Goal: Task Accomplishment & Management: Complete application form

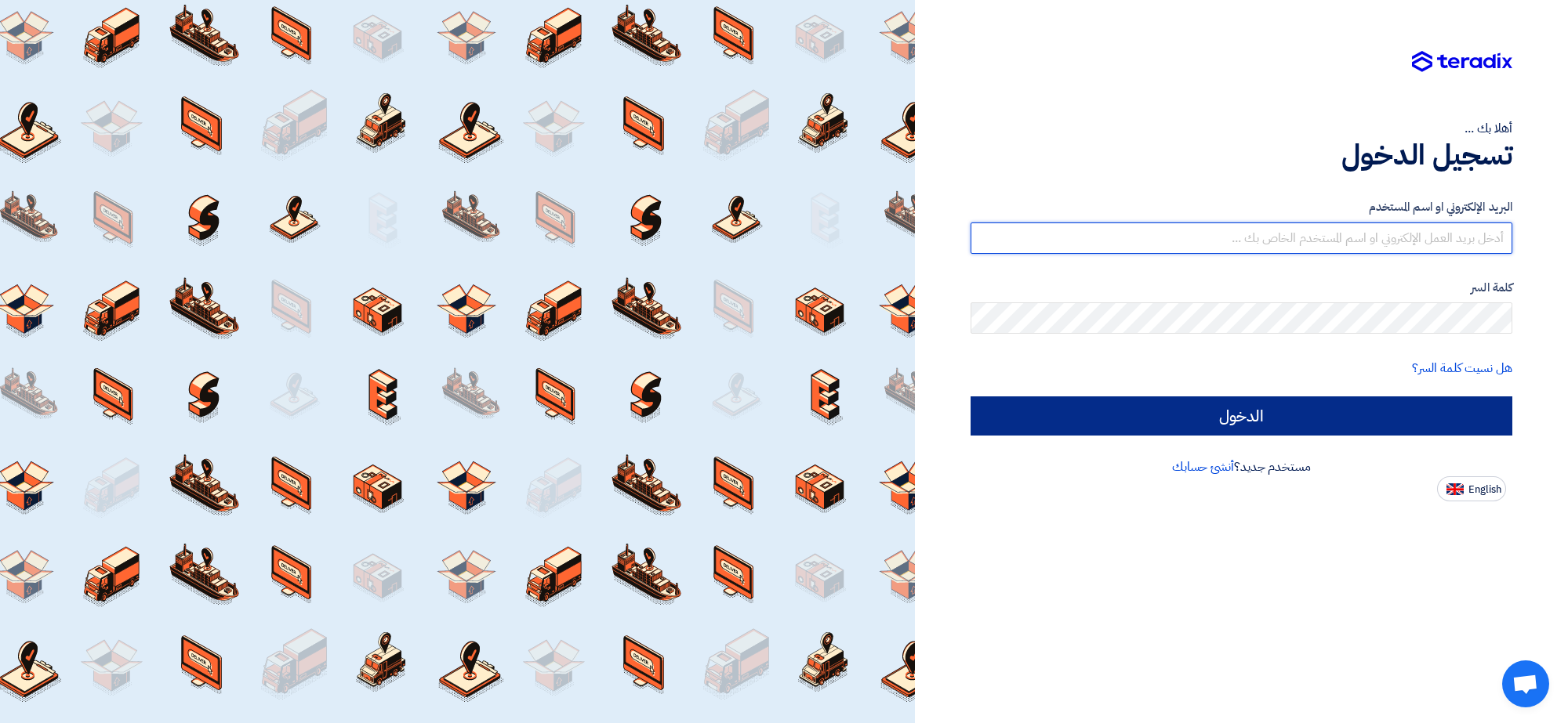
type input "[EMAIL_ADDRESS][DOMAIN_NAME]"
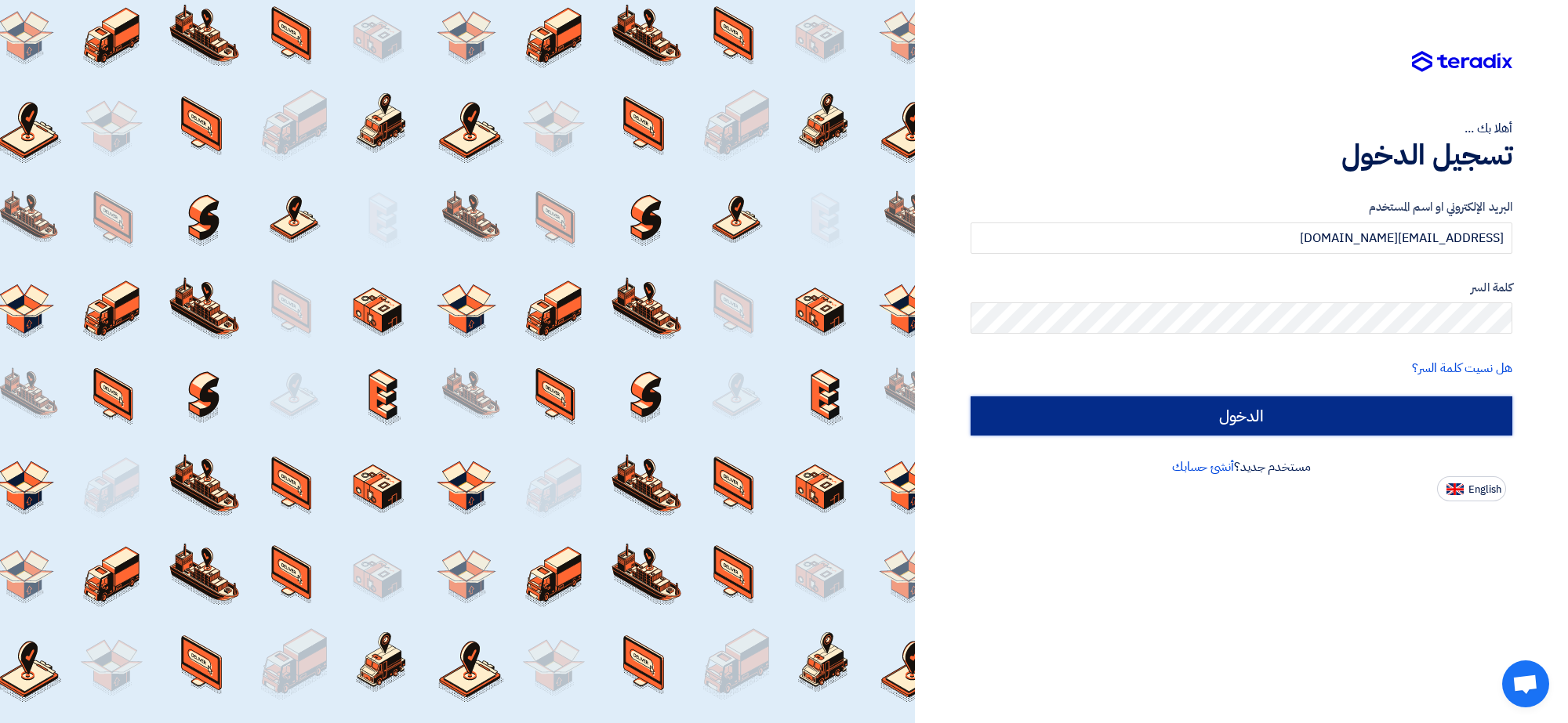
click at [1095, 423] on input "الدخول" at bounding box center [1241, 416] width 542 height 39
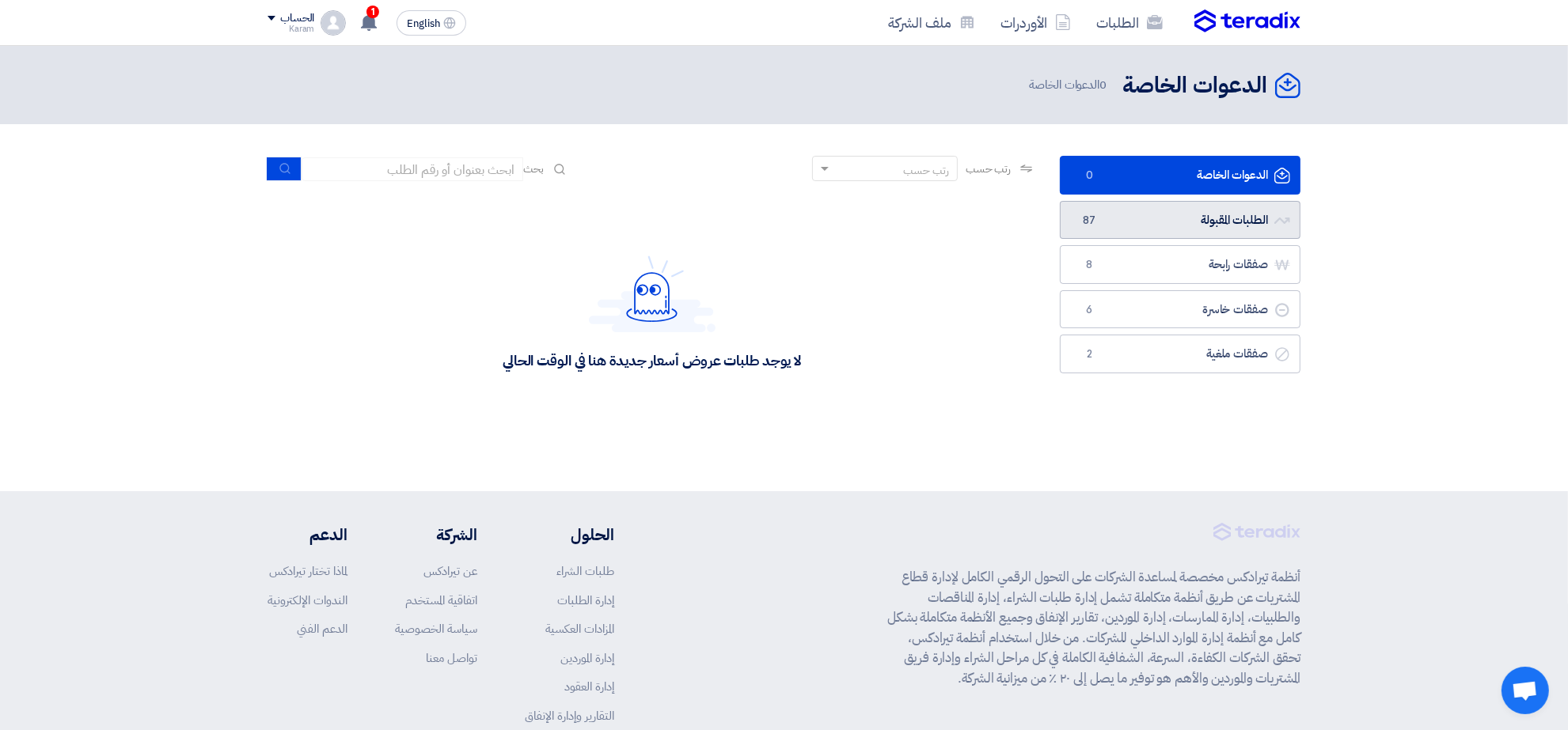
click at [1121, 223] on link "الطلبات المقبولة الطلبات المقبولة 87" at bounding box center [1180, 221] width 240 height 39
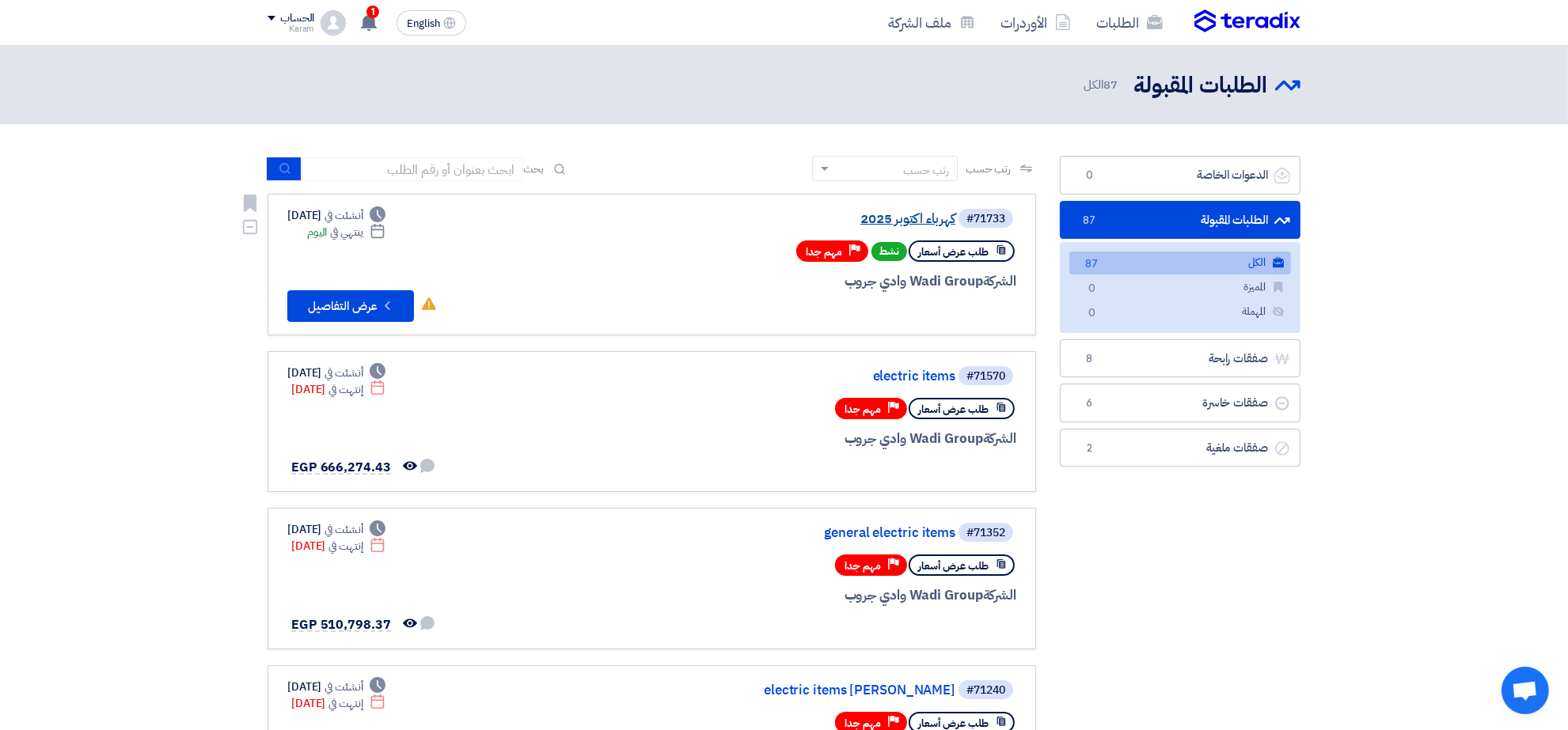
click at [920, 221] on link "كهرباء اكتوبر 2025" at bounding box center [797, 219] width 316 height 14
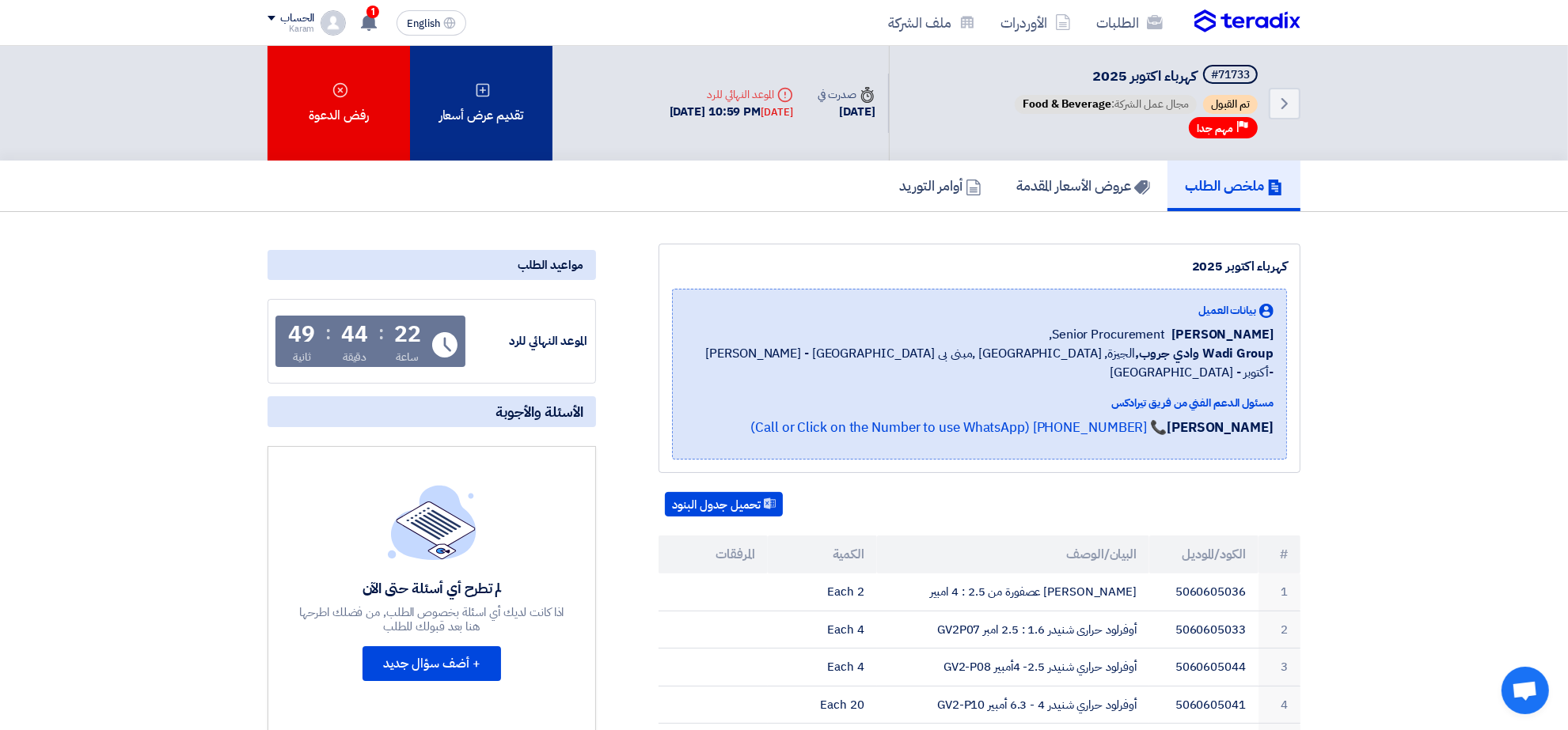
click at [492, 101] on div "تقديم عرض أسعار" at bounding box center [481, 103] width 143 height 114
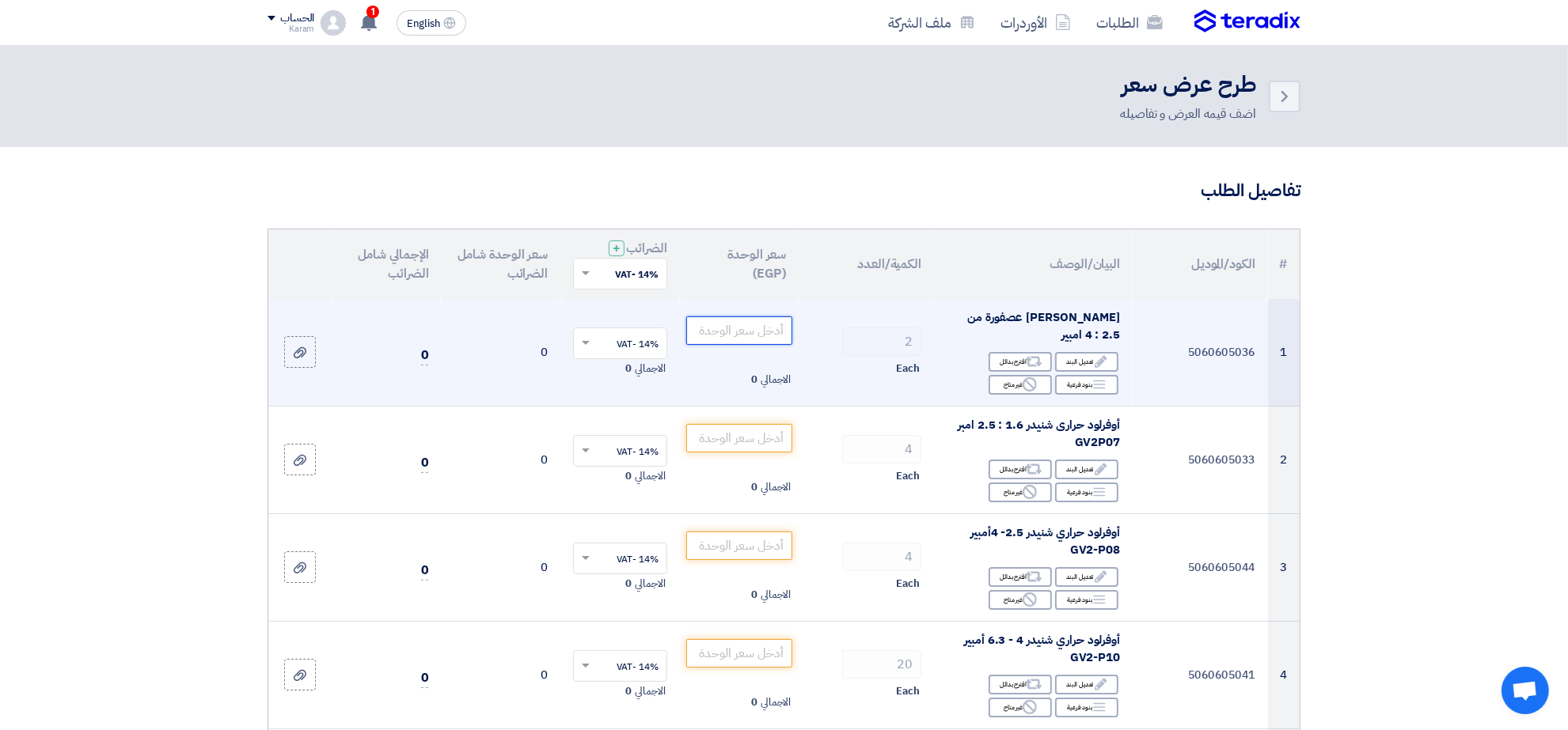
click at [758, 330] on input "number" at bounding box center [739, 330] width 107 height 28
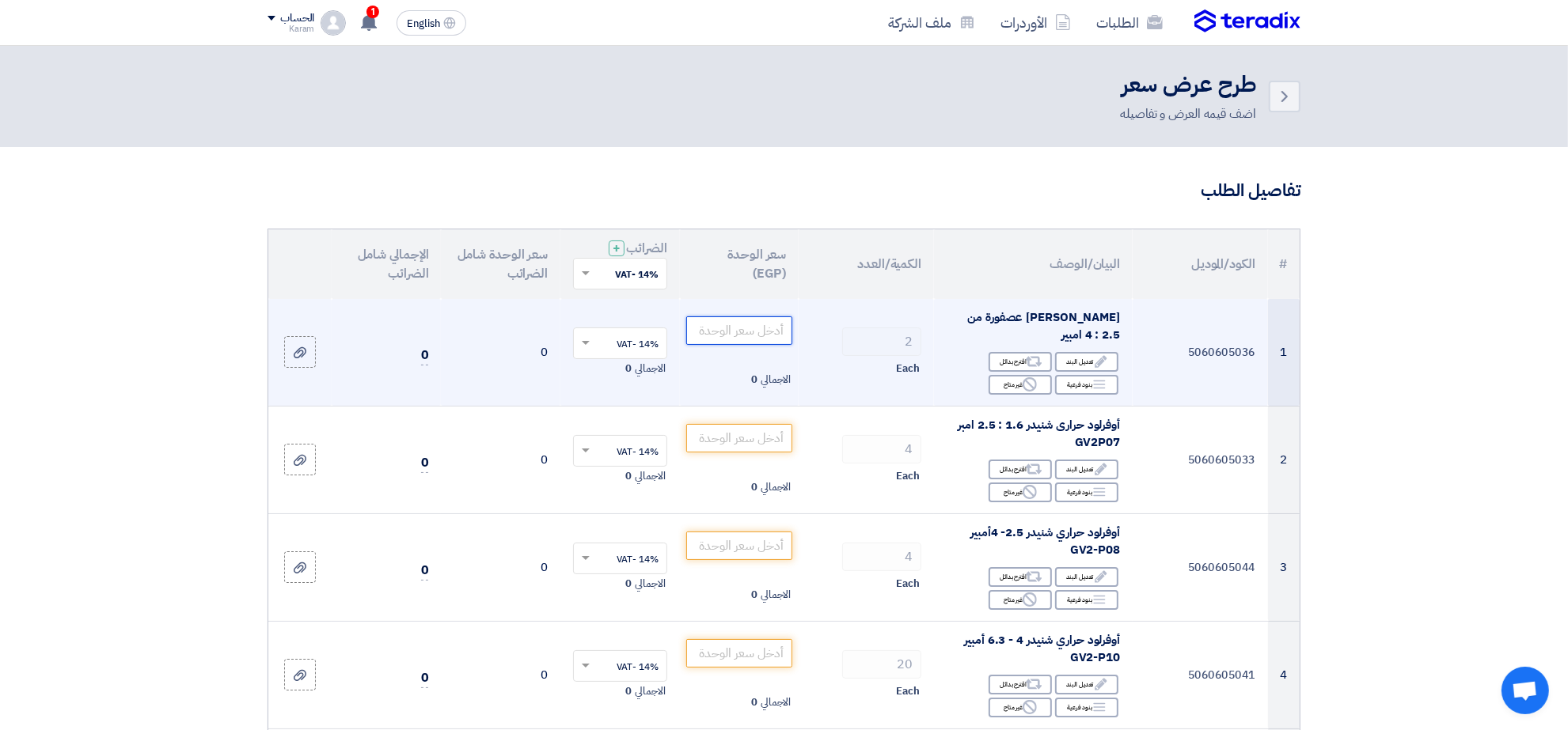
click at [732, 330] on input "number" at bounding box center [739, 330] width 107 height 28
click at [1011, 388] on div "Reject غير متاح" at bounding box center [1019, 384] width 63 height 19
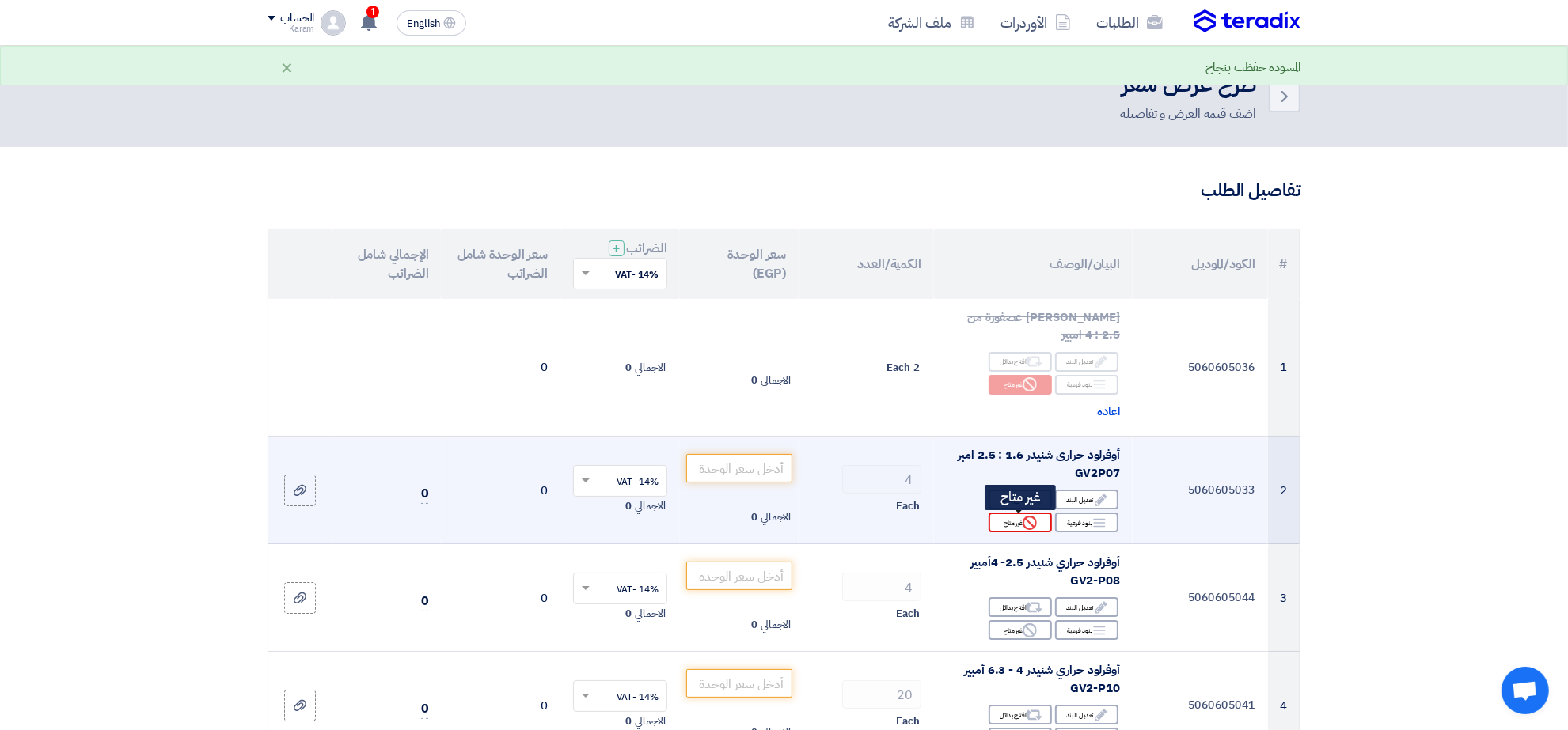
click at [1010, 523] on div "Reject غير متاح" at bounding box center [1019, 523] width 63 height 19
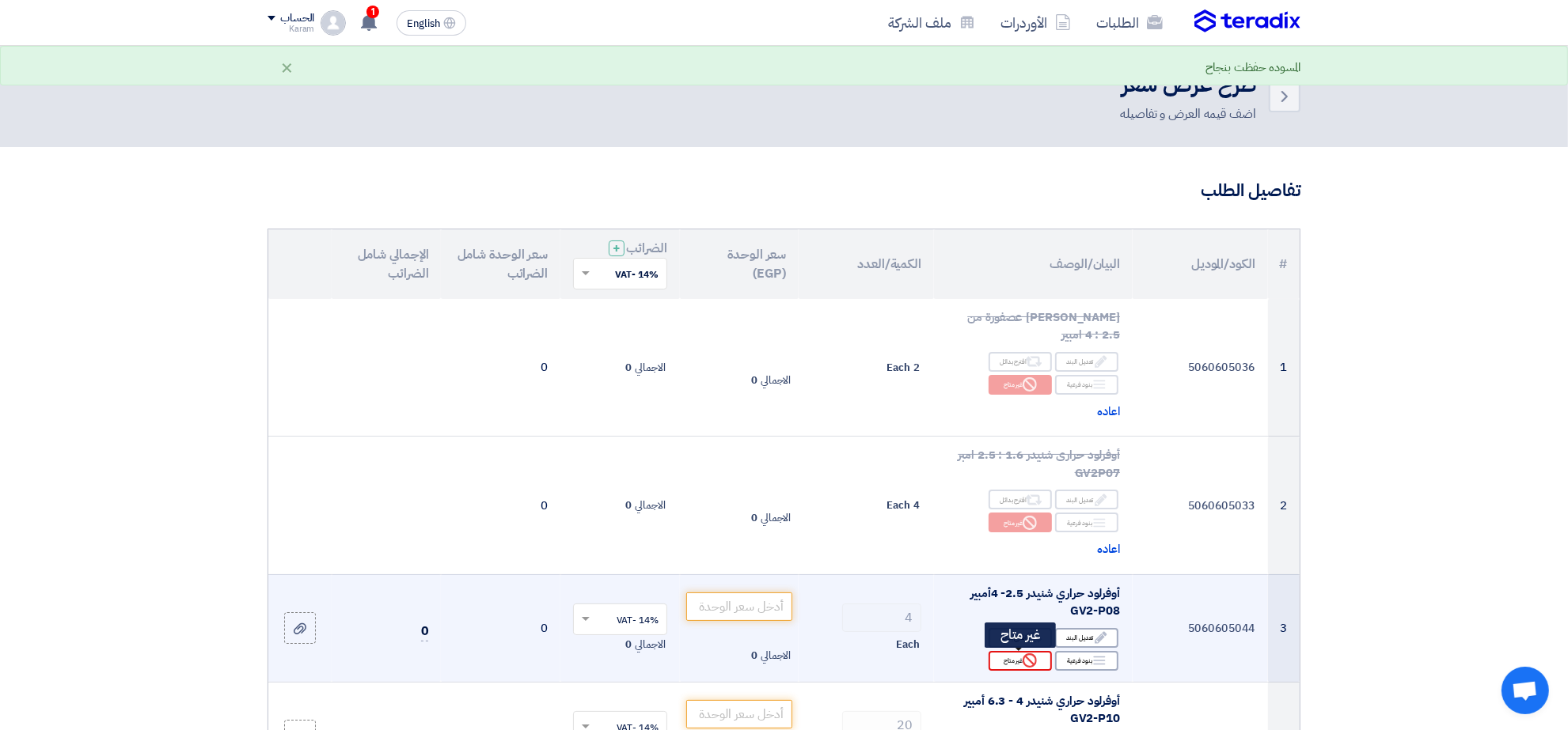
click at [1016, 657] on div "Reject غير متاح" at bounding box center [1019, 661] width 63 height 19
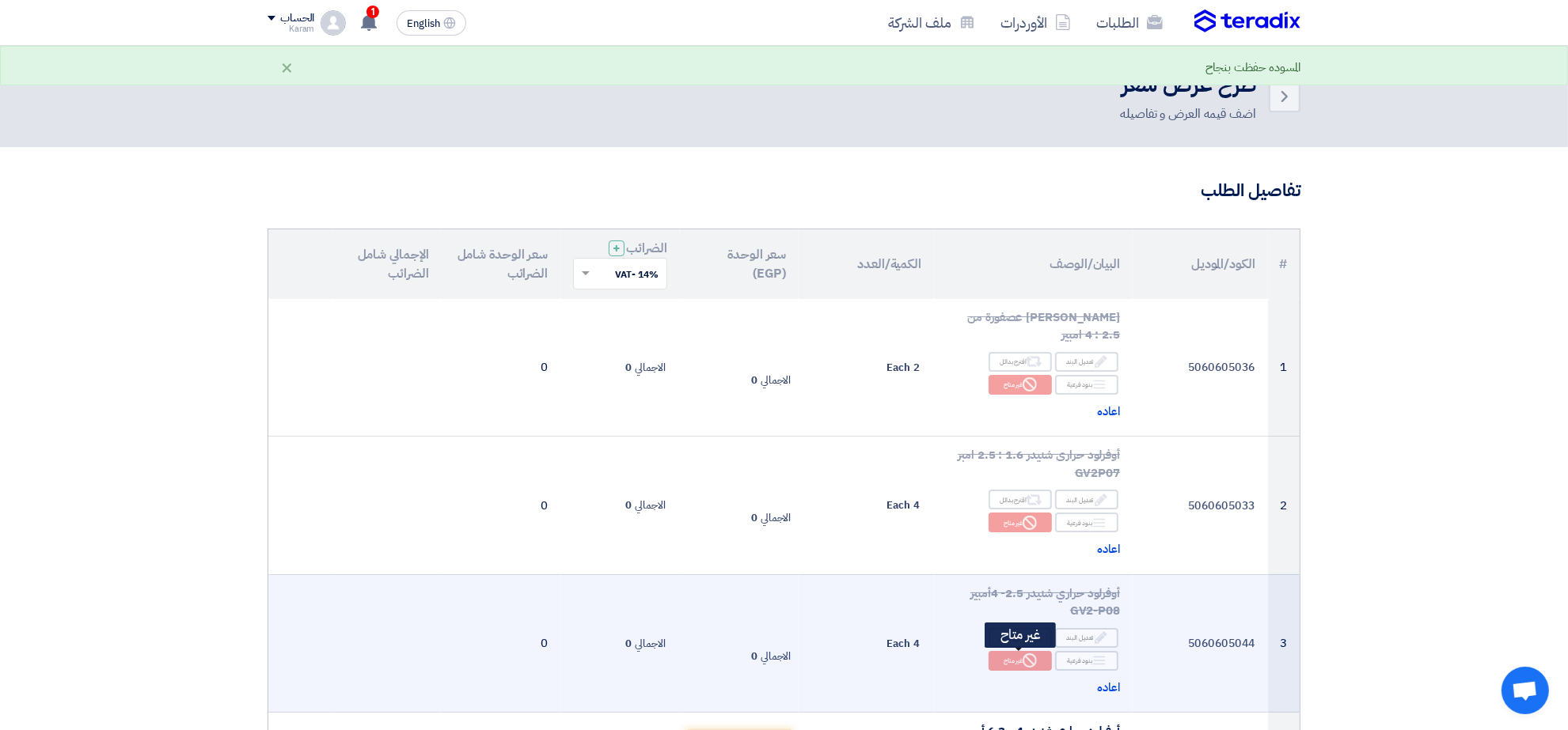
scroll to position [380, 0]
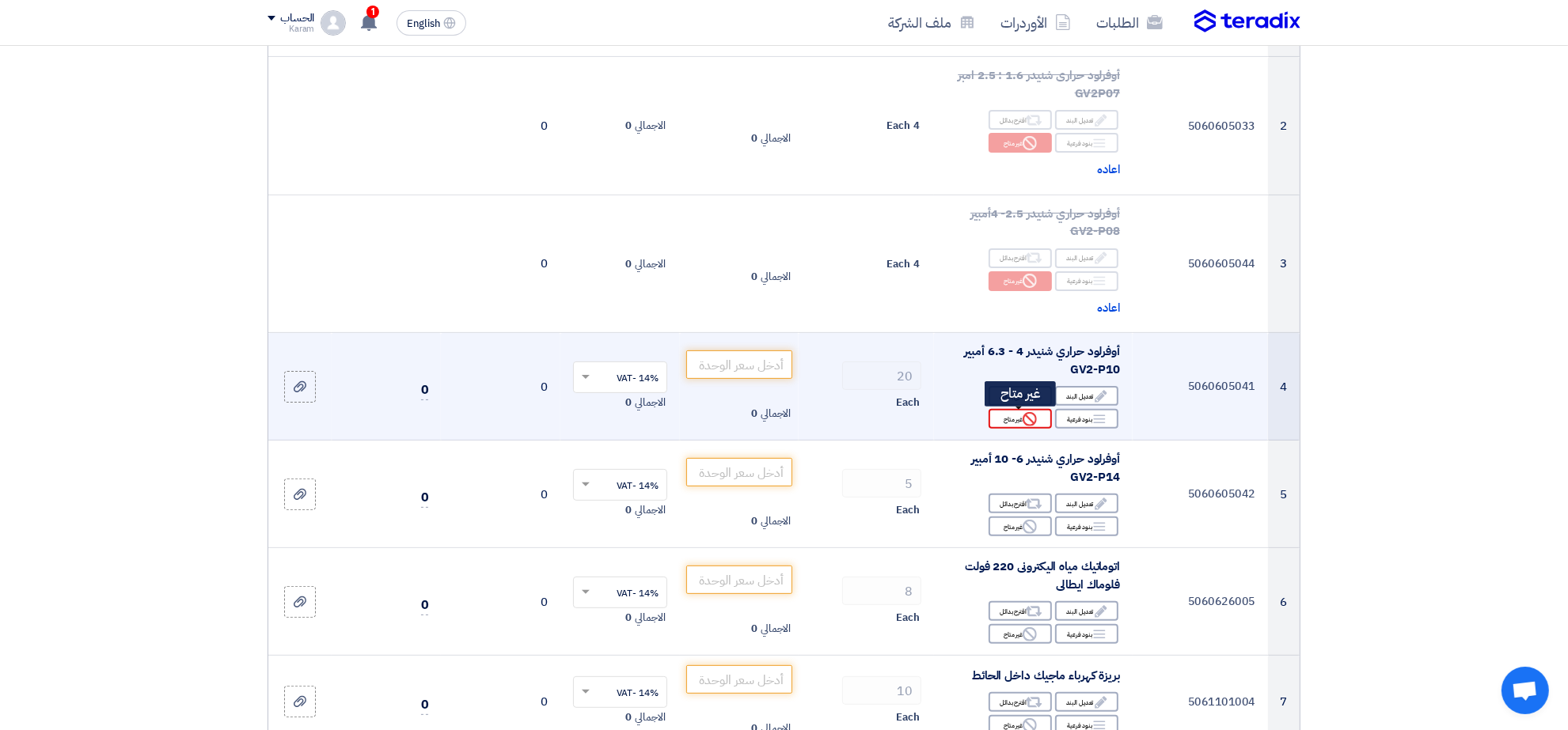
click at [1005, 412] on div "Reject غير متاح" at bounding box center [1019, 419] width 63 height 19
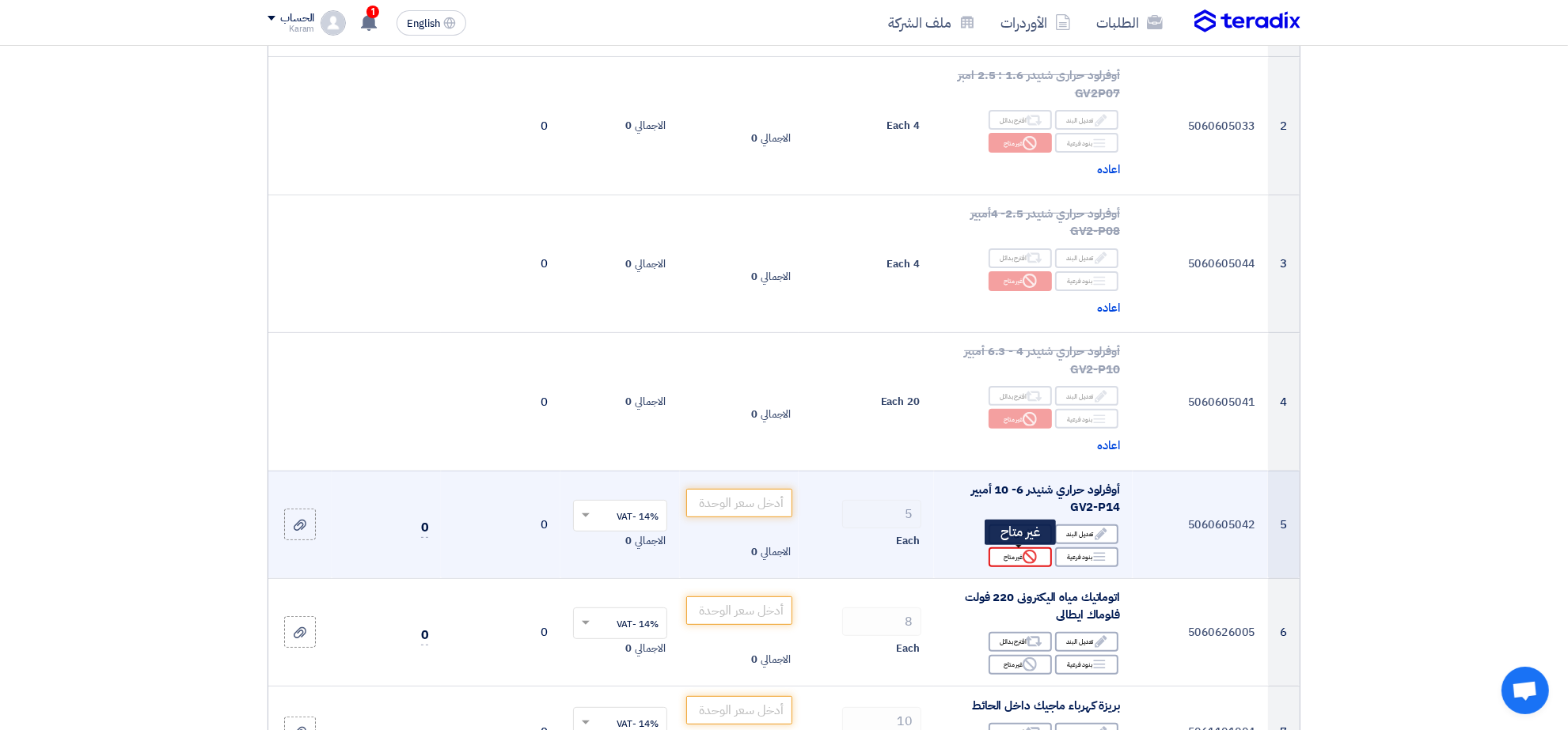
click at [1006, 558] on div "Reject غير متاح" at bounding box center [1019, 557] width 63 height 19
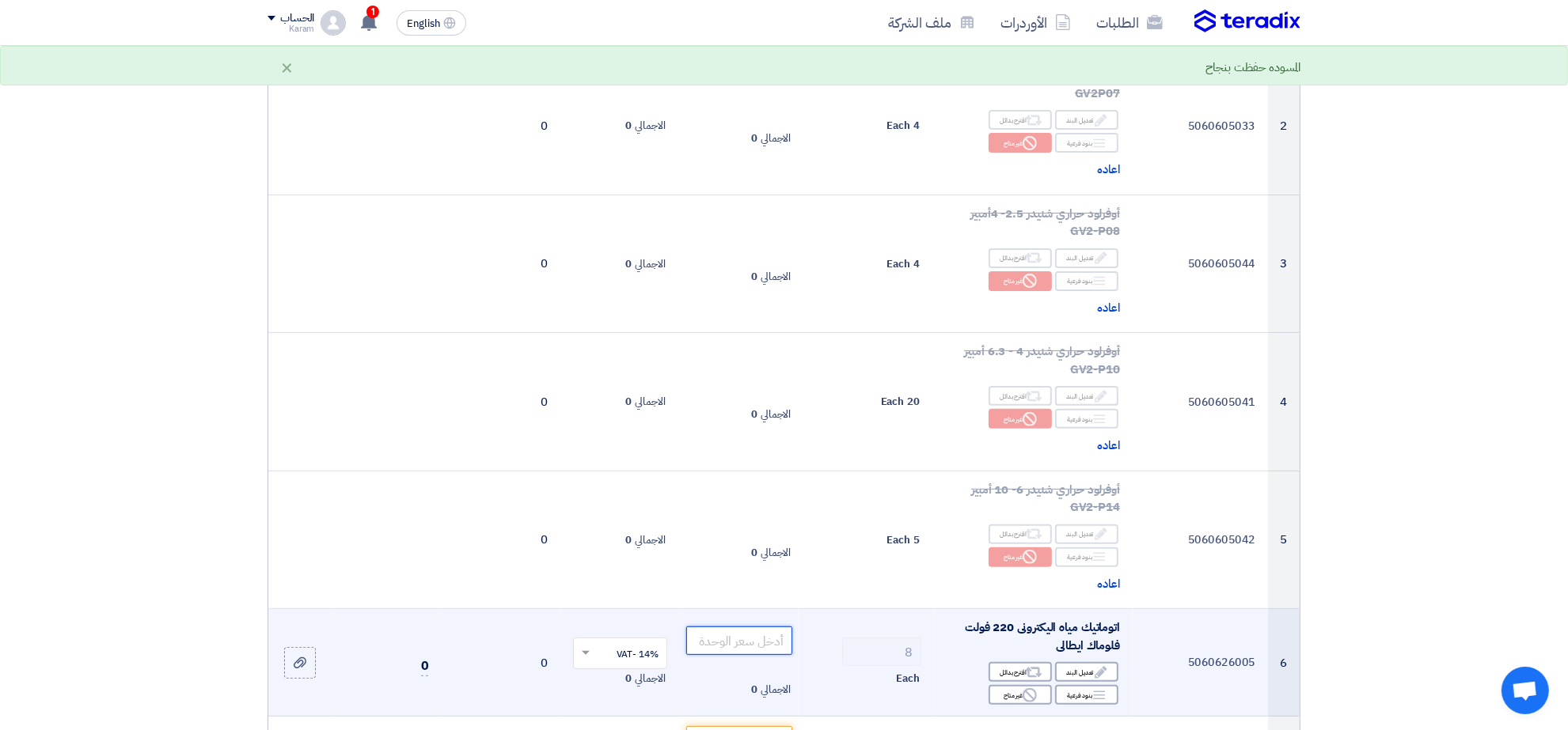
click at [751, 653] on input "number" at bounding box center [739, 641] width 107 height 28
type input "725"
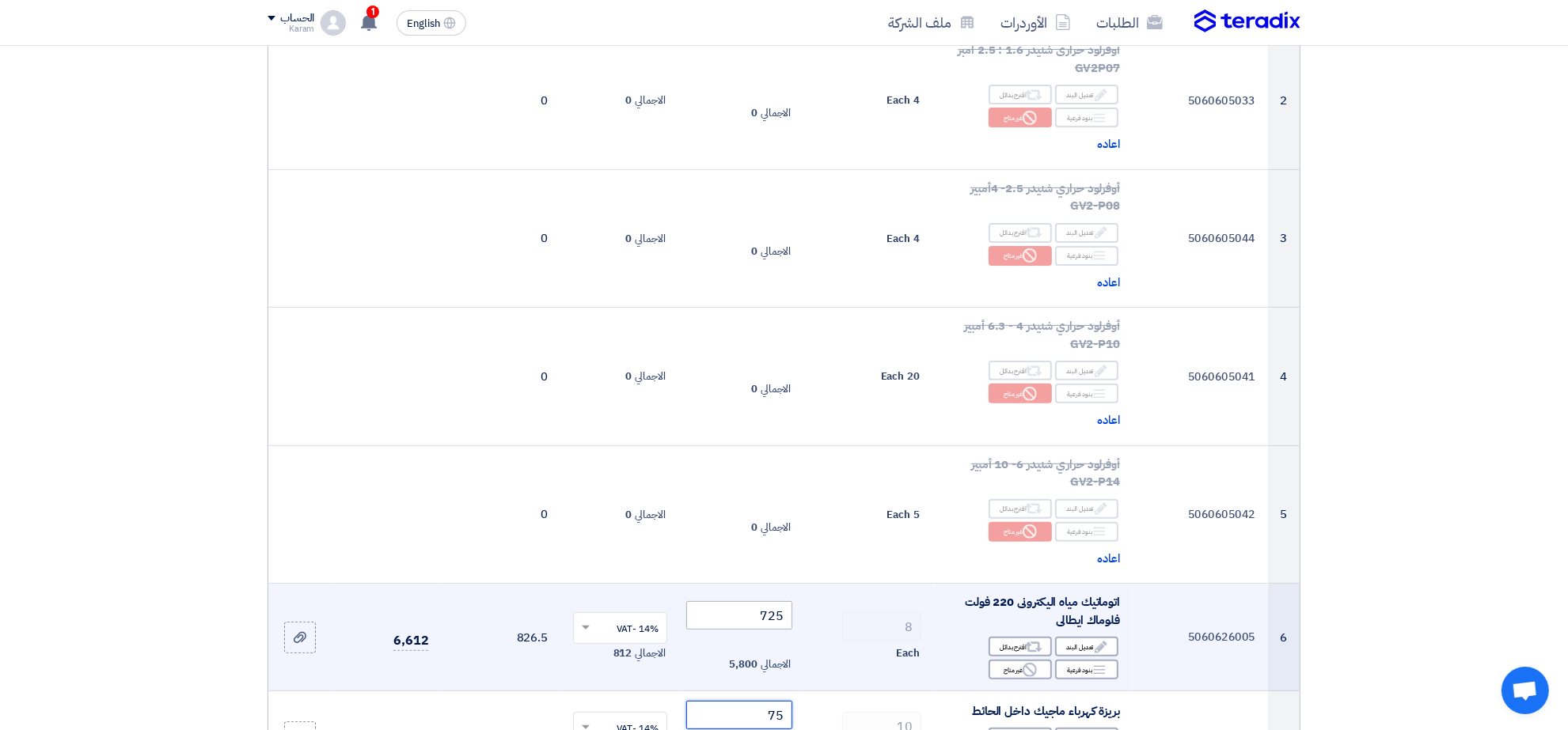
type input "75"
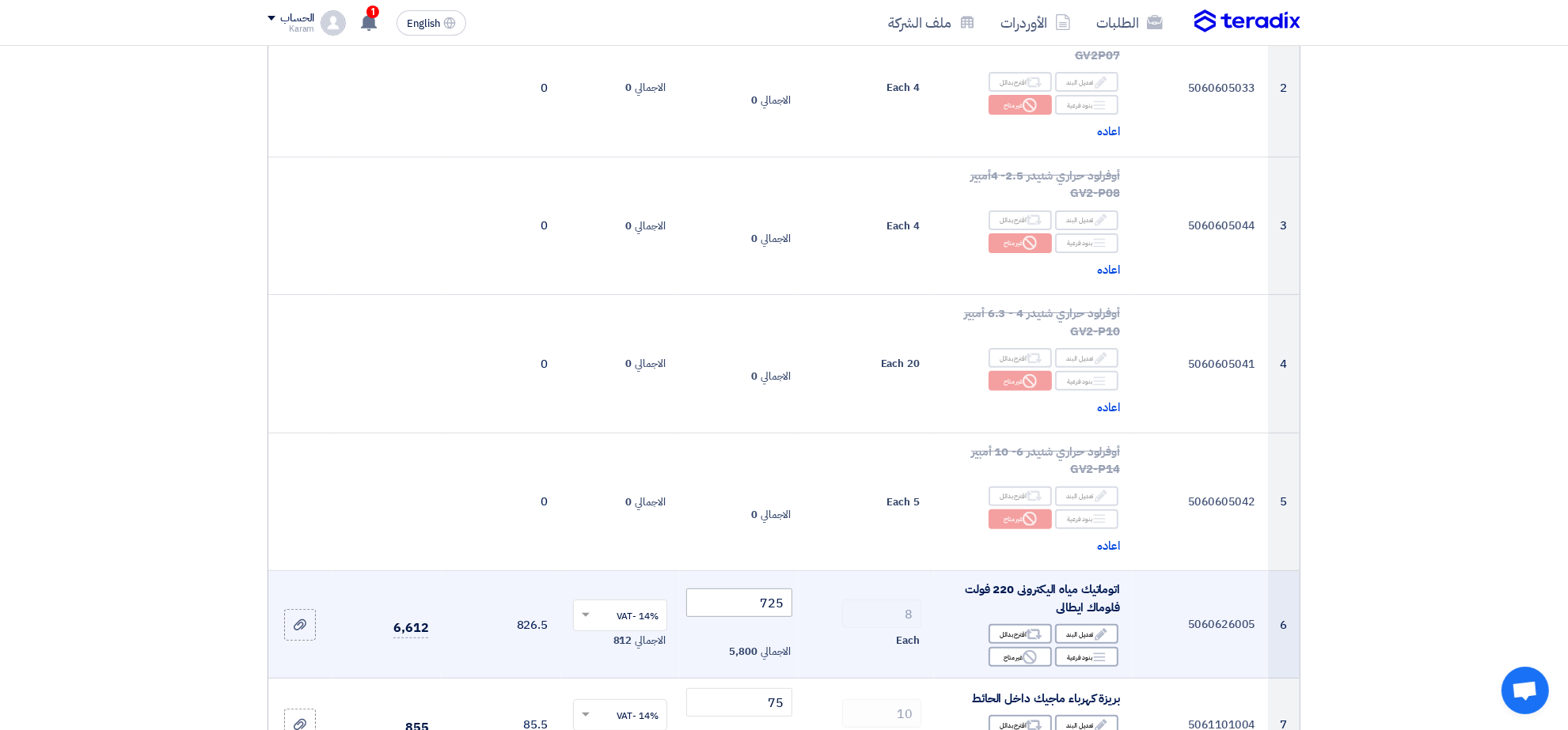
scroll to position [848, 0]
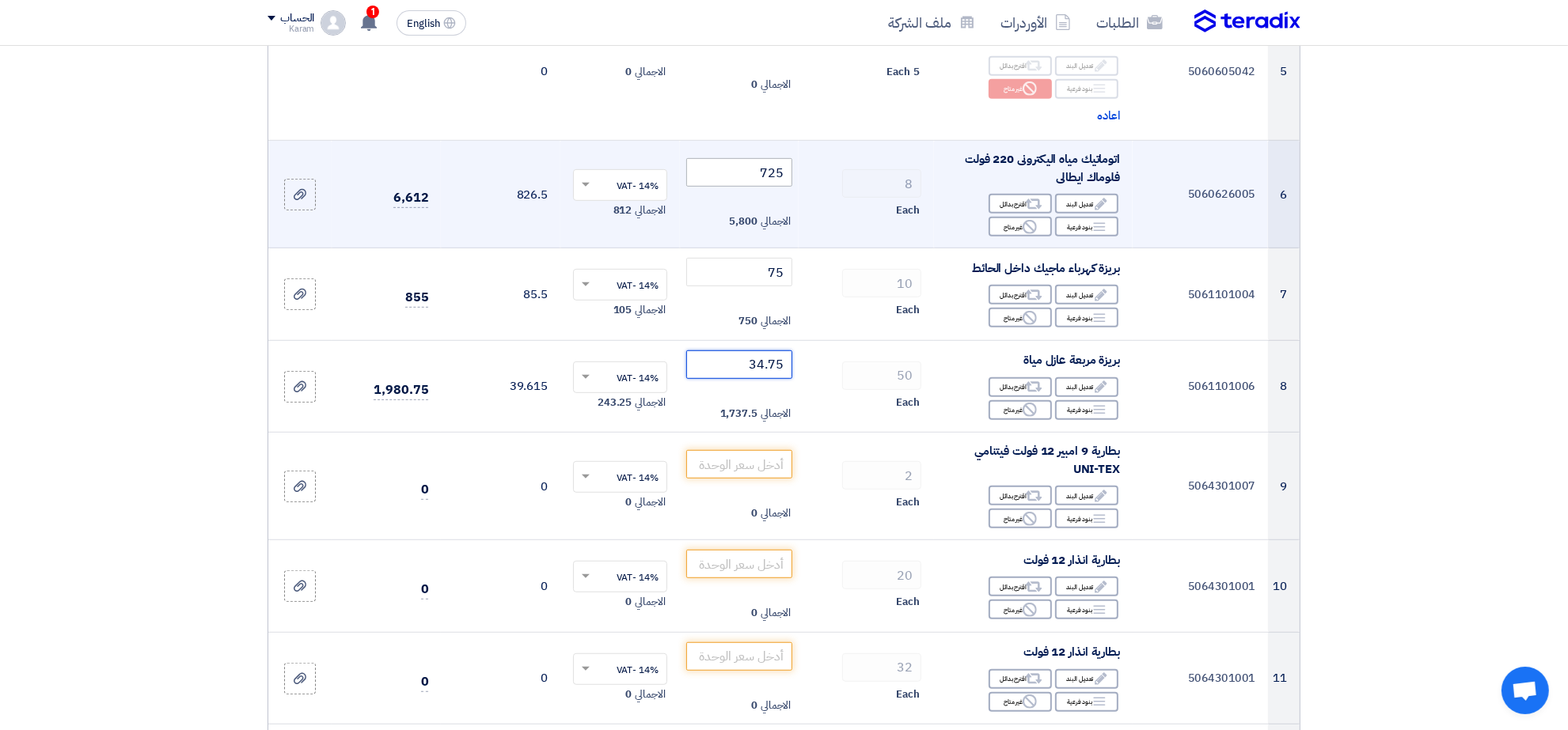
type input "34.75"
type input "850"
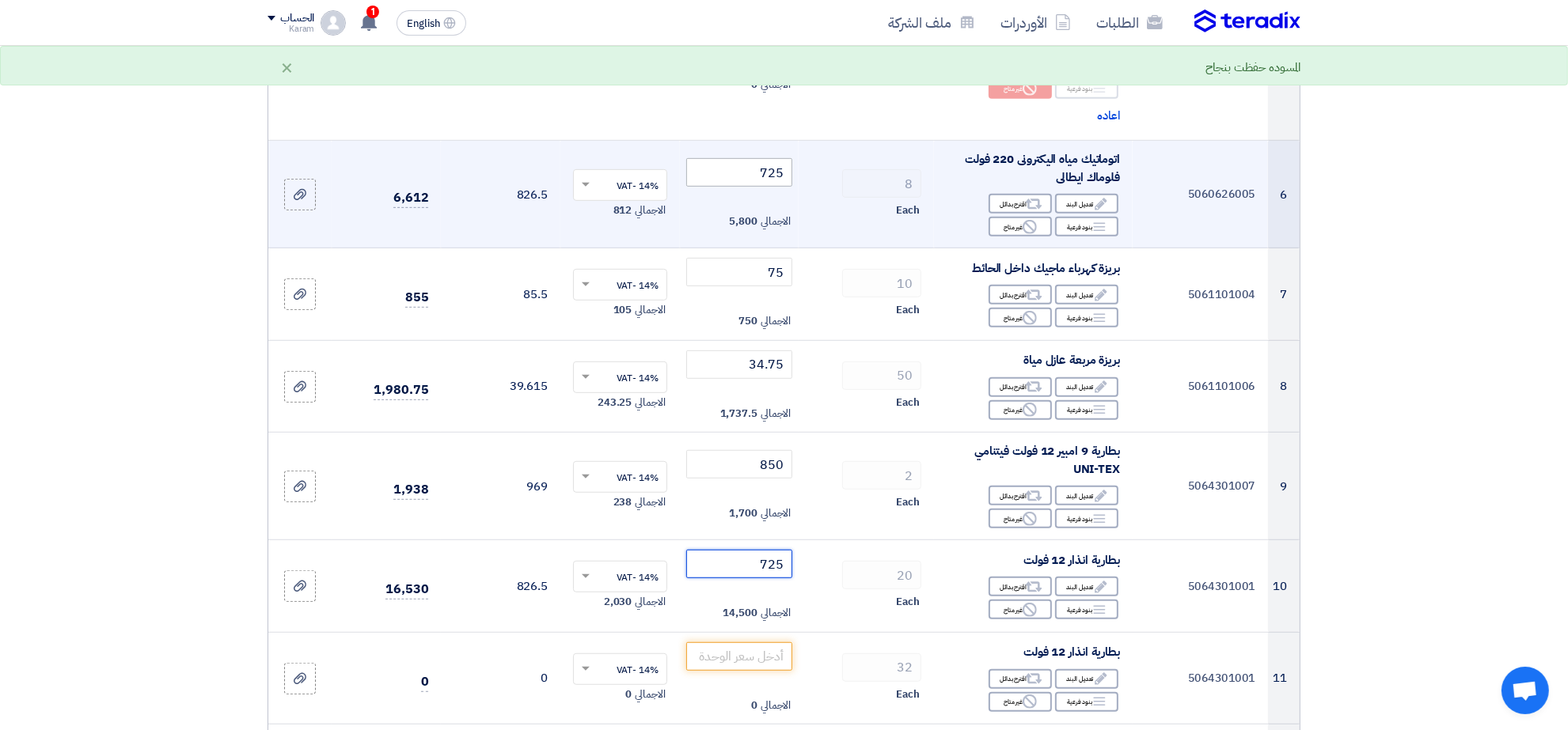
type input "725"
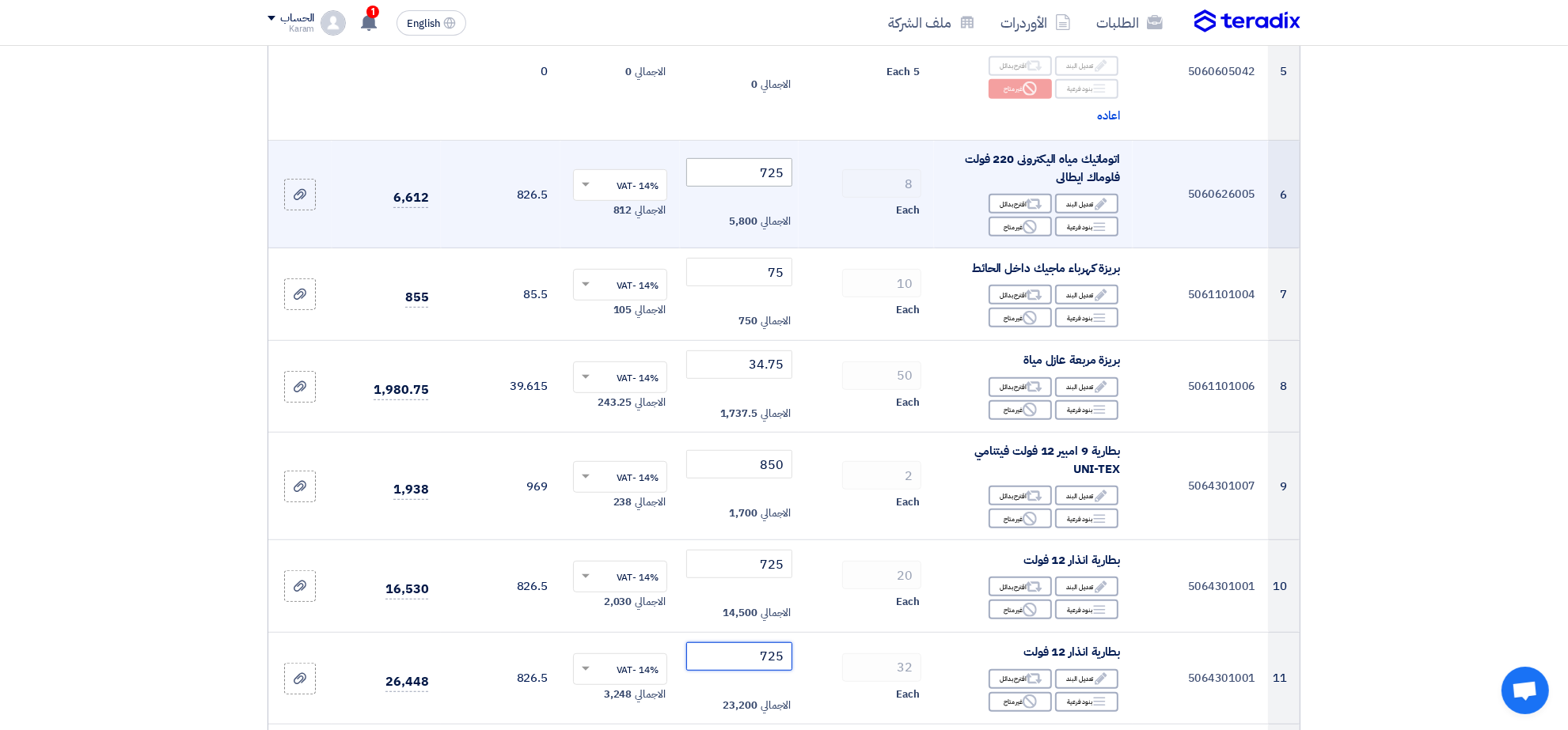
type input "725"
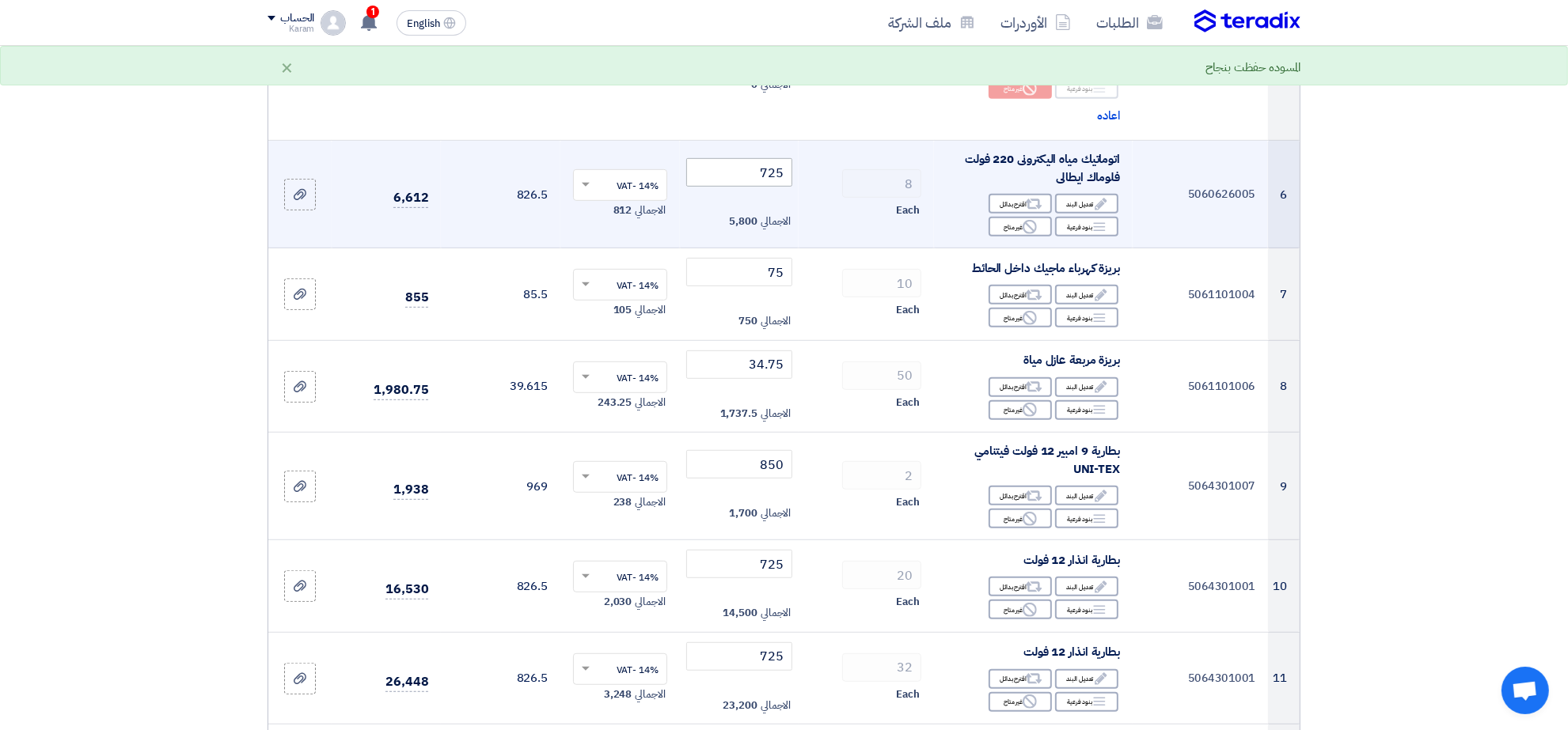
scroll to position [1240, 0]
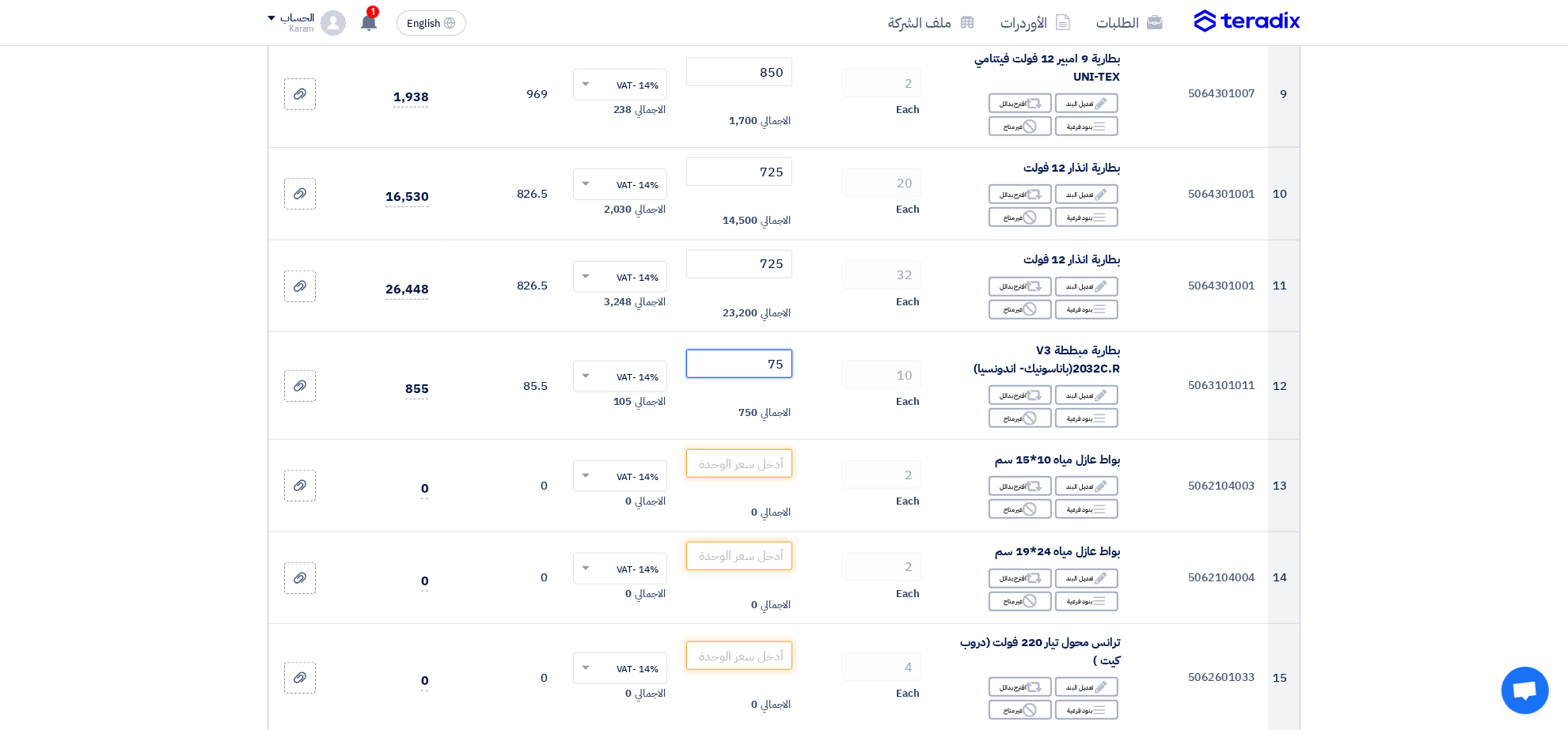
type input "75"
type input "31"
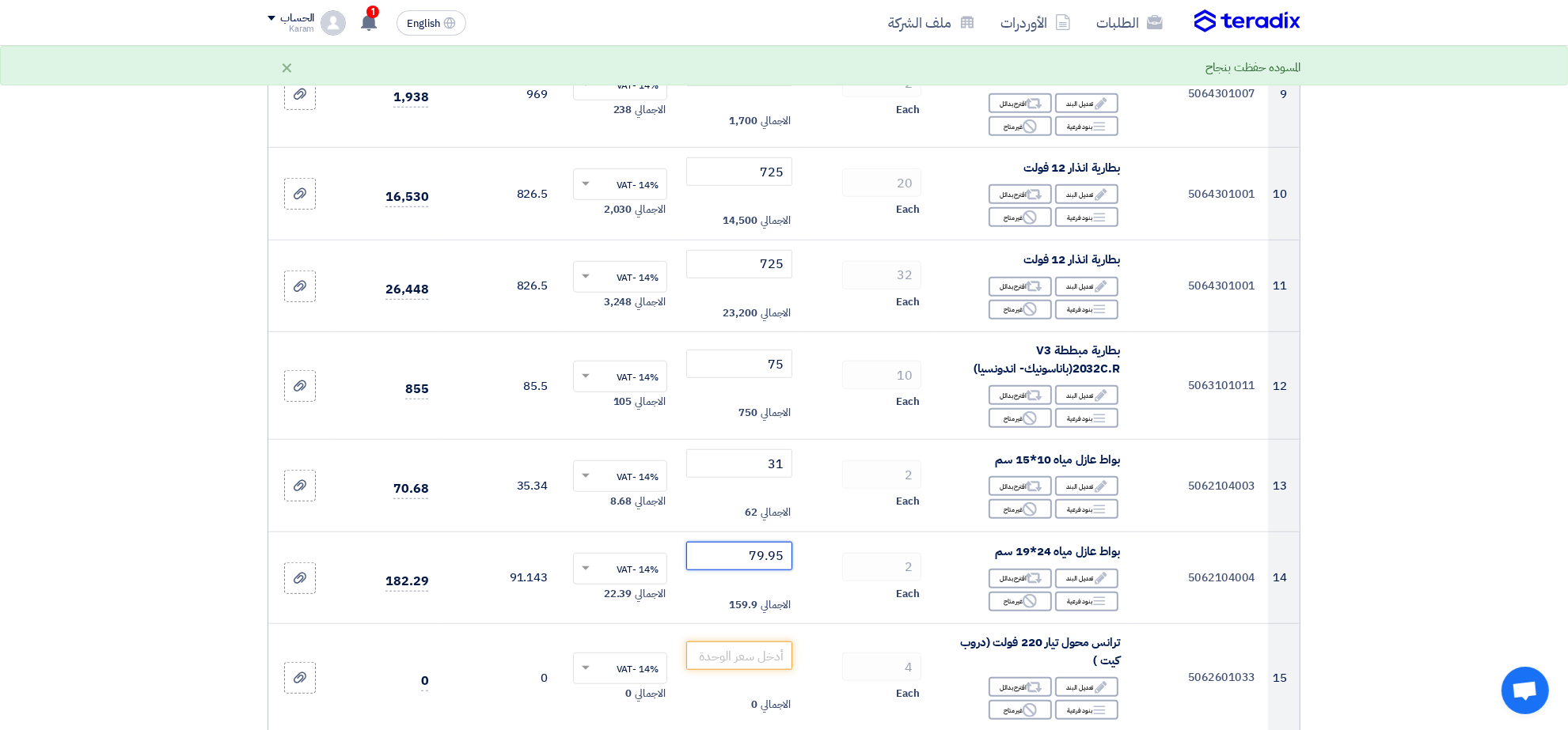
type input "79.95"
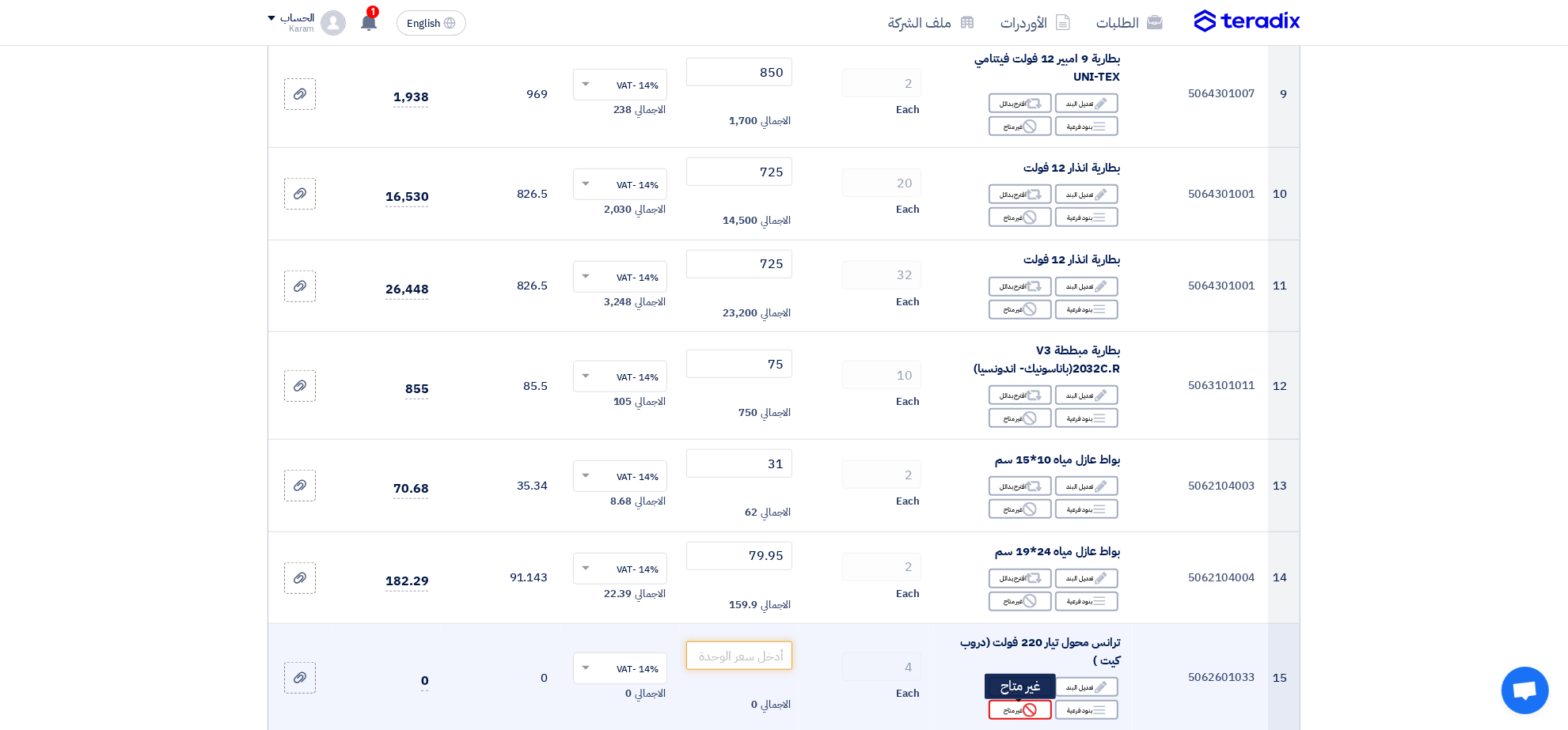
click at [1008, 708] on div "Reject غير متاح" at bounding box center [1019, 710] width 63 height 19
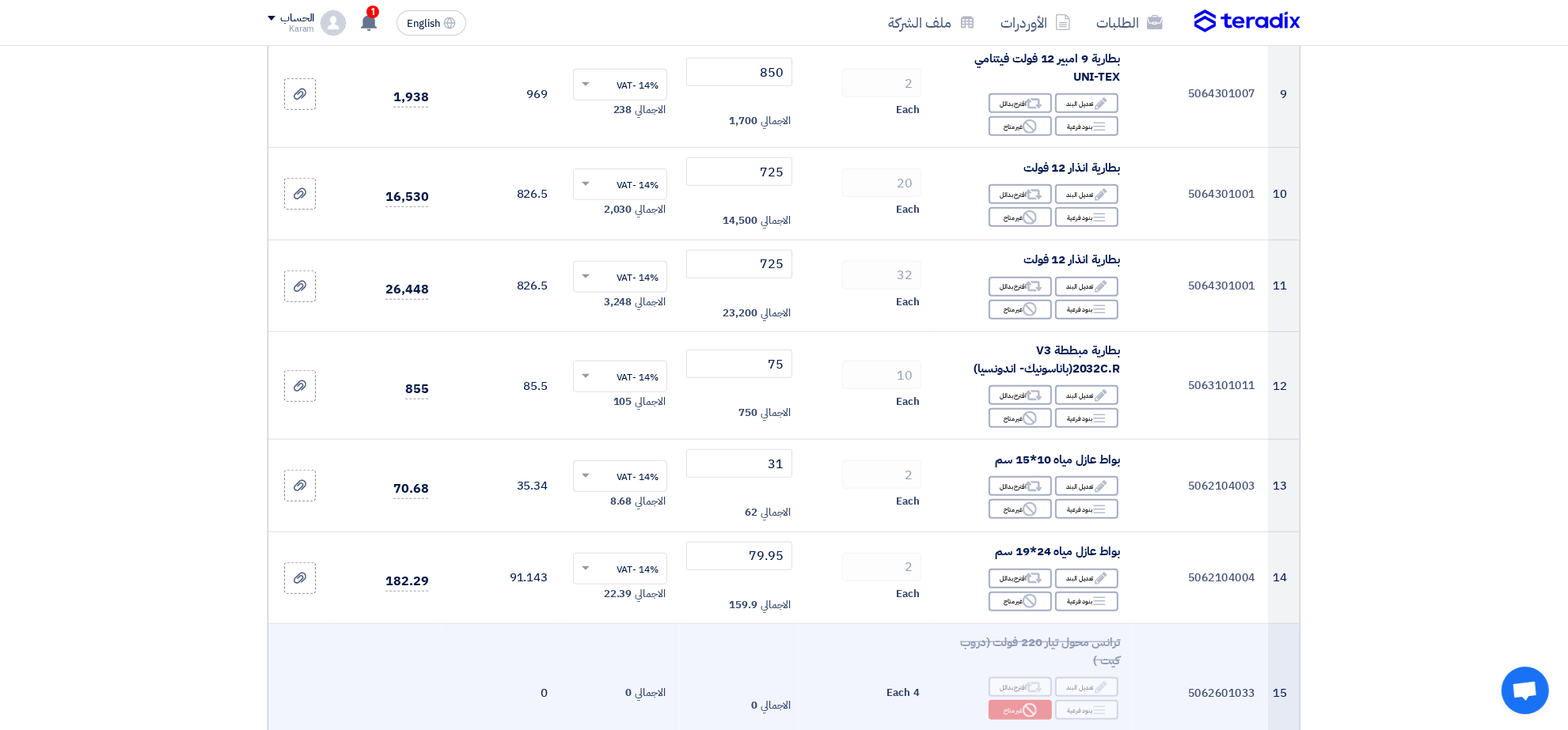
scroll to position [1664, 0]
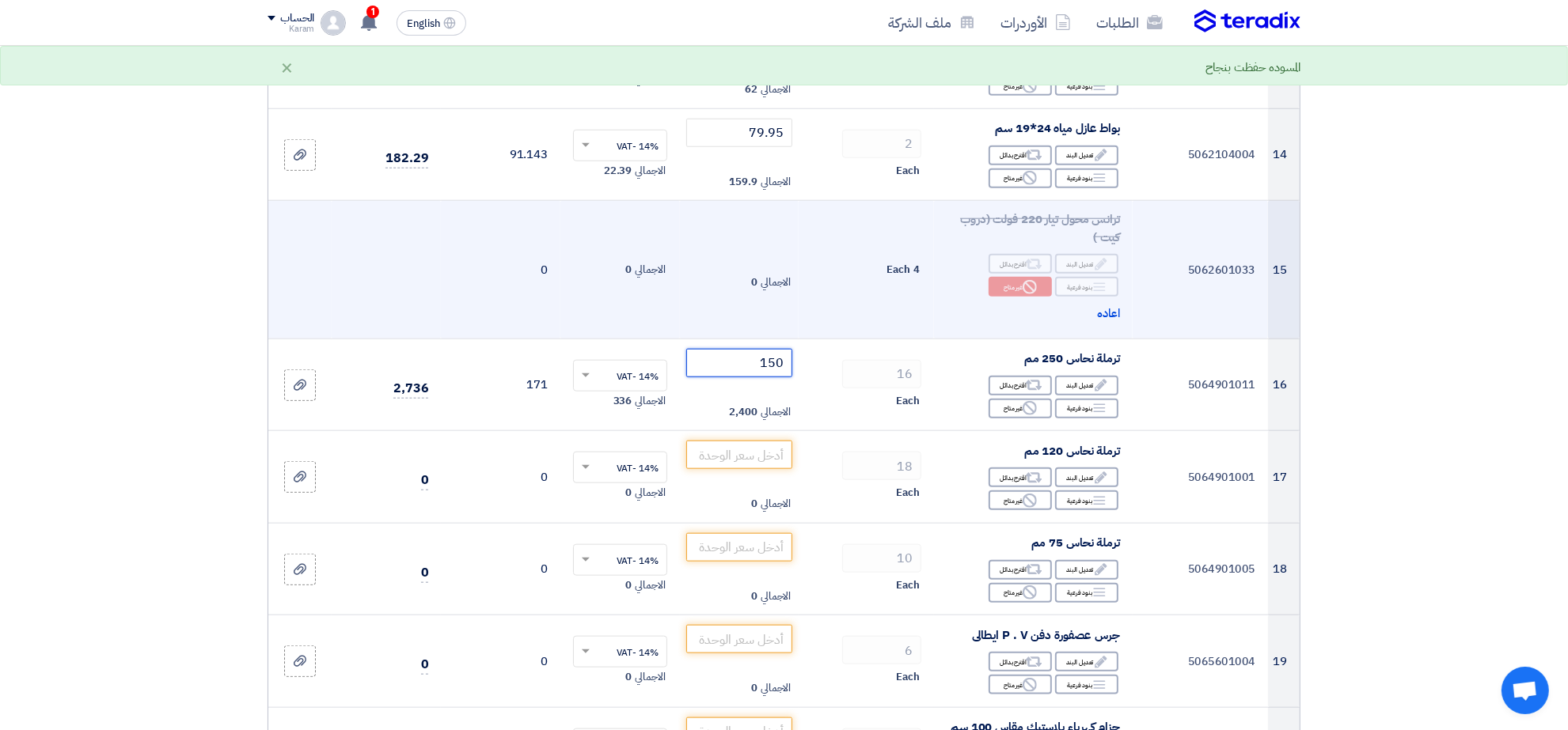
type input "150"
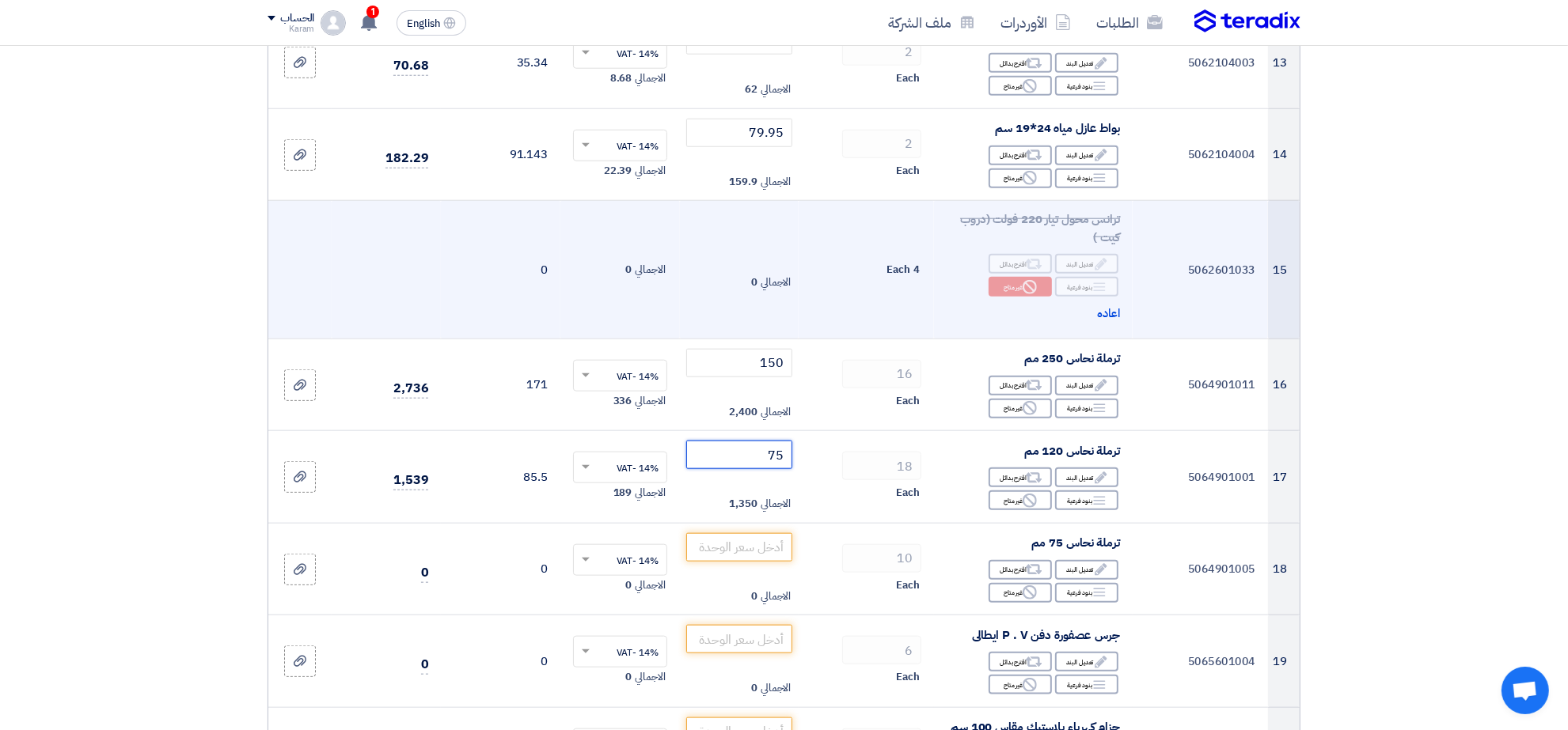
type input "75"
type input "55"
type input "75"
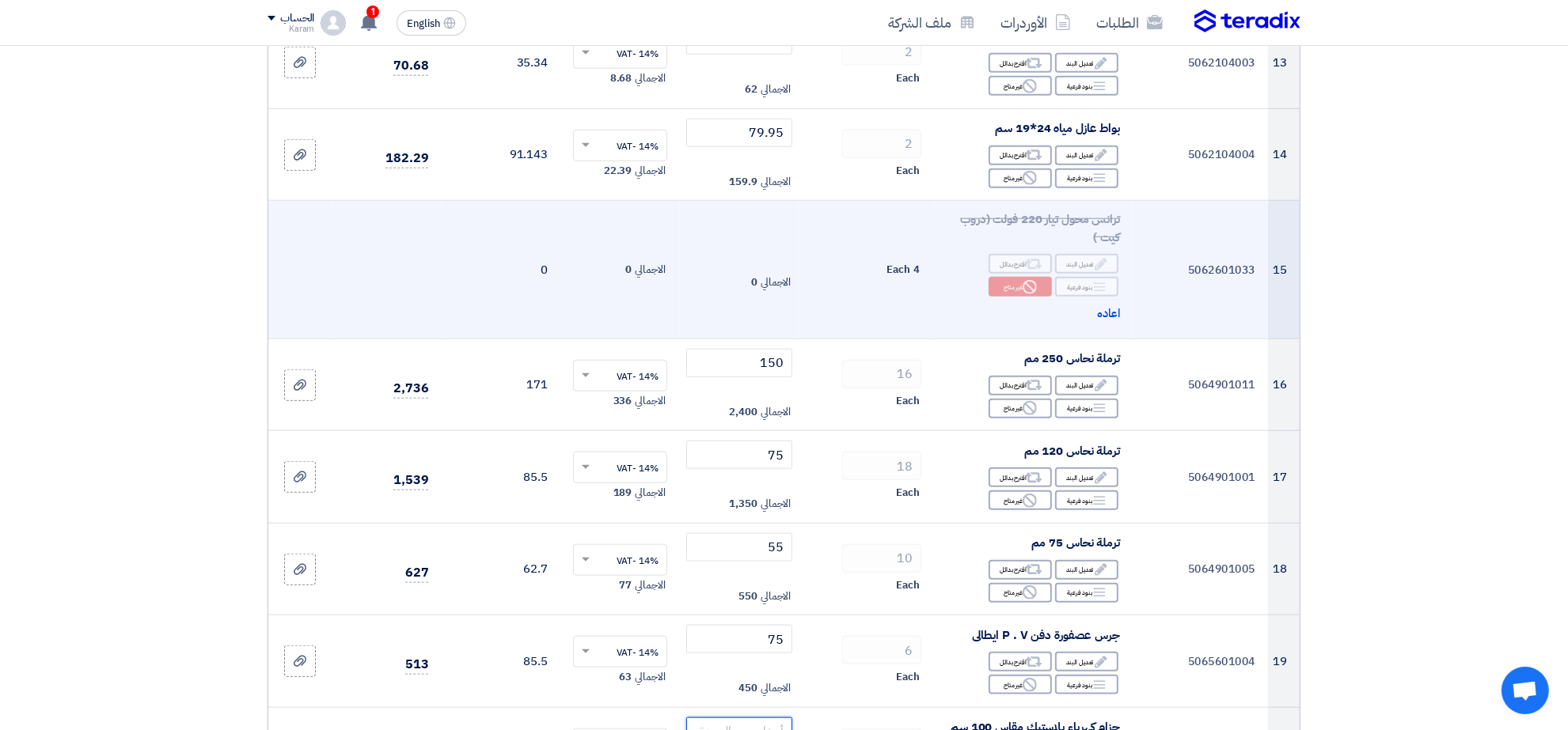
scroll to position [1681, 0]
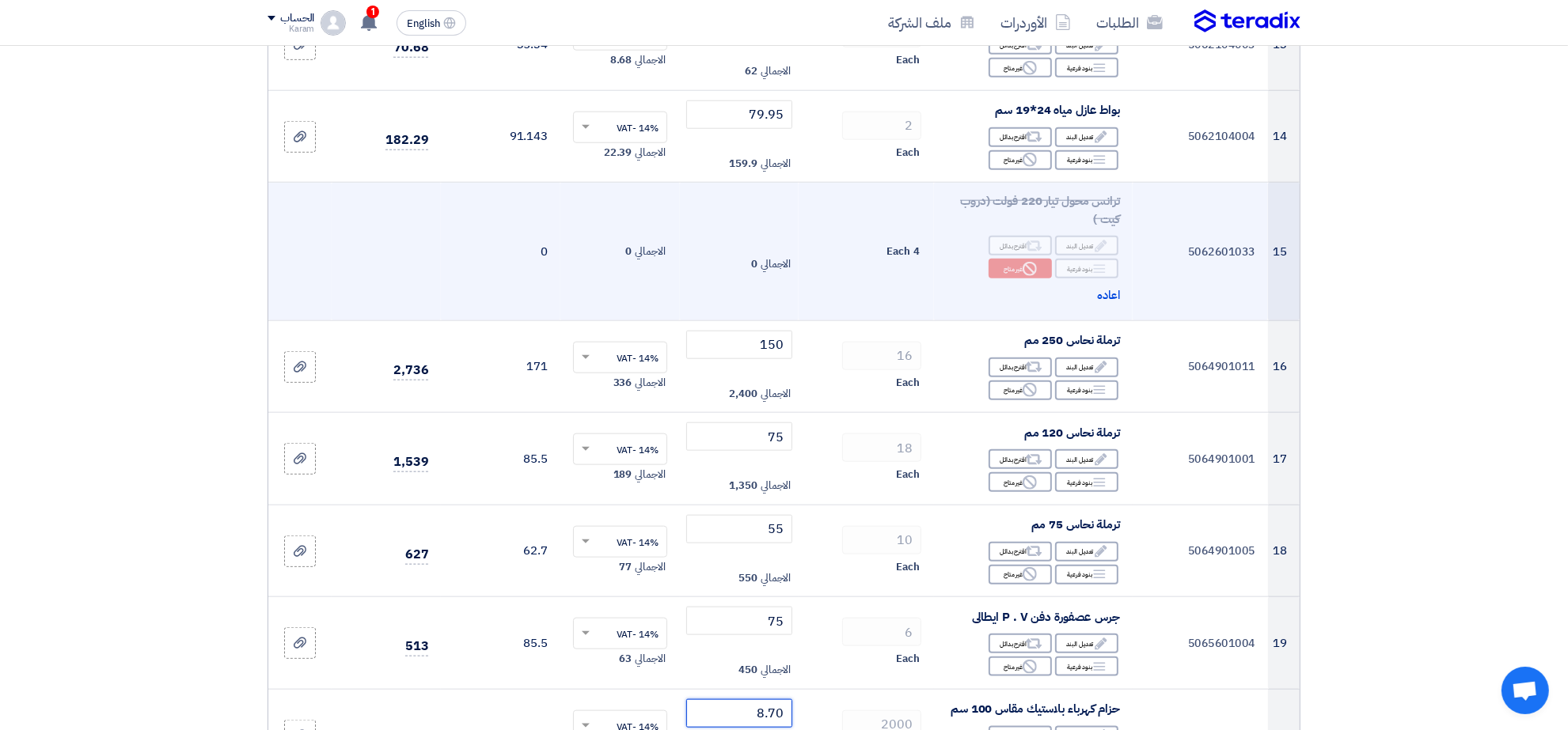
type input "8.70"
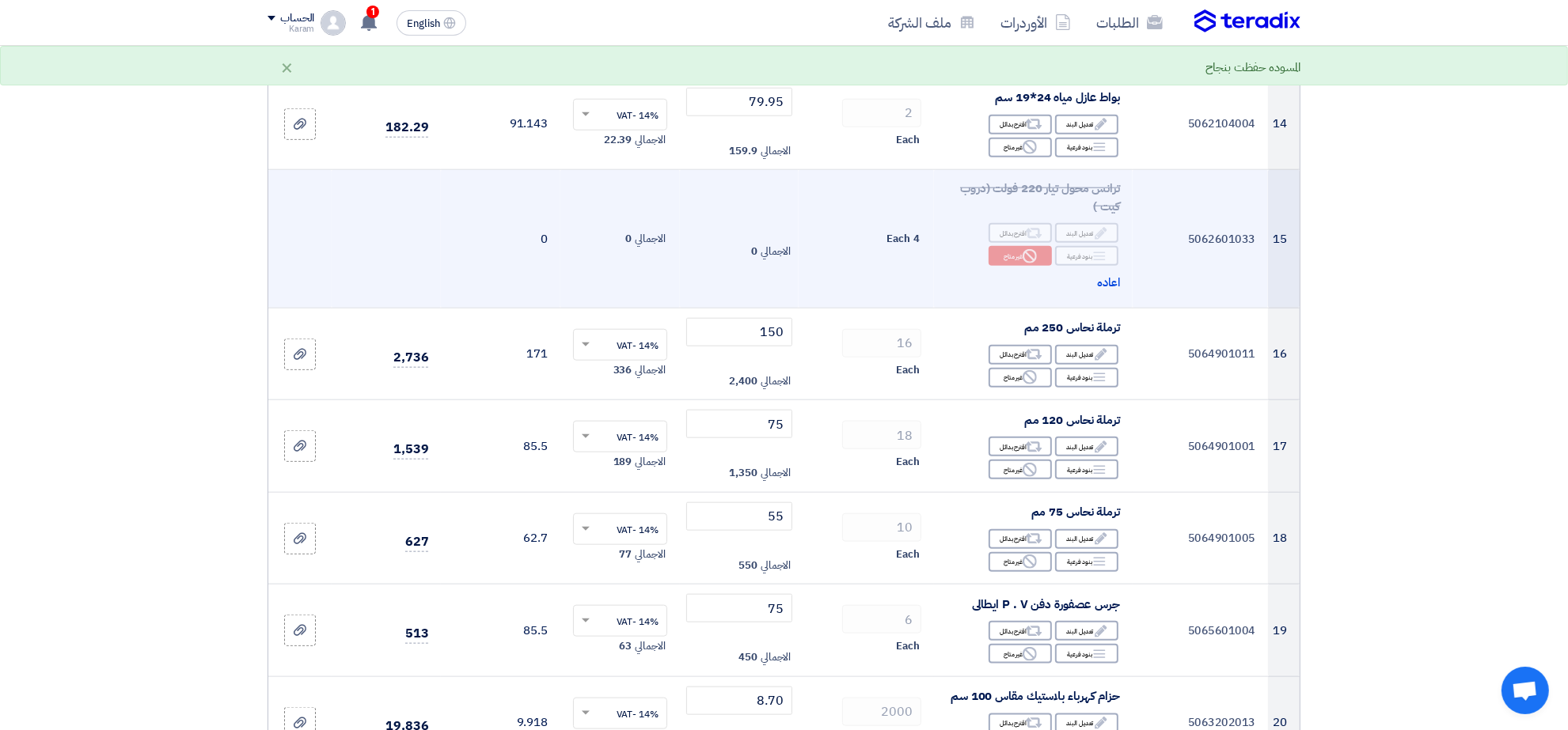
scroll to position [2124, 0]
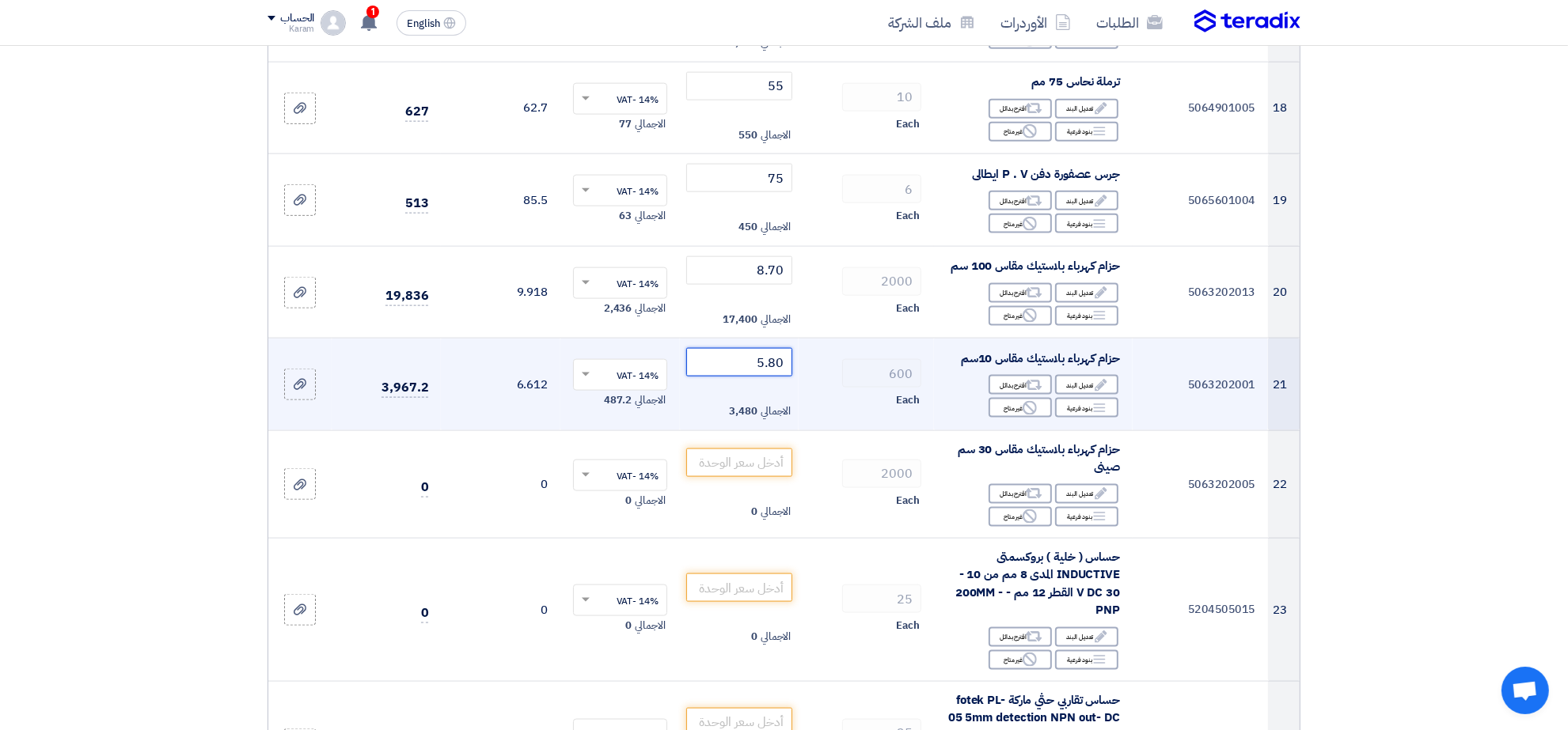
click at [753, 368] on input "5.80" at bounding box center [739, 362] width 107 height 28
click at [769, 361] on input "5.80" at bounding box center [739, 362] width 107 height 28
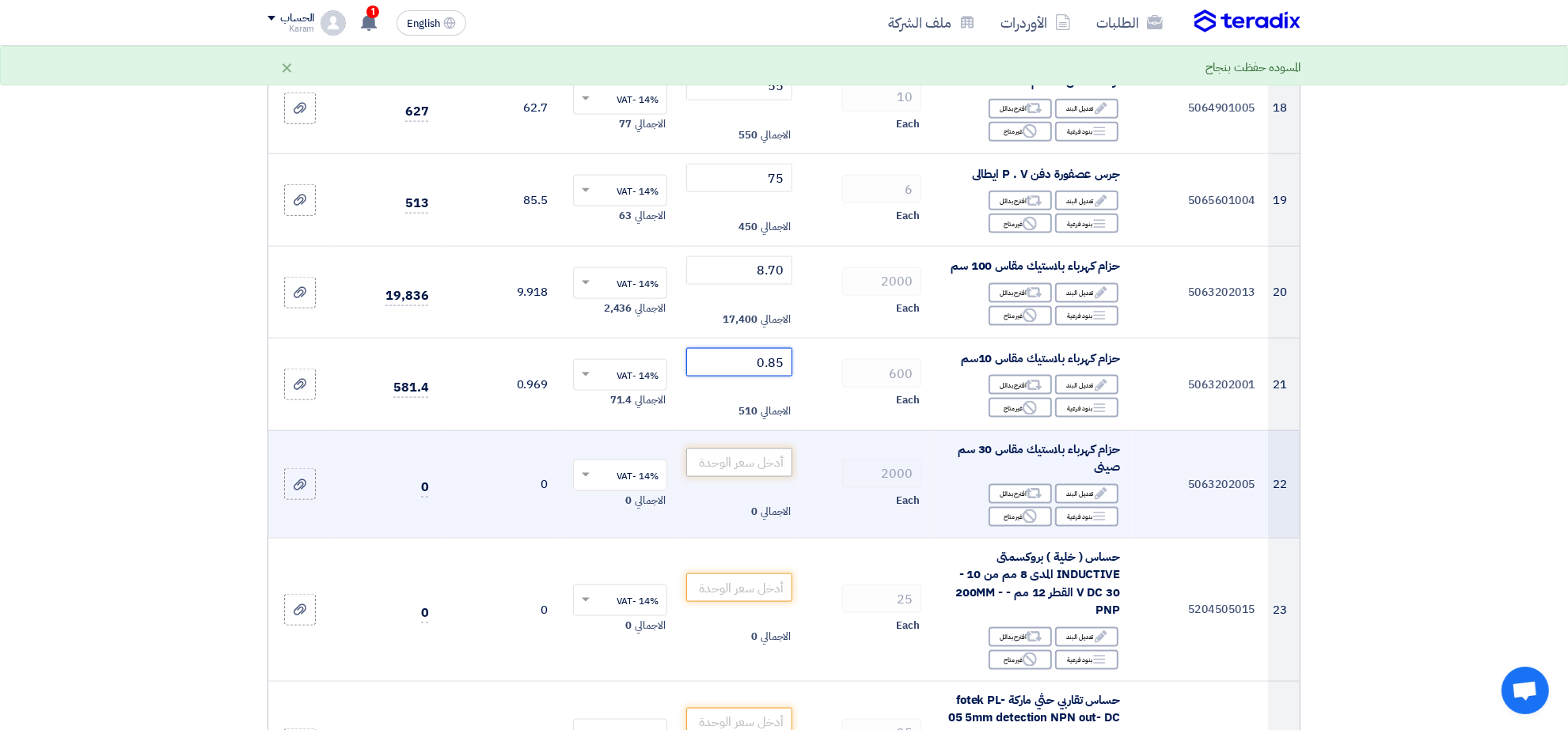
type input "0.85"
click at [762, 459] on input "number" at bounding box center [739, 462] width 107 height 28
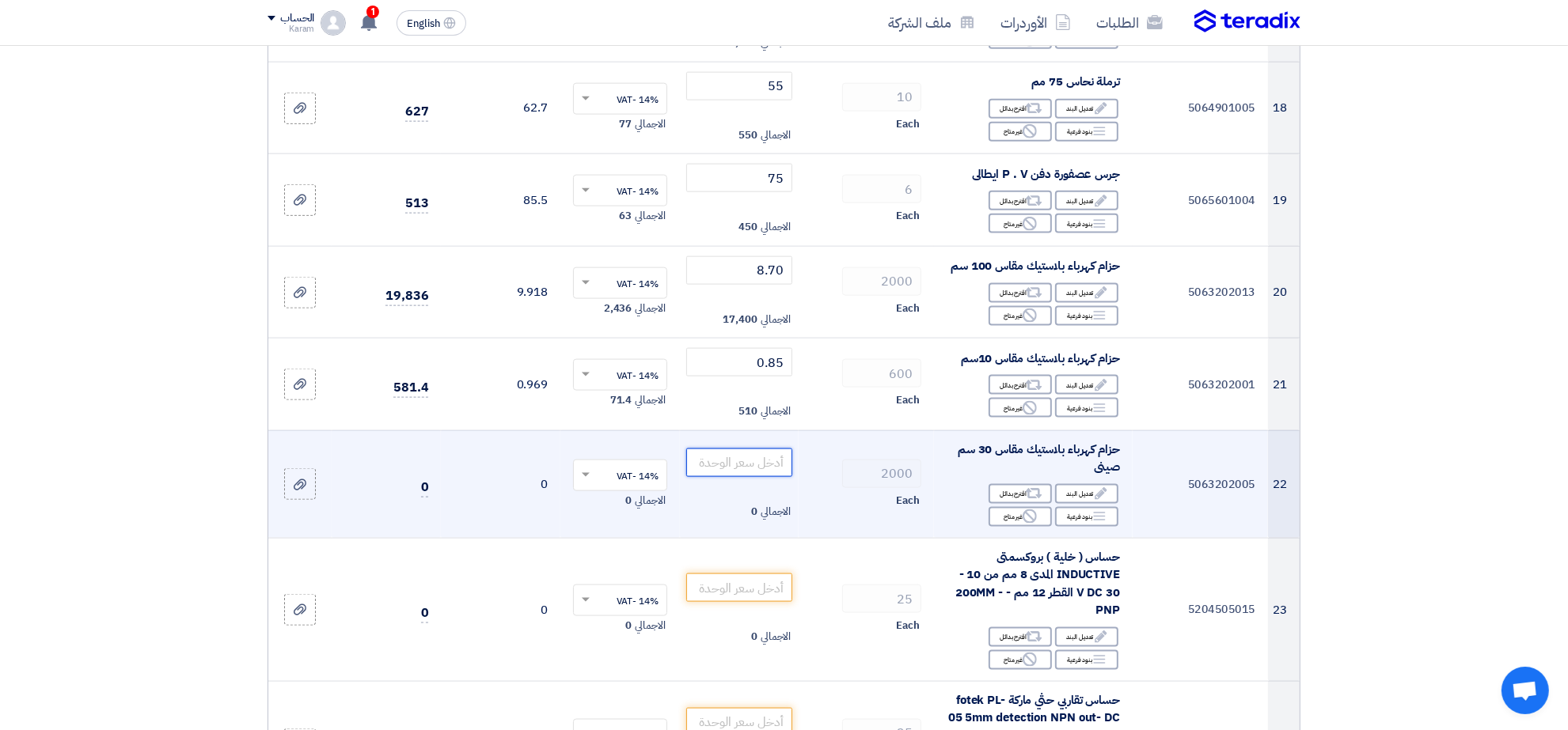
click at [762, 459] on input "number" at bounding box center [739, 462] width 107 height 28
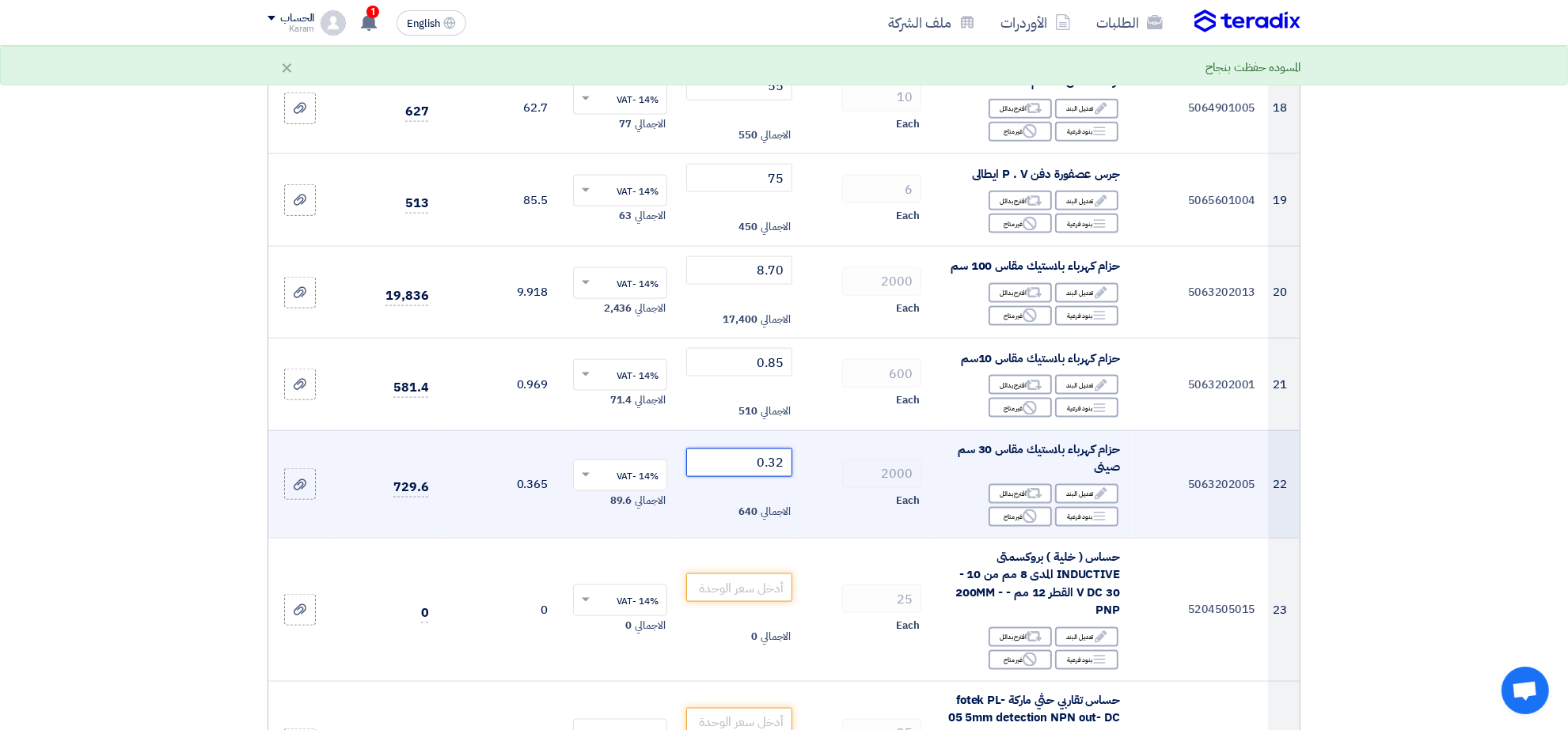
type input "0.32"
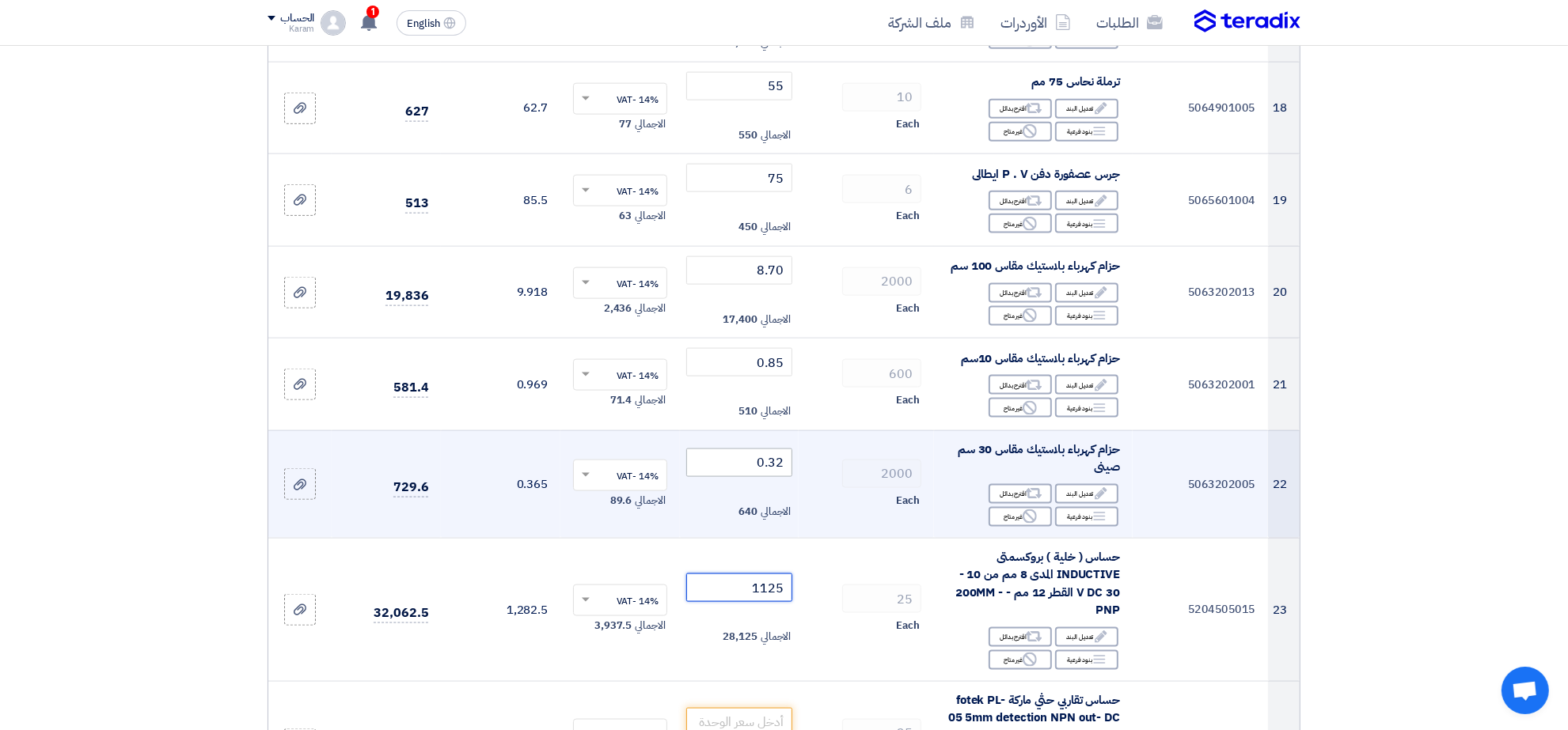
type input "1125"
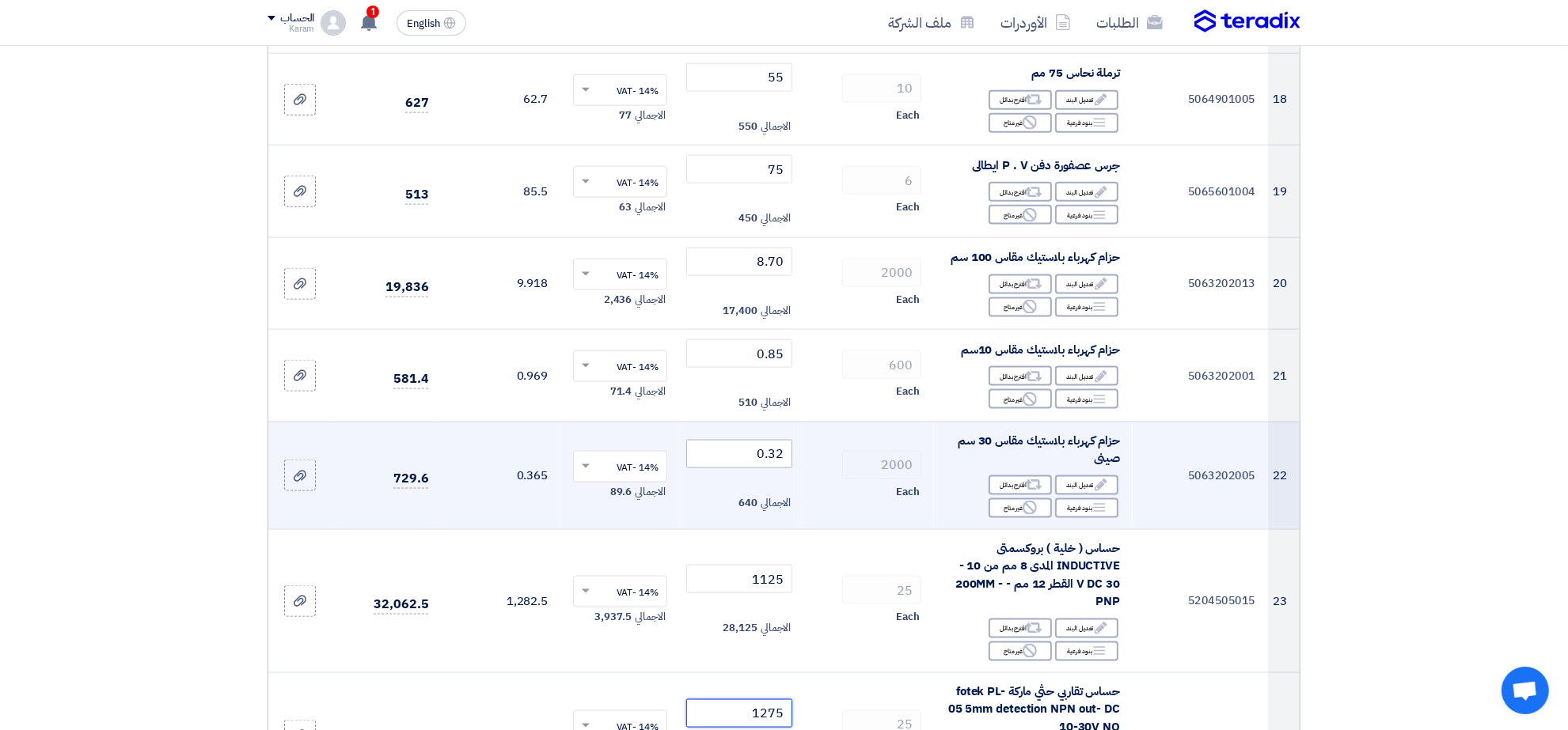
type input "1275"
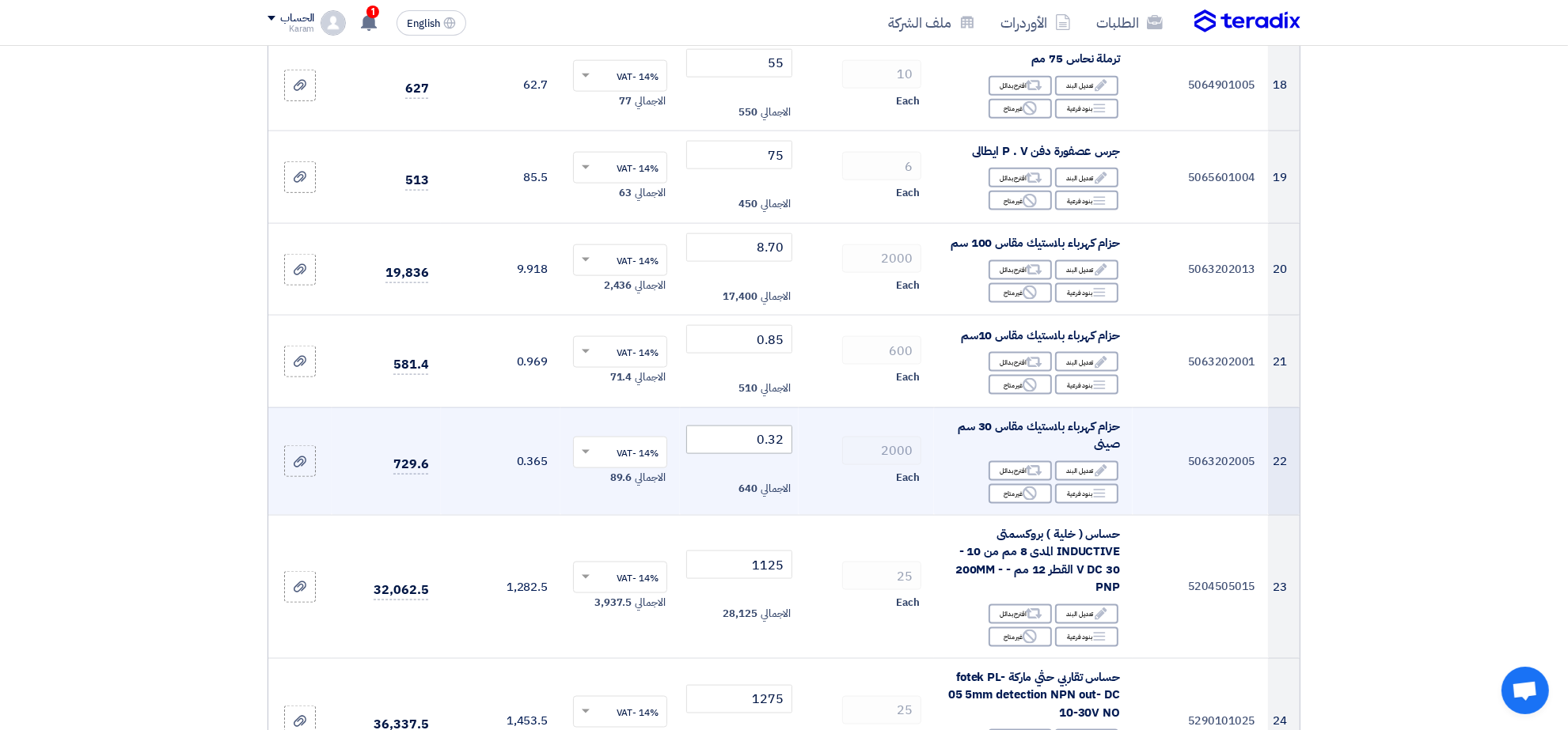
scroll to position [2601, 0]
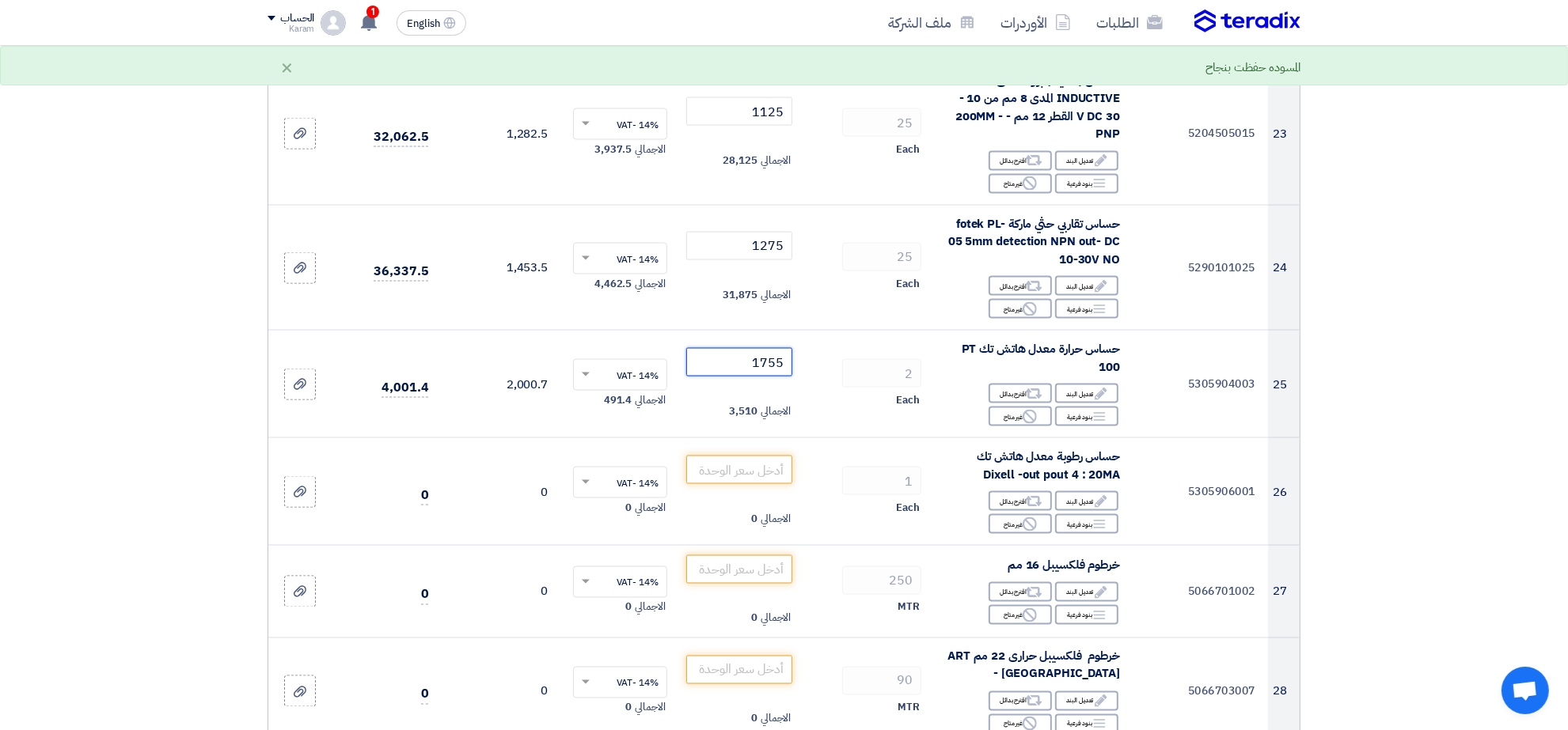
type input "1755"
type input "3351"
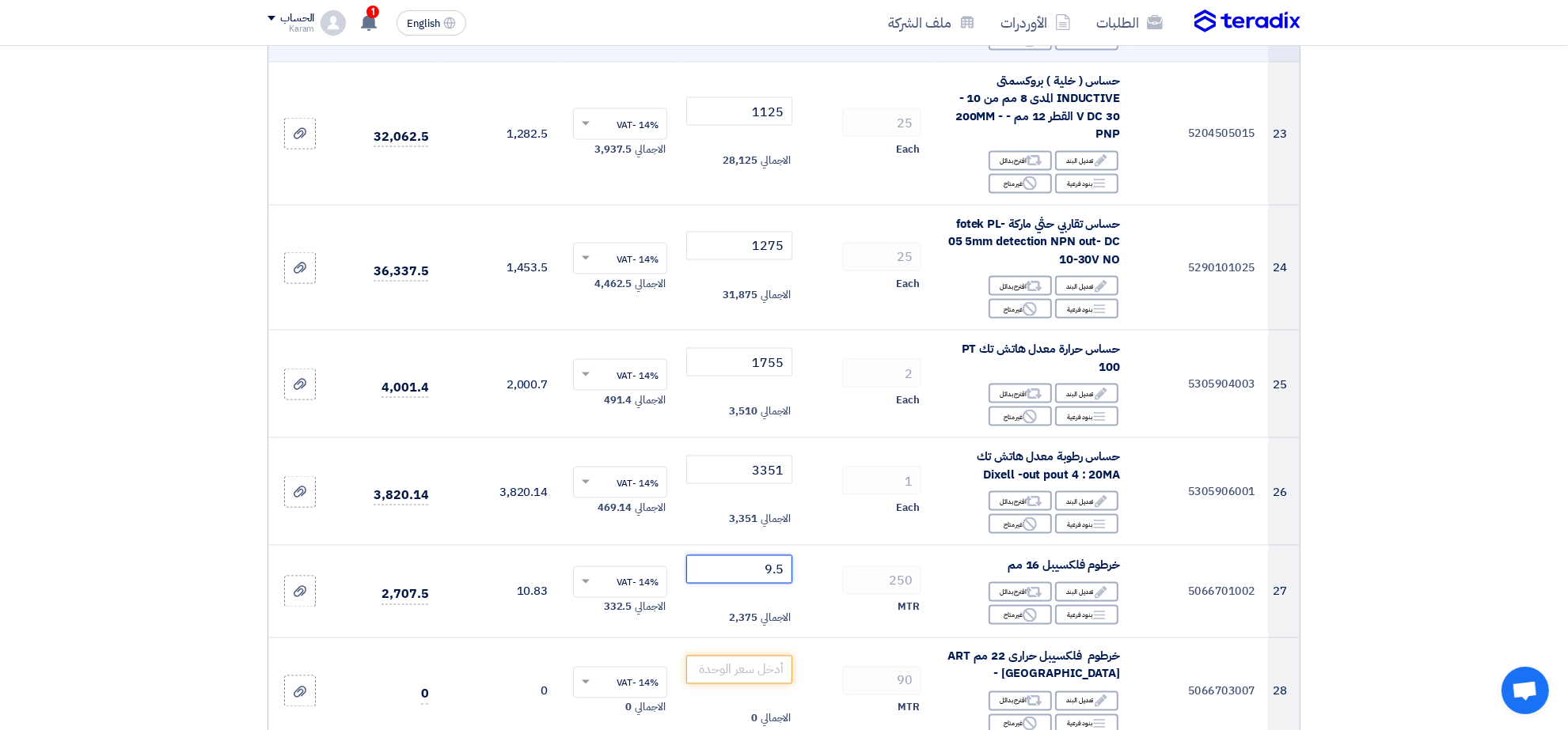
type input "9.5"
type input "38.5"
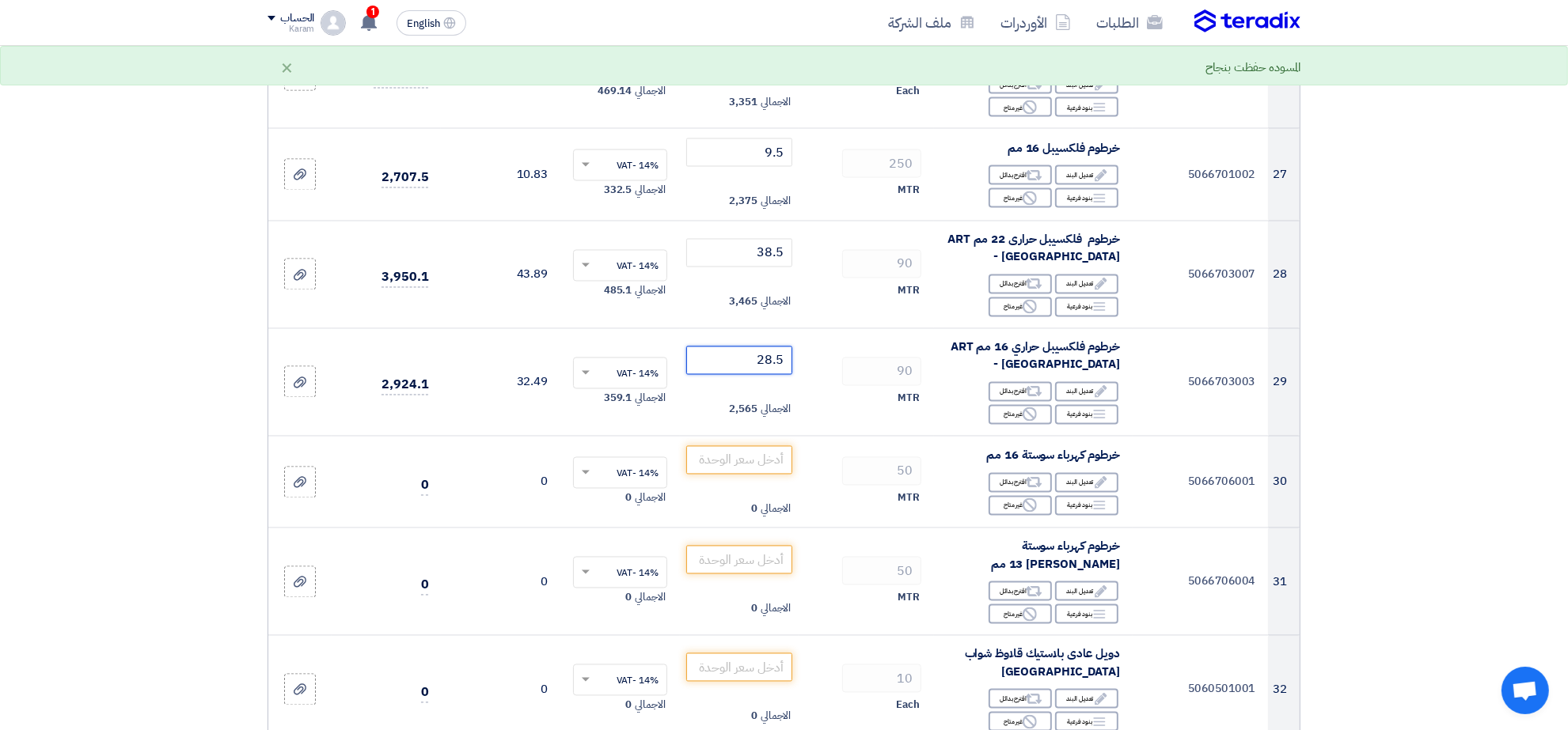
type input "28.5"
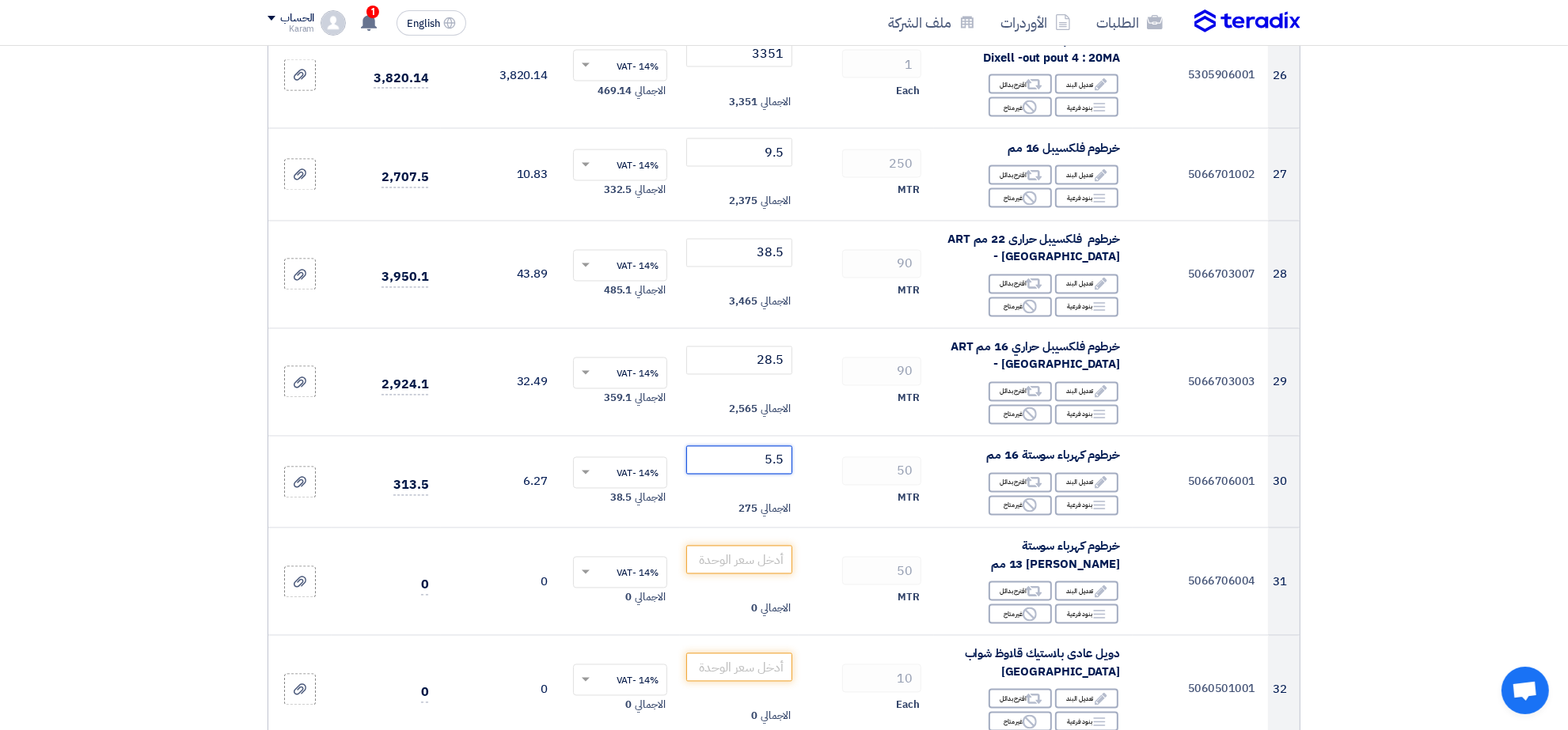
type input "5.5"
type input "4.5"
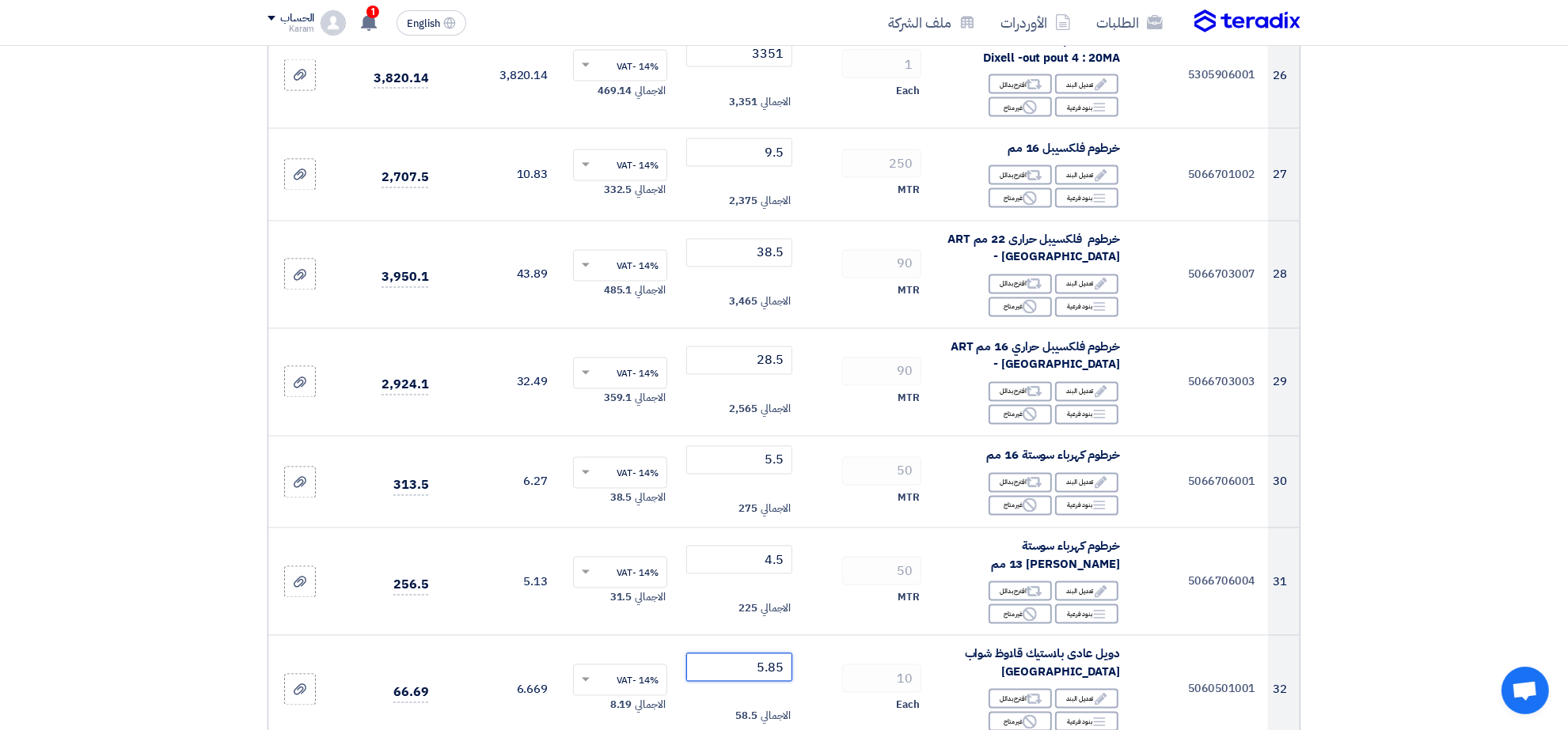
type input "5.85"
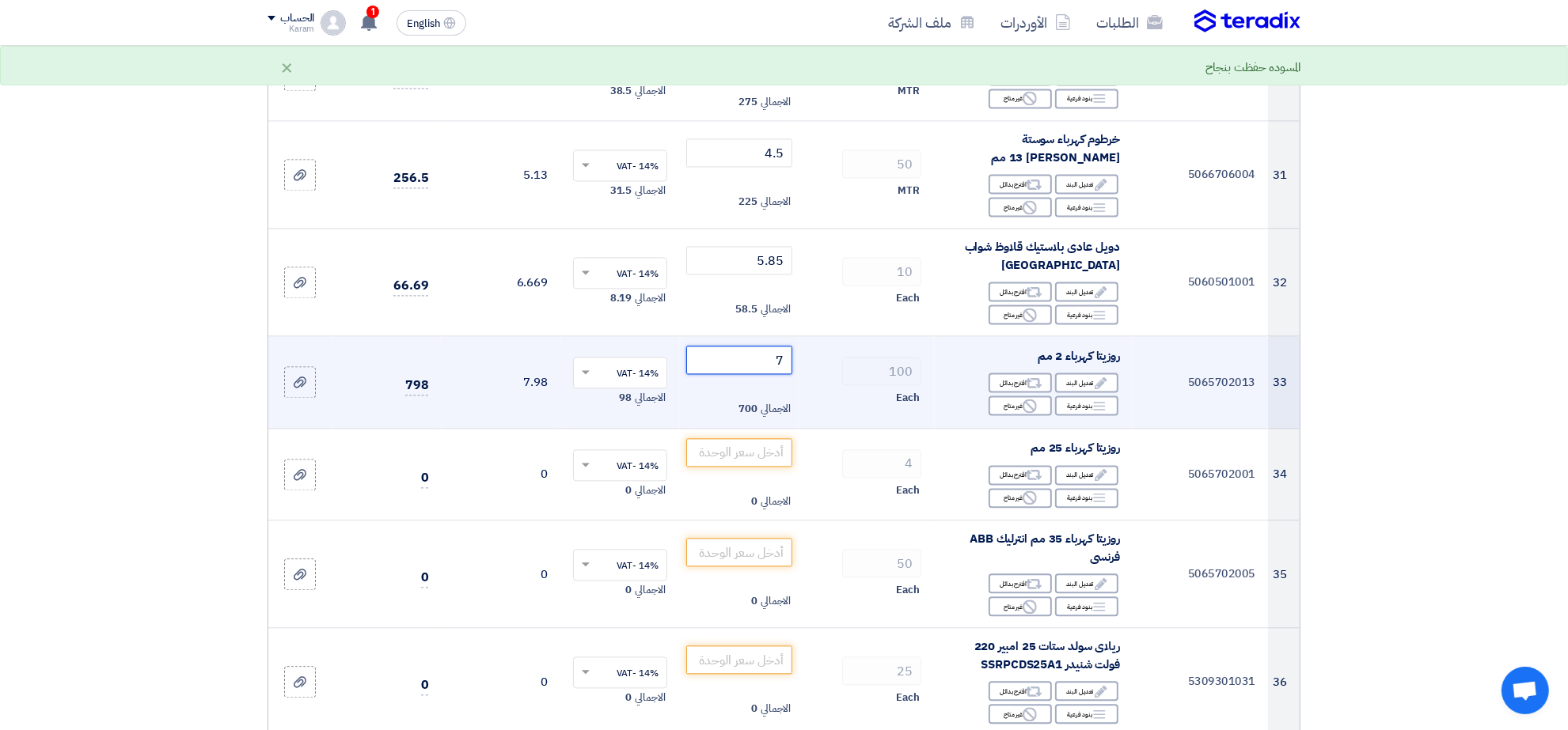
click at [781, 373] on input "7" at bounding box center [739, 360] width 107 height 28
type input ".2"
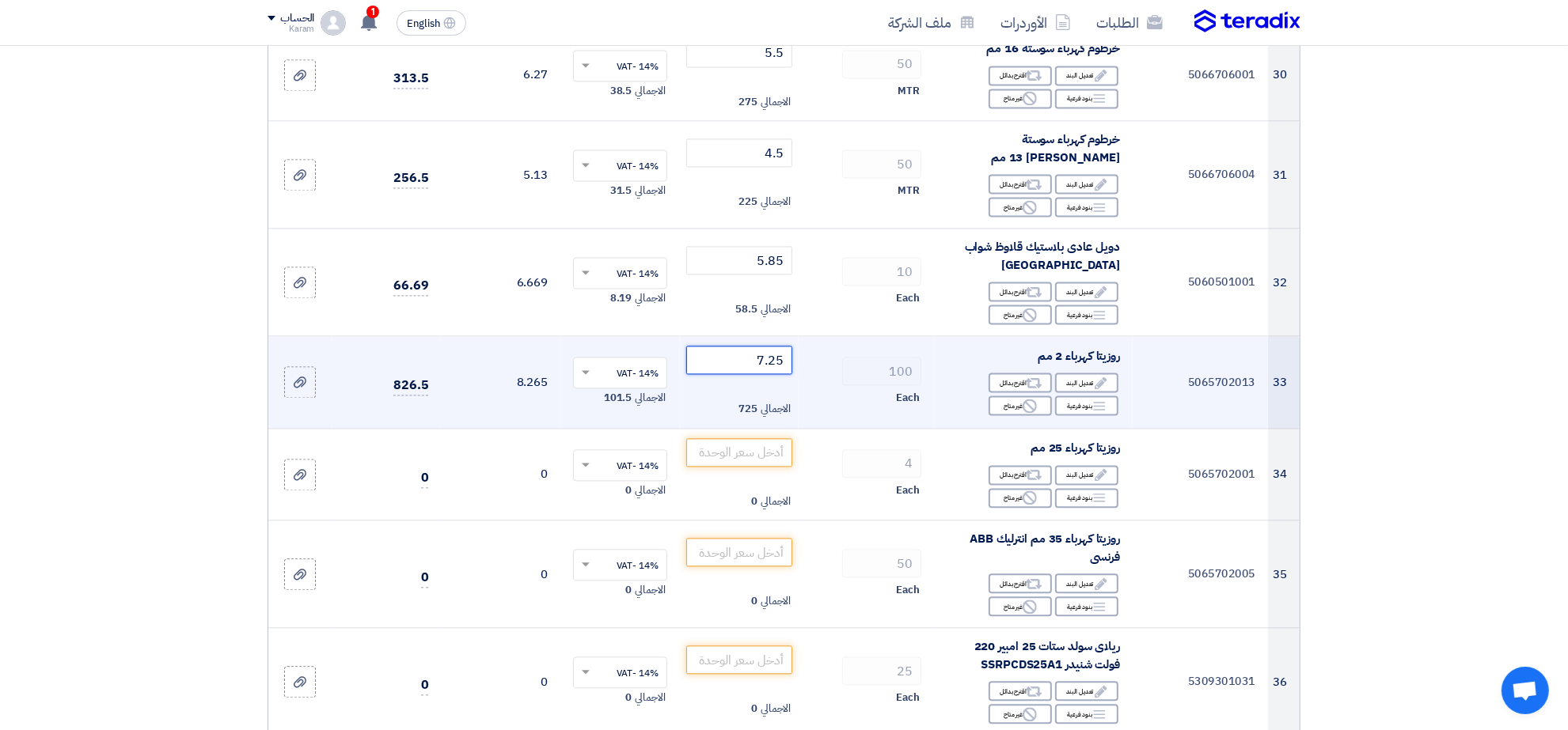
type input "7.25"
type input "35"
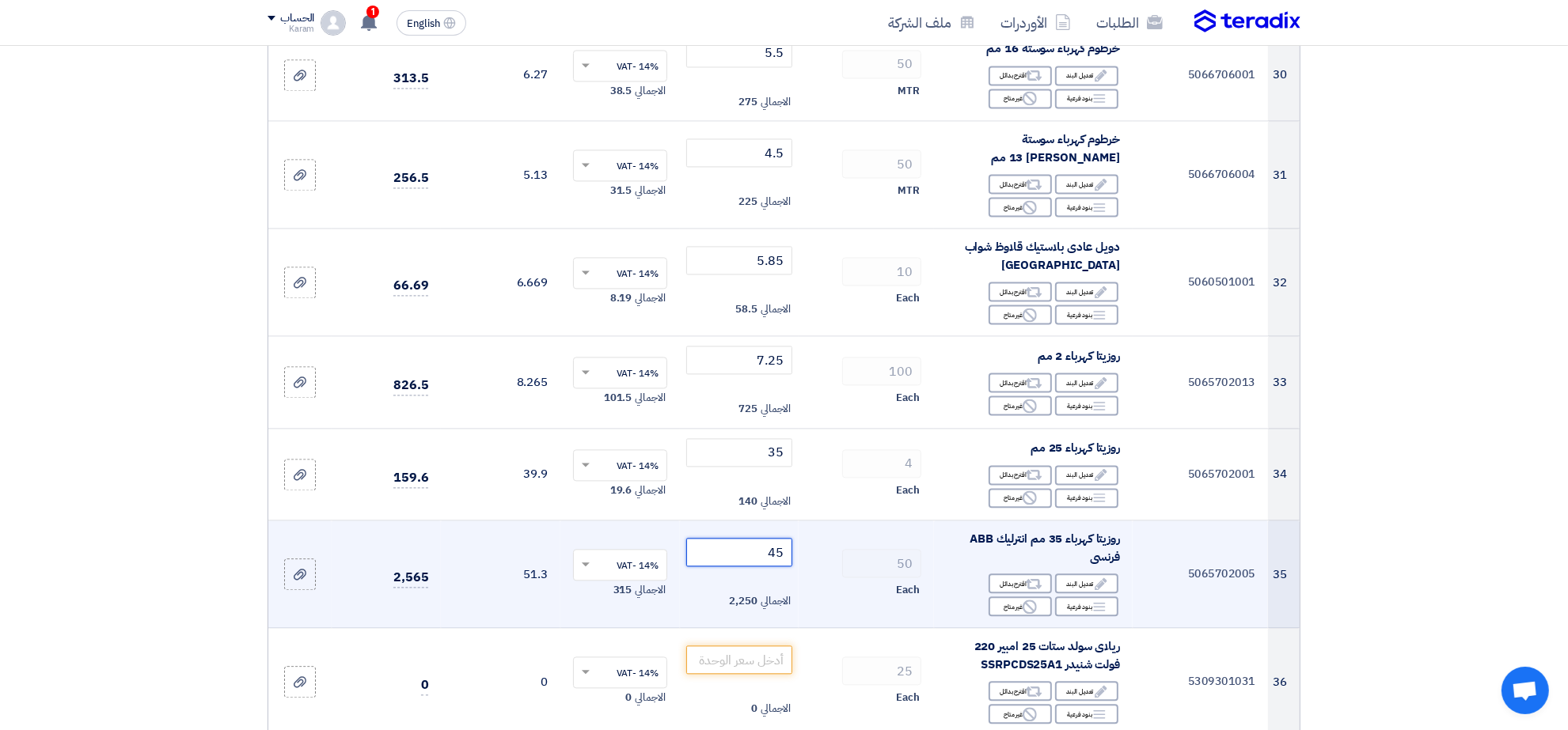
click at [746, 555] on input "45" at bounding box center [739, 552] width 107 height 28
type input "49"
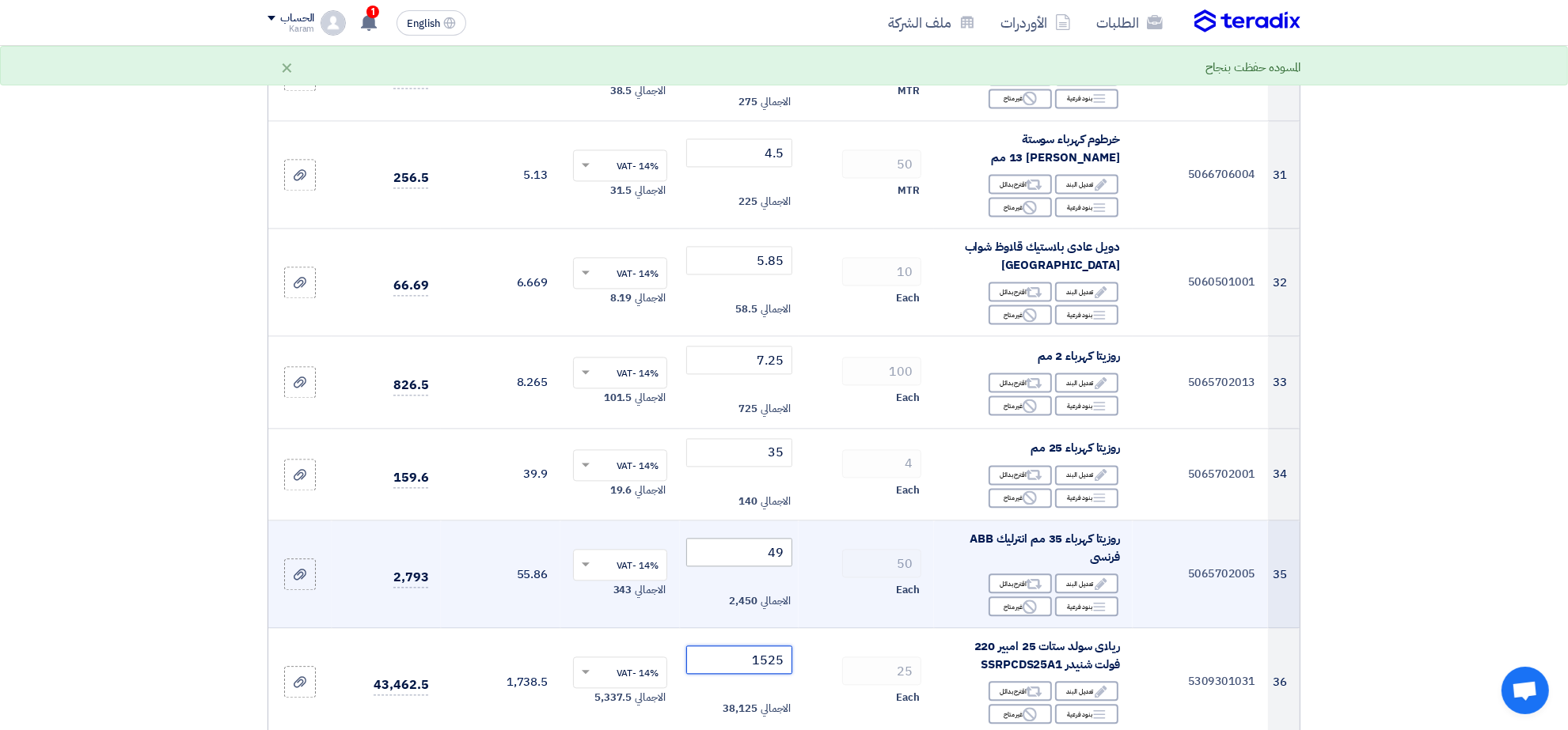
type input "1525"
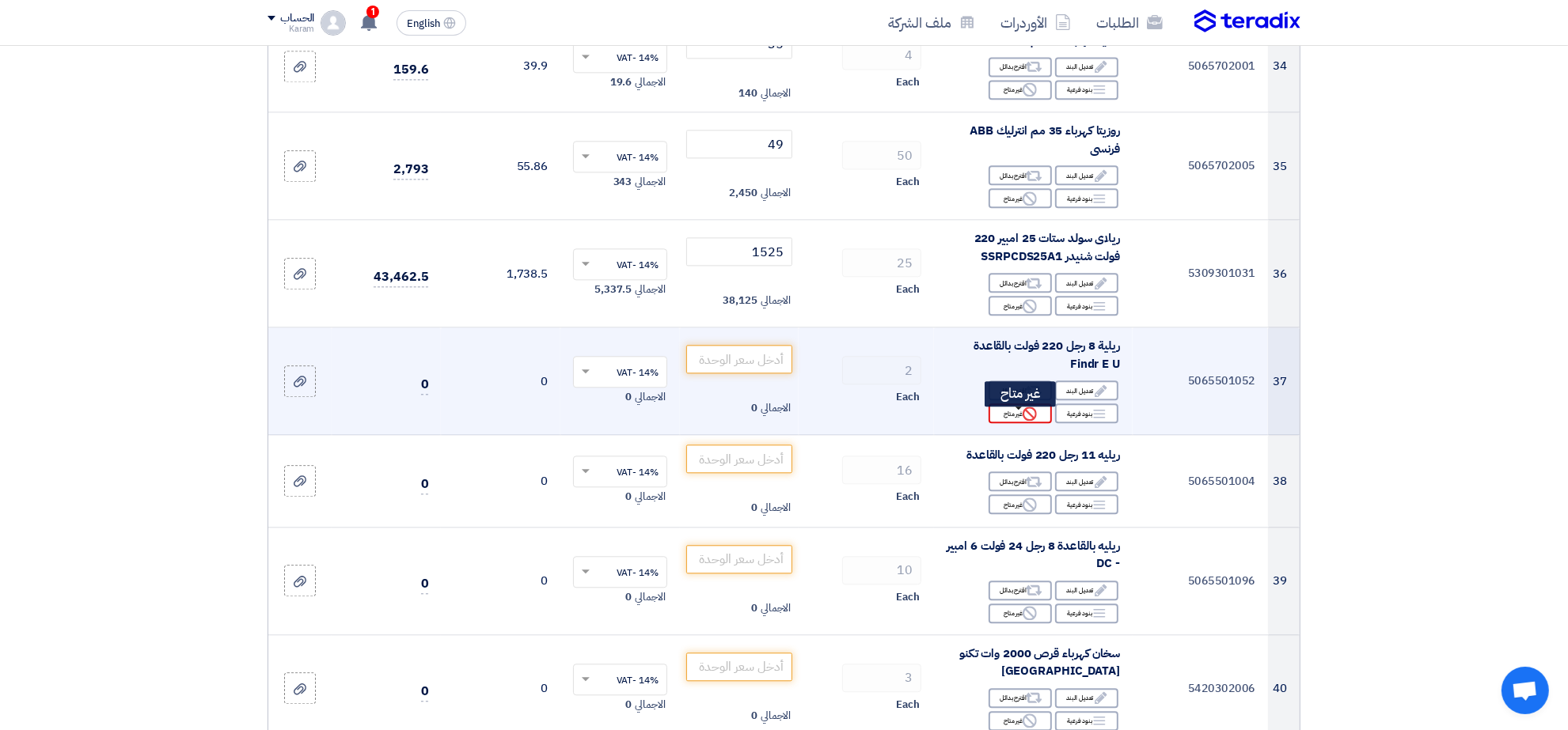
click at [1018, 422] on div "Reject غير متاح" at bounding box center [1019, 413] width 63 height 19
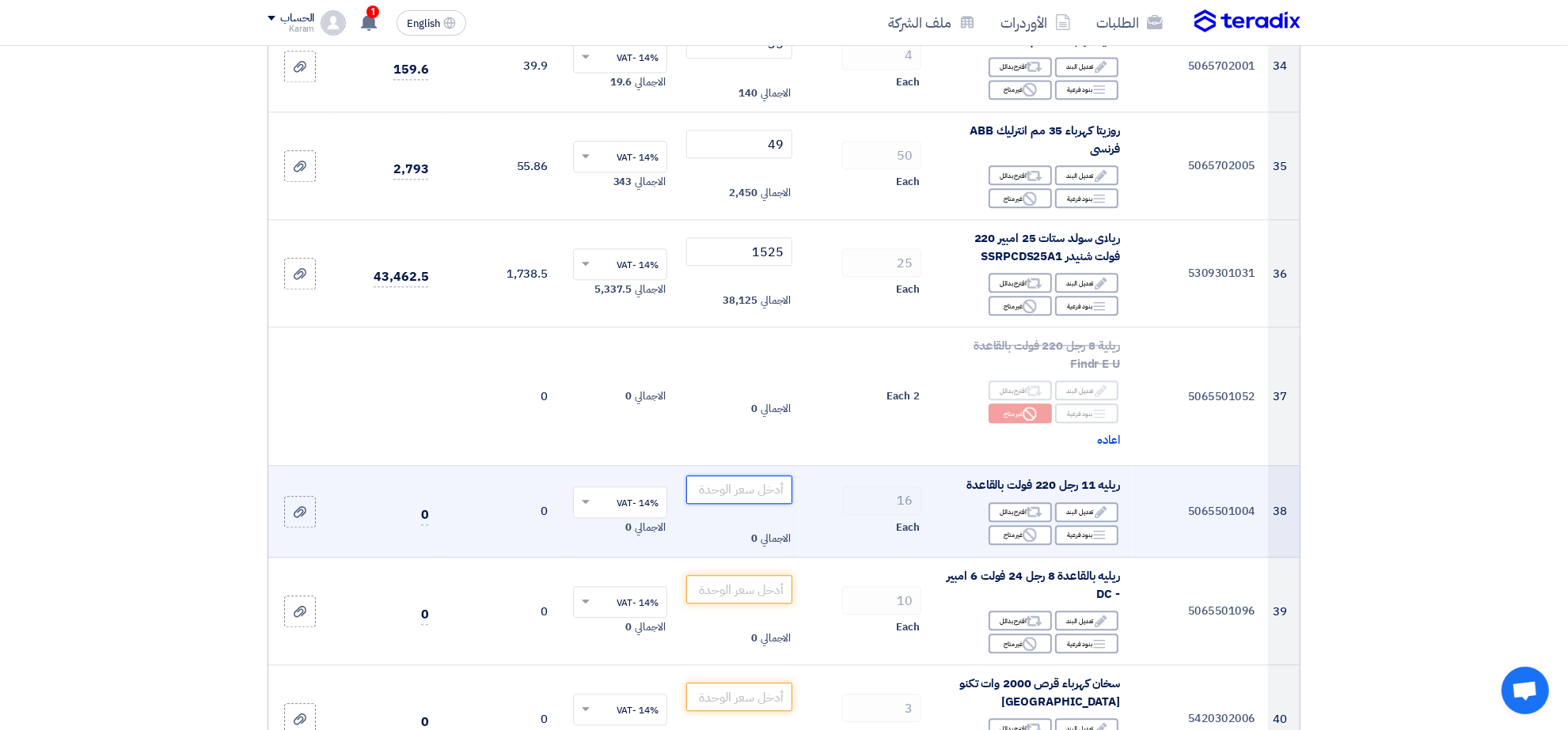
click at [760, 495] on input "number" at bounding box center [739, 490] width 107 height 28
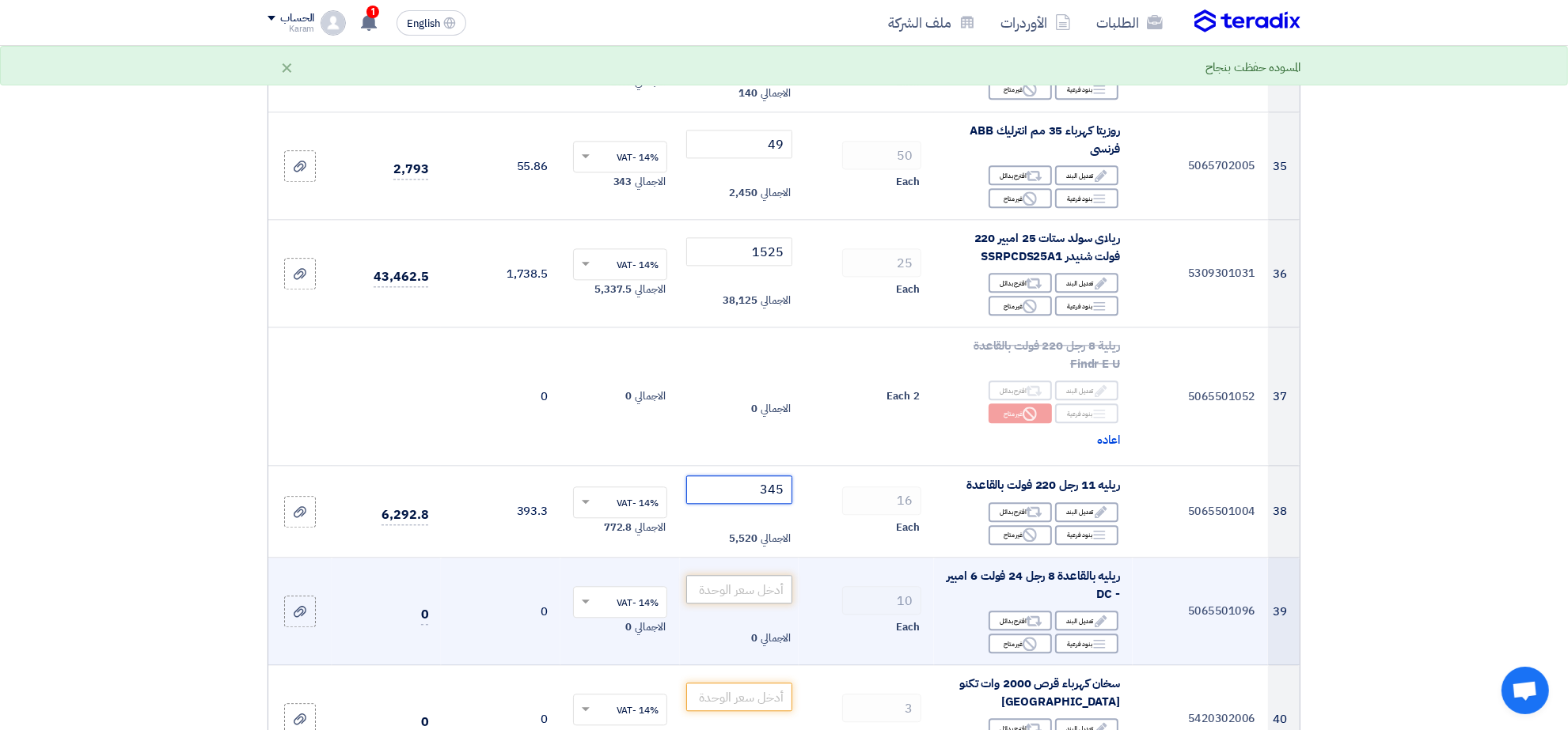
type input "345"
click at [753, 597] on input "number" at bounding box center [739, 589] width 107 height 28
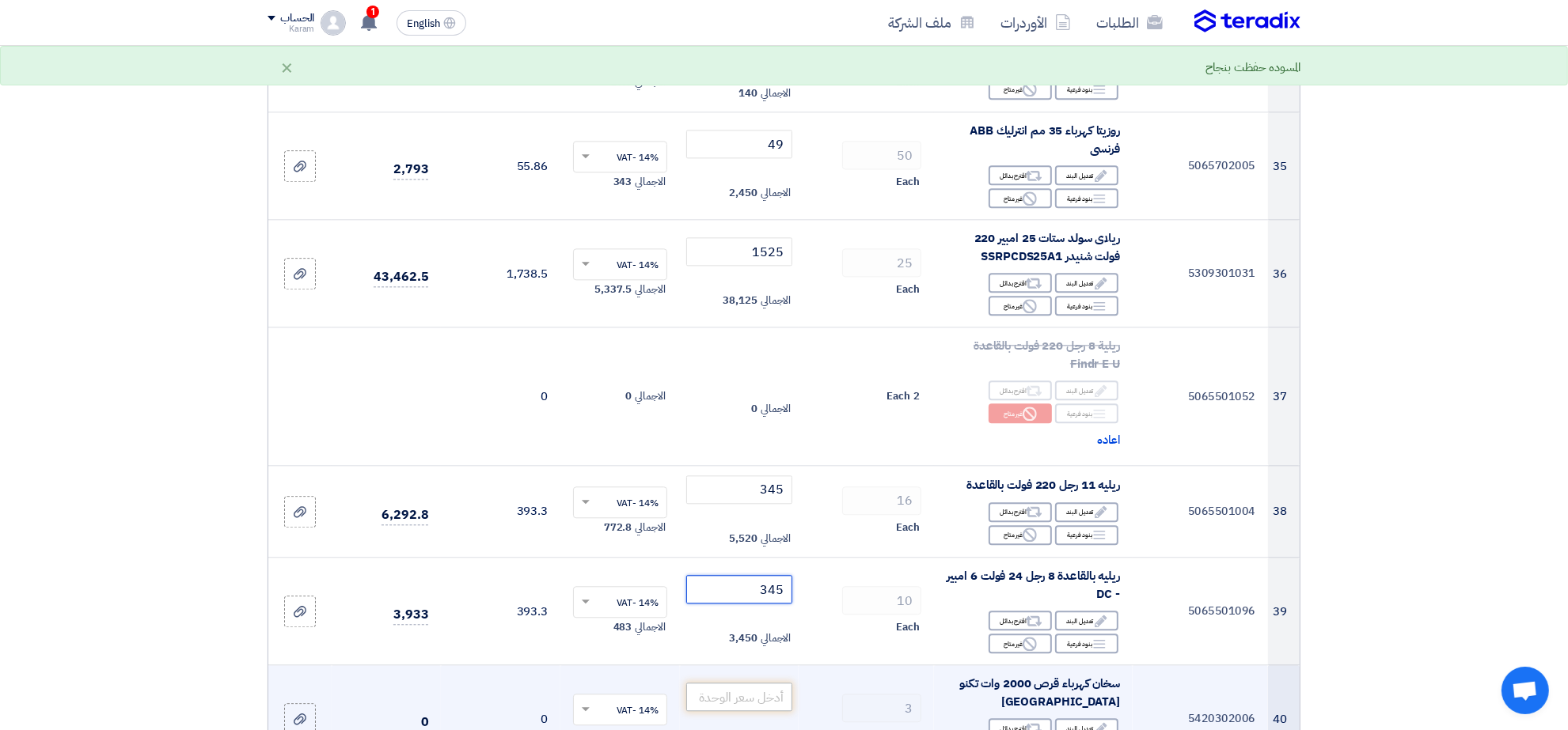
type input "345"
click at [757, 692] on input "number" at bounding box center [739, 697] width 107 height 28
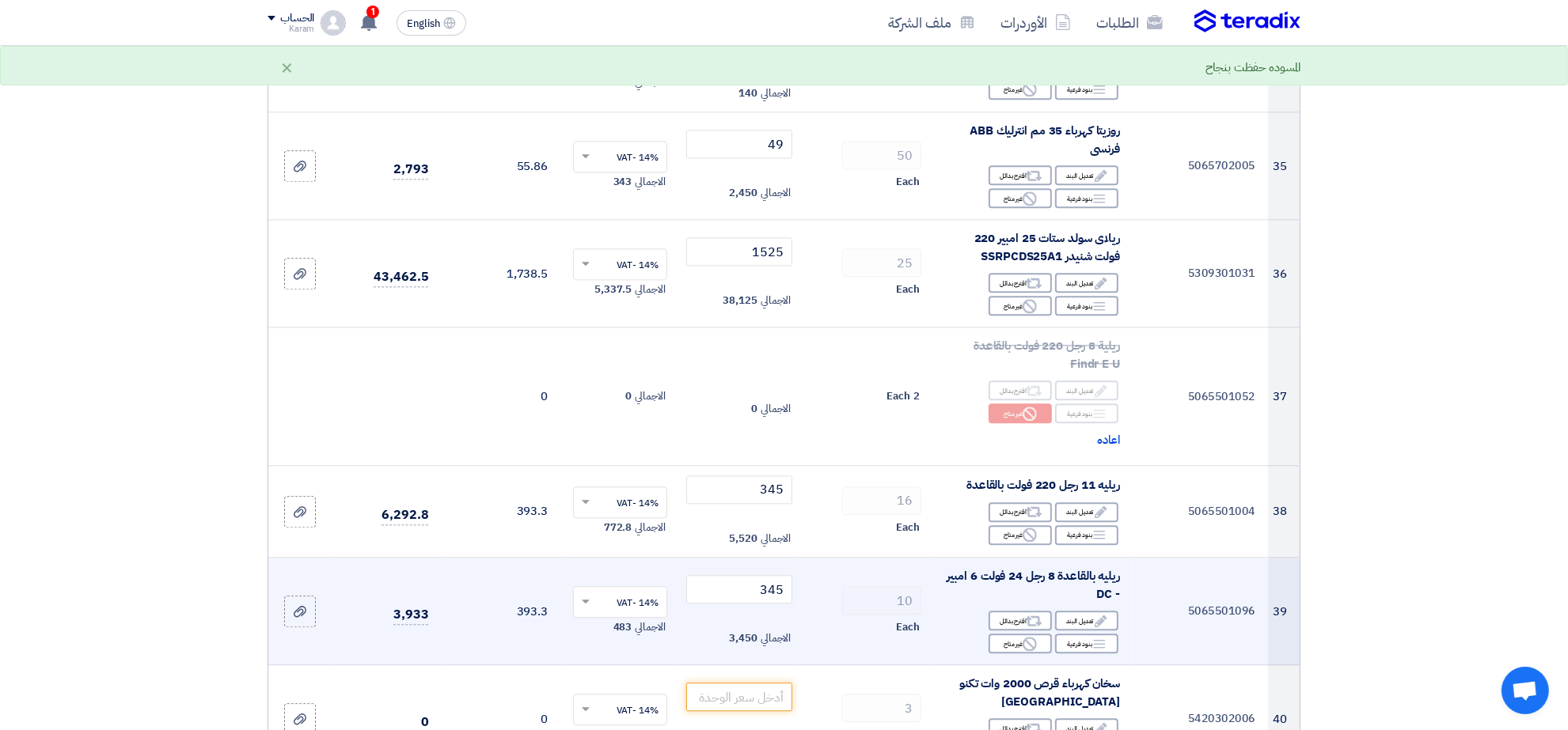
scroll to position [4272, 0]
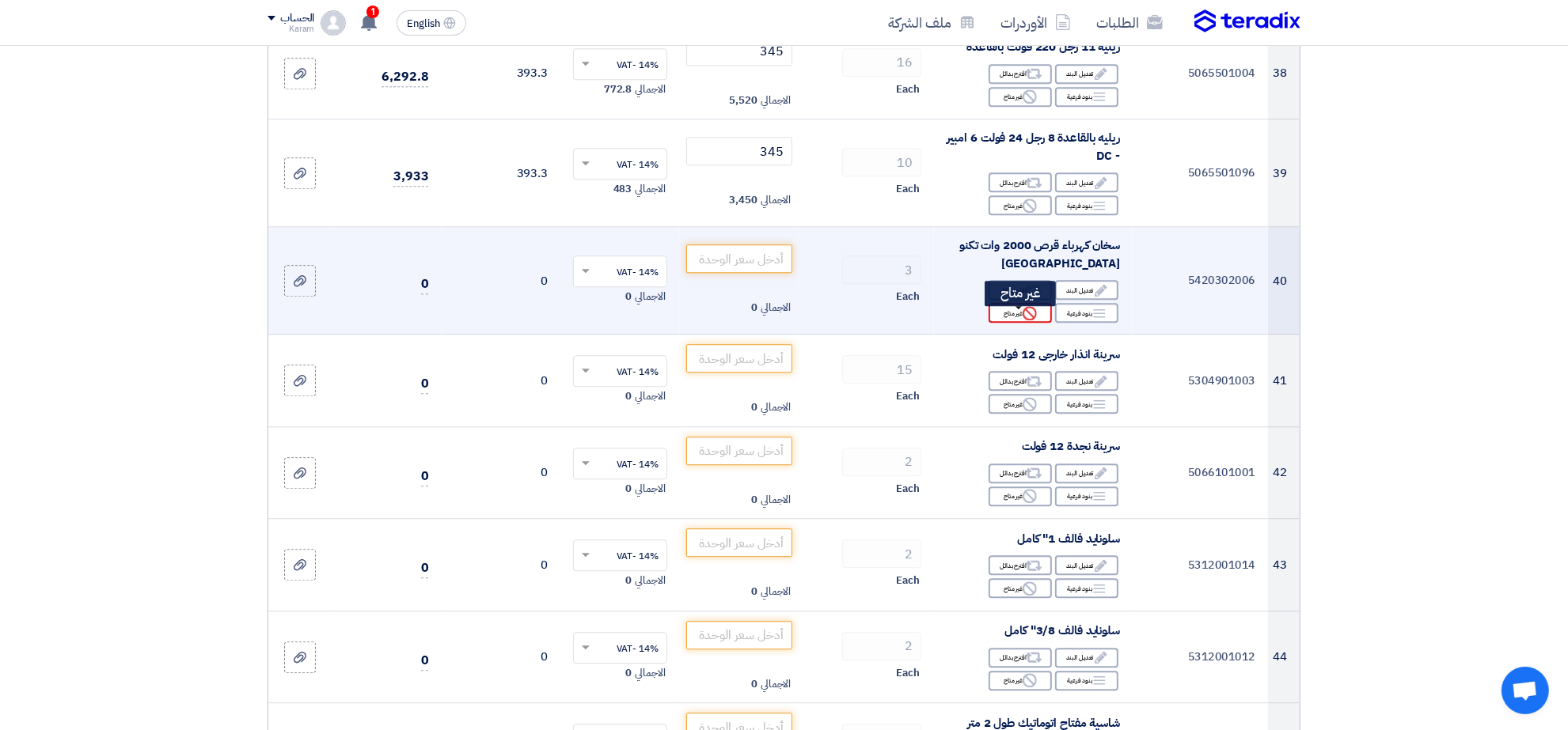
click at [1002, 310] on div "Reject غير متاح" at bounding box center [1019, 313] width 63 height 19
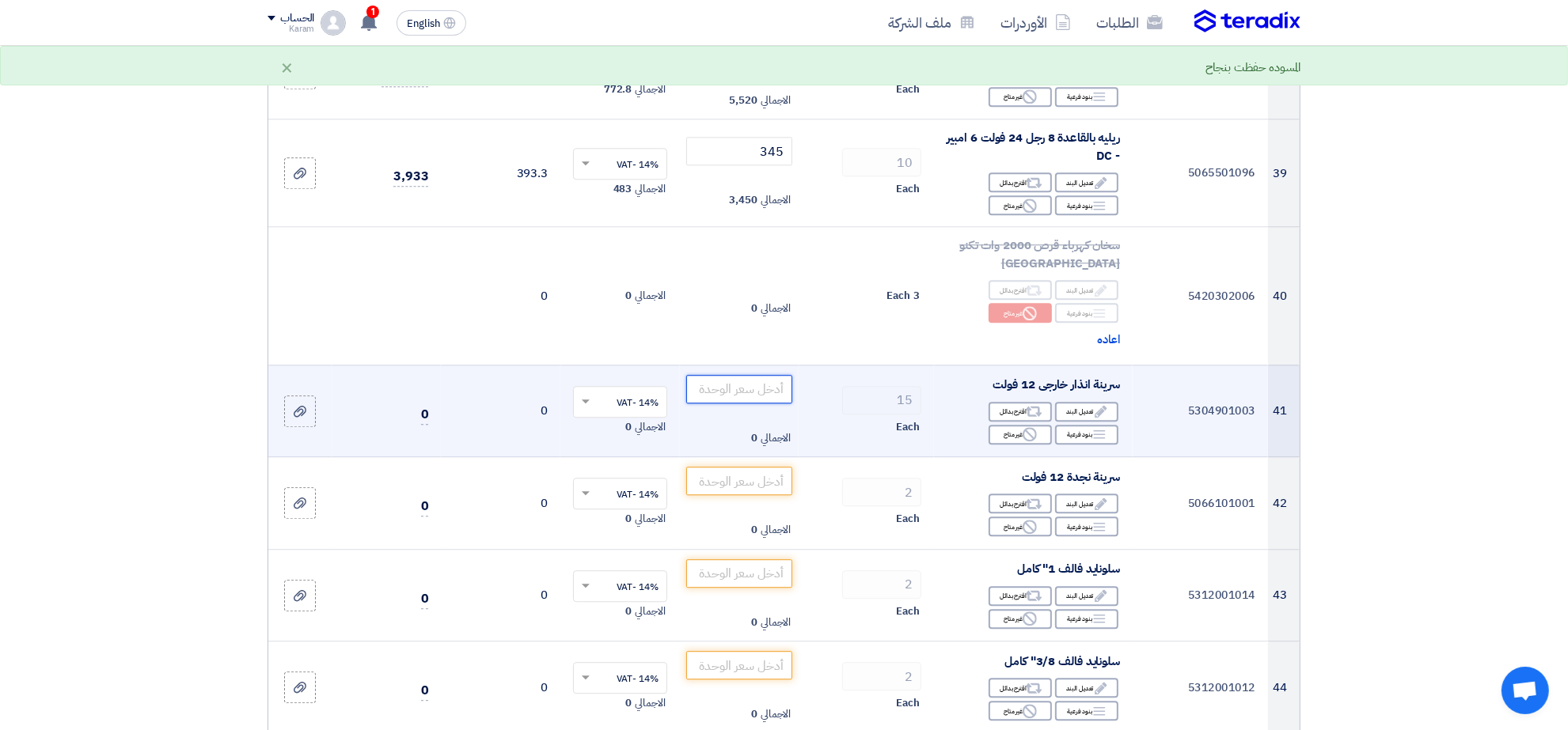
click at [740, 394] on input "number" at bounding box center [739, 389] width 107 height 28
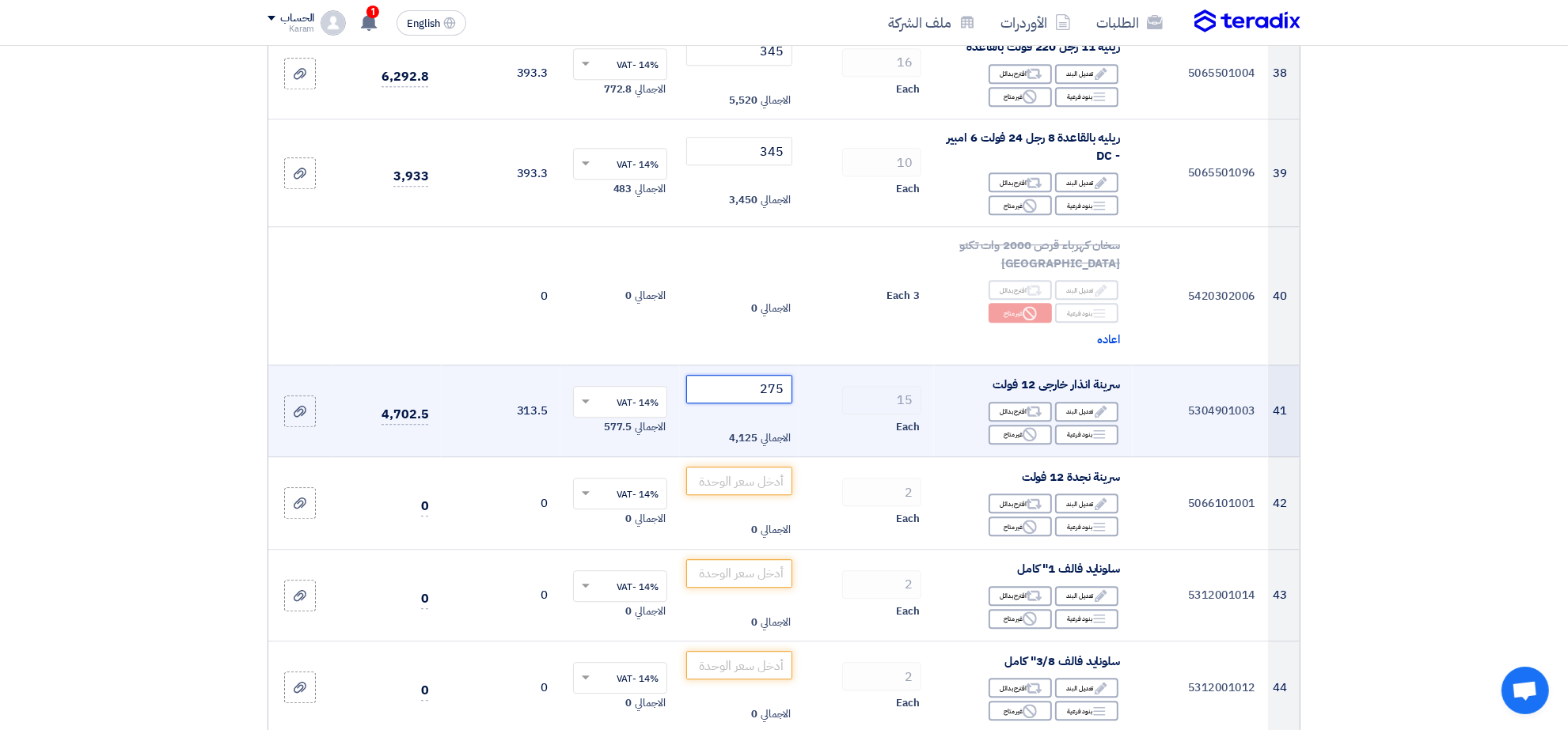
type input "275"
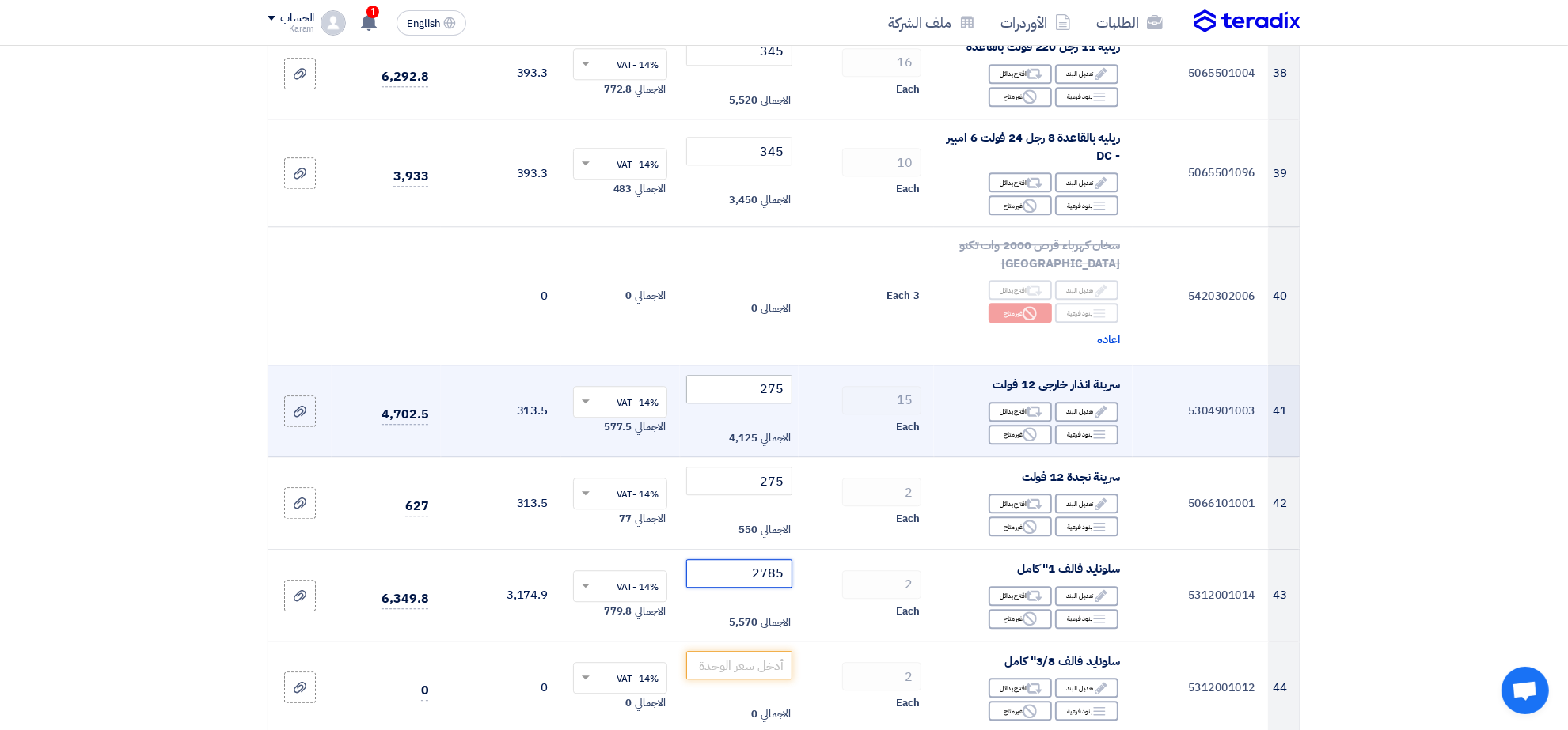
type input "2785"
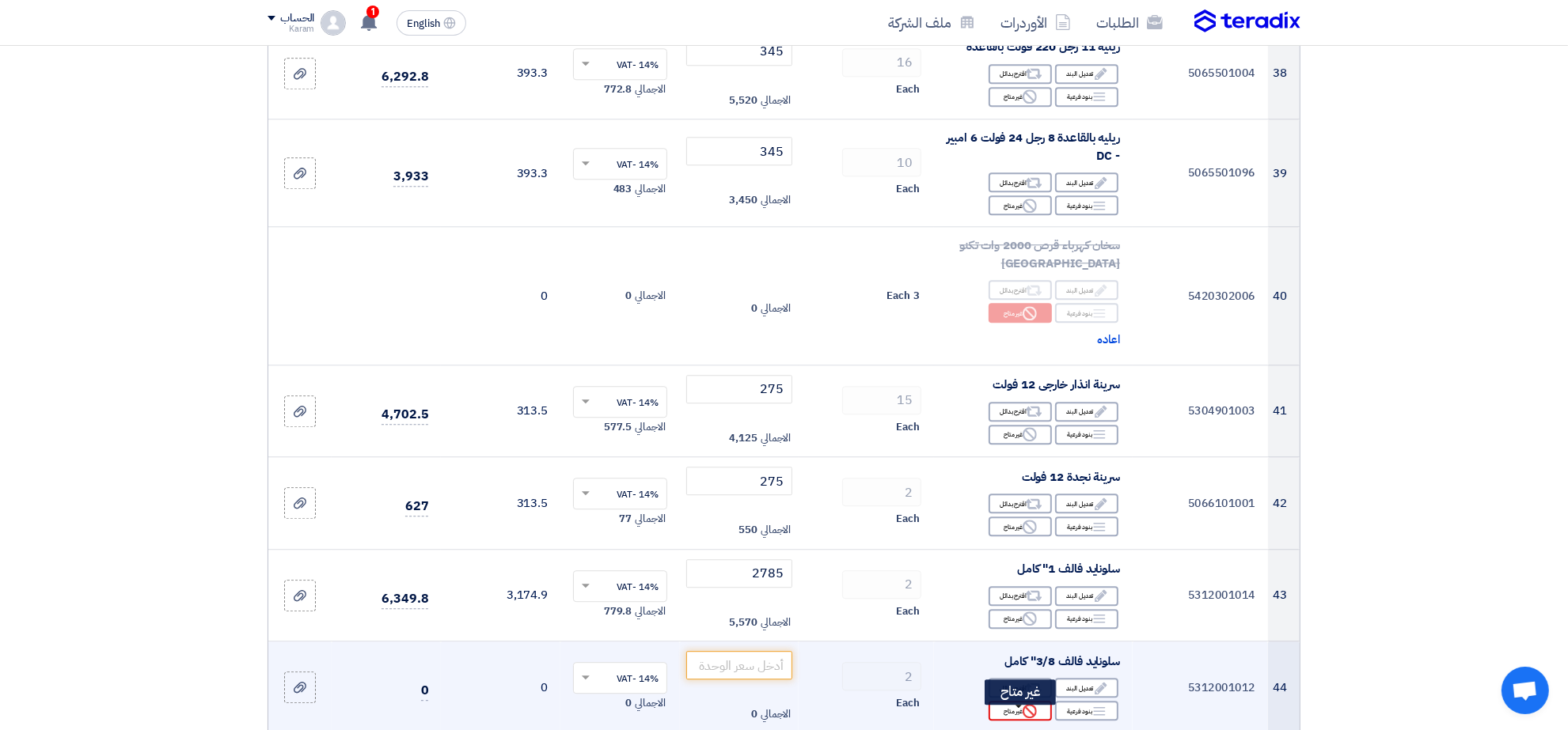
click at [1029, 712] on use at bounding box center [1030, 711] width 14 height 14
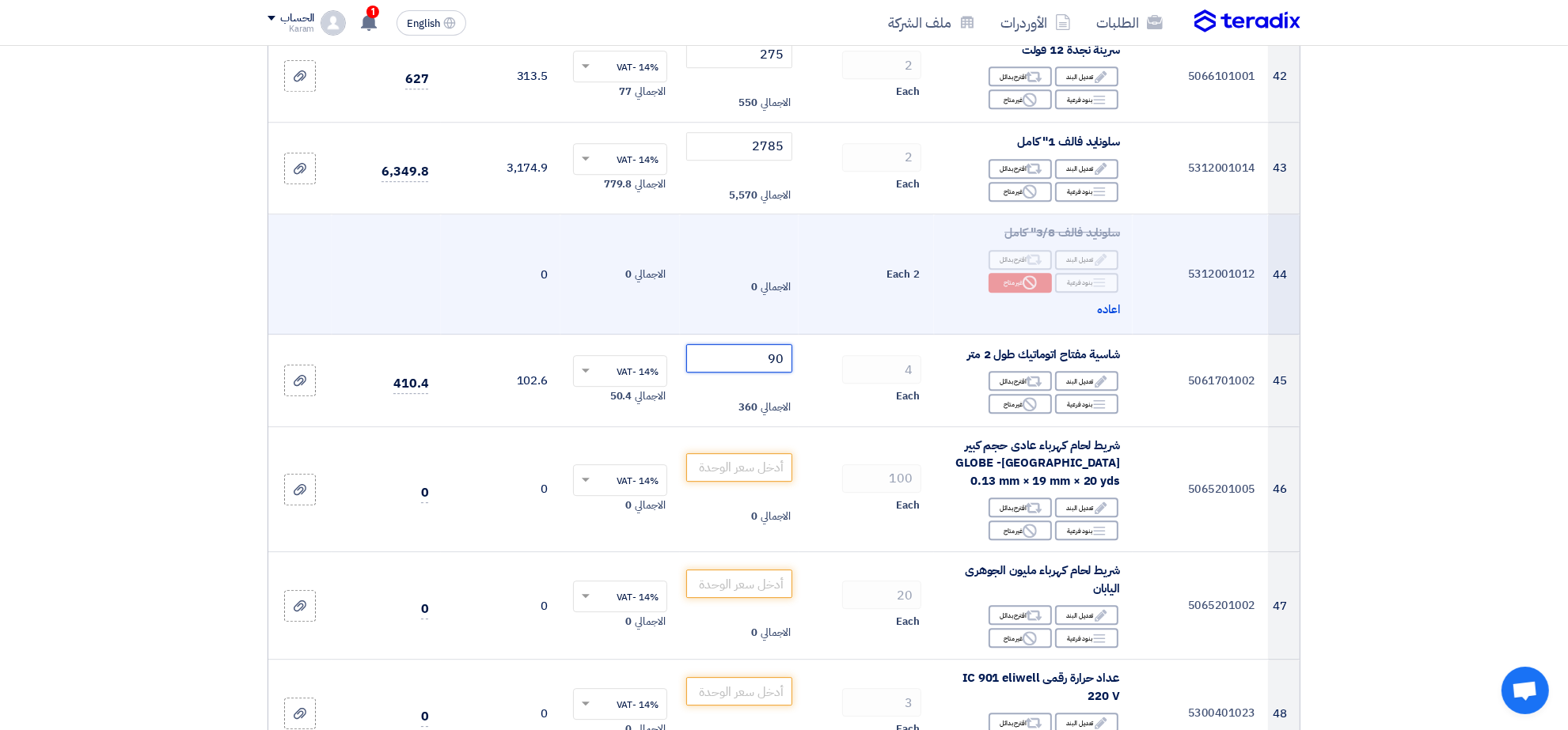
type input "90"
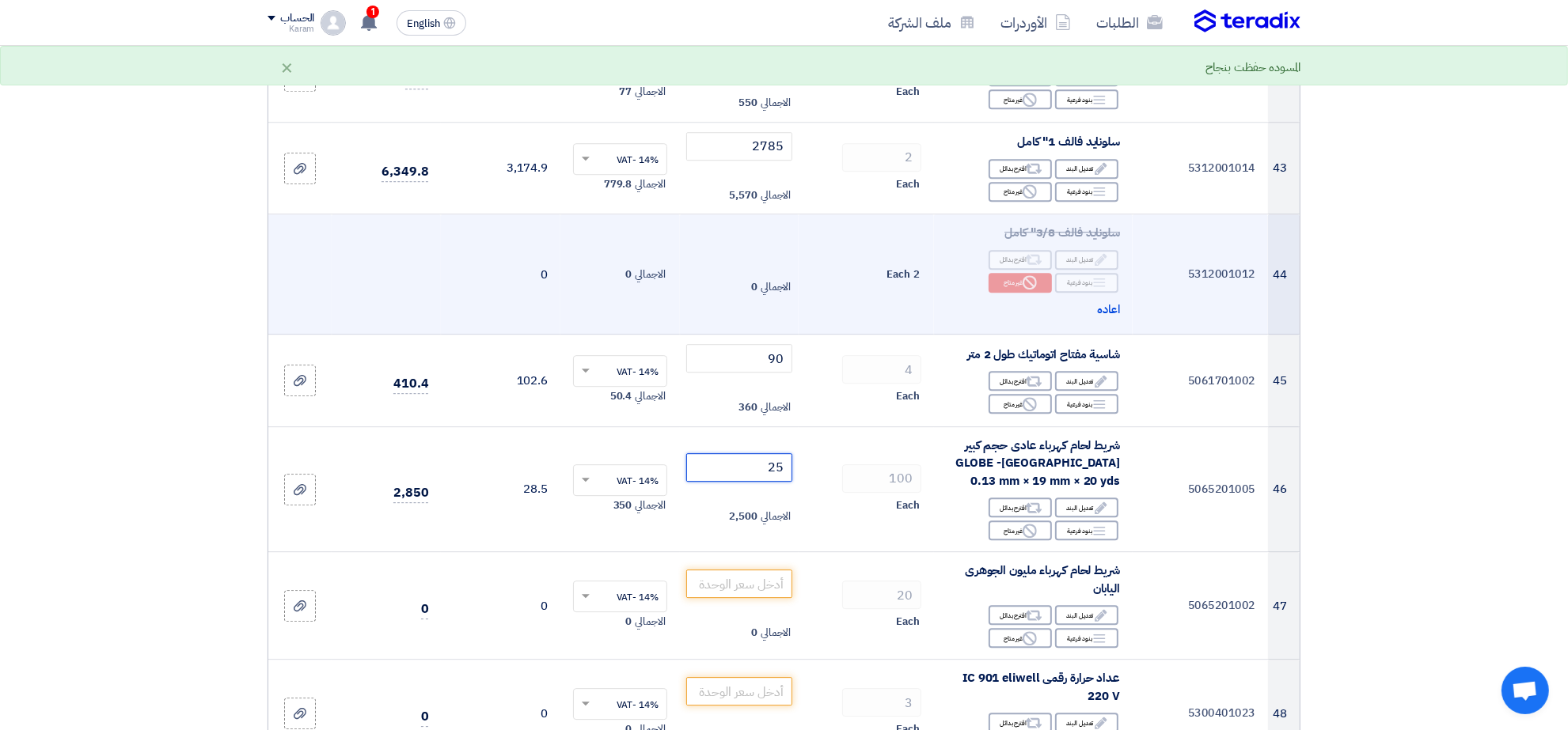
type input "25"
type input "27.5"
type input "1030"
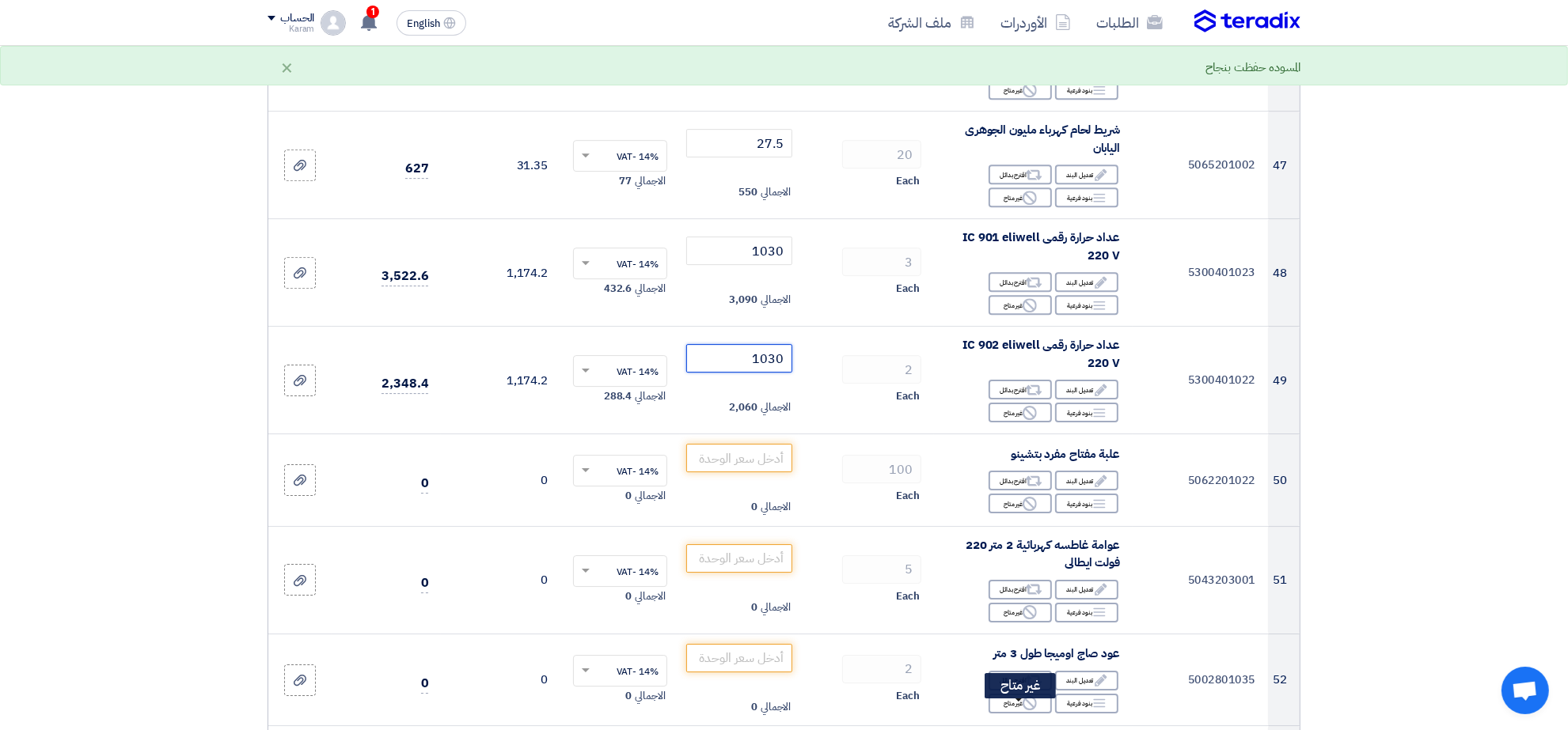
type input "1030"
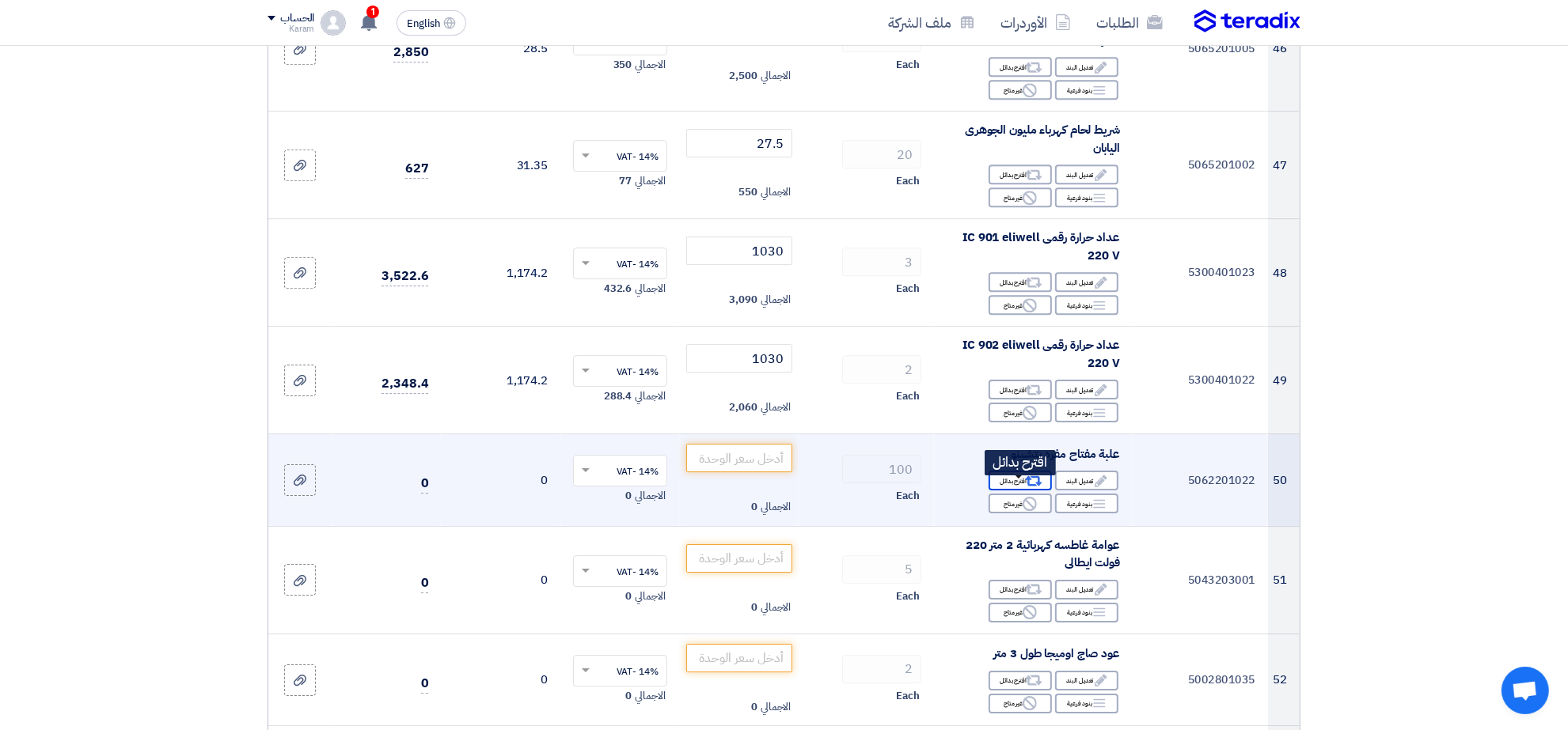
click at [1031, 490] on icon "Alternative" at bounding box center [1034, 481] width 17 height 17
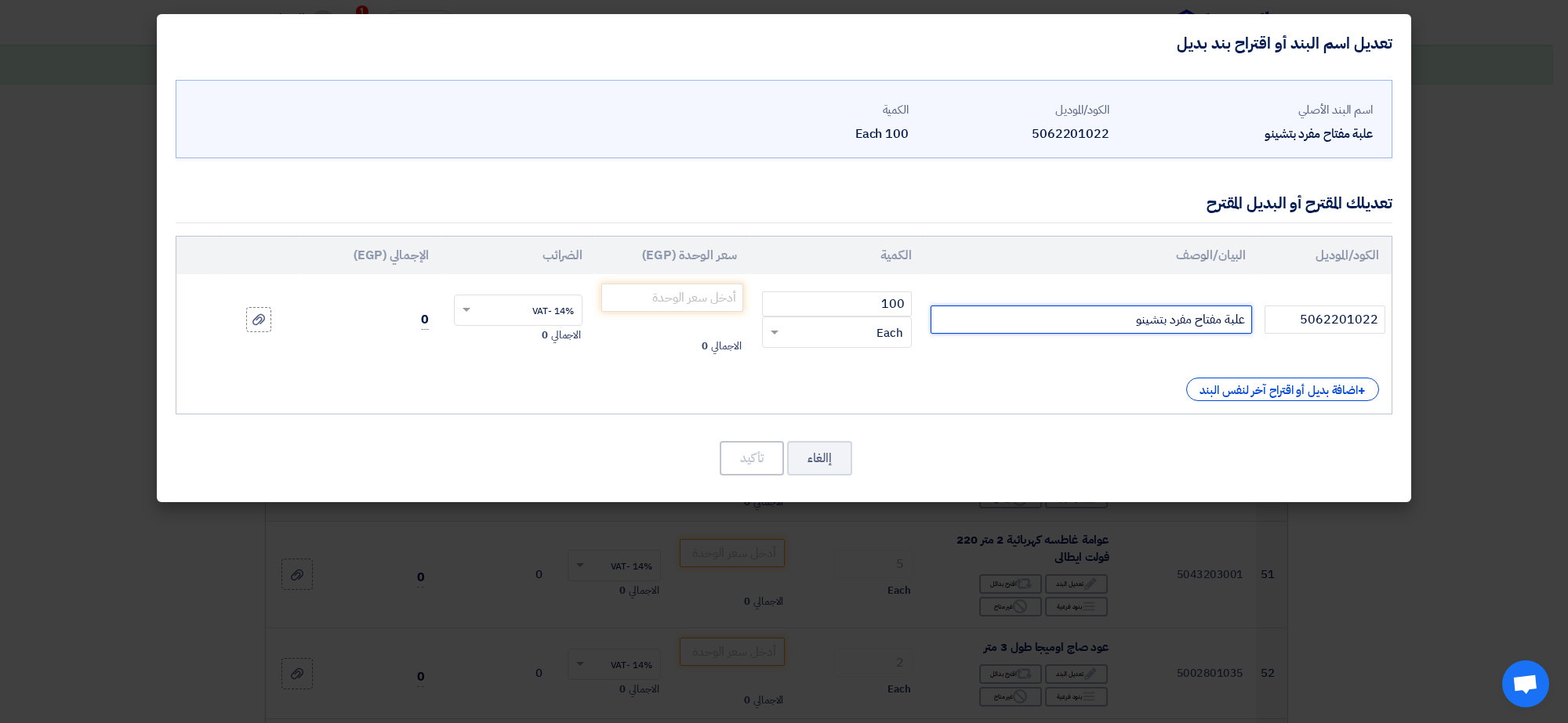
click at [1125, 319] on input "علبة مفتاح مفرد بتشينو" at bounding box center [1091, 319] width 321 height 28
click at [1062, 326] on input "علبة مفتاح مفرد بتشينو عادية" at bounding box center [1091, 319] width 321 height 28
type input "علبة مفتاح مفرد بتشينو عادية"
click at [696, 290] on input "number" at bounding box center [673, 297] width 142 height 28
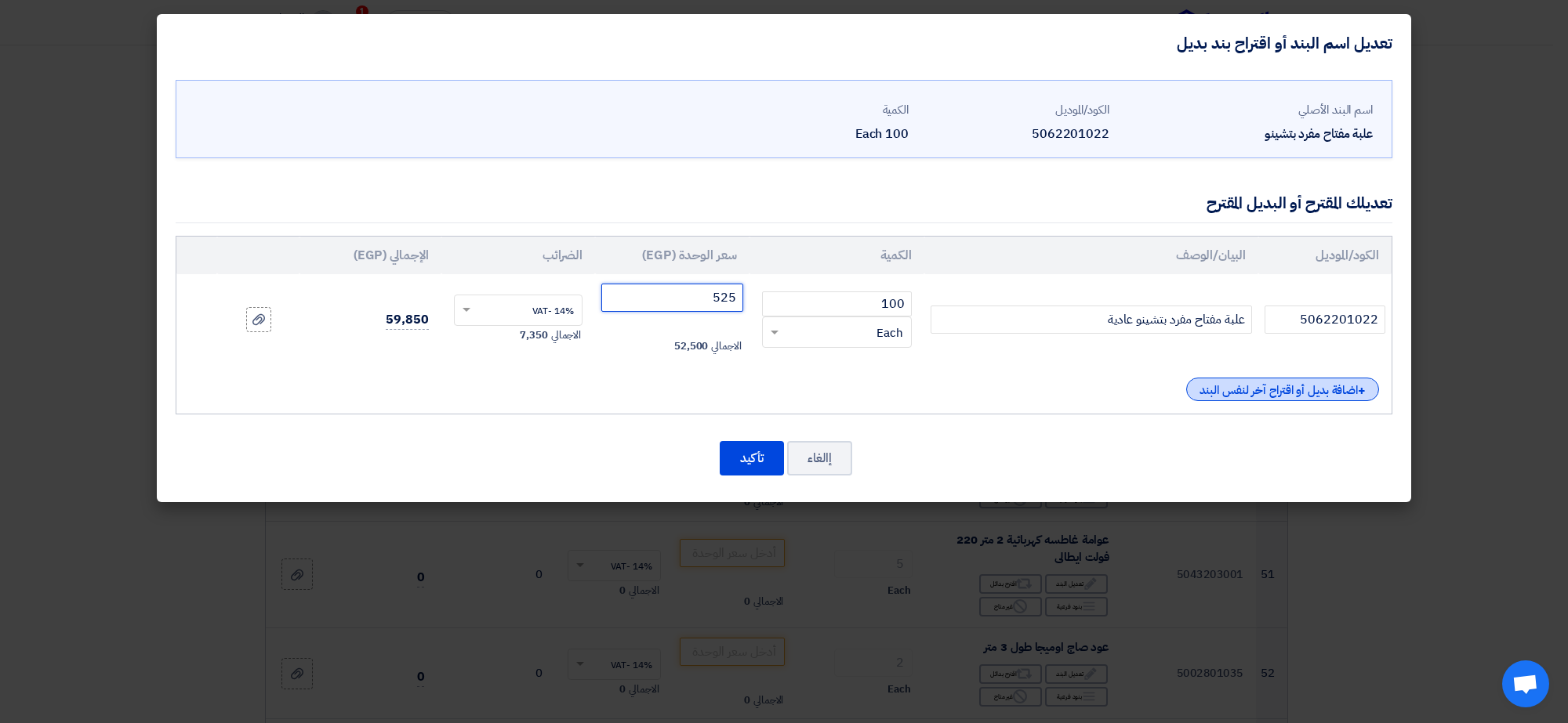
type input "525"
click at [1327, 384] on div "+ اضافة بديل أو اقتراح آخر لنفس البند" at bounding box center [1283, 389] width 193 height 24
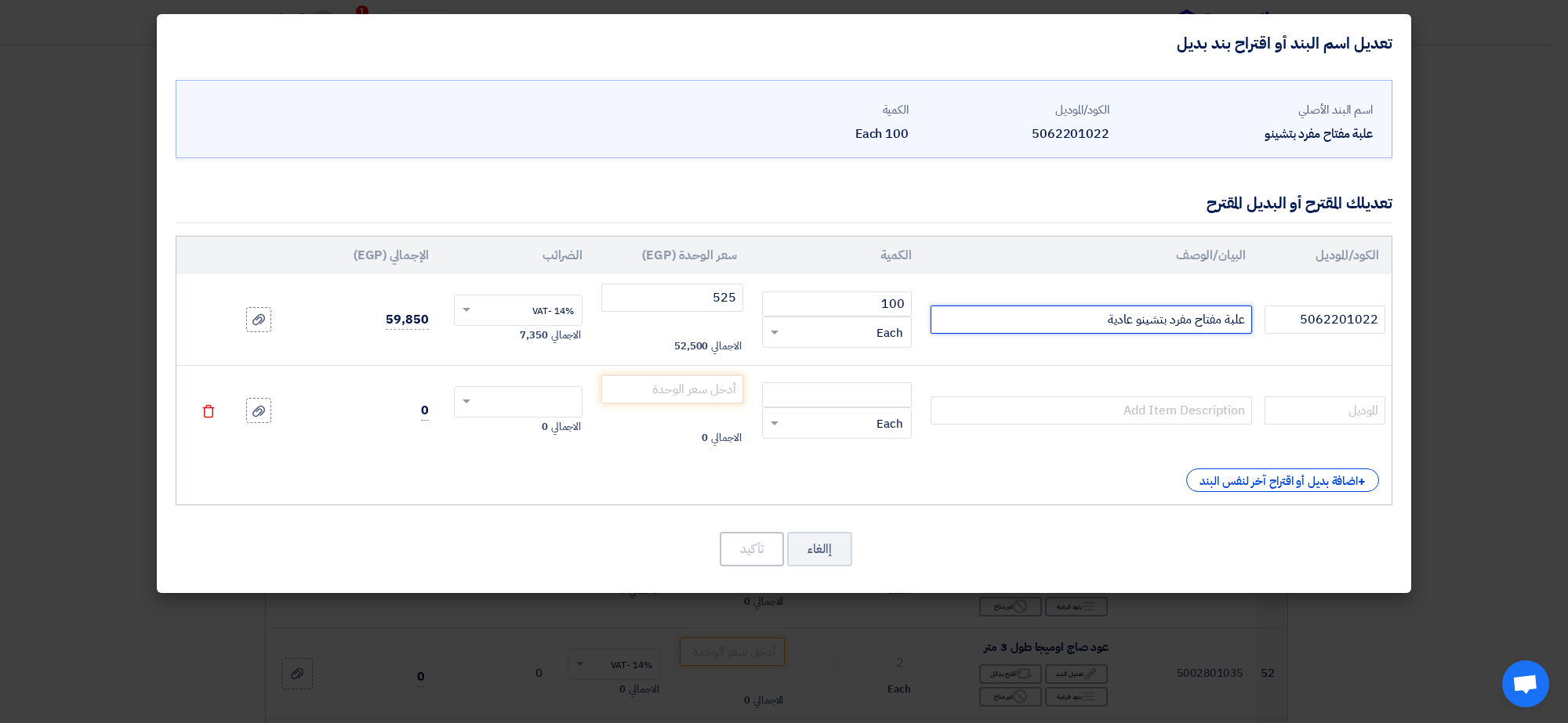
click at [1190, 319] on input "علبة مفتاح مفرد بتشينو عادية" at bounding box center [1091, 319] width 321 height 28
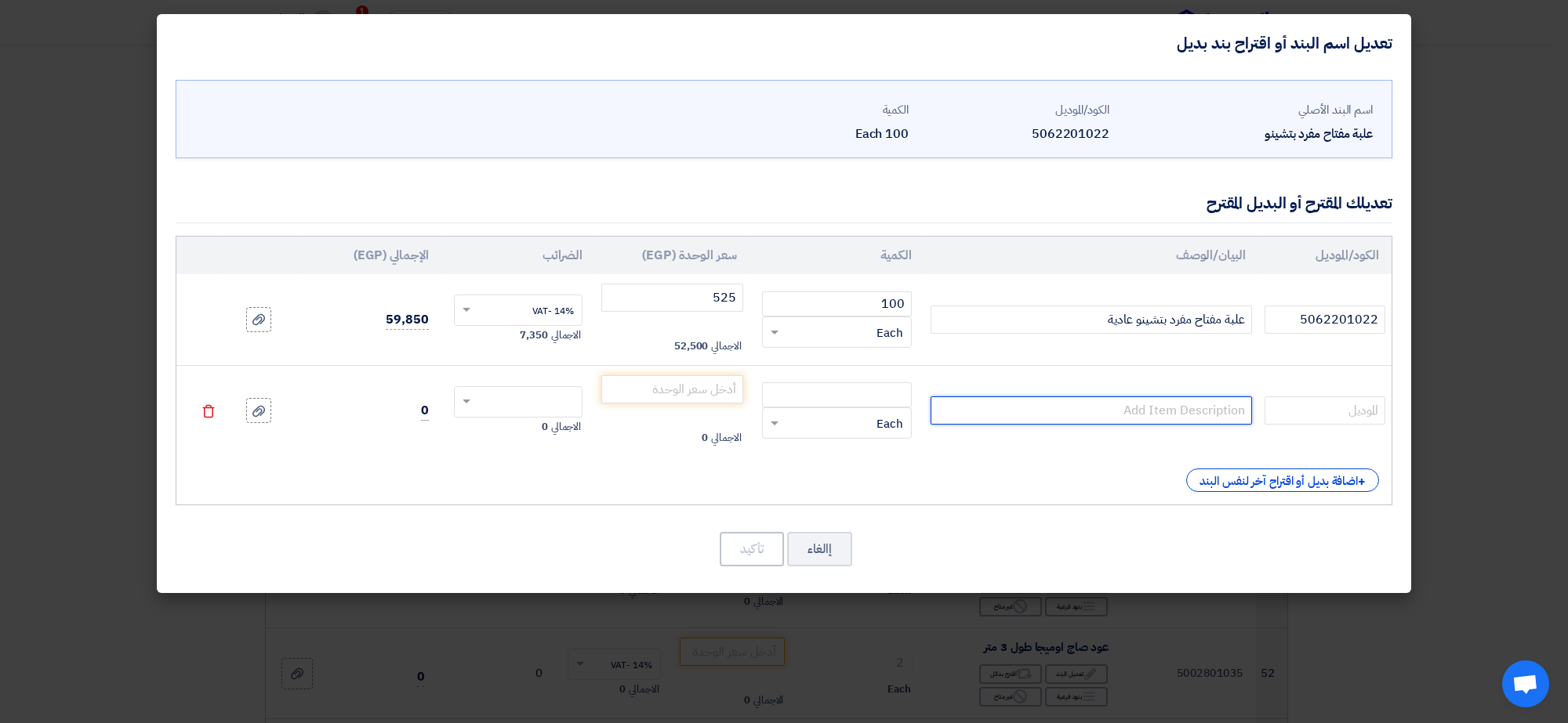
click at [1110, 408] on input "text" at bounding box center [1091, 411] width 321 height 28
paste input "علبة مفتاح مفرد بتشينو عادية"
click at [1143, 416] on input "علبة مفتاح مفرد بتشينو عادية" at bounding box center [1091, 411] width 321 height 28
click at [1084, 415] on input "علبة مفتاح مفرد عازل مياةعادية" at bounding box center [1091, 411] width 321 height 28
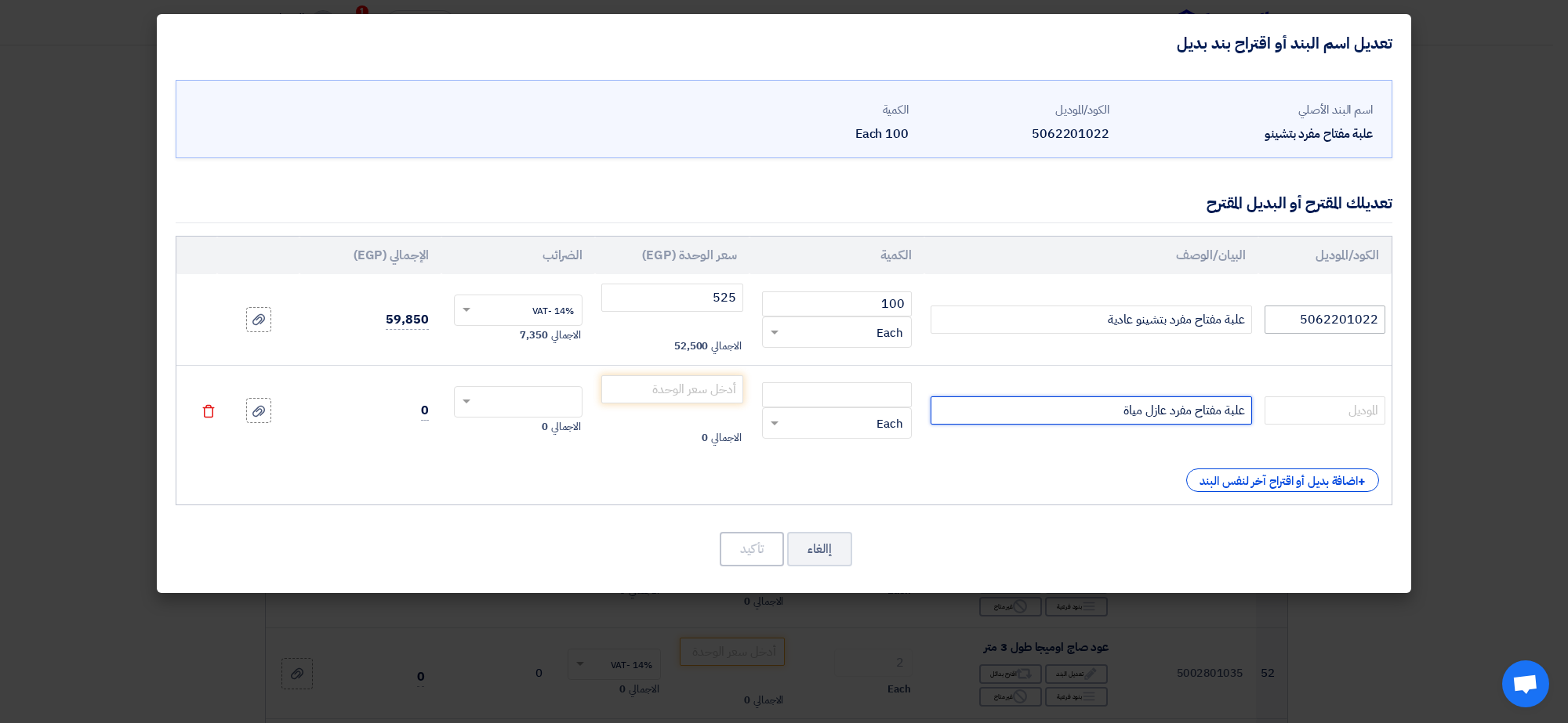
type input "علبة مفتاح مفرد عازل مياة"
click at [1300, 324] on input "5062201022" at bounding box center [1325, 319] width 121 height 28
click at [1312, 405] on input "text" at bounding box center [1325, 411] width 121 height 28
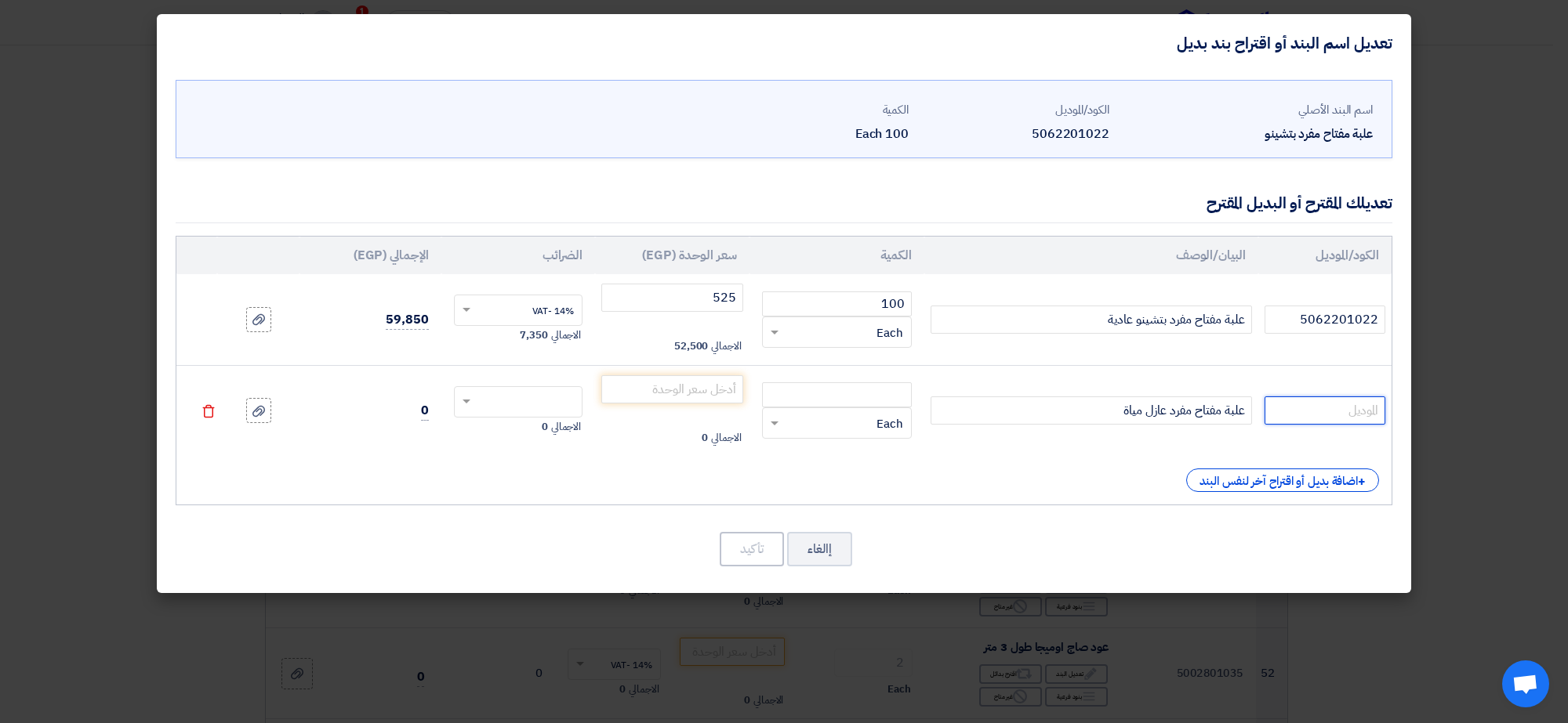
paste input "5062201022"
type input "5062201022"
click at [860, 394] on input "number" at bounding box center [837, 395] width 150 height 25
type input "100"
click at [686, 380] on input "number" at bounding box center [673, 390] width 142 height 28
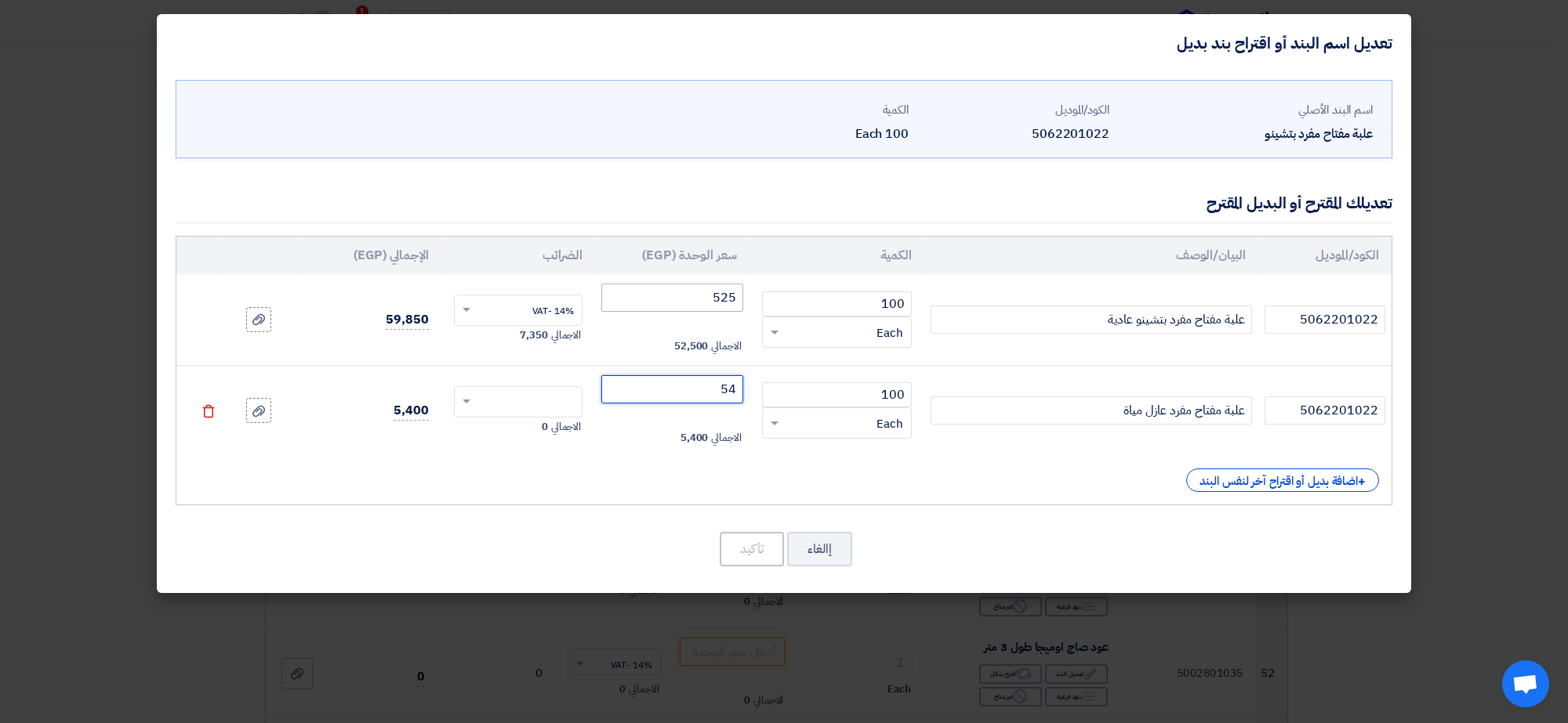
type input "54"
click at [717, 300] on input "525" at bounding box center [673, 297] width 142 height 28
type input "5.25"
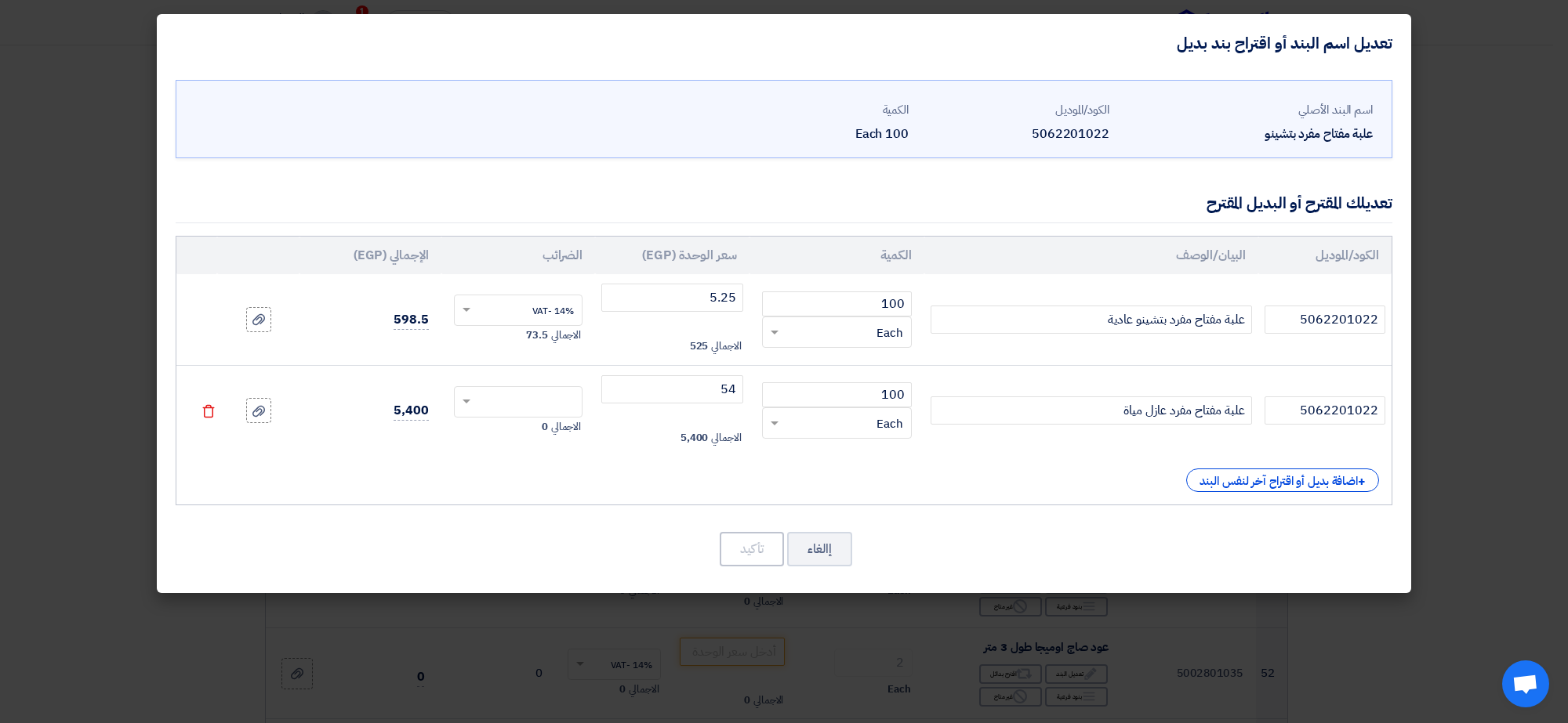
click at [529, 408] on input "text" at bounding box center [529, 404] width 95 height 25
click at [545, 435] on span "14% -VAT" at bounding box center [552, 431] width 41 height 14
click at [760, 545] on button "تأكيد" at bounding box center [752, 548] width 64 height 34
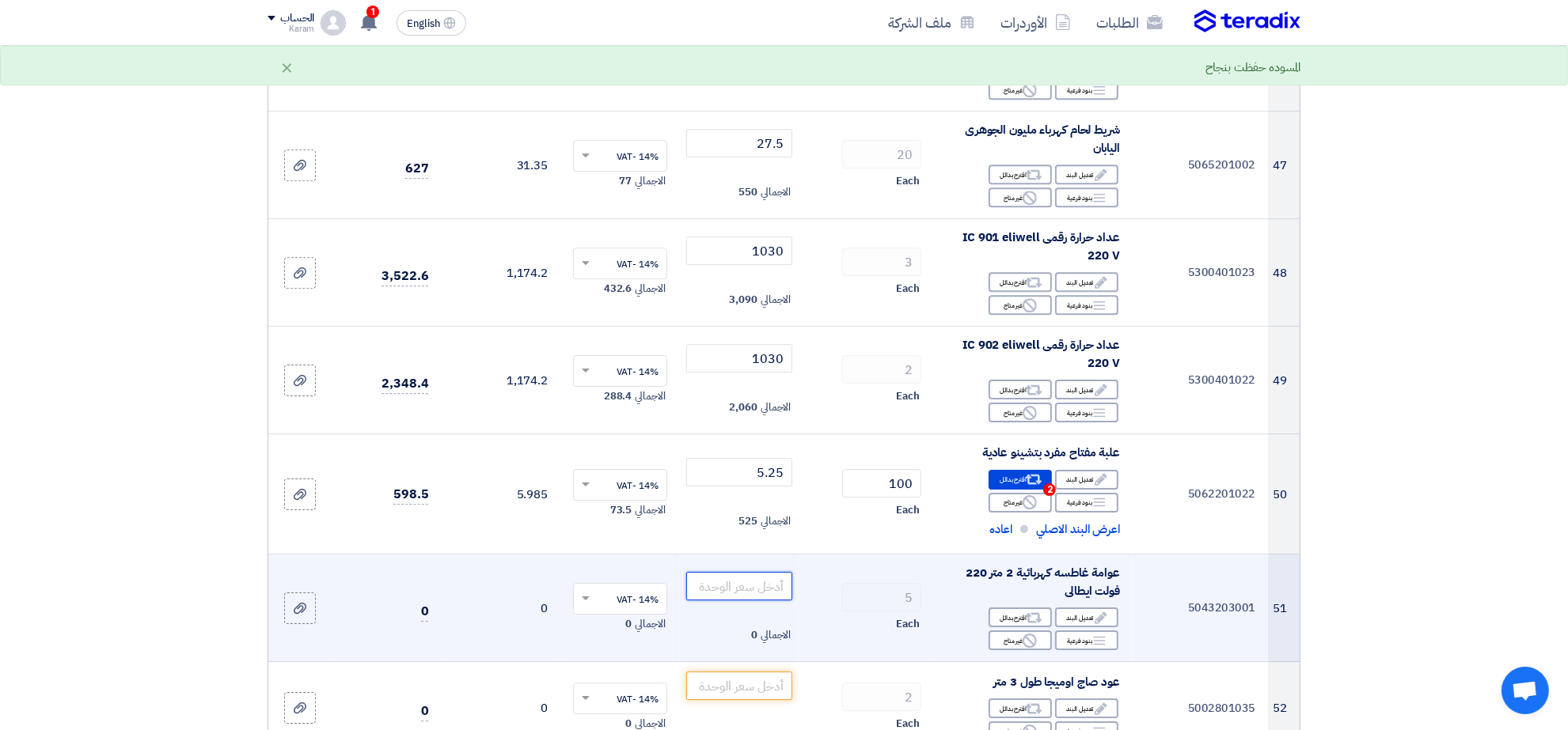
click at [765, 589] on input "number" at bounding box center [739, 586] width 107 height 28
type input "275"
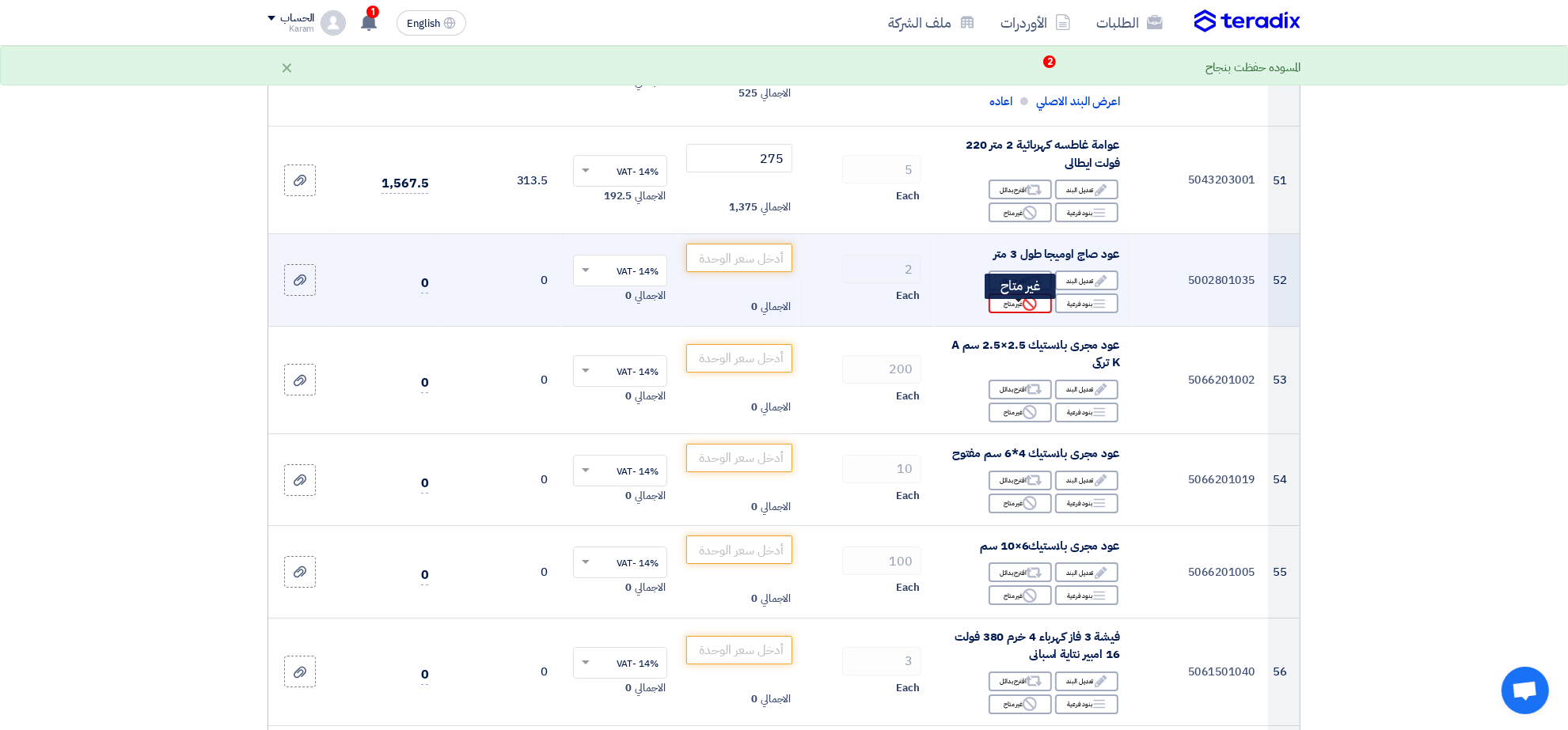
click at [1018, 310] on div "Reject غير متاح" at bounding box center [1019, 303] width 63 height 19
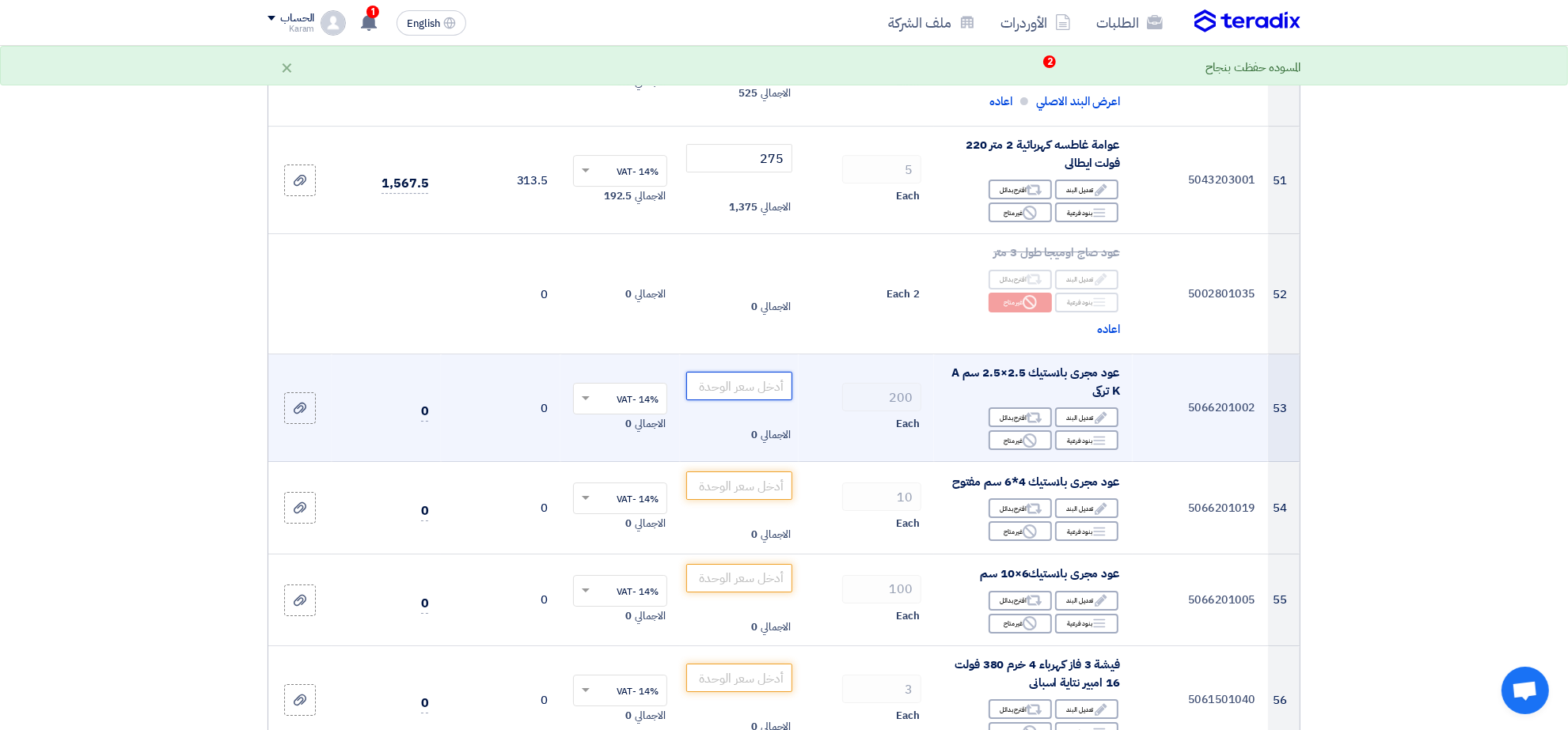
click at [752, 393] on input "number" at bounding box center [739, 386] width 107 height 28
type input "28"
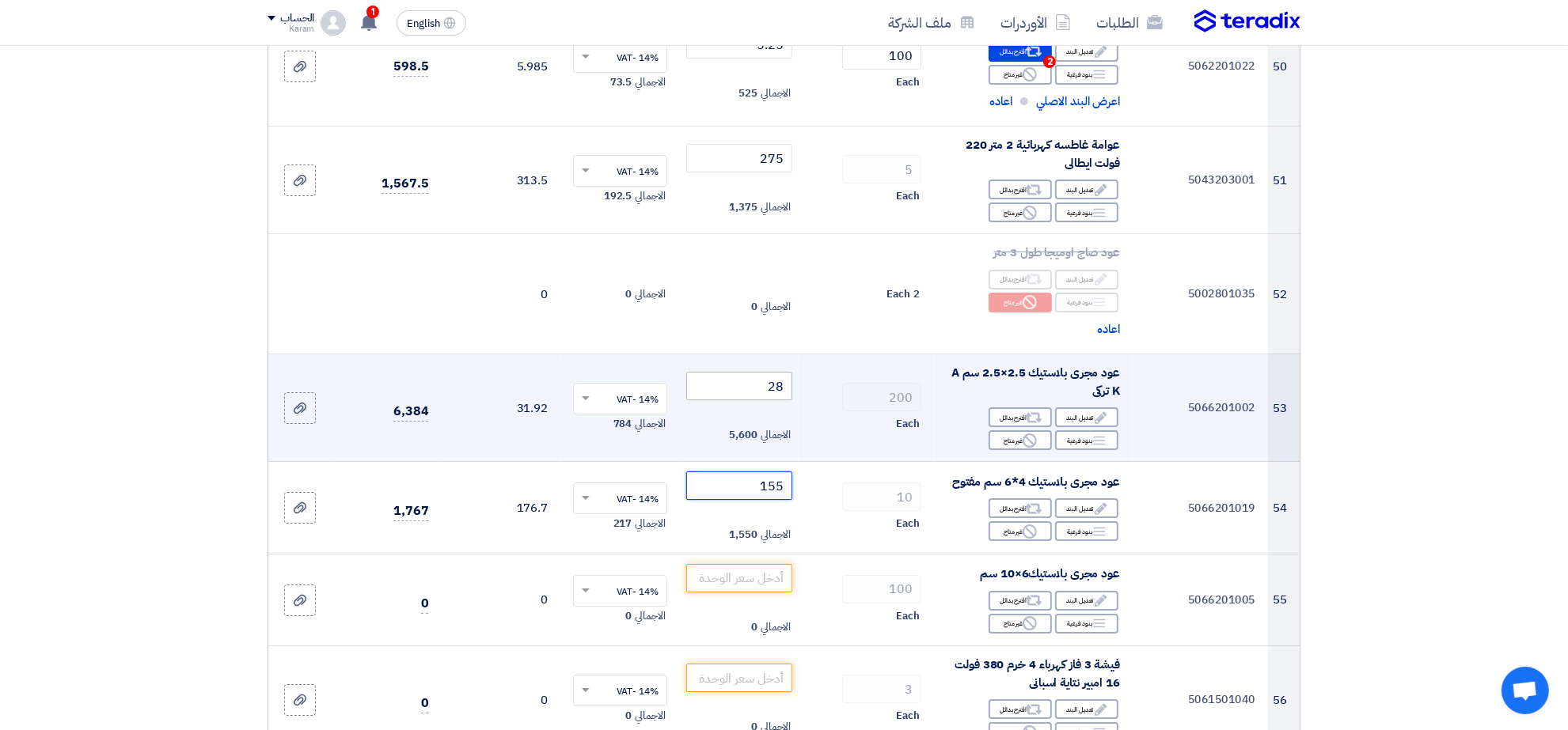
type input "155"
type input "143"
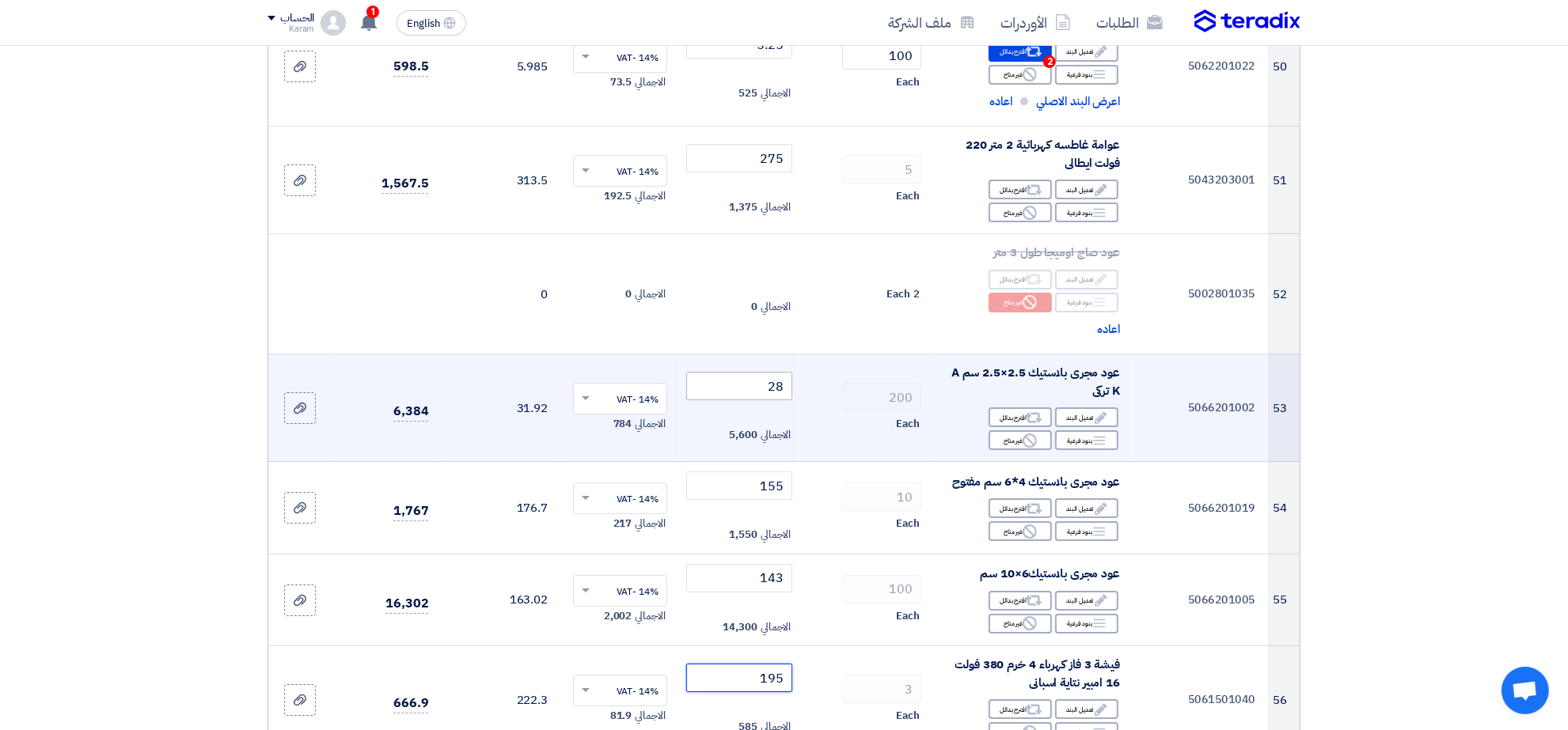
type input "195"
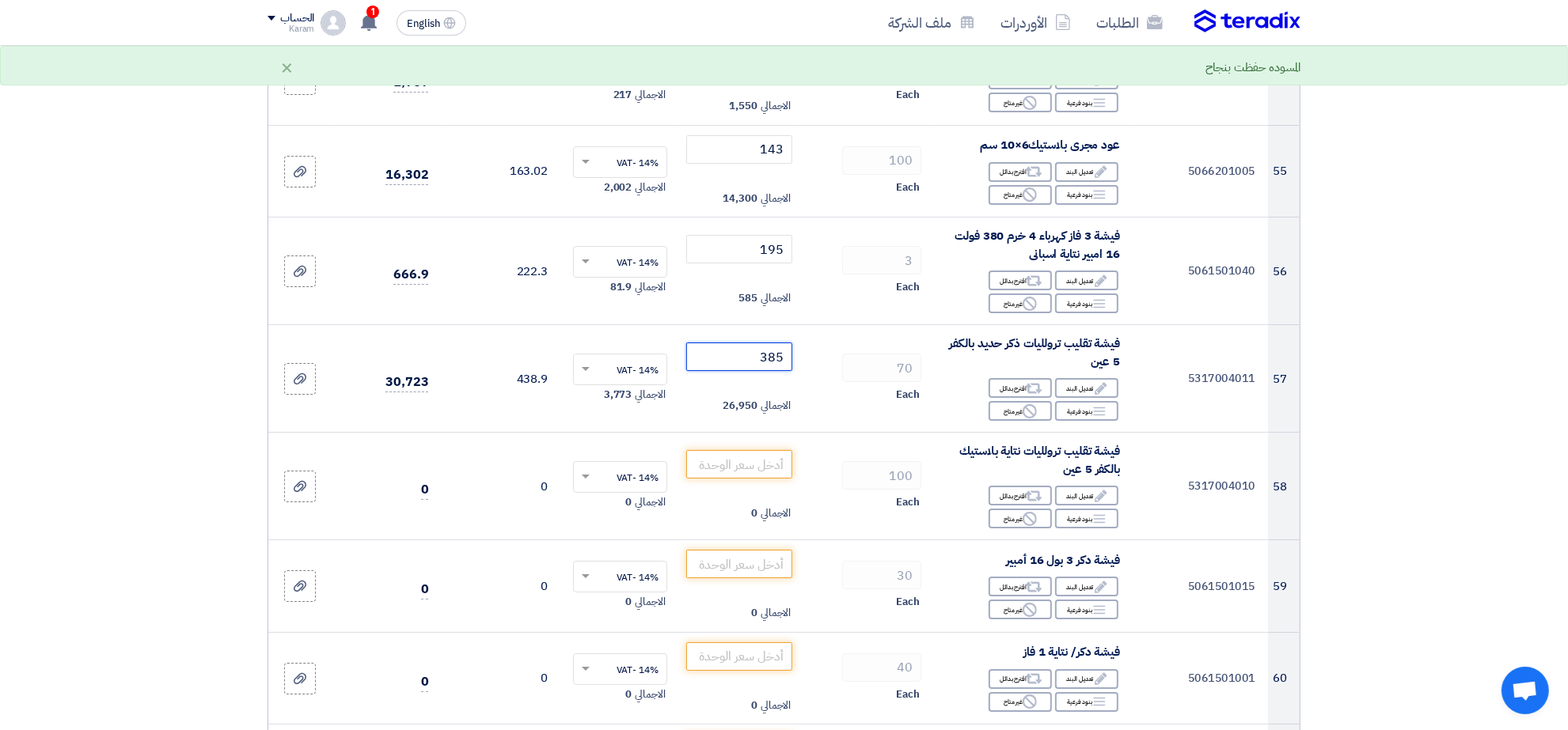
type input "385"
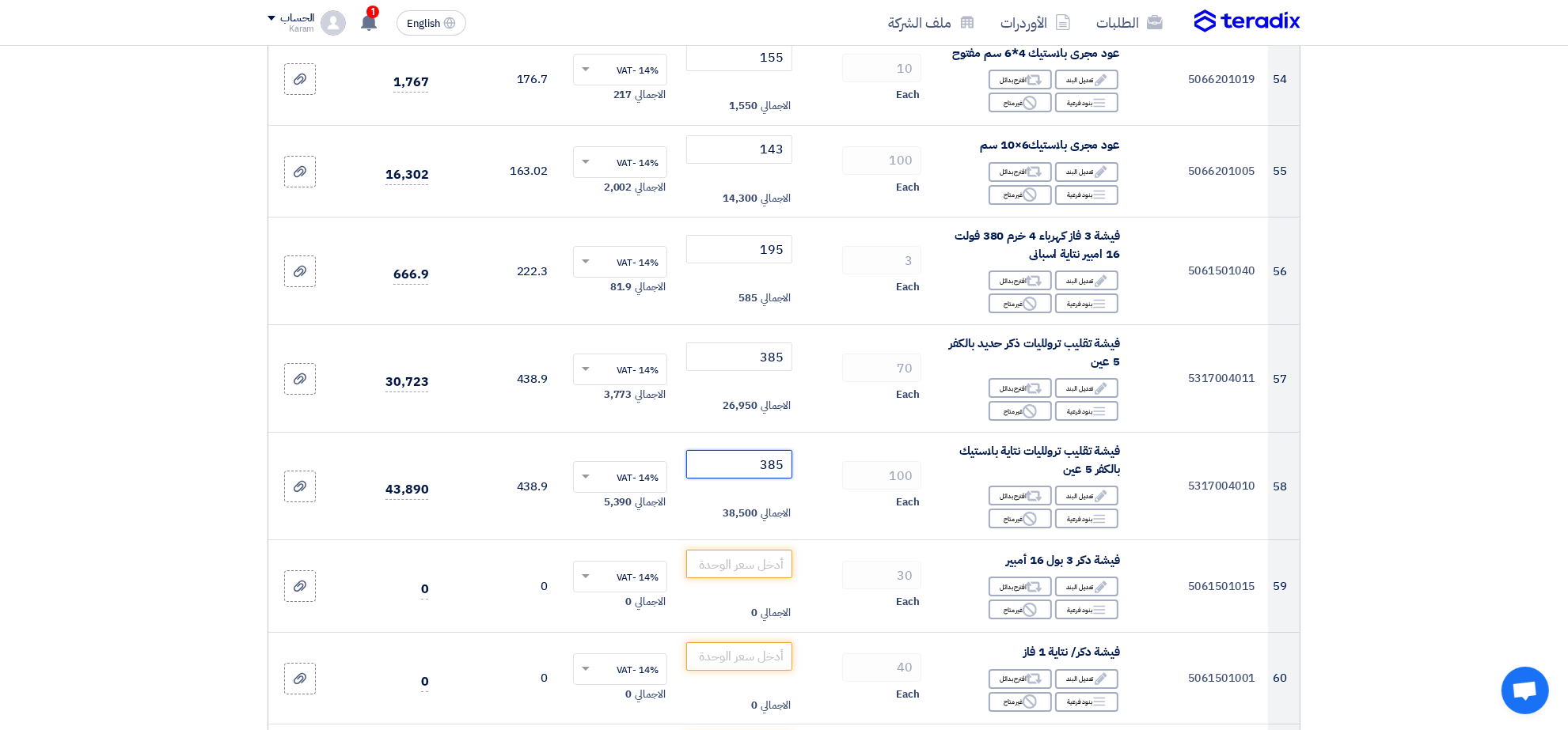
type input "385"
type input "170"
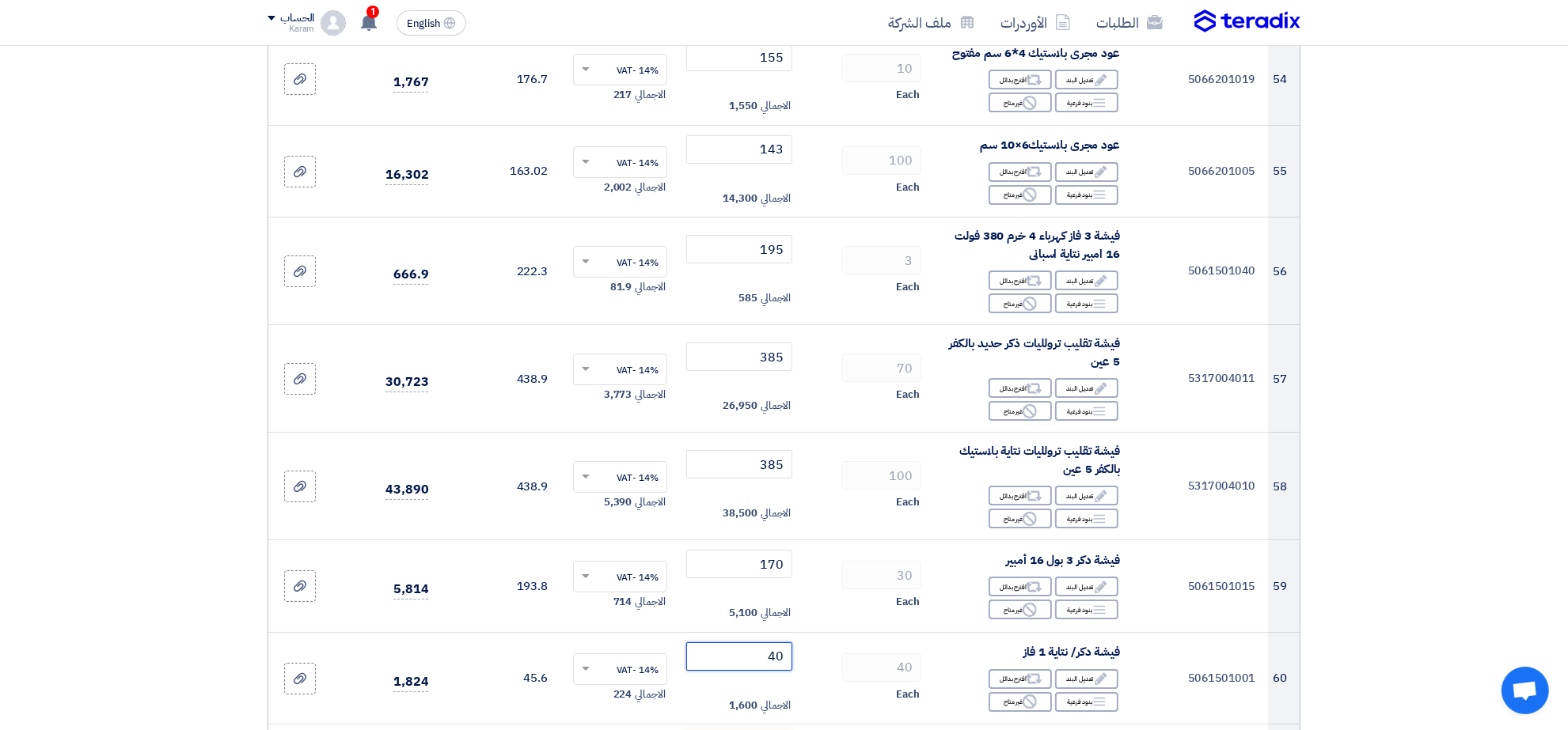
type input "40"
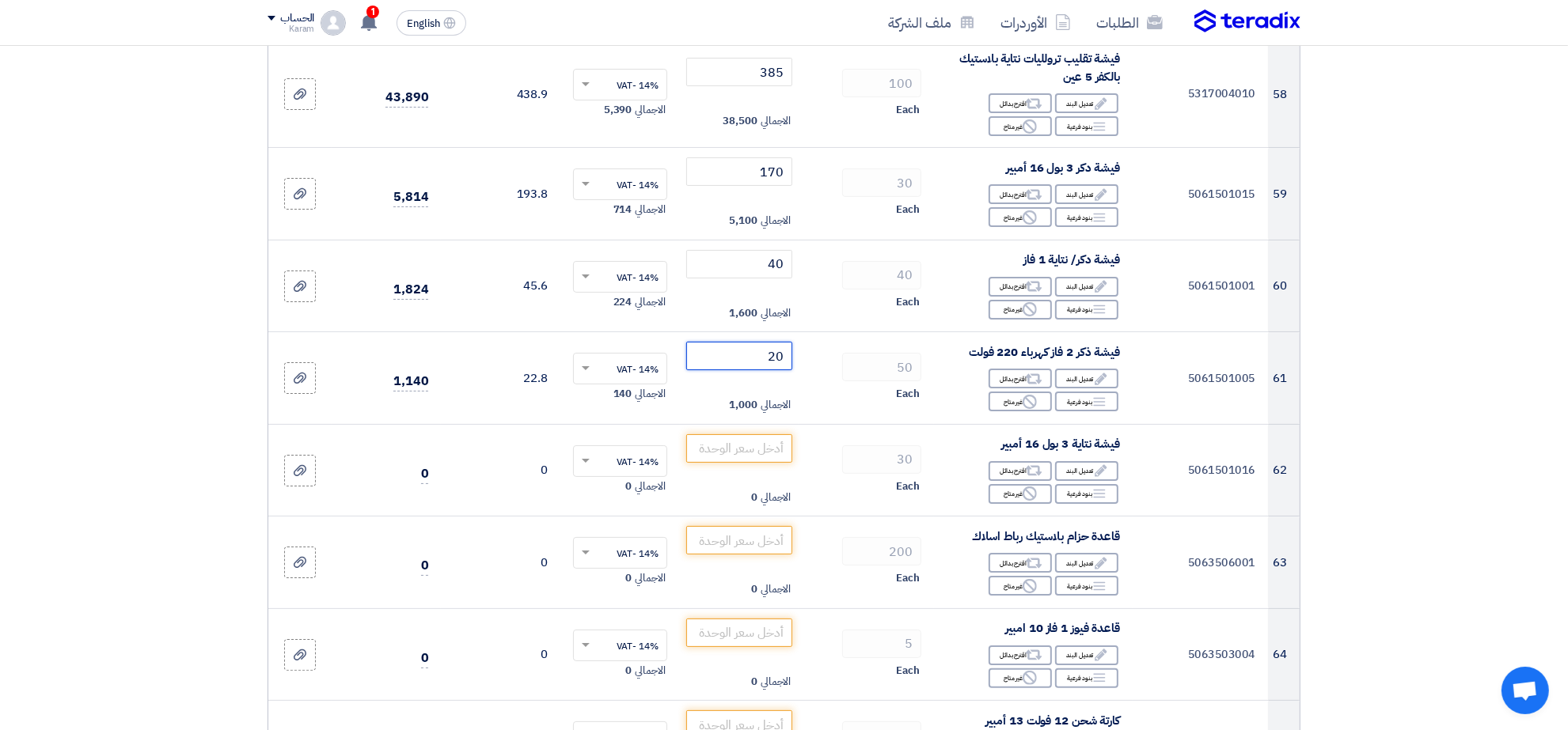
type input "20"
type input "170"
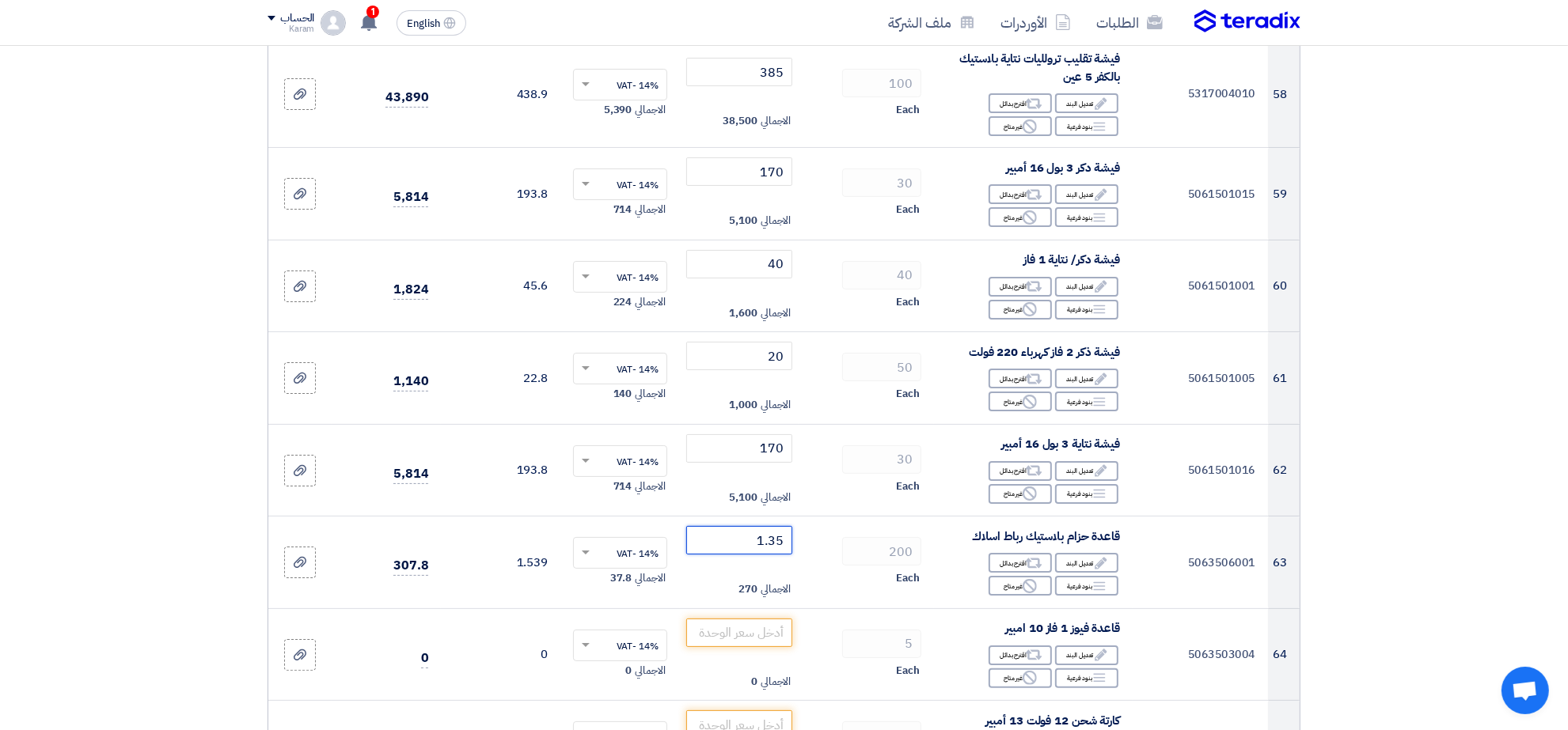
type input "1.35"
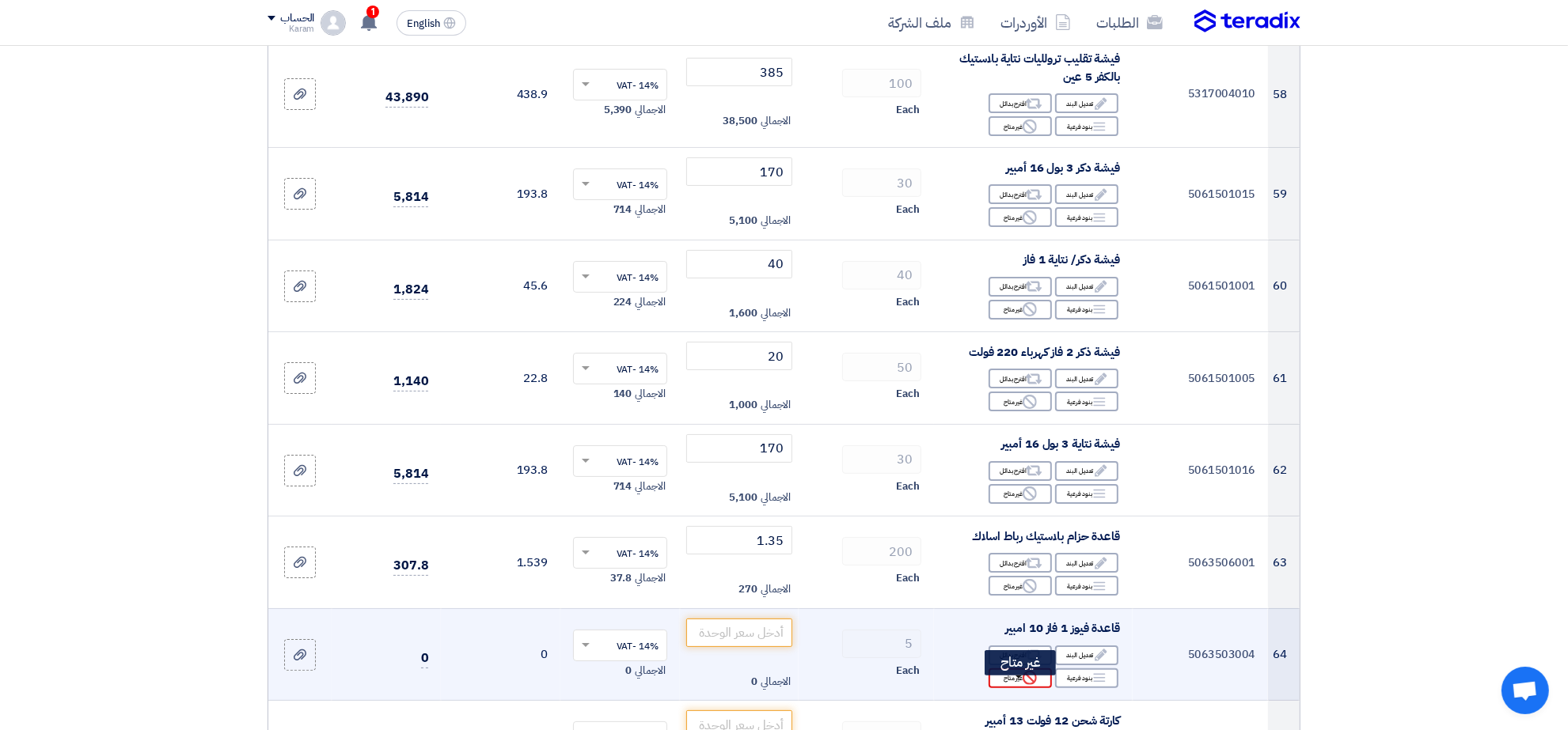
click at [1023, 681] on icon "Reject" at bounding box center [1030, 678] width 14 height 14
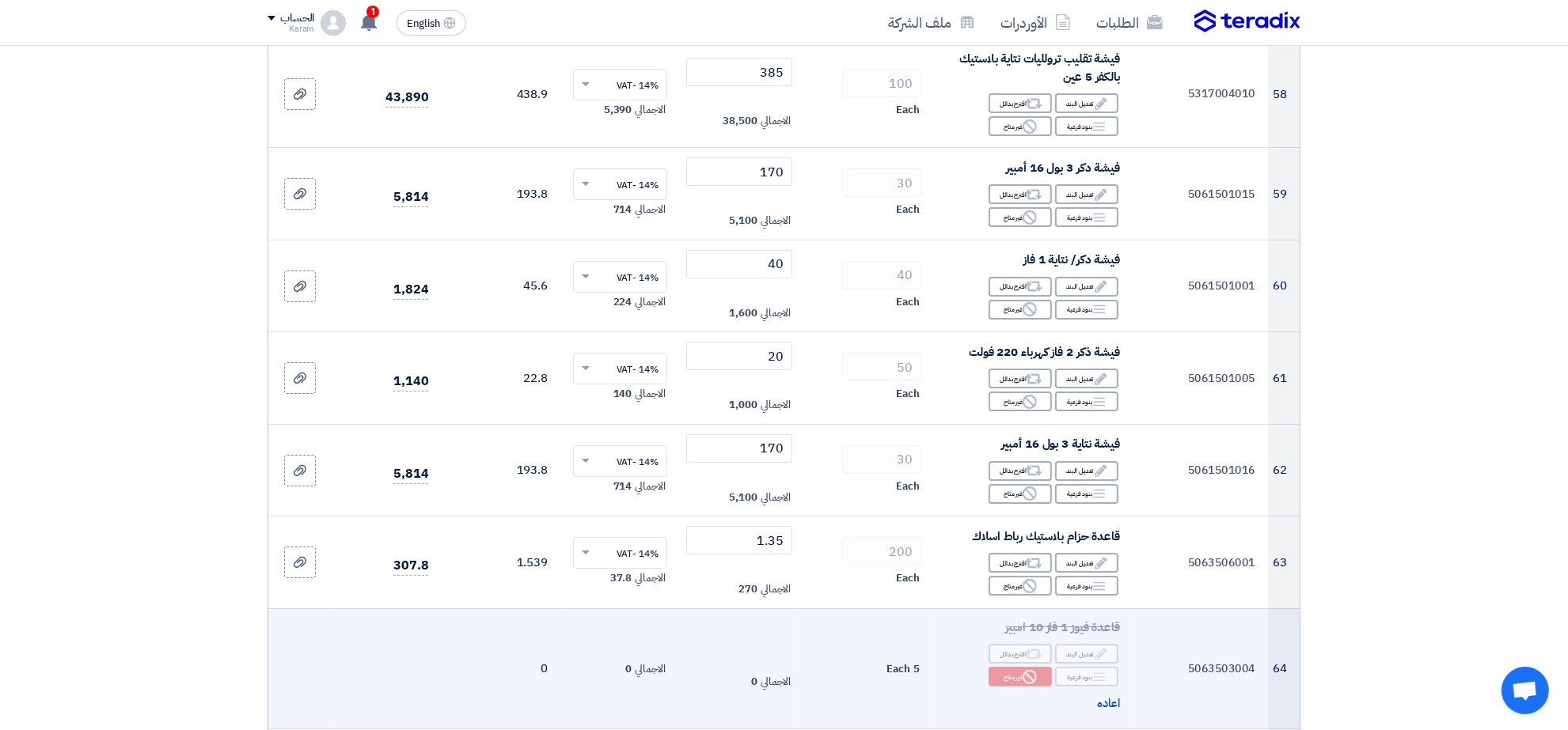
scroll to position [6786, 0]
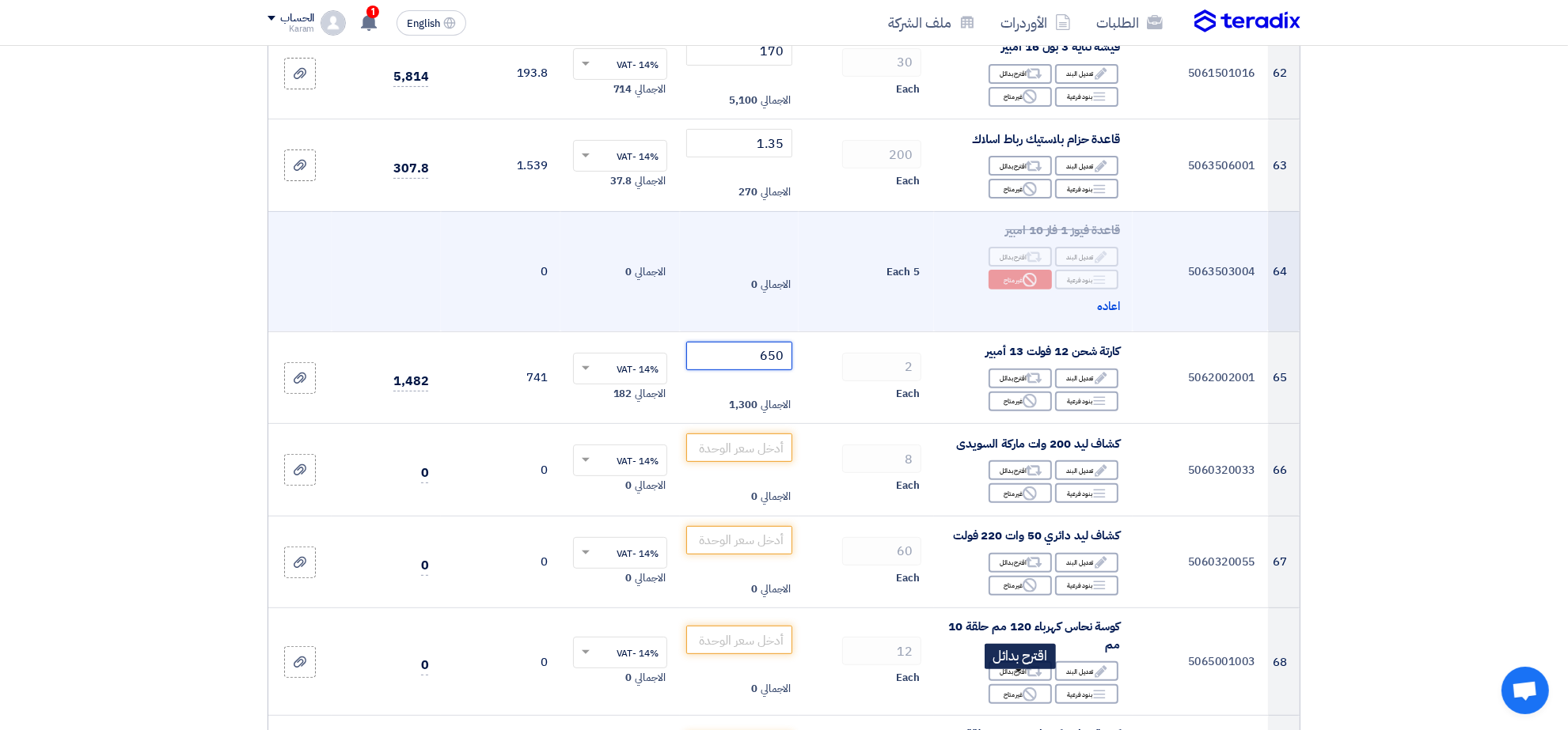
type input "650"
type input "1750"
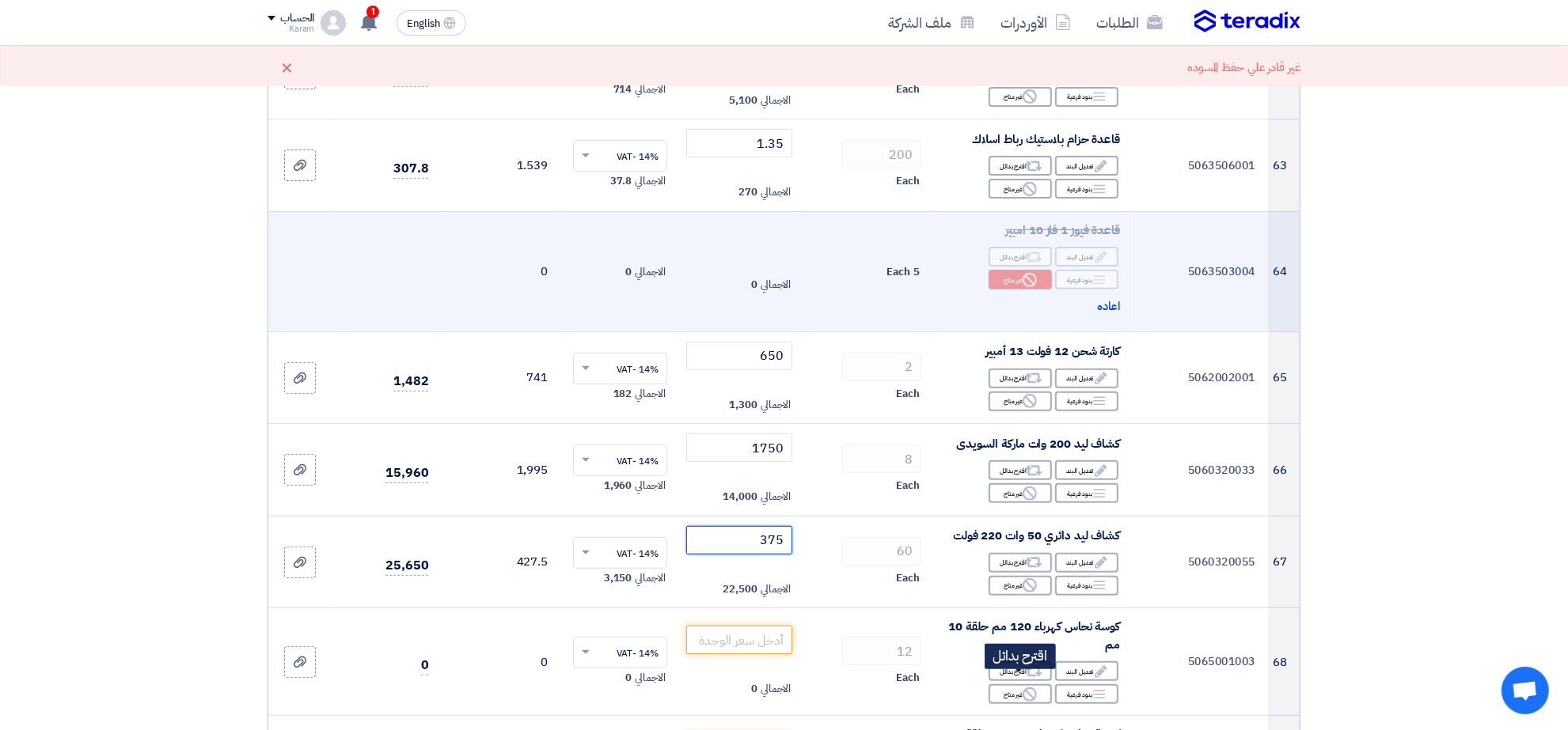
type input "375"
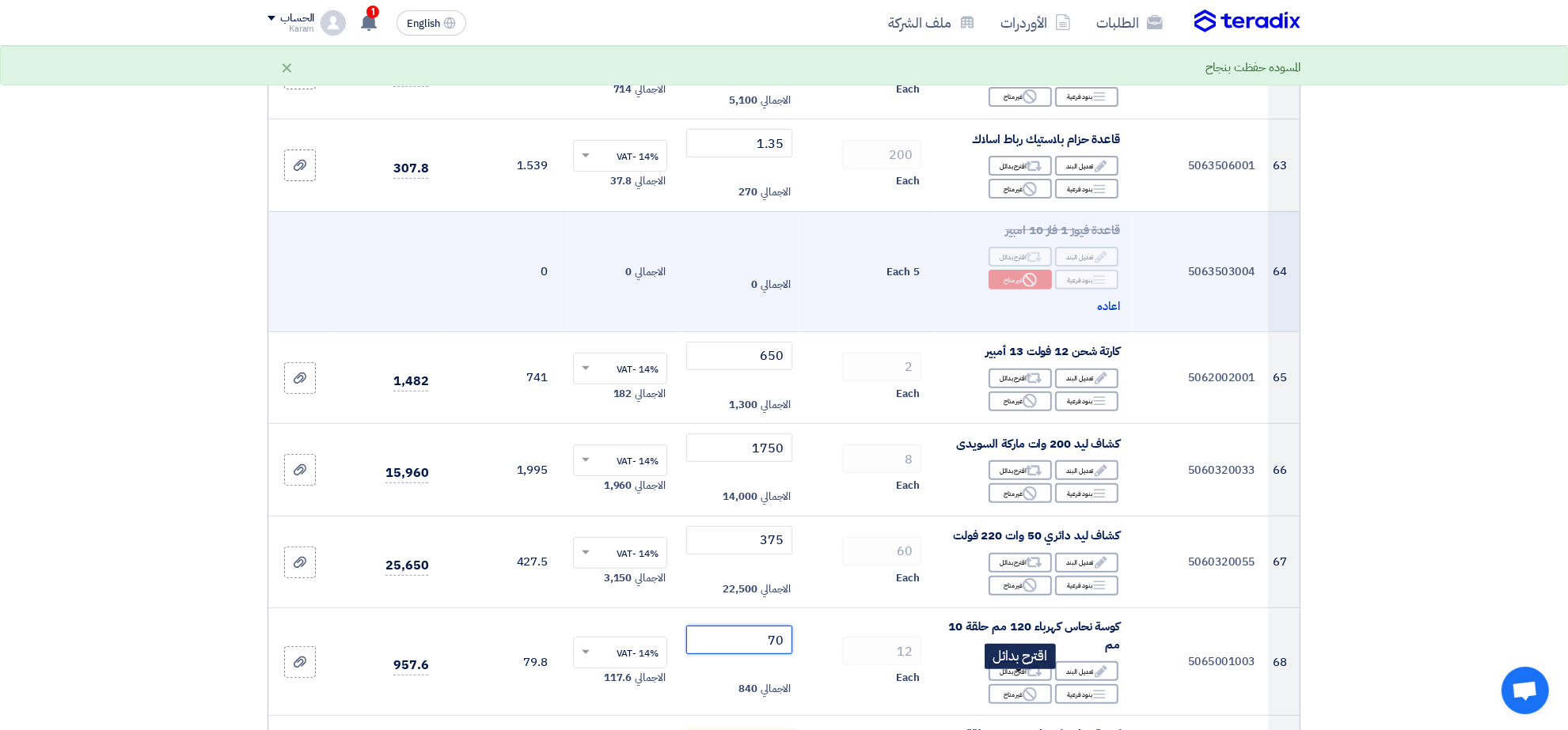
type input "70"
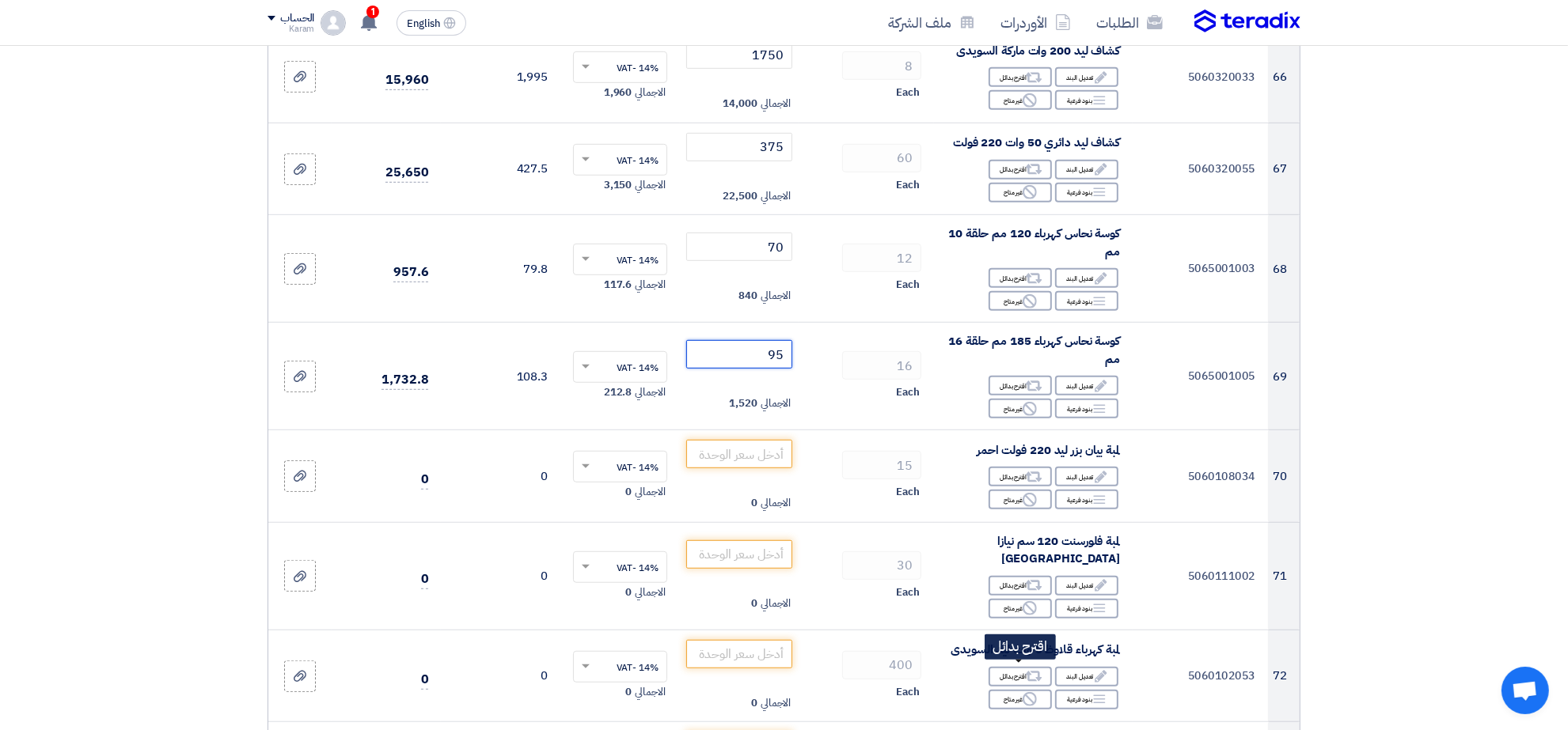
type input "95"
type input "55"
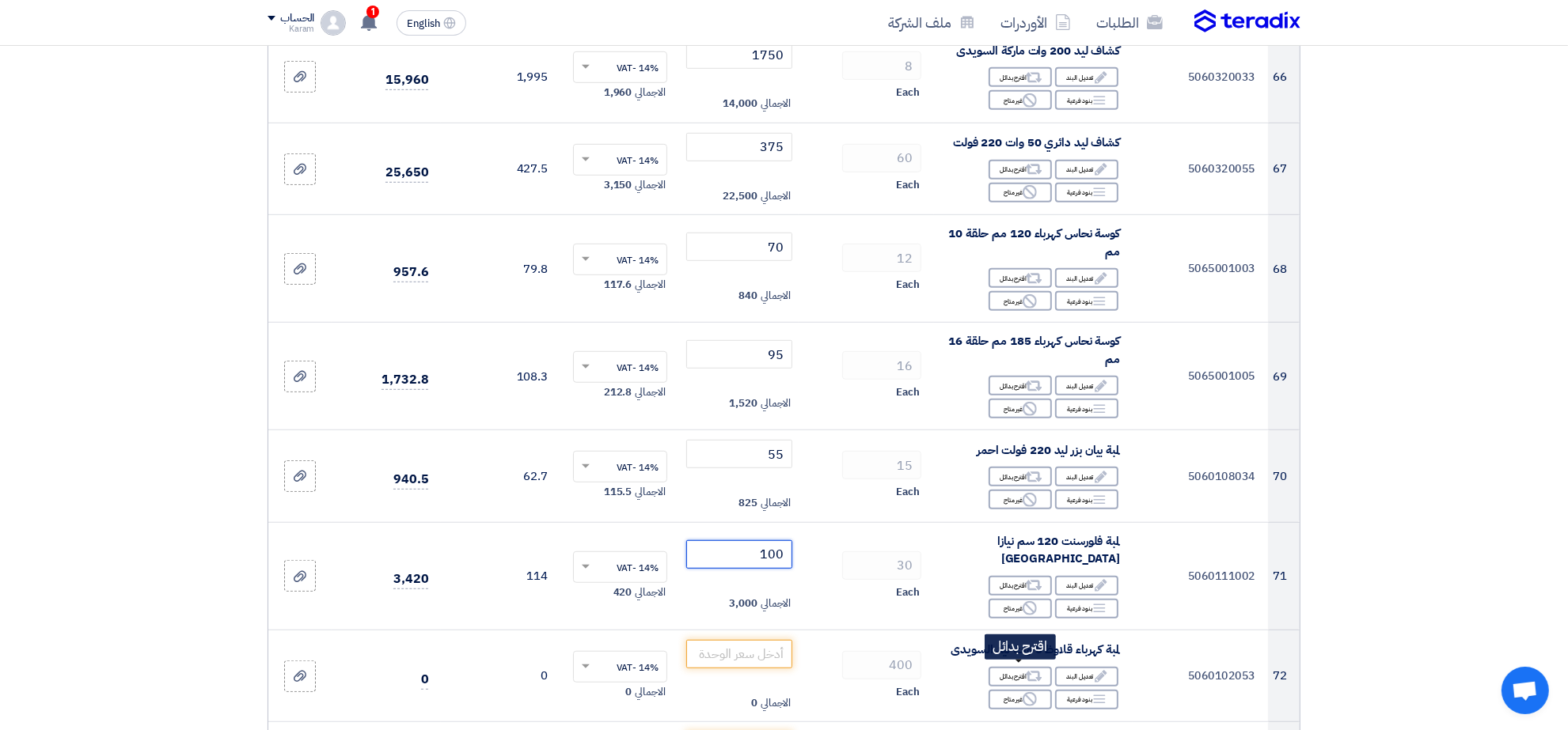
type input "100"
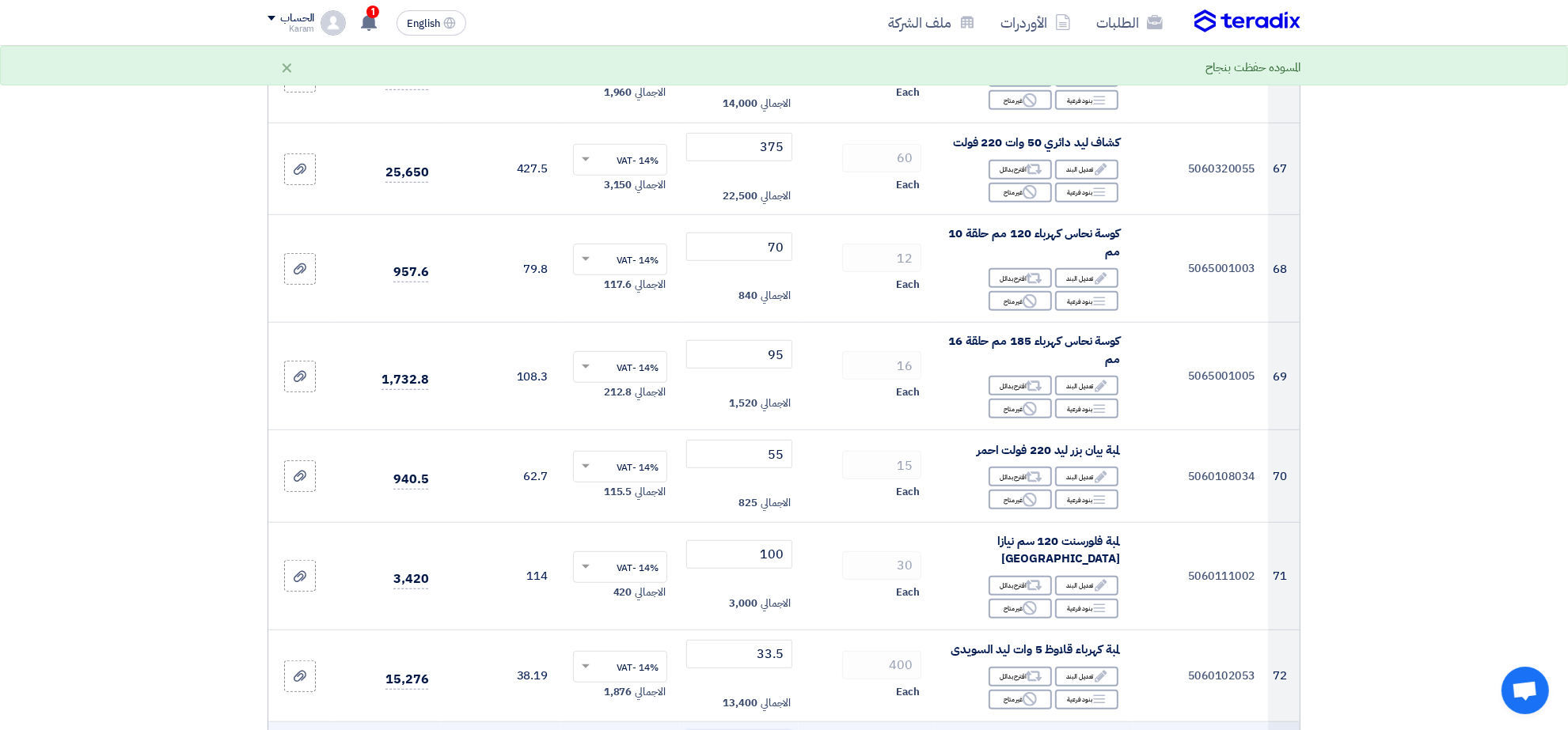
scroll to position [7204, 0]
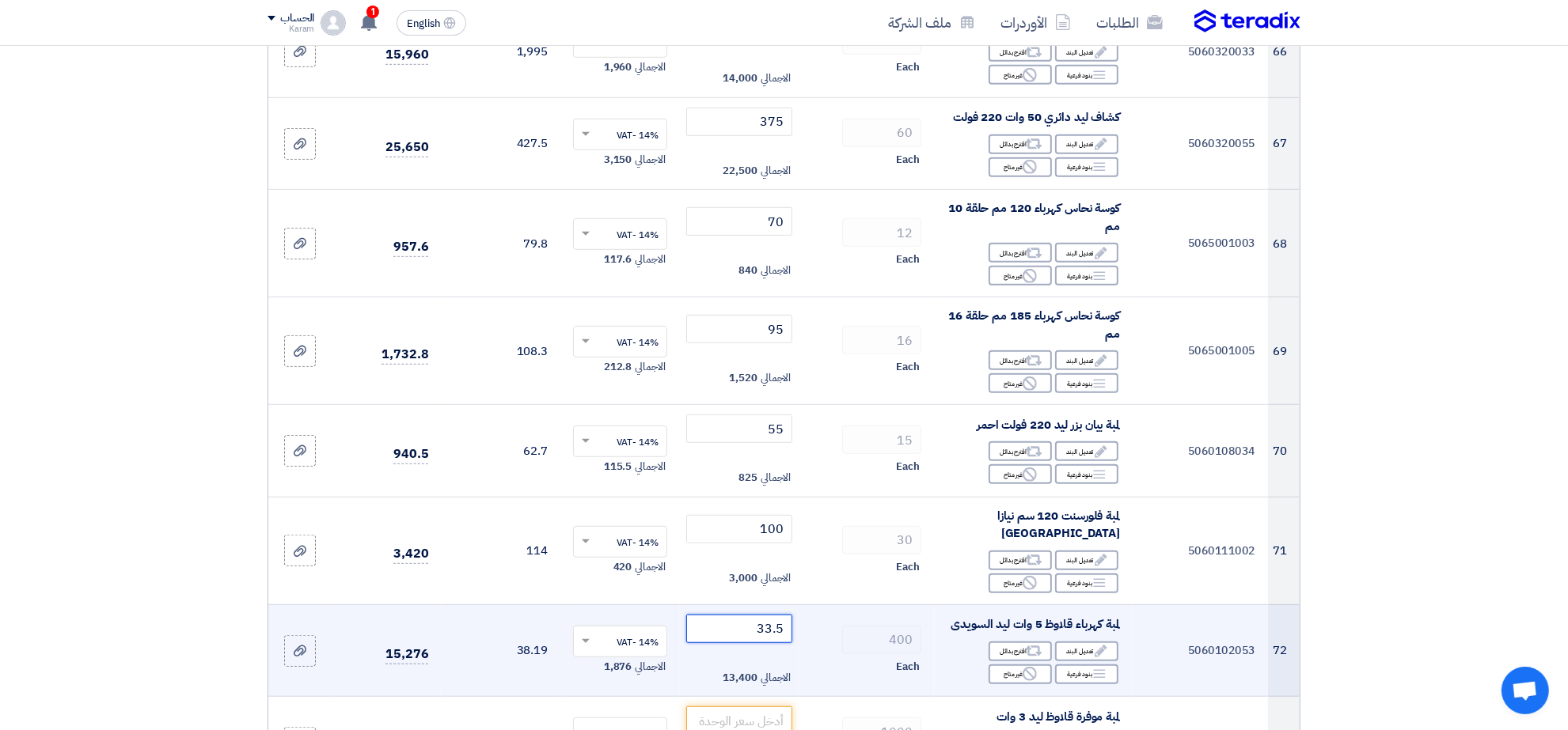
click at [762, 631] on input "33.5" at bounding box center [739, 629] width 107 height 28
type input "33.25"
type input "21"
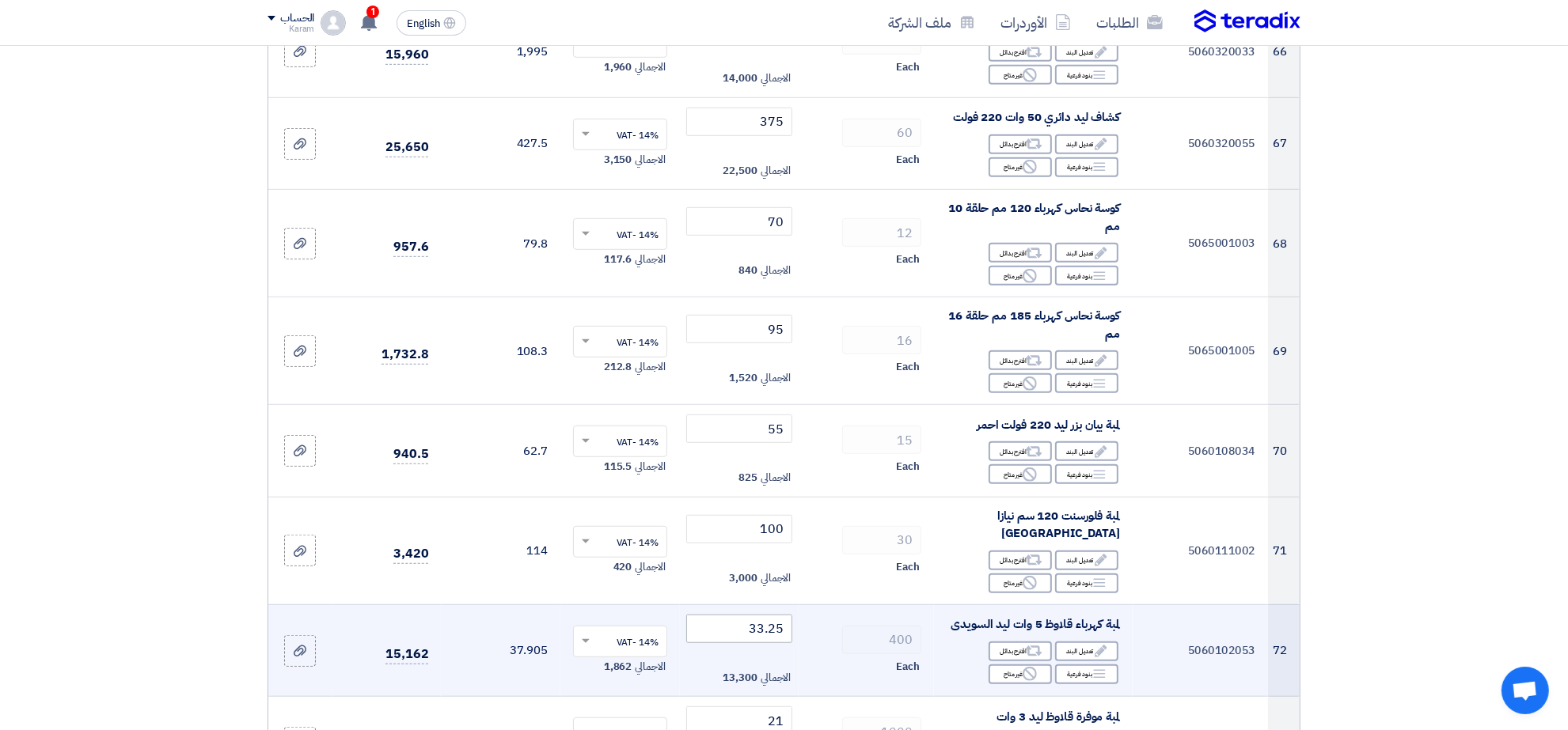
scroll to position [7656, 0]
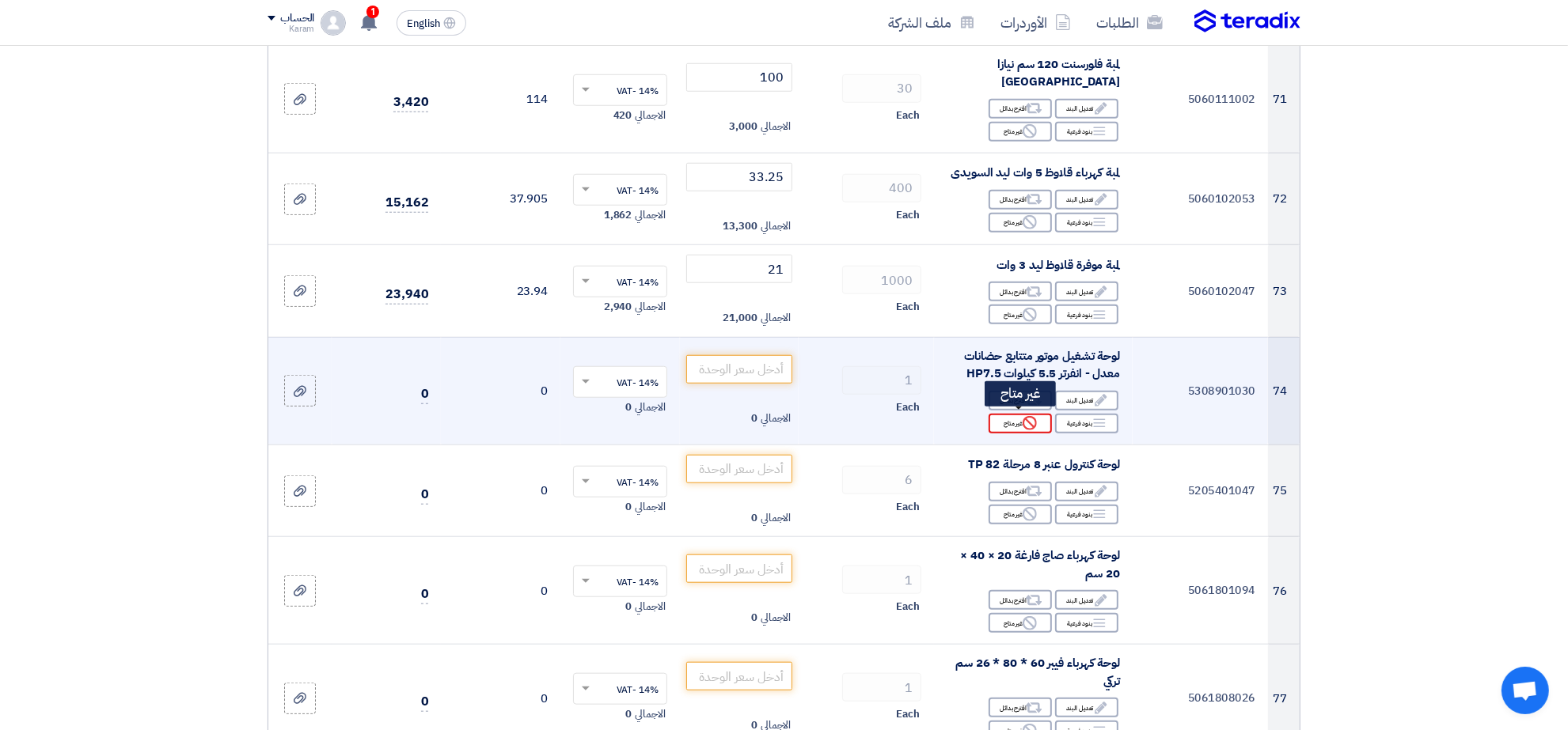
click at [1021, 414] on div "Reject غير متاح" at bounding box center [1019, 423] width 63 height 19
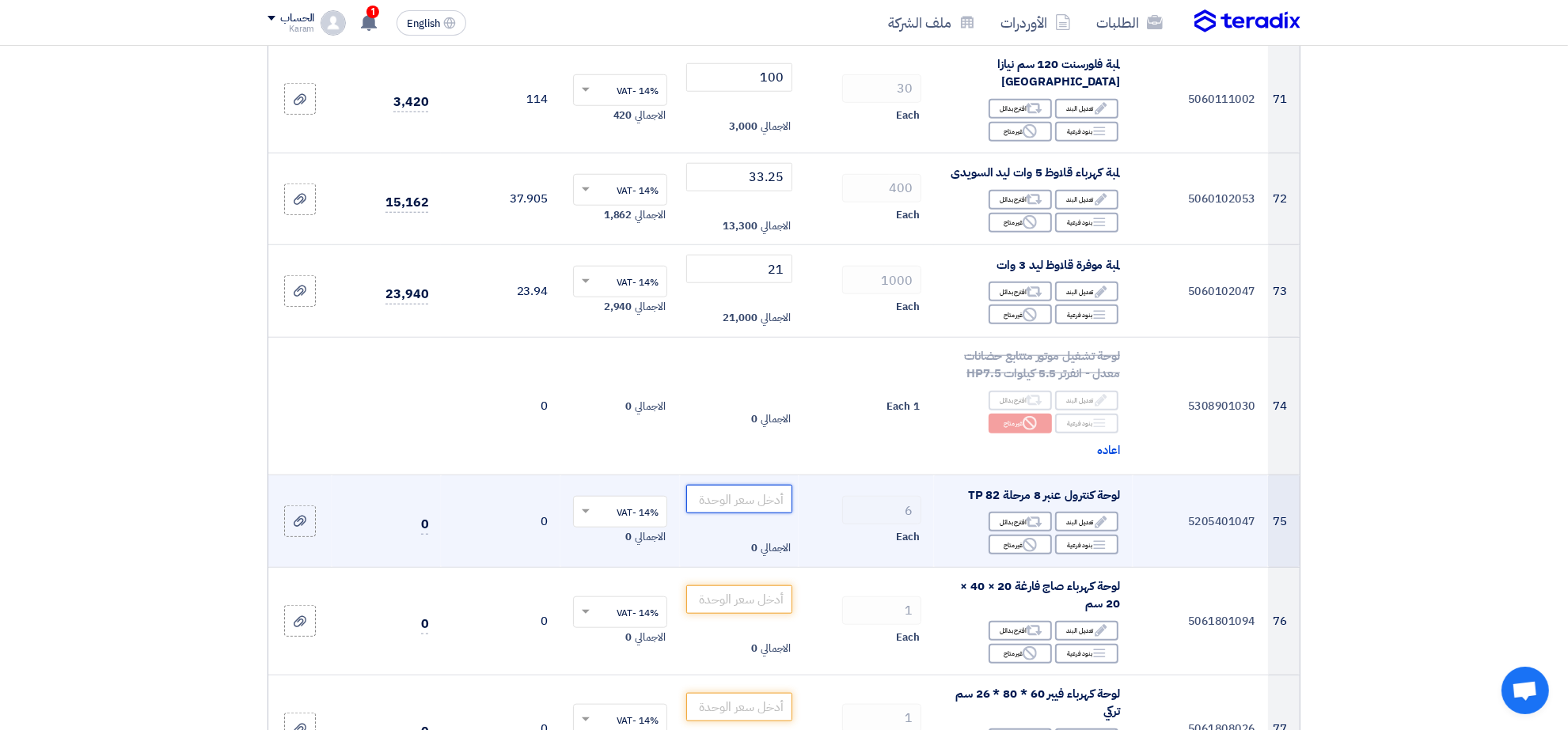
click at [765, 496] on input "number" at bounding box center [739, 499] width 107 height 28
type input "8750"
type input "840"
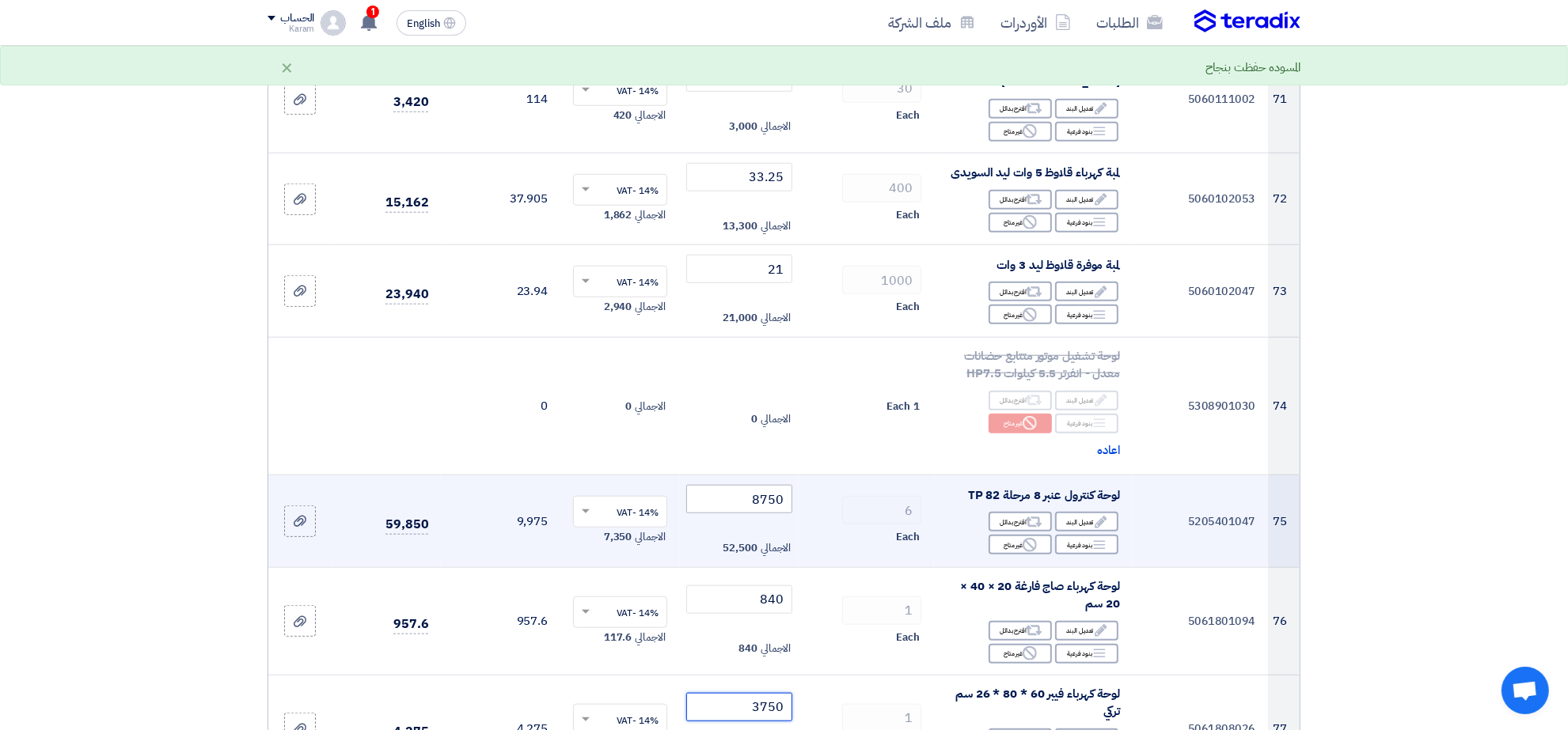
type input "3750"
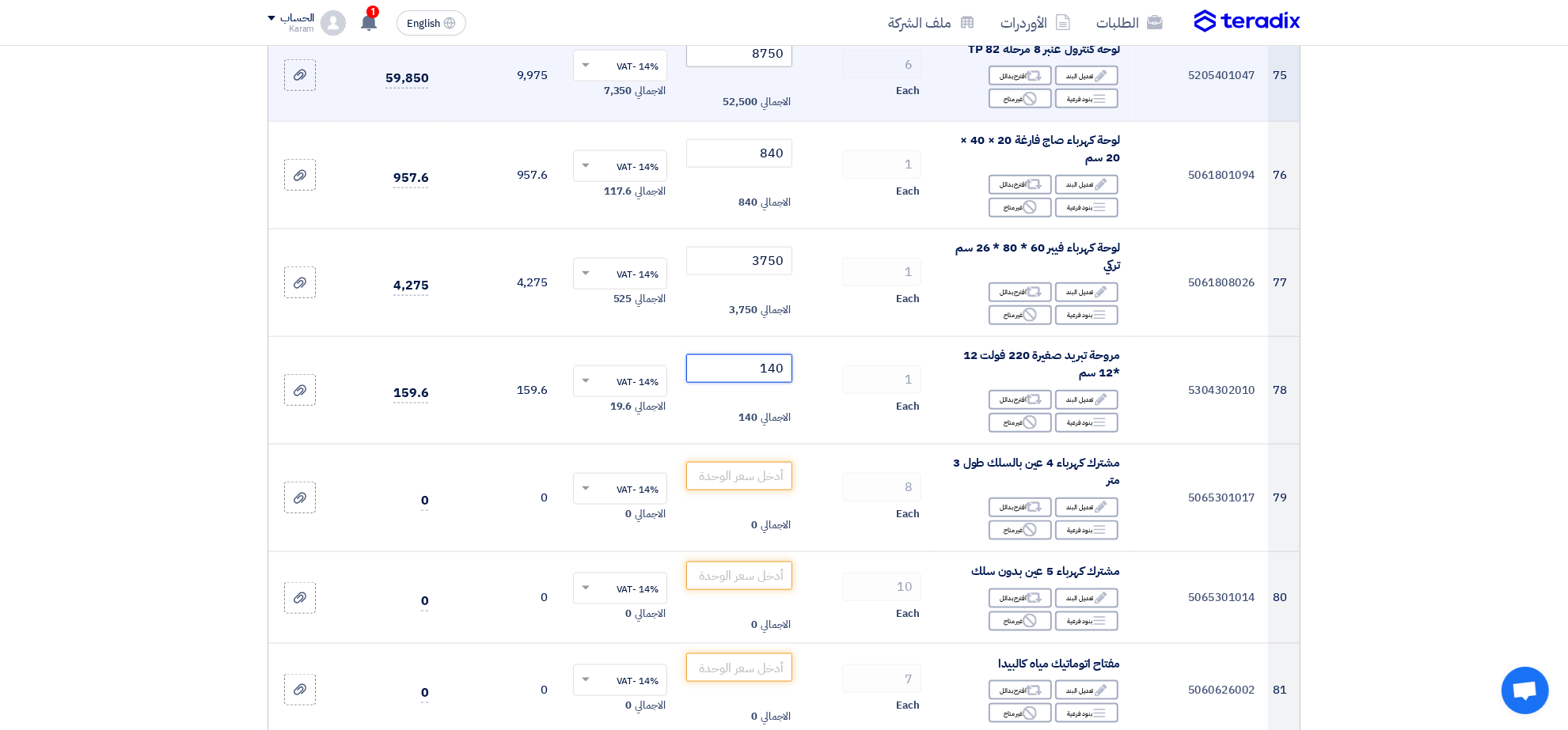
type input "140"
type input "170"
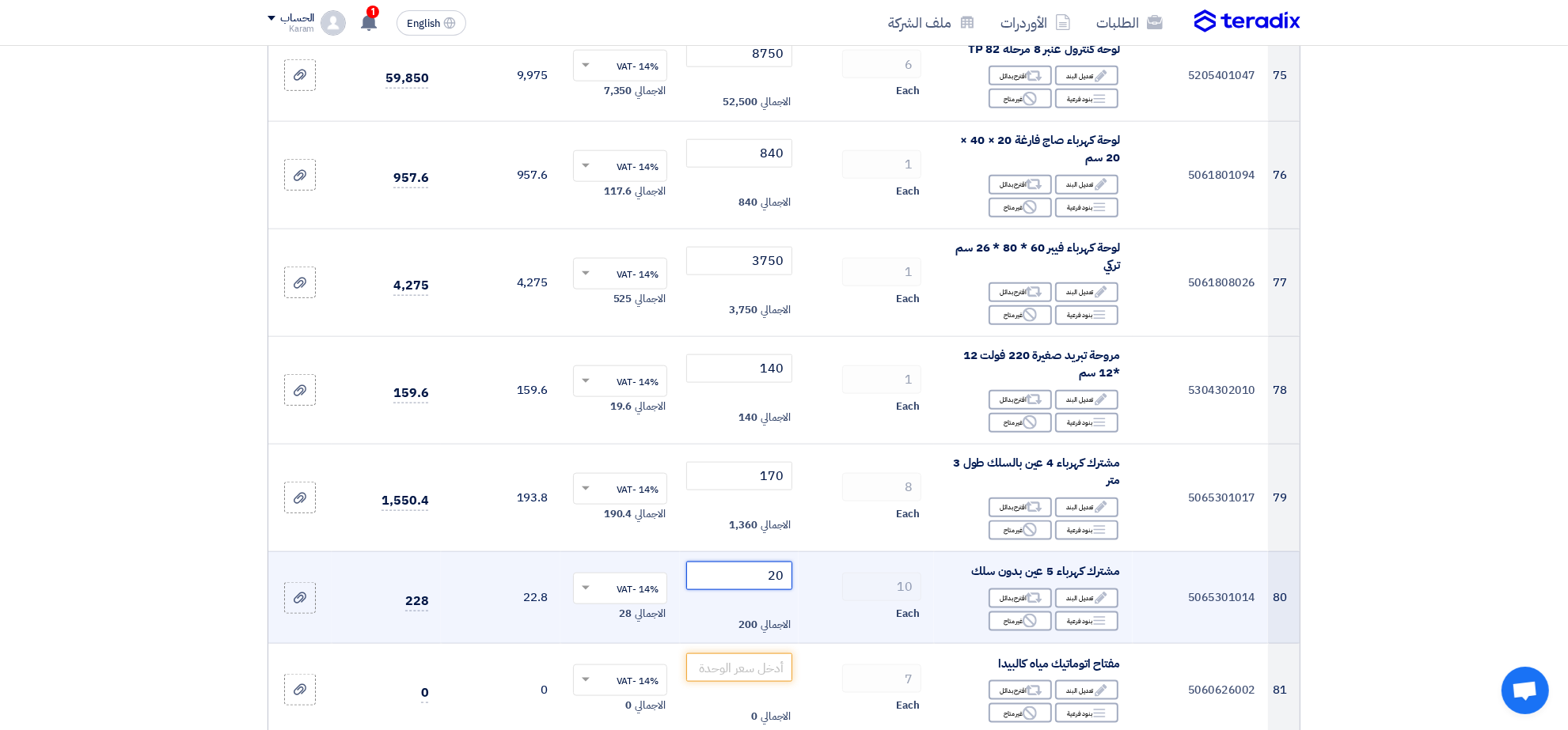
click at [758, 571] on input "20" at bounding box center [739, 576] width 107 height 28
type input "3"
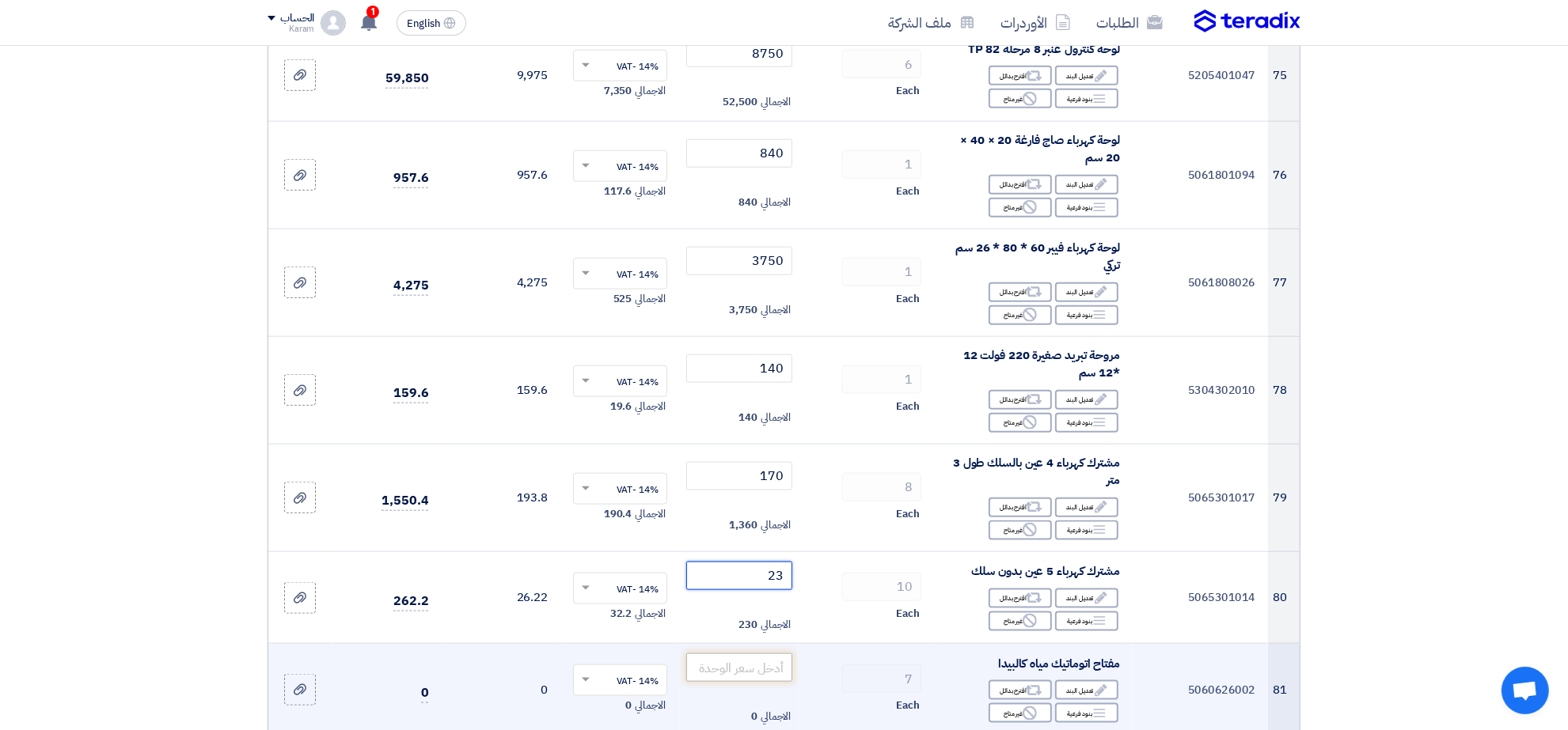
type input "23"
click at [753, 663] on input "number" at bounding box center [739, 668] width 107 height 28
type input "315"
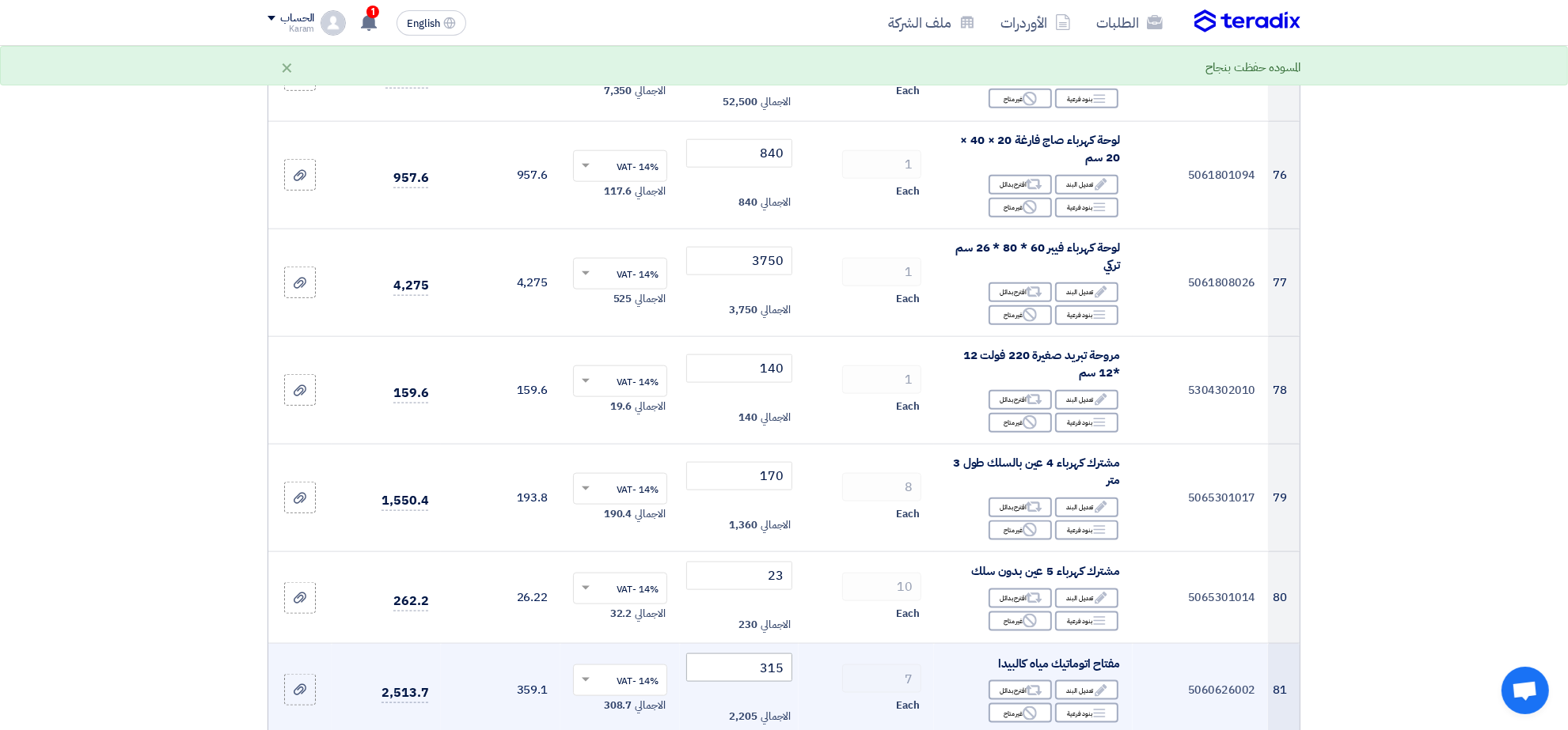
scroll to position [8494, 0]
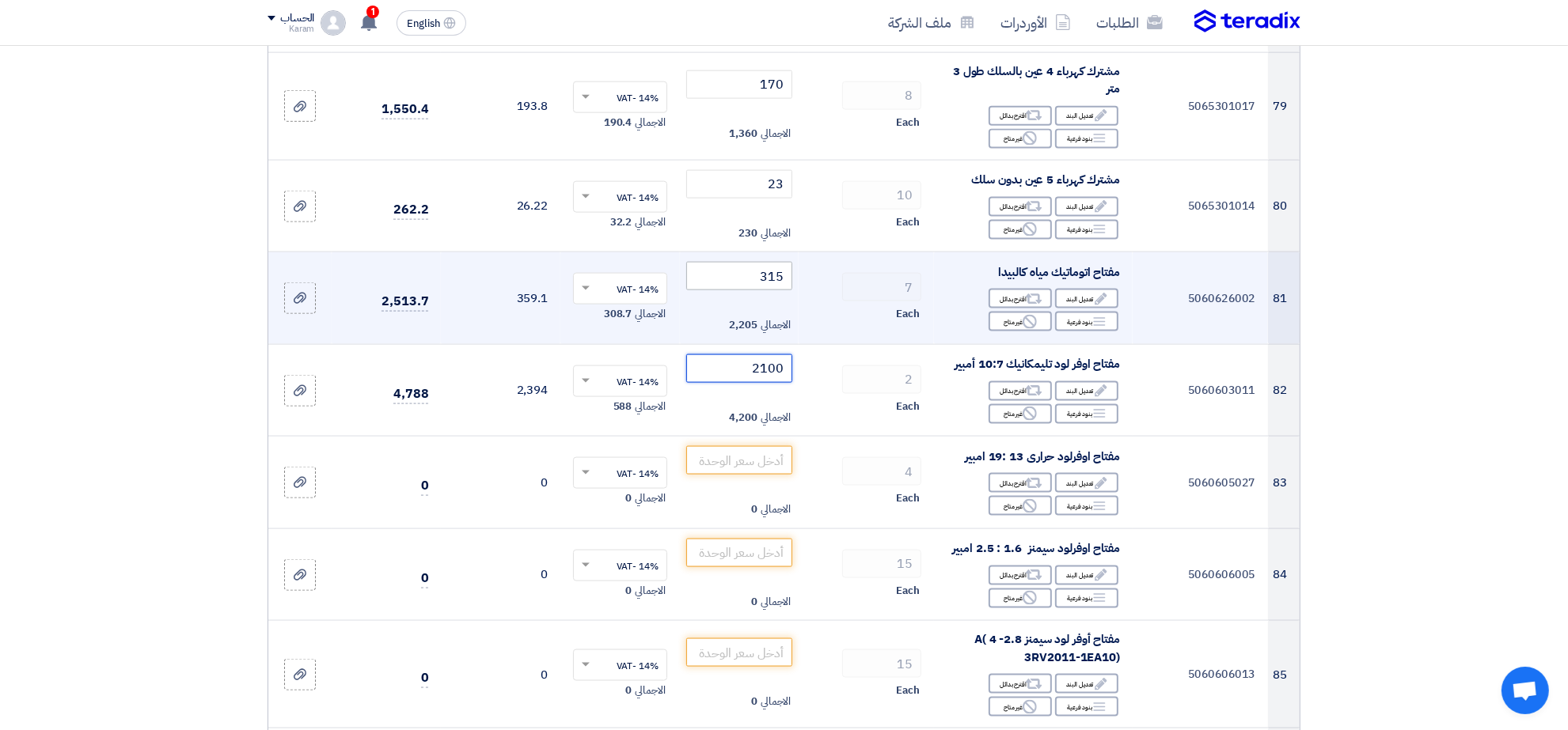
type input "2100"
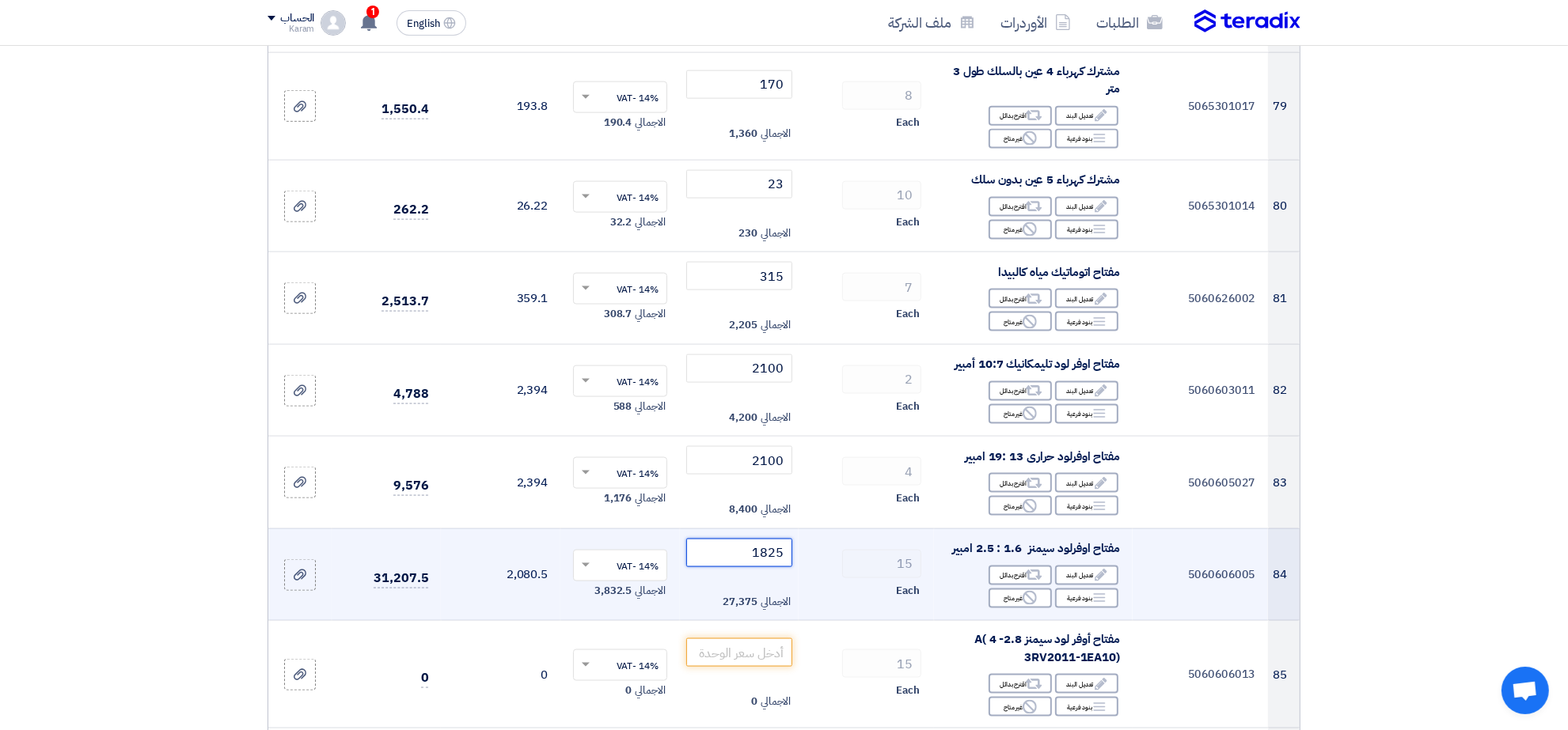
click at [764, 552] on input "1825" at bounding box center [739, 553] width 107 height 28
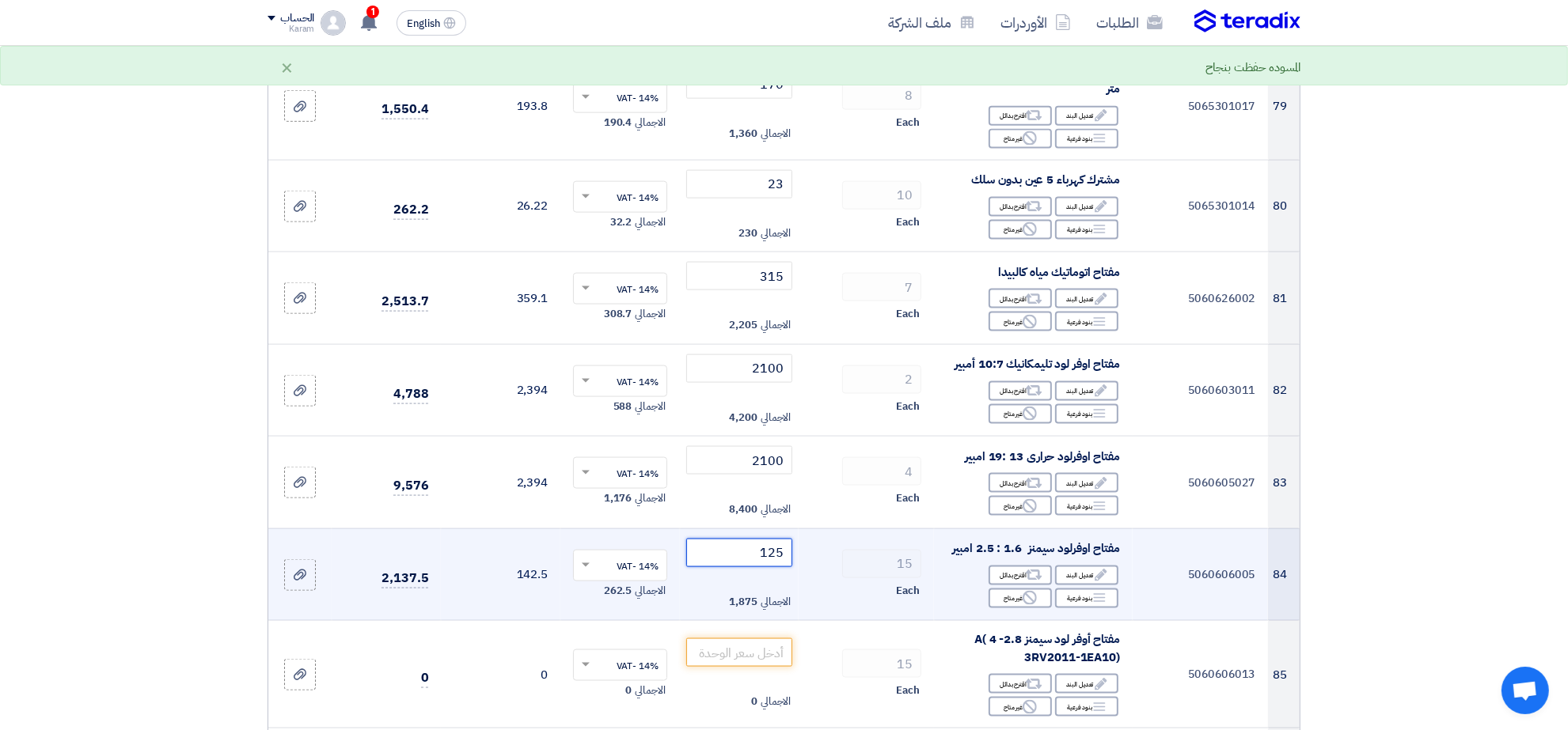
type input "1825"
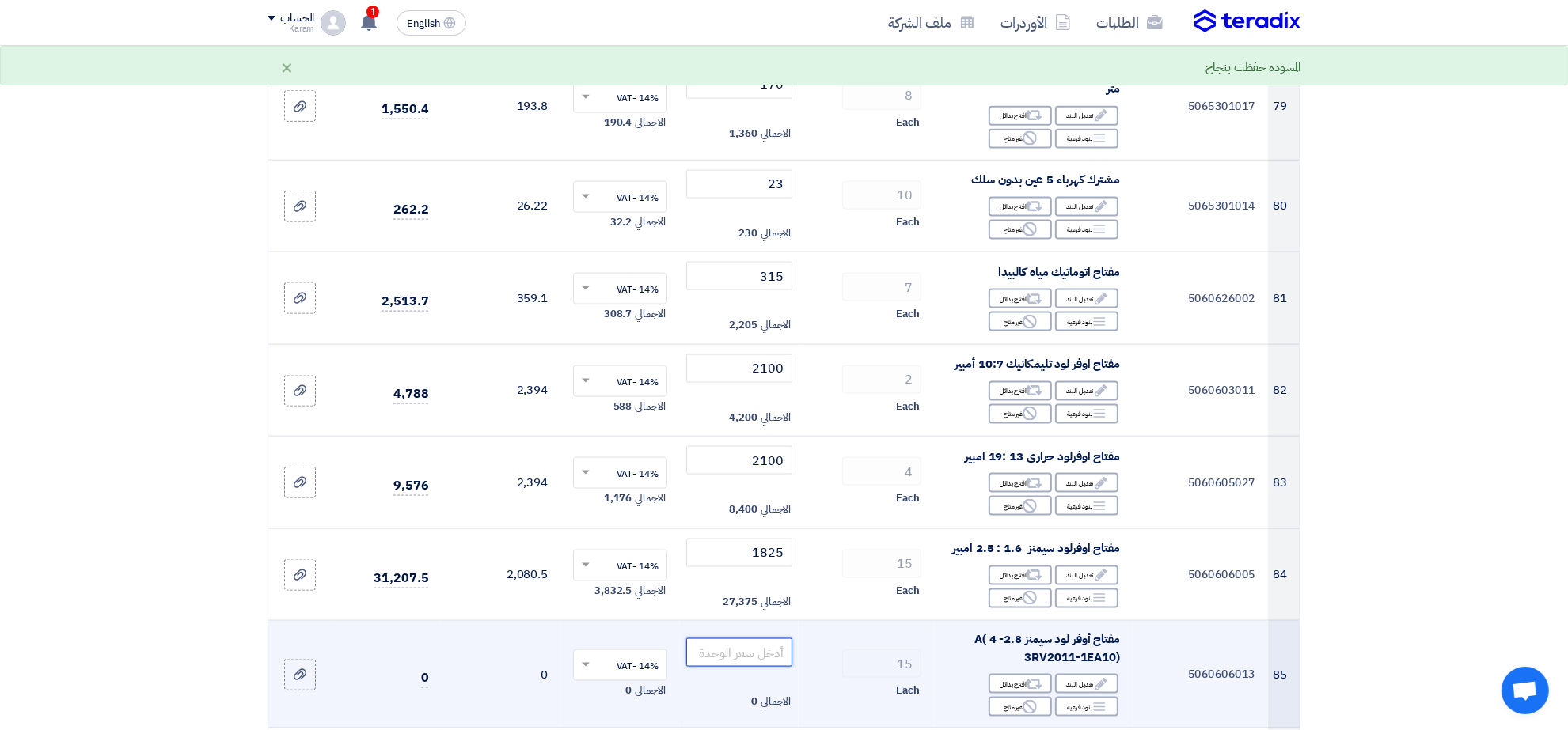
click at [746, 654] on input "number" at bounding box center [739, 653] width 107 height 28
type input "1825"
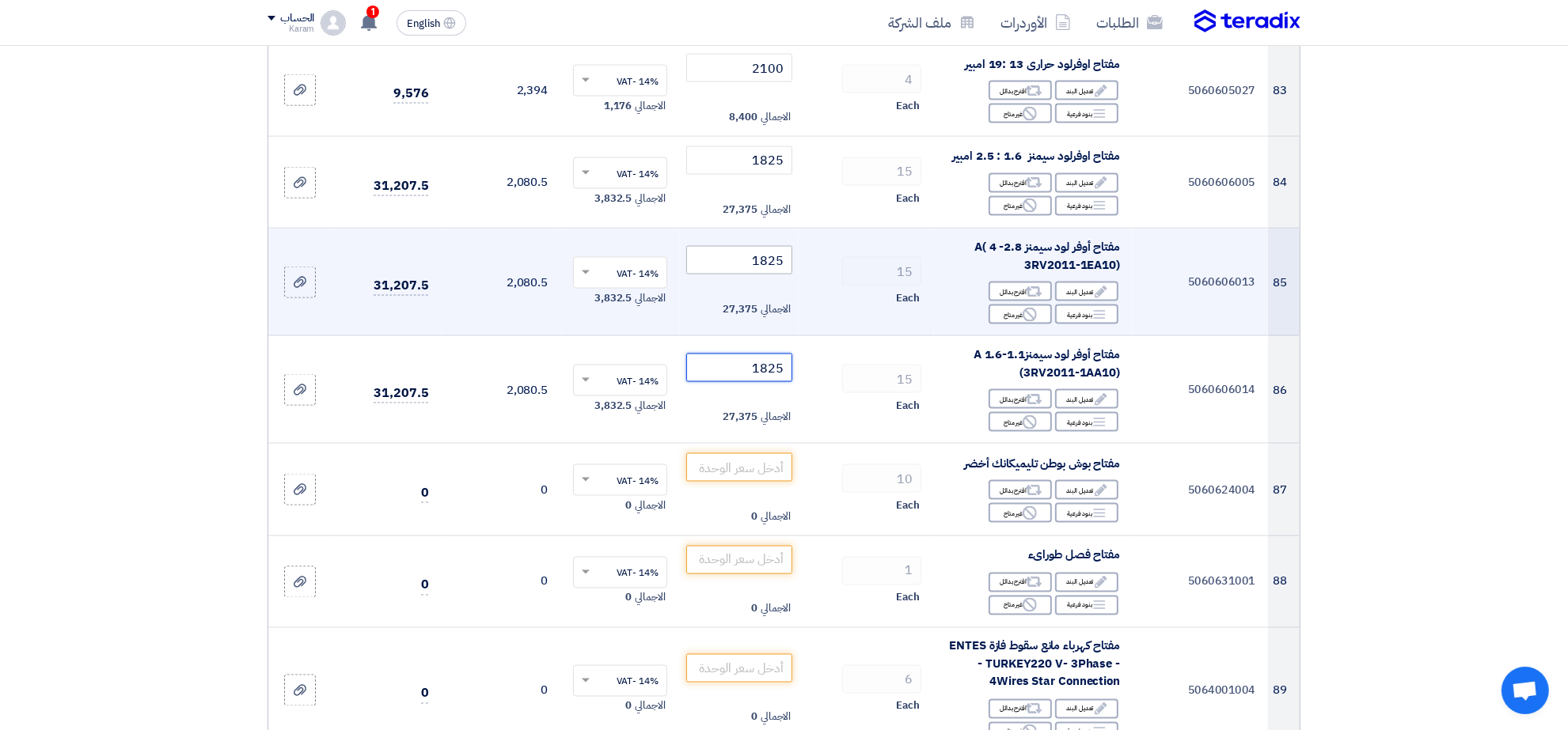
type input "1825"
type input "89"
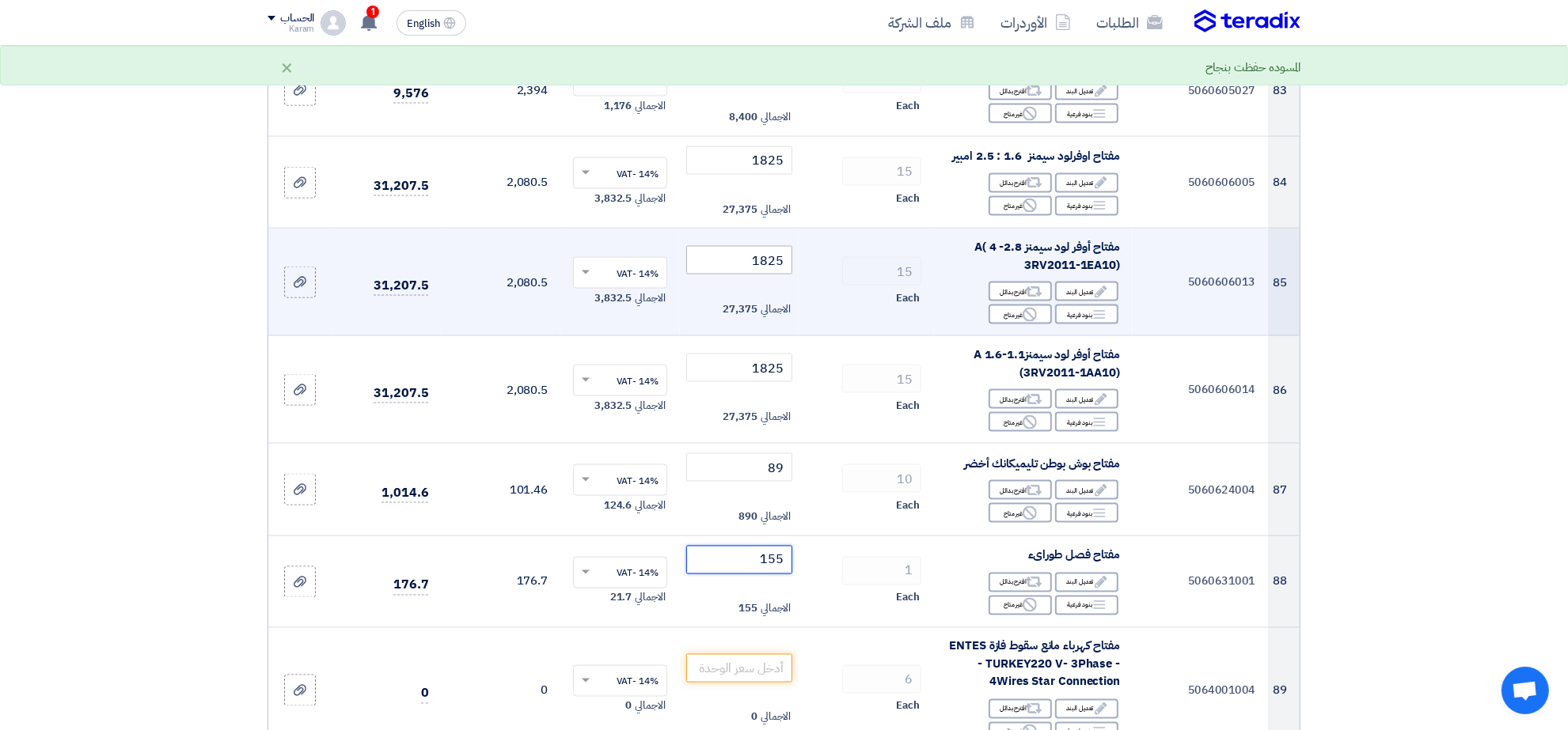
type input "155"
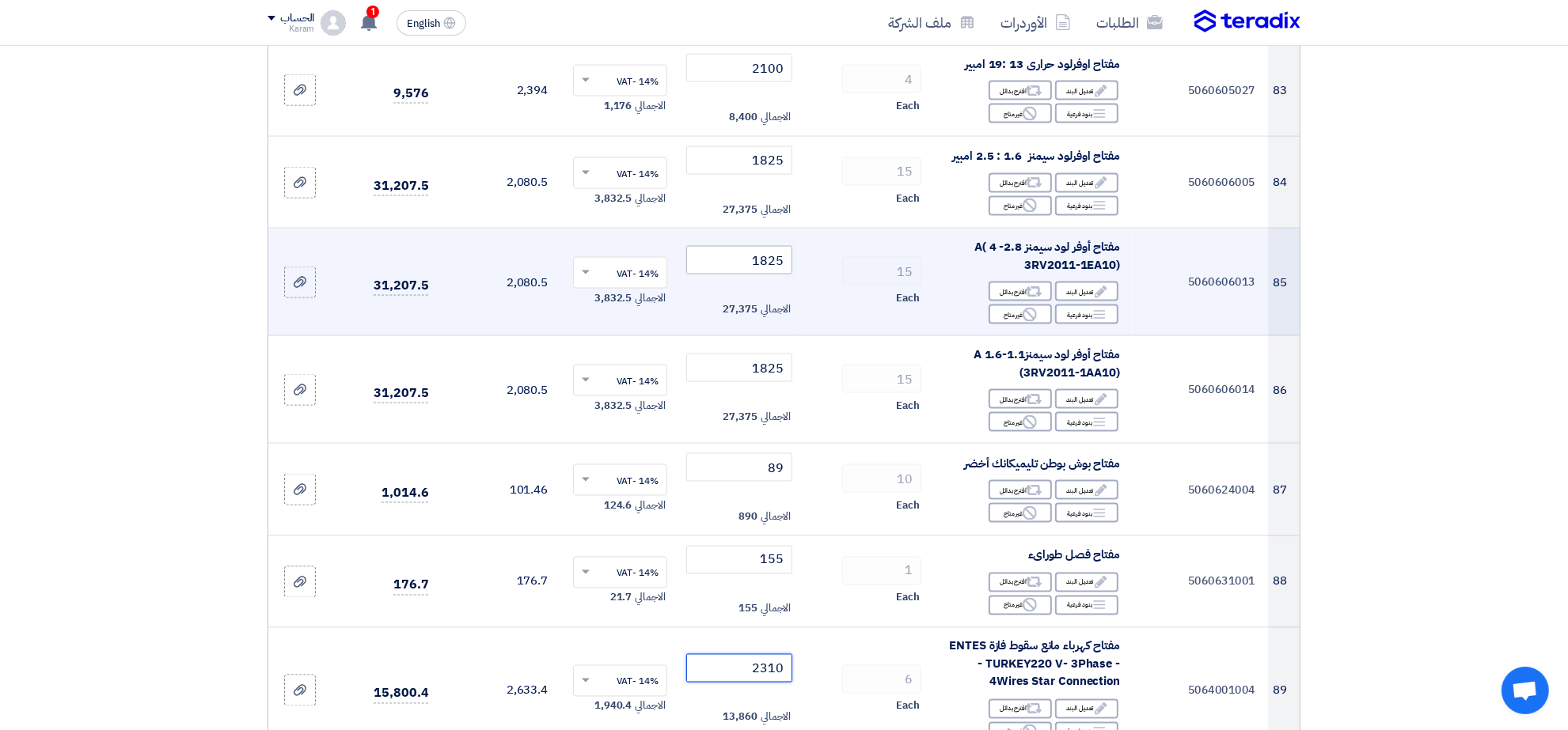
type input "2310"
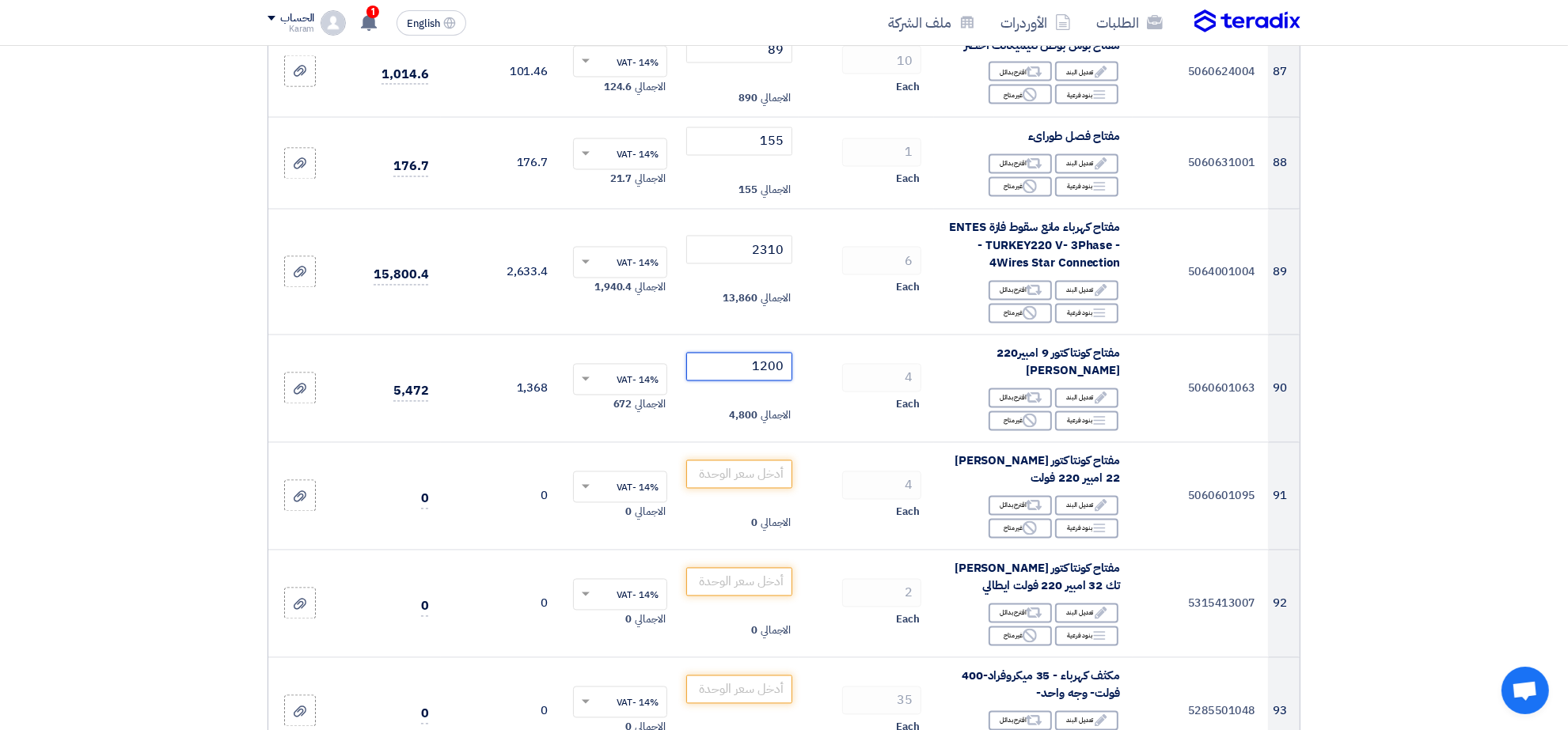
type input "1200"
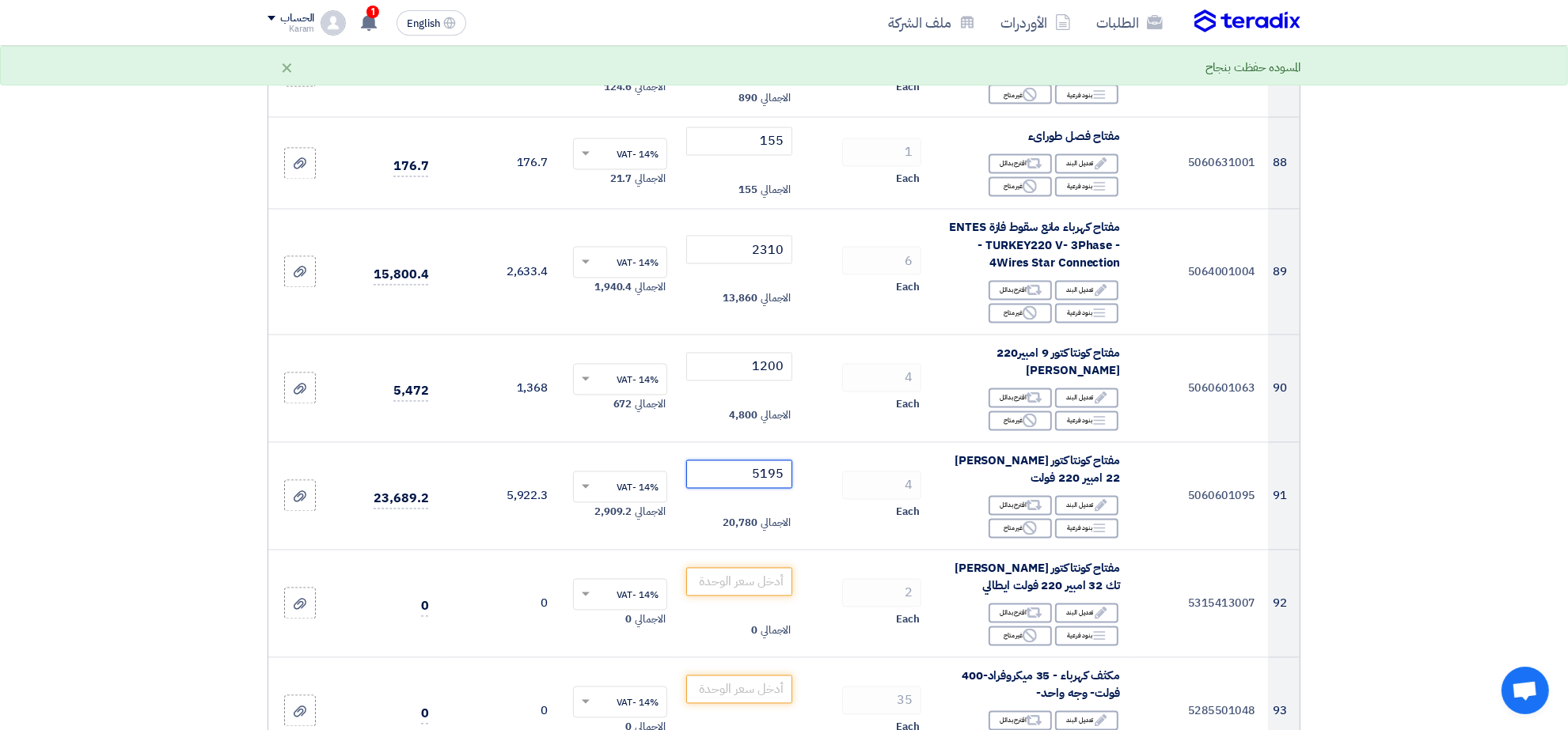
type input "5195"
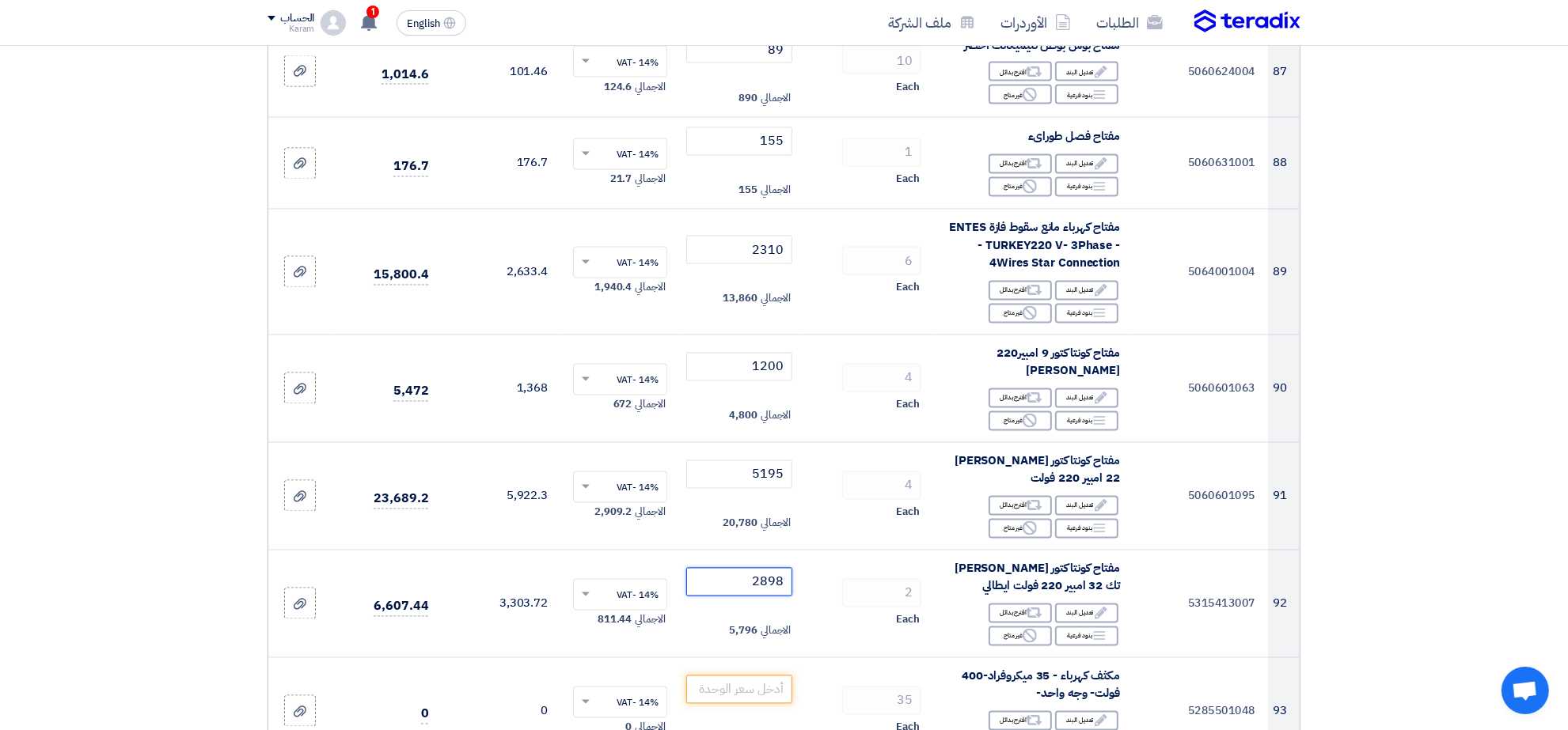
type input "2898"
type input "125"
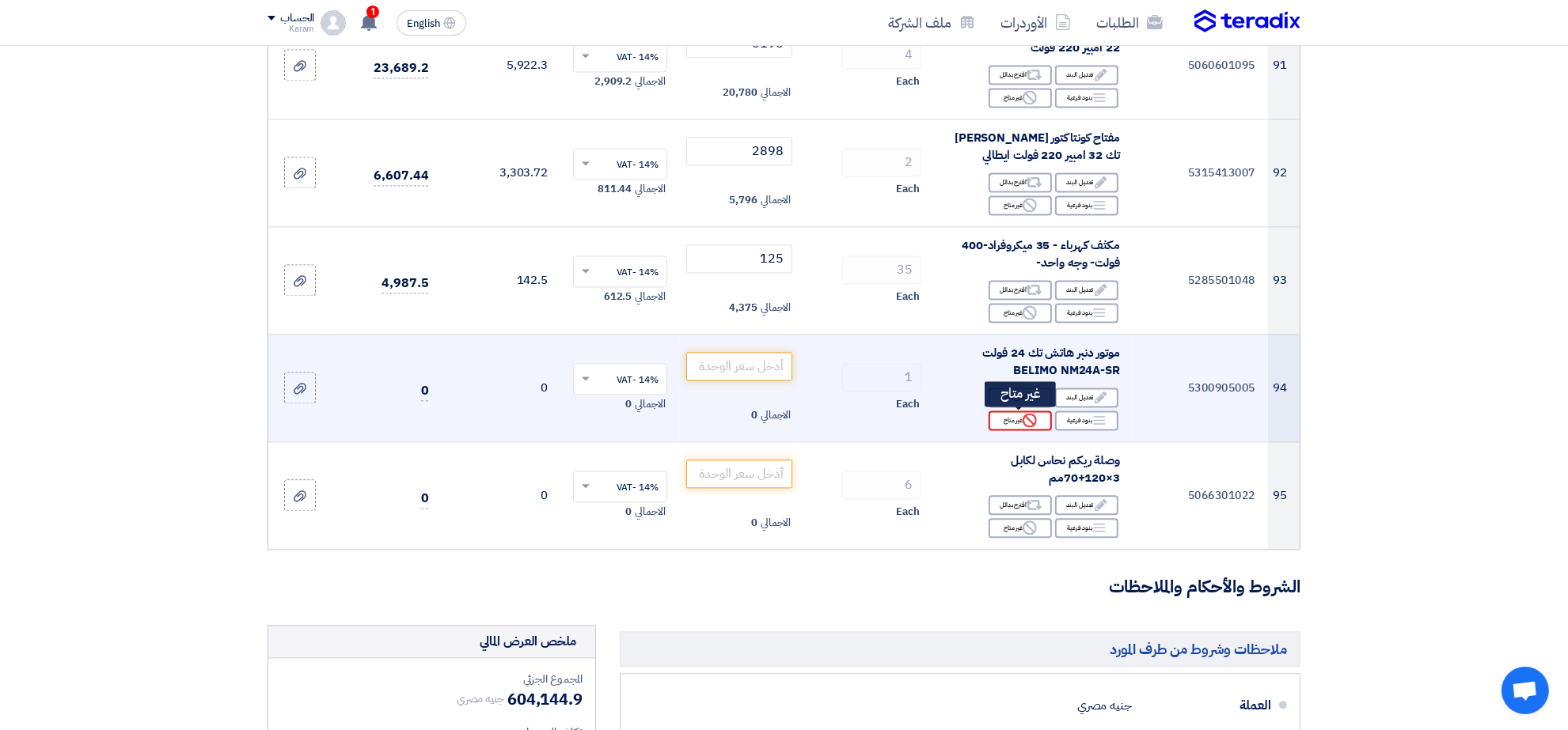
click at [1014, 417] on div "Reject غير متاح" at bounding box center [1019, 420] width 63 height 19
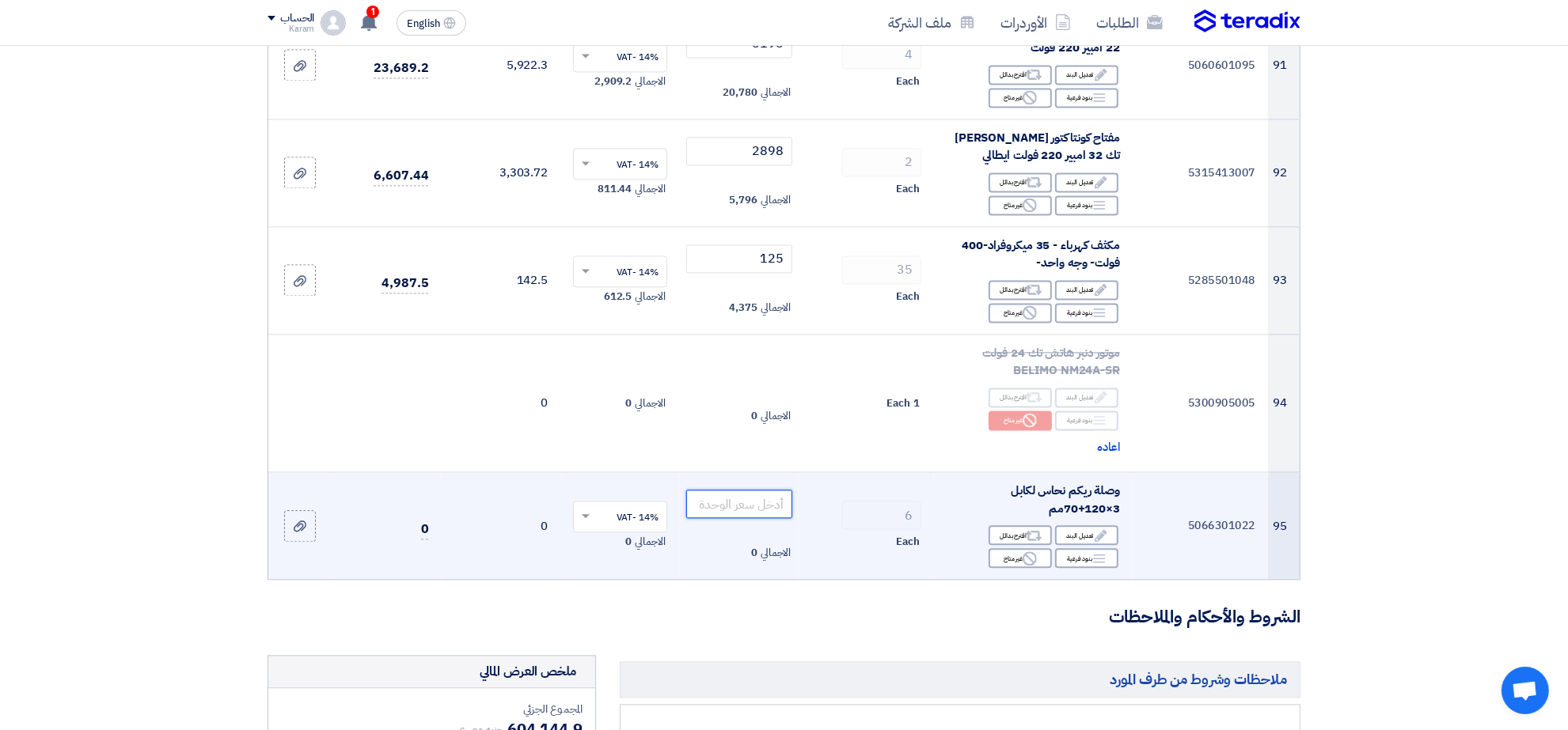
click at [770, 509] on input "number" at bounding box center [739, 504] width 107 height 28
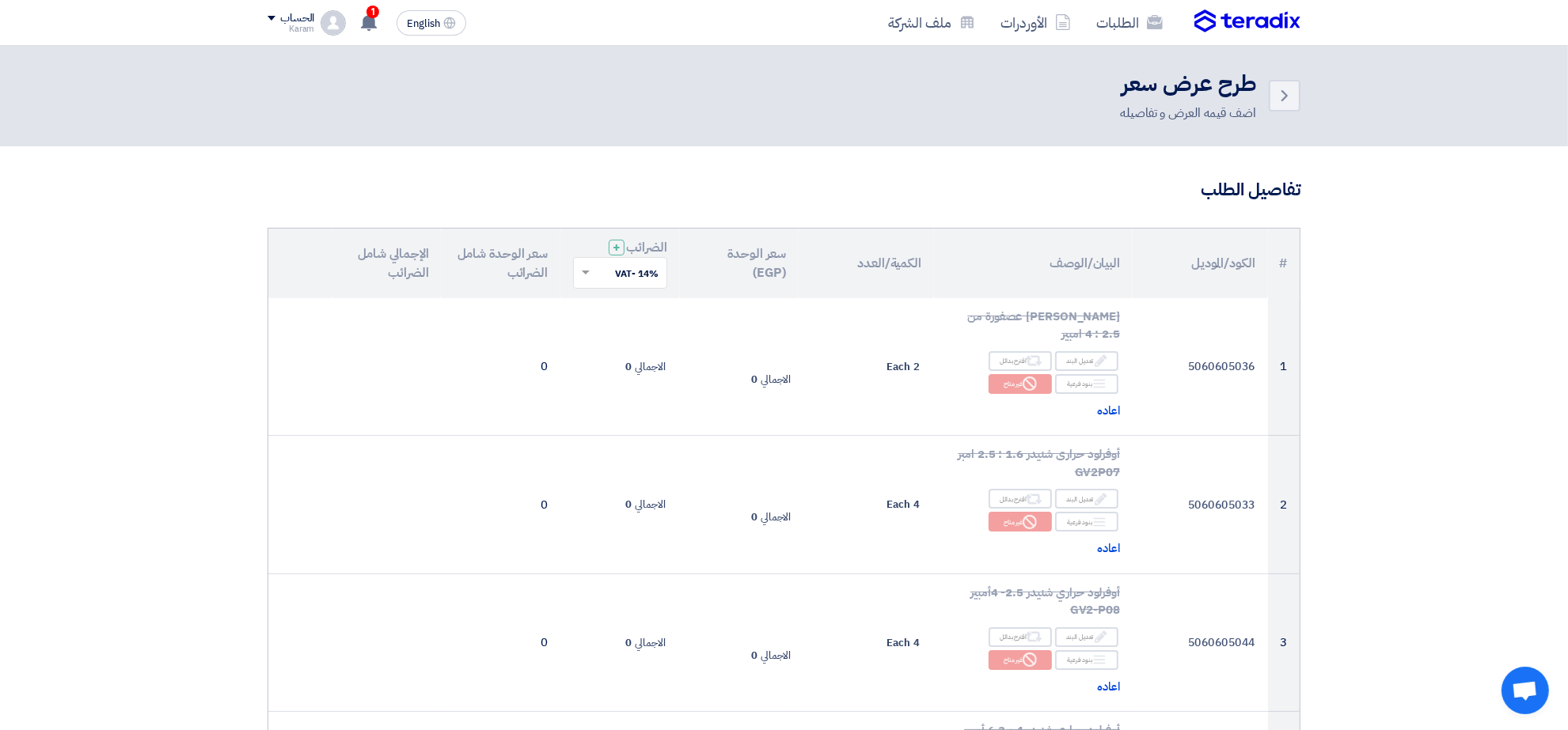
scroll to position [0, 0]
type input "795"
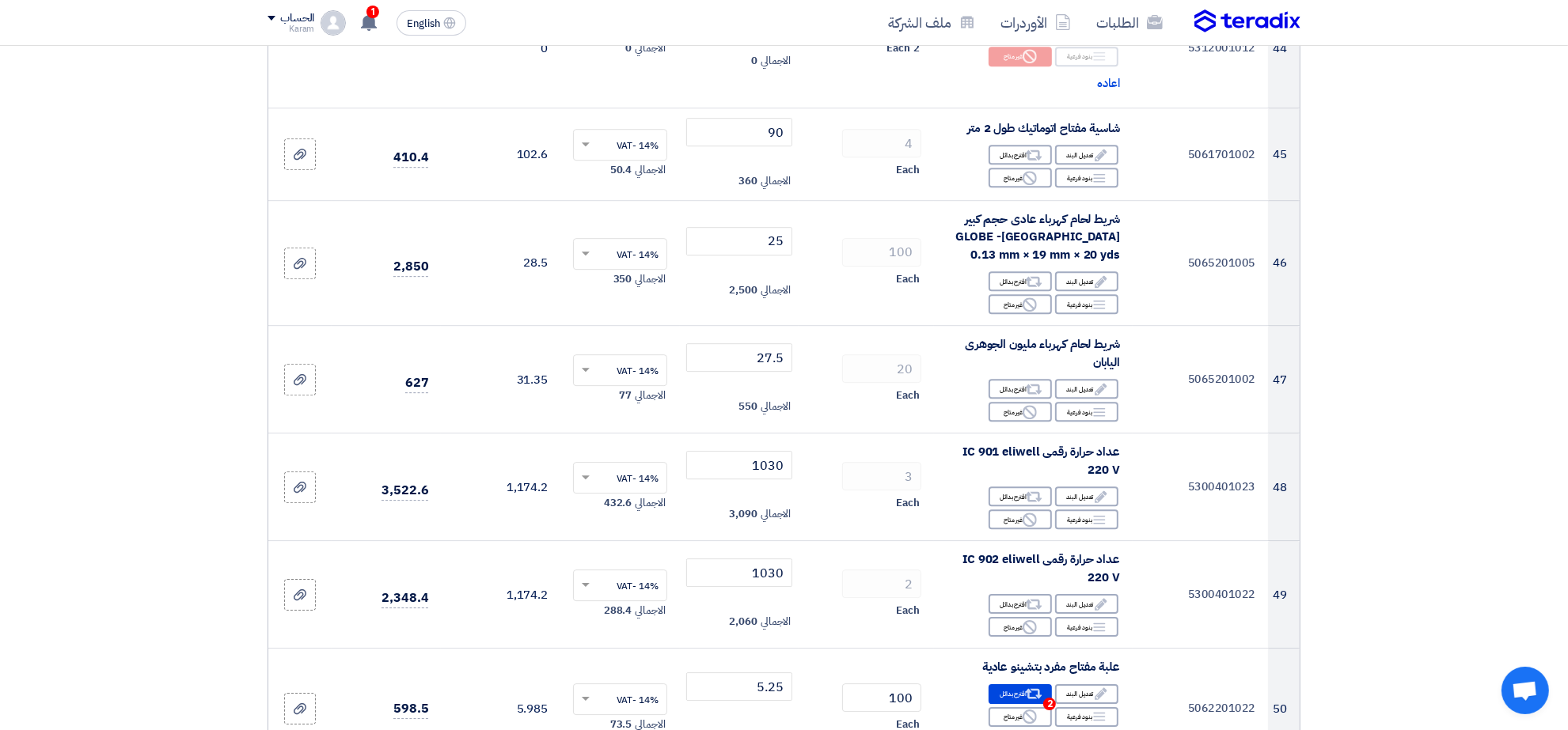
scroll to position [5369, 0]
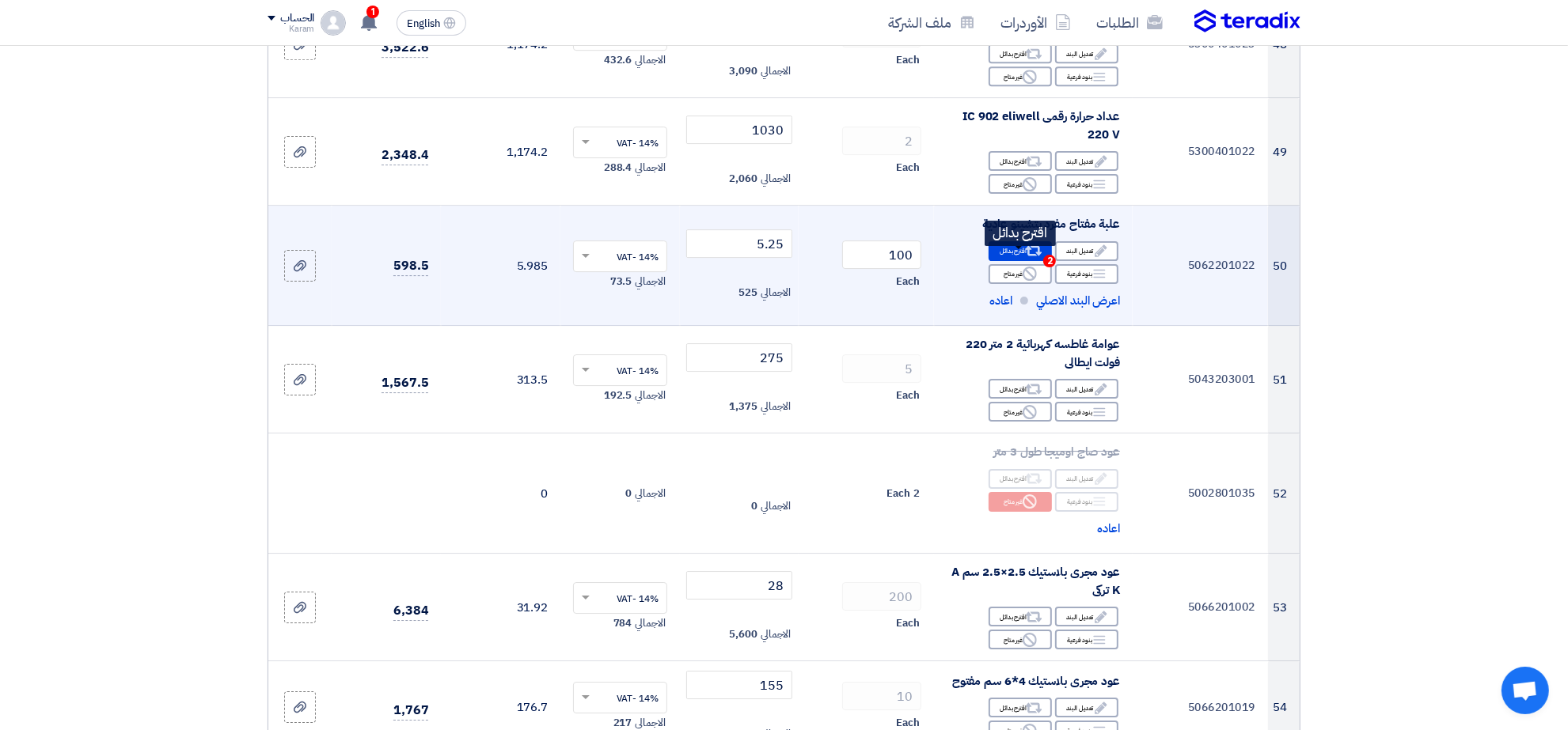
click at [1019, 261] on div "Alternative اقترح بدائل 2" at bounding box center [1019, 251] width 63 height 19
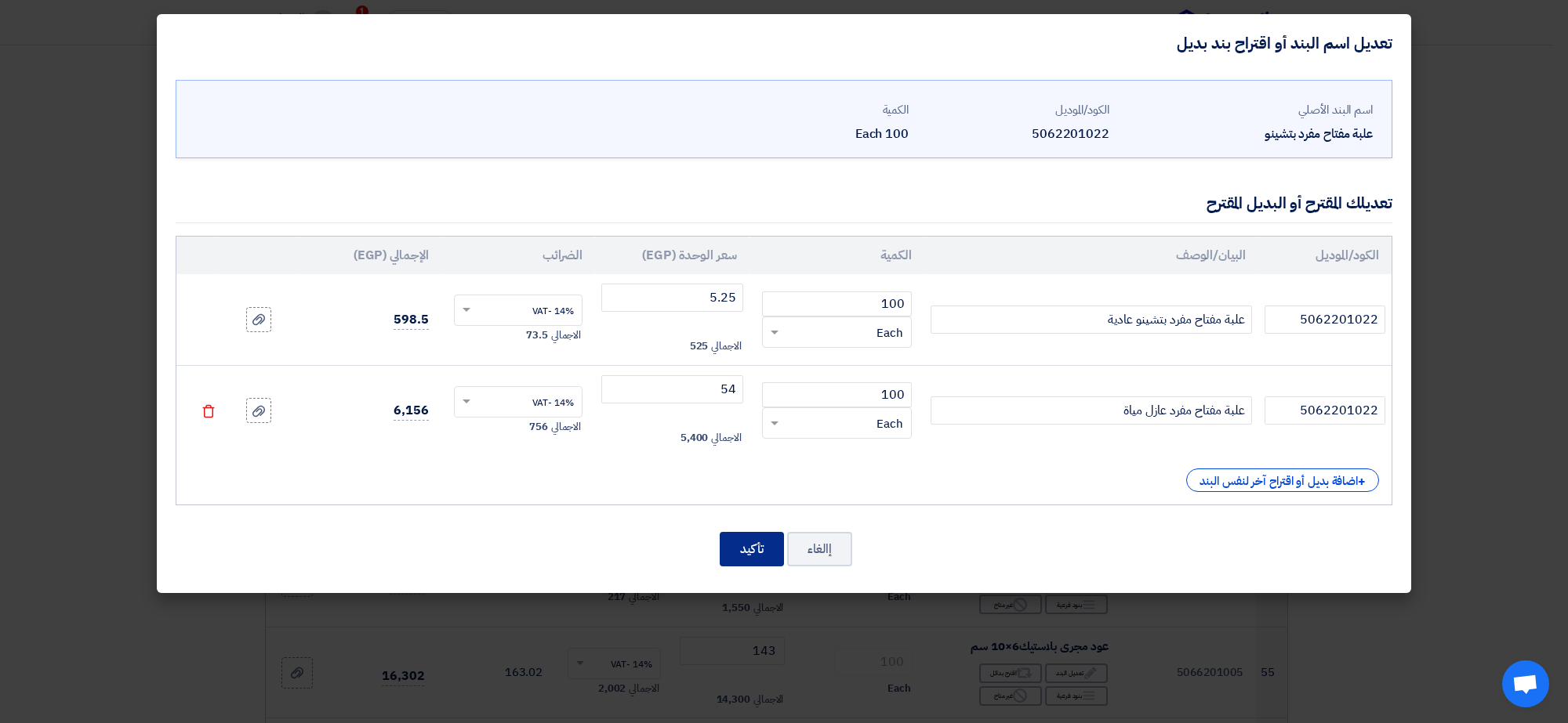
click at [774, 560] on button "تأكيد" at bounding box center [752, 548] width 64 height 34
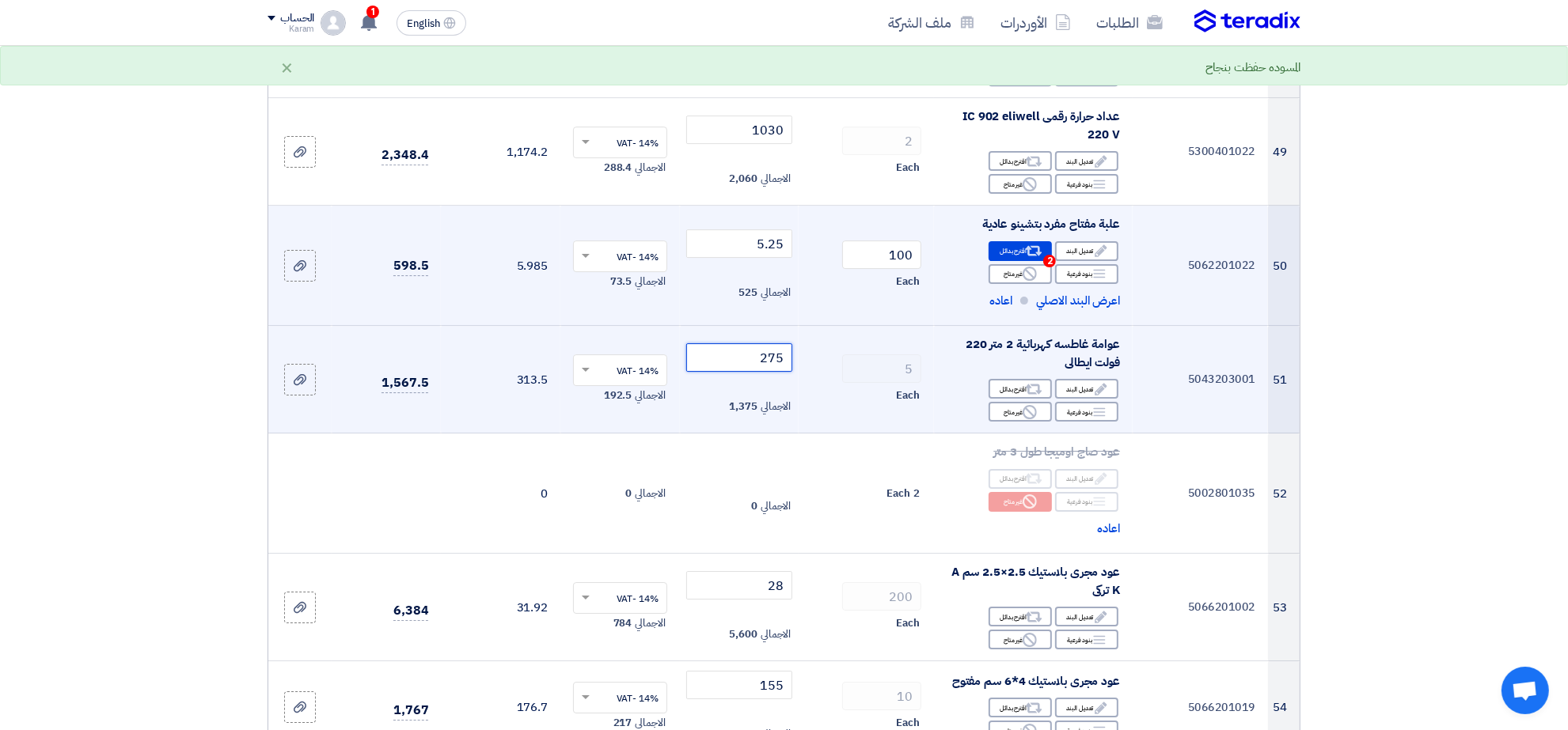
click at [706, 368] on input "275" at bounding box center [739, 358] width 107 height 28
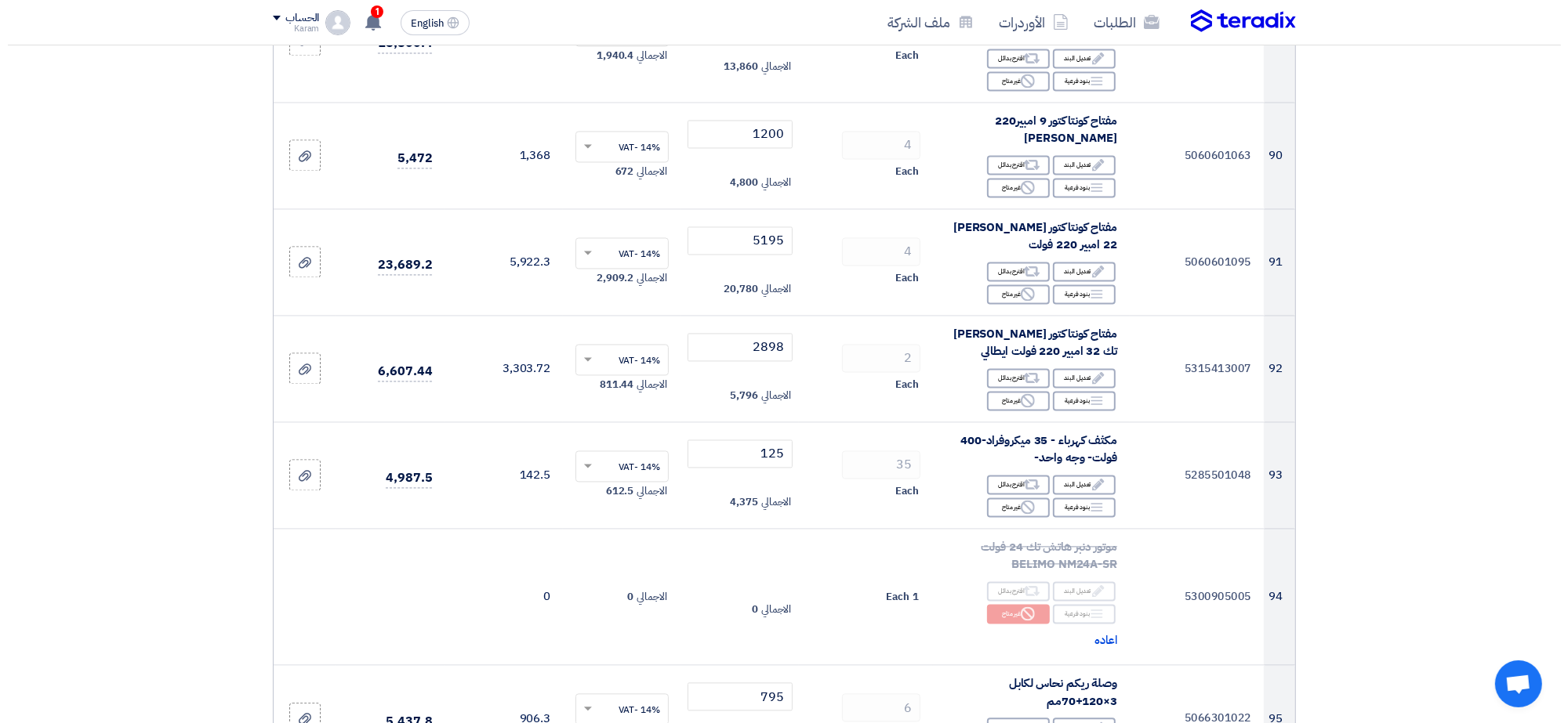
scroll to position [10062, 0]
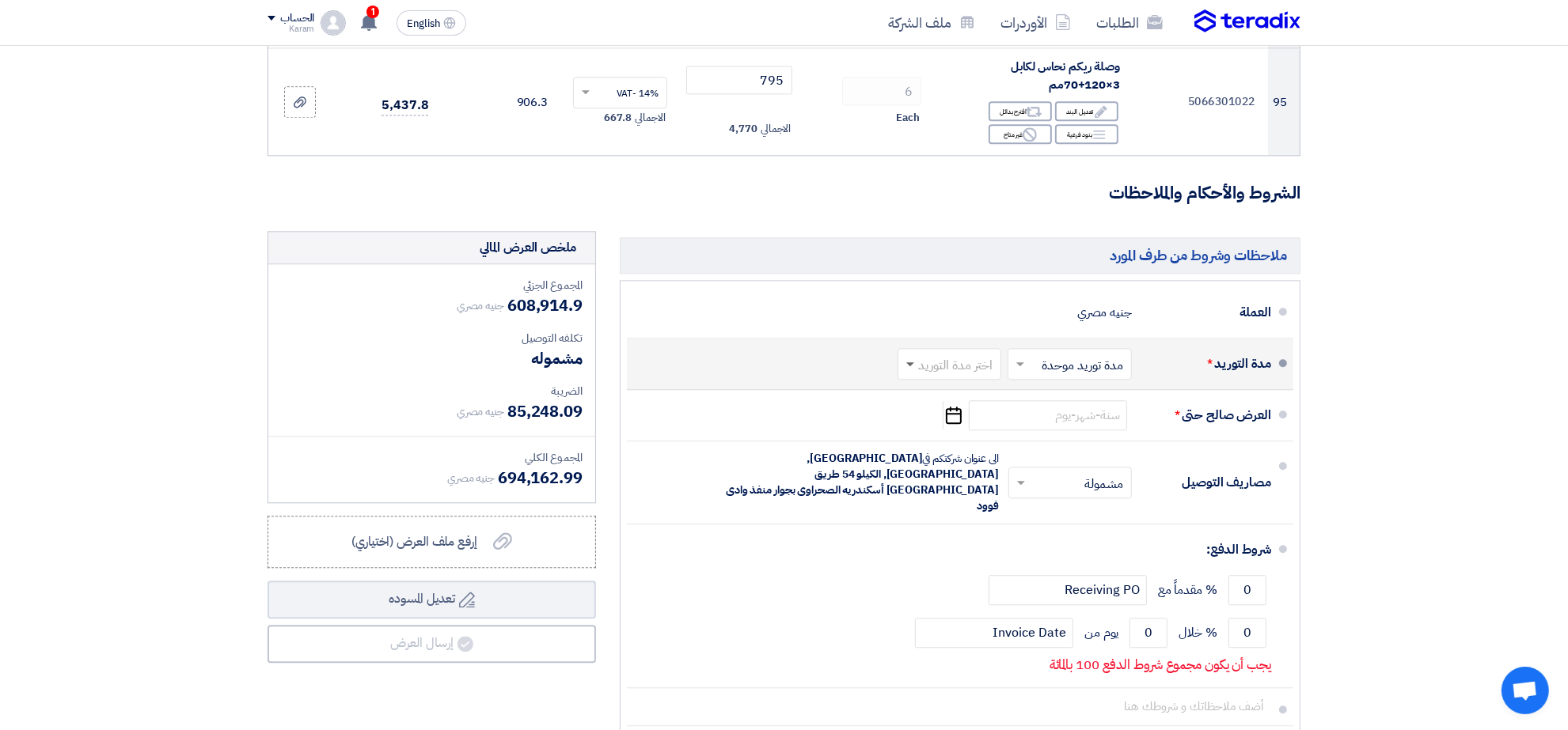
click at [913, 366] on span at bounding box center [908, 364] width 20 height 16
click at [973, 464] on span "1-2 اسبوع" at bounding box center [969, 456] width 54 height 19
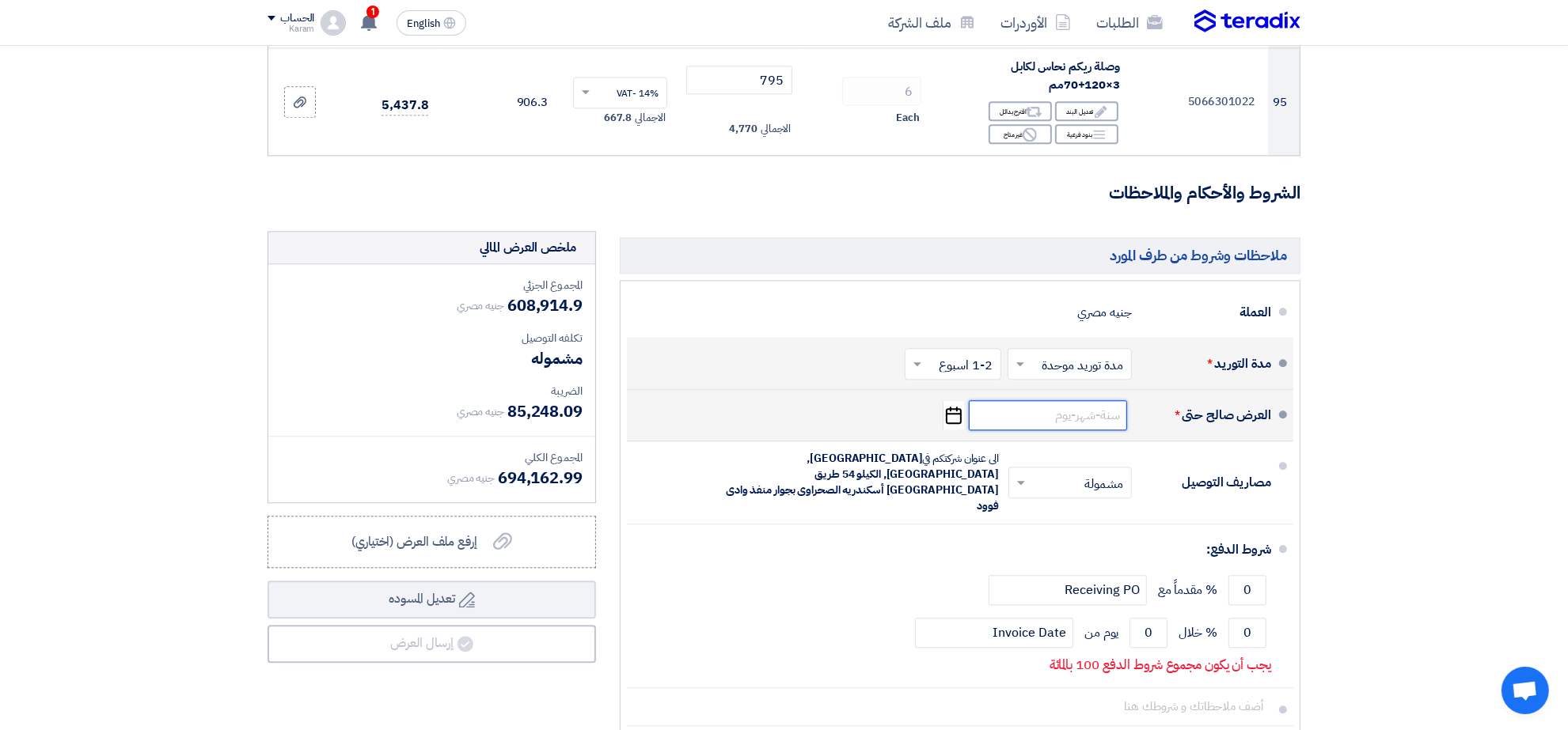
click at [1027, 425] on input at bounding box center [1048, 415] width 159 height 30
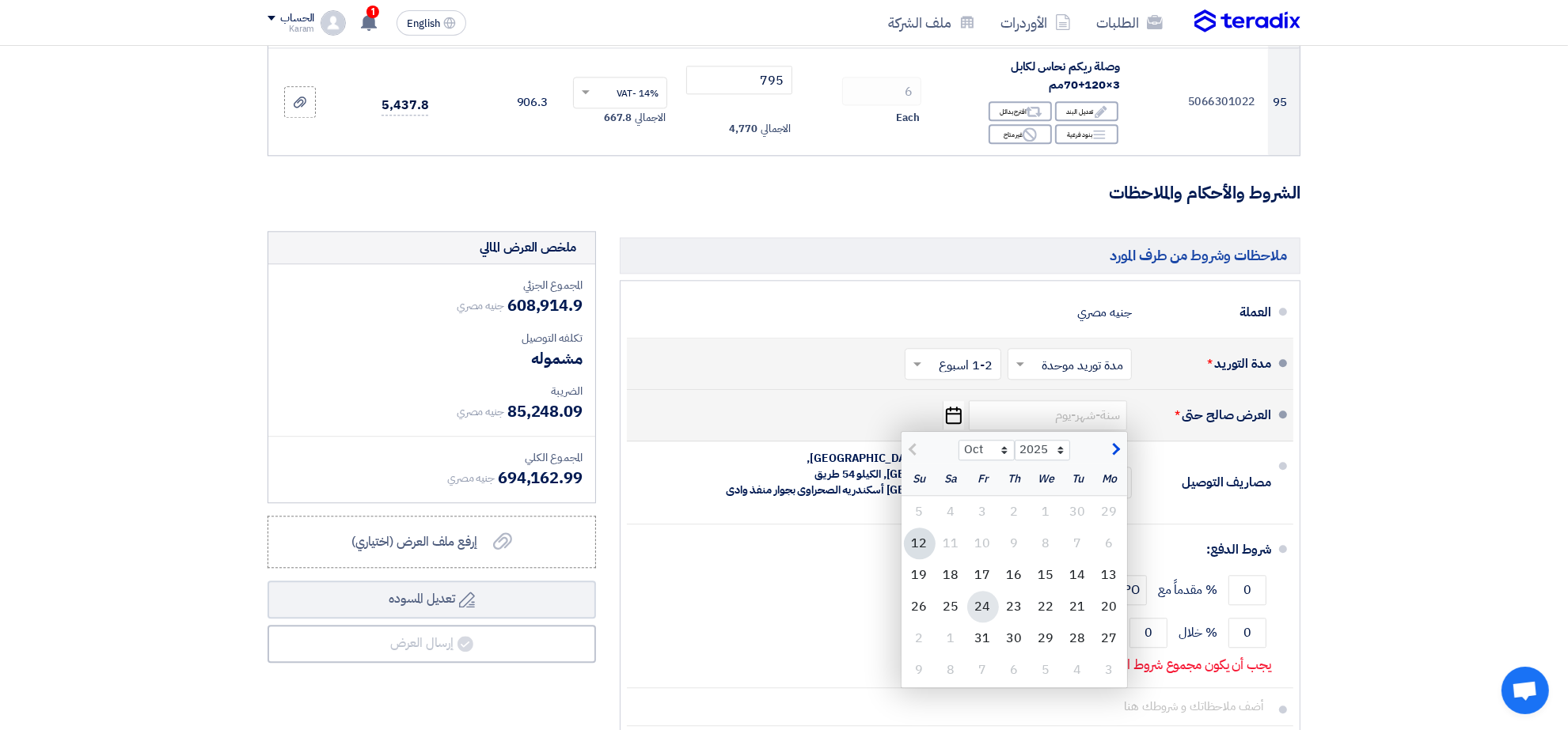
click at [987, 602] on div "24" at bounding box center [983, 607] width 32 height 32
type input "10/24/2025"
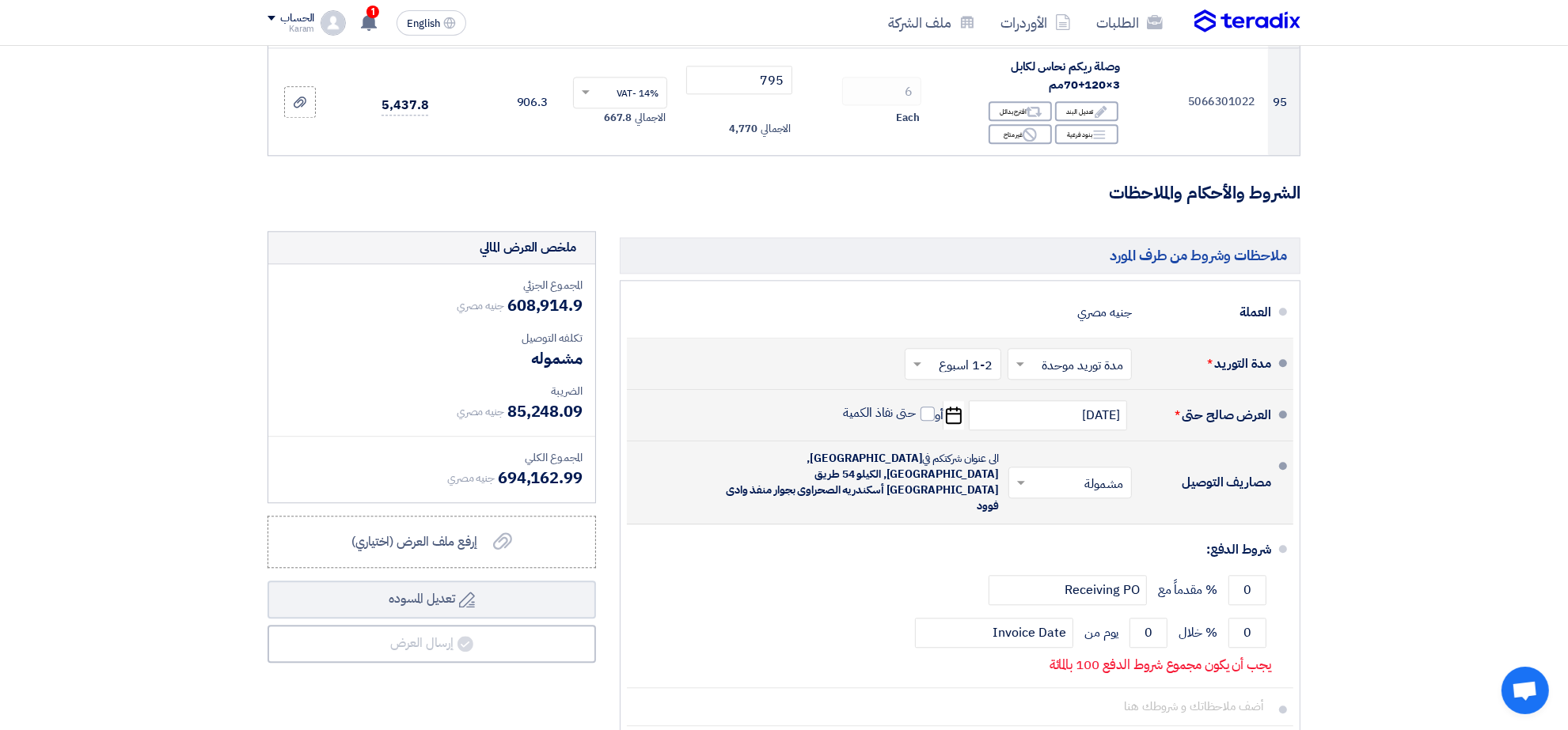
click at [1065, 472] on input "text" at bounding box center [1067, 484] width 115 height 23
click at [1073, 536] on span "غير مشمولة" at bounding box center [1098, 545] width 56 height 19
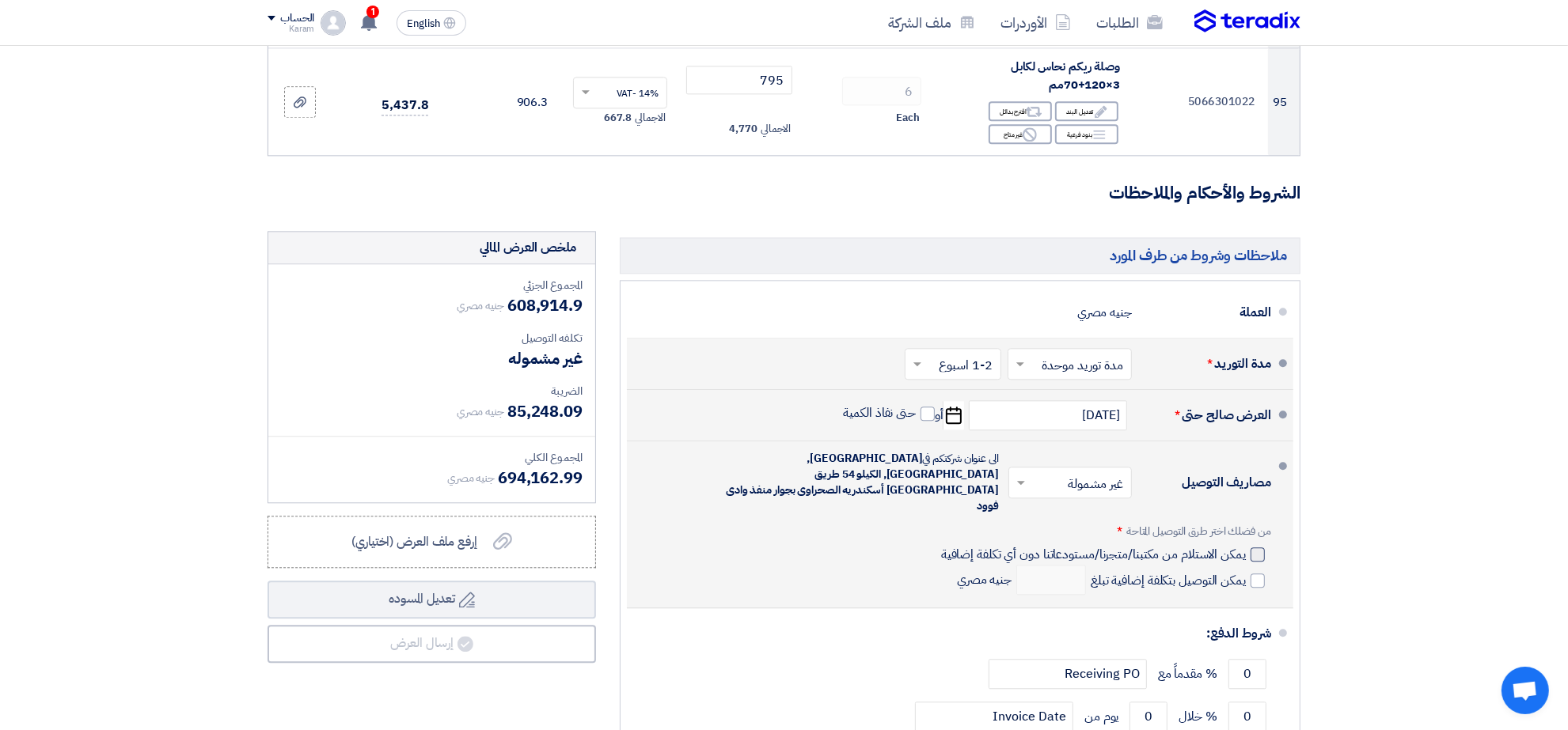
click at [1252, 548] on div at bounding box center [1258, 555] width 14 height 14
click at [1245, 546] on input "يمكن الاستلام من مكتبنا/متجرنا/مستودعاتنا دون أي تكلفة إضافية" at bounding box center [1091, 561] width 308 height 30
checkbox input "true"
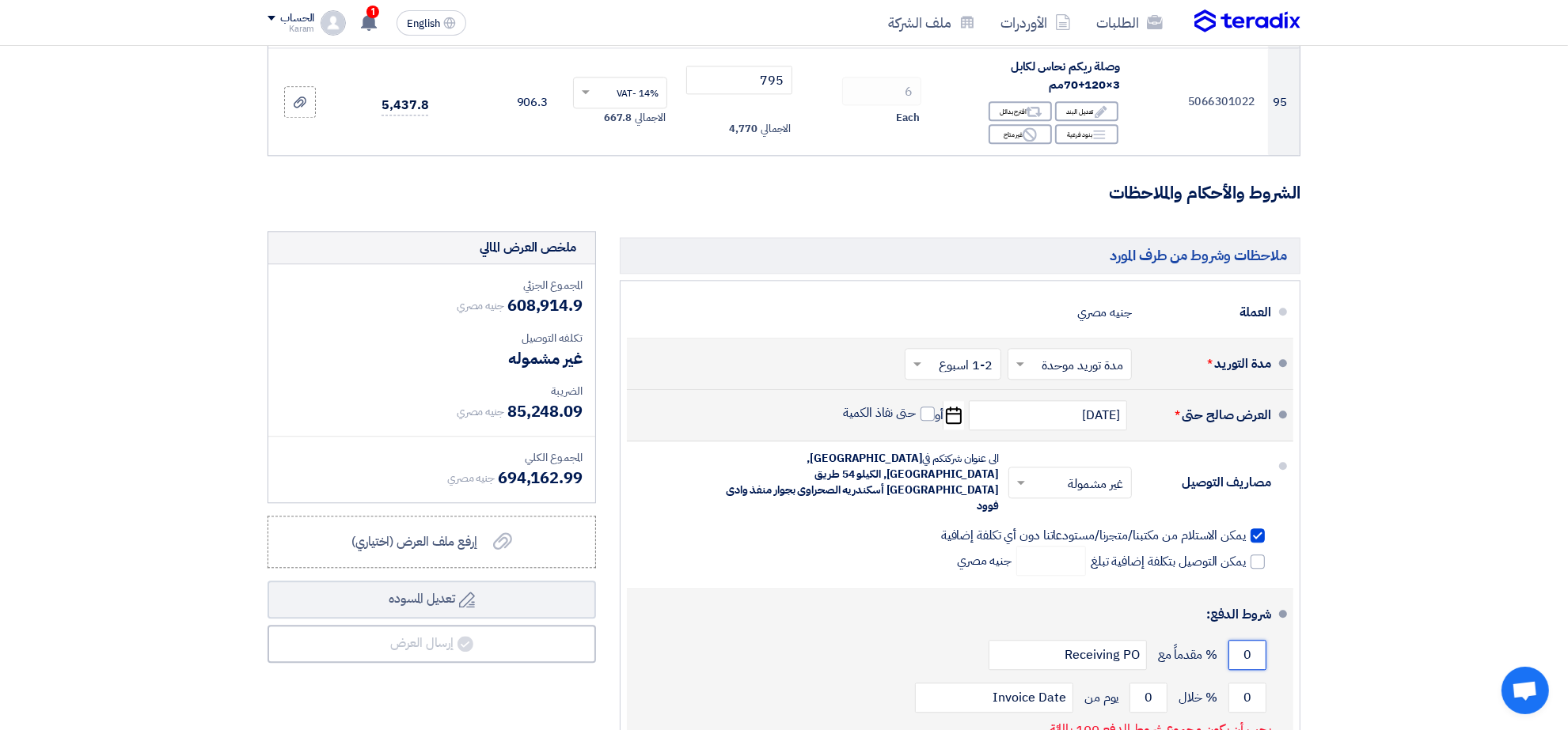
click at [1243, 640] on input "0" at bounding box center [1247, 655] width 38 height 30
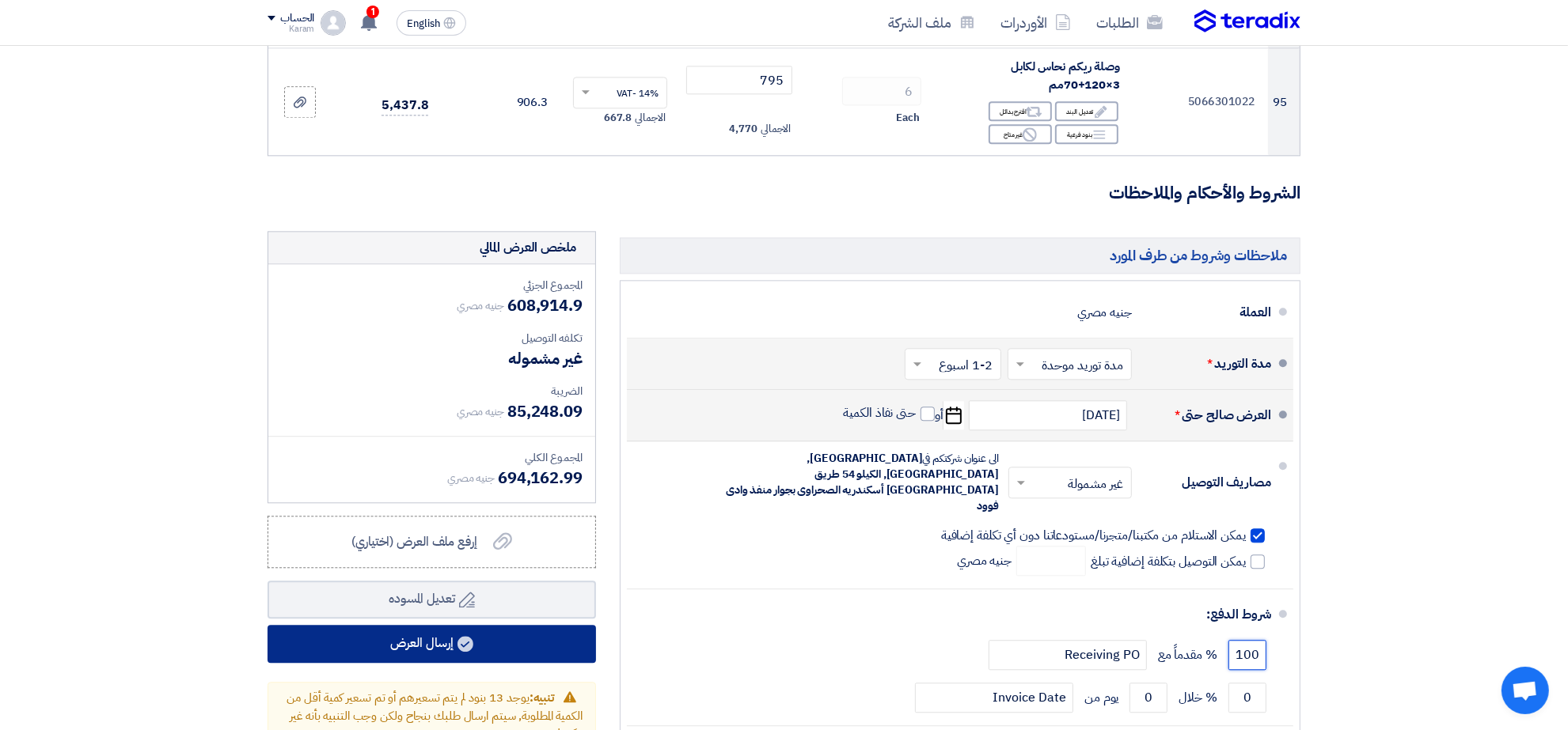
type input "100"
click at [487, 640] on button "إرسال العرض" at bounding box center [432, 643] width 329 height 38
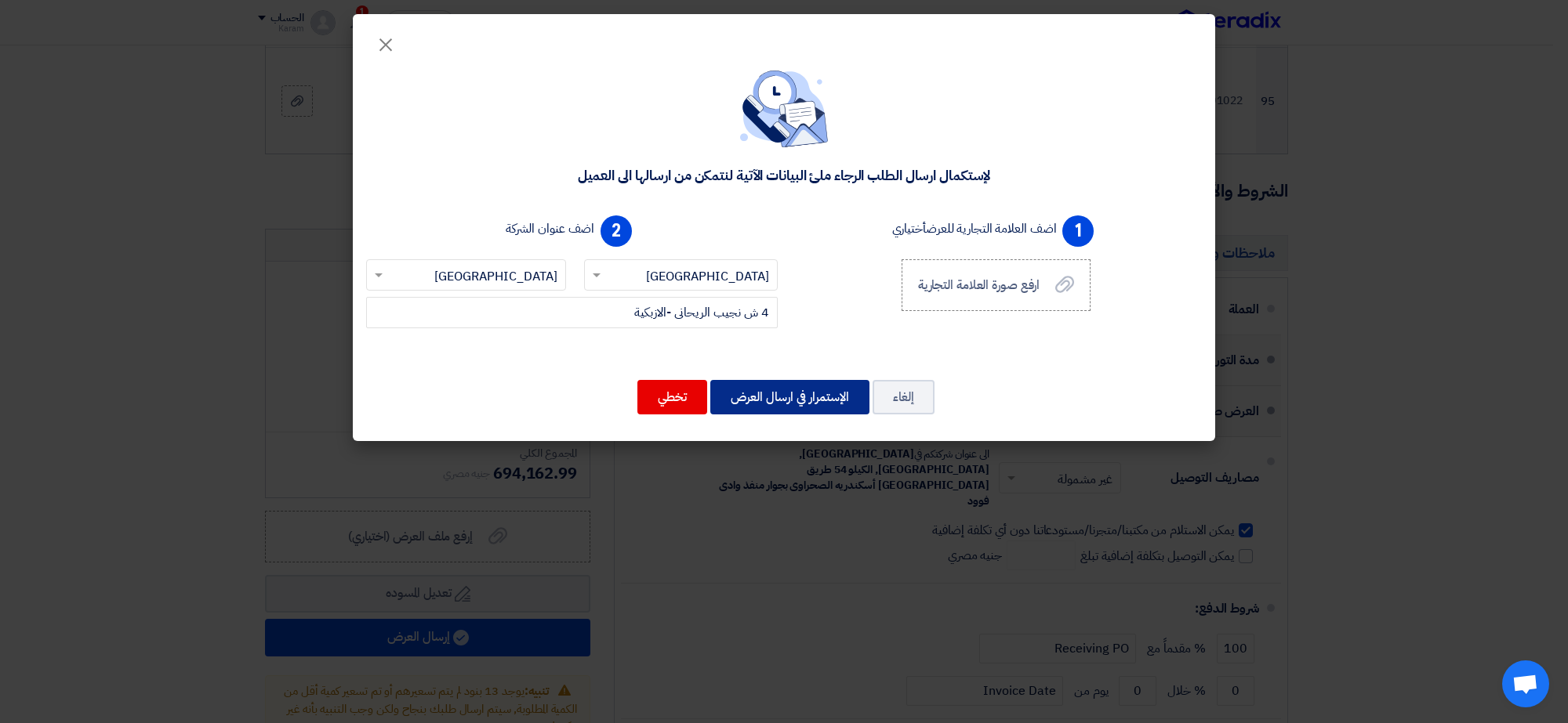
click at [820, 380] on button "الإستمرار في ارسال العرض" at bounding box center [789, 397] width 159 height 34
click at [821, 380] on button "الإستمرار في ارسال العرض" at bounding box center [789, 397] width 159 height 34
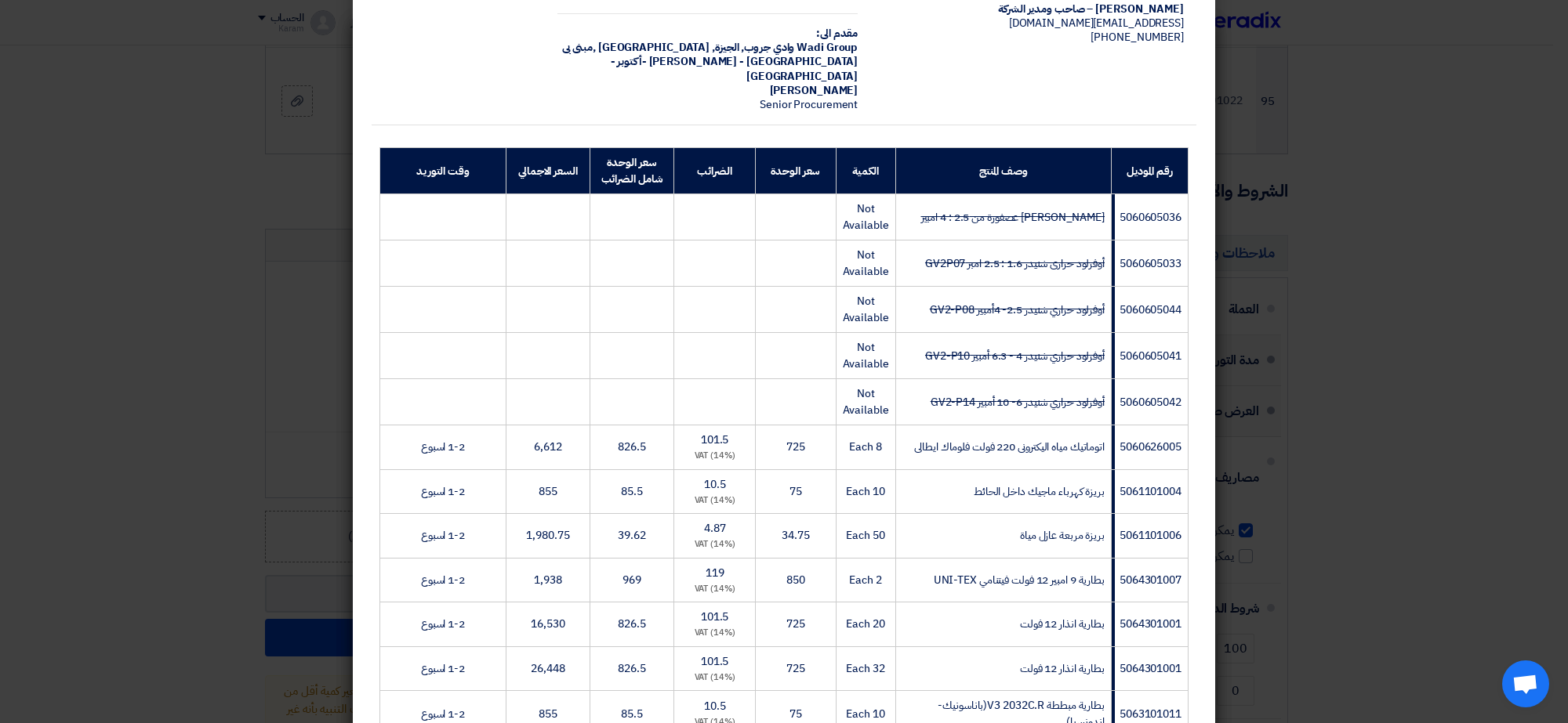
scroll to position [1567, 0]
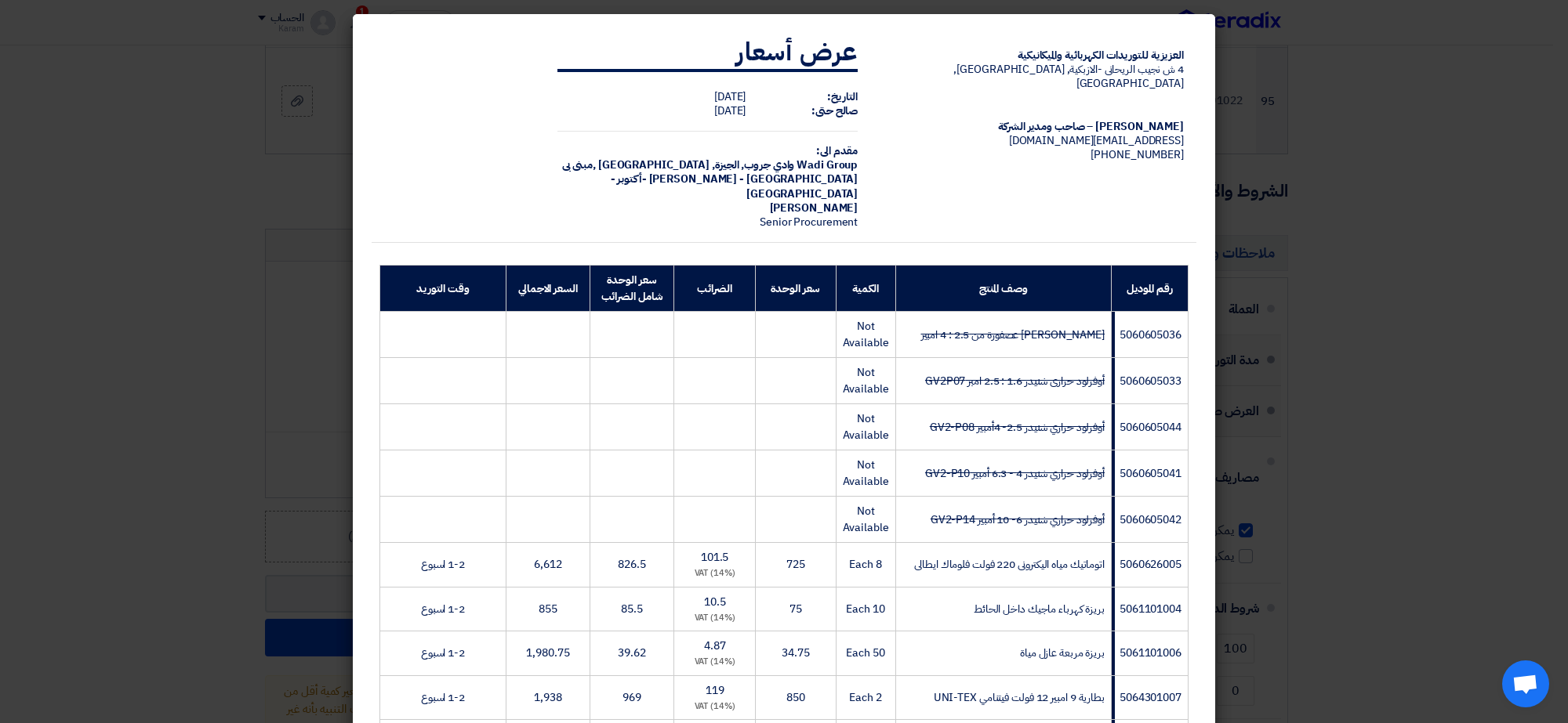
click at [119, 547] on modal-container "العزيزية للتوريدات الكهربائية والميكانيكية 4 ش نجيب الريحانى -الازبكية, القاهرة…" at bounding box center [784, 362] width 1568 height 723
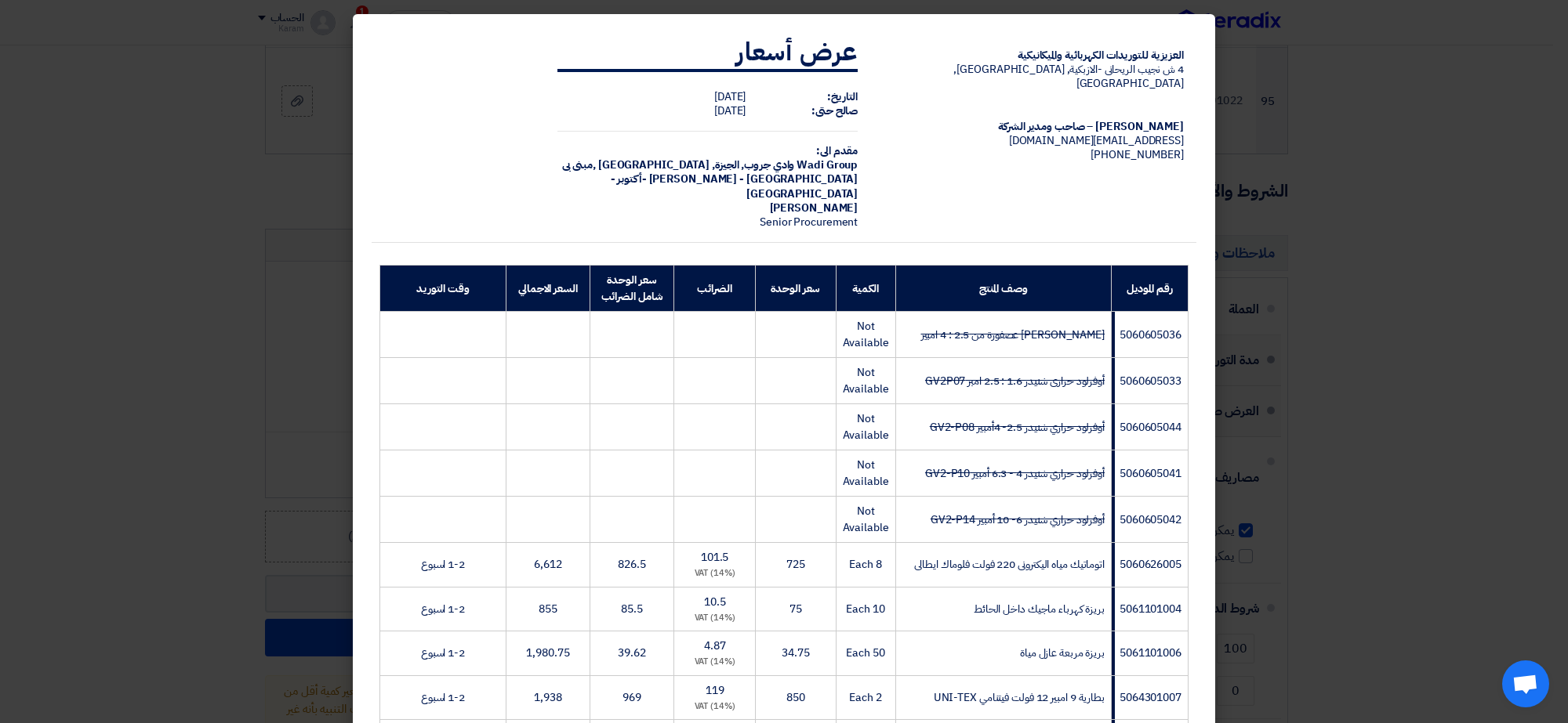
click at [248, 190] on modal-container "العزيزية للتوريدات الكهربائية والميكانيكية 4 ش نجيب الريحانى -الازبكية, القاهرة…" at bounding box center [784, 362] width 1568 height 723
click at [816, 413] on td "38.5" at bounding box center [795, 436] width 80 height 47
click at [111, 687] on modal-container "العزيزية للتوريدات الكهربائية والميكانيكية 4 ش نجيب الريحانى -الازبكية, القاهرة…" at bounding box center [784, 362] width 1568 height 723
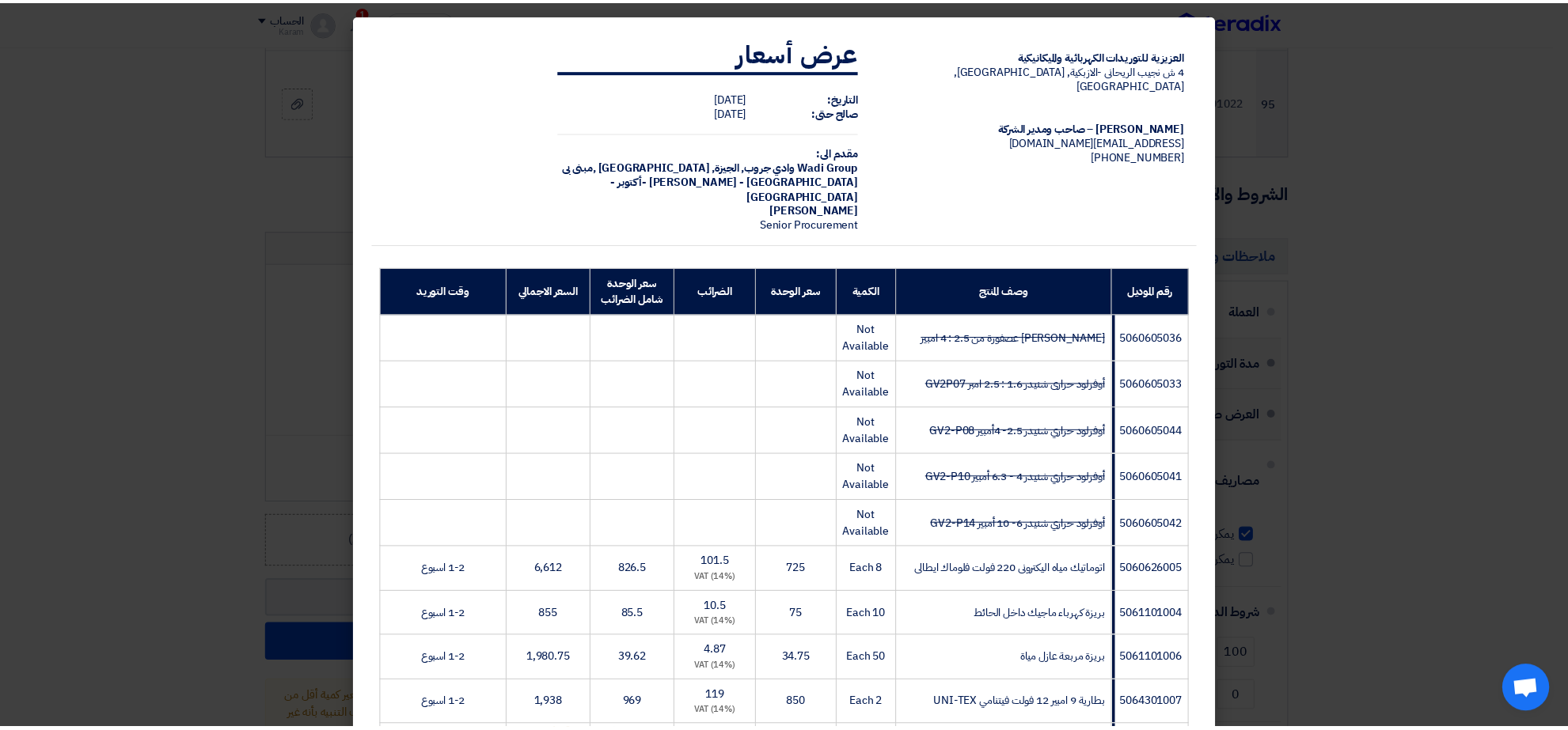
scroll to position [4332, 0]
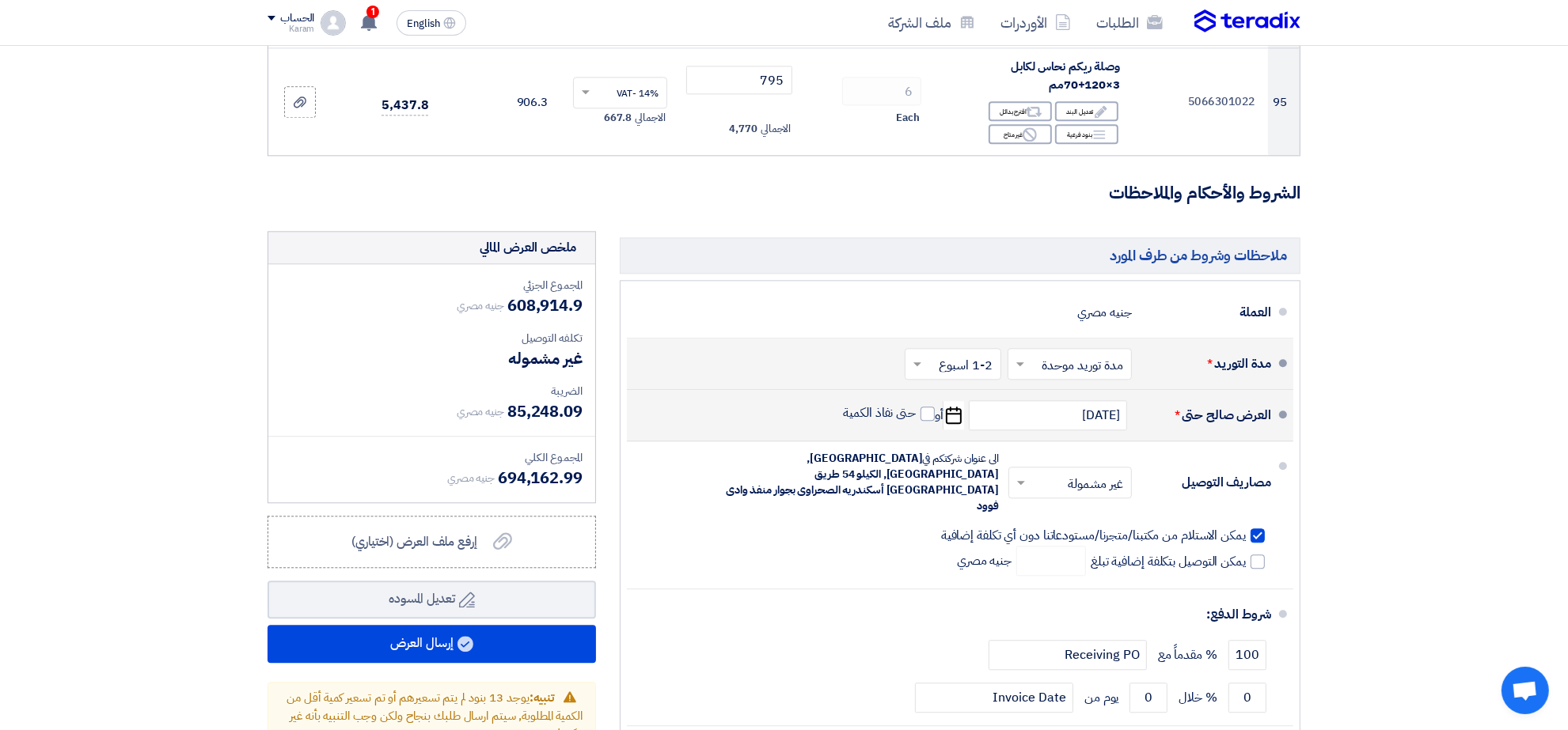
click at [152, 506] on modal-container "العزيزية للتوريدات الكهربائية والميكانيكية 4 ش نجيب الريحانى -الازبكية, القاهرة…" at bounding box center [784, 365] width 1568 height 730
click at [421, 642] on div "إلغاء إرسال العرض" at bounding box center [784, 641] width 832 height 38
click at [273, 207] on modal-container "العزيزية للتوريدات الكهربائية والميكانيكية 4 ش نجيب الريحانى -الازبكية, القاهرة…" at bounding box center [784, 365] width 1568 height 730
drag, startPoint x: 1231, startPoint y: 17, endPoint x: 3, endPoint y: 455, distance: 1303.8
click at [3, 455] on modal-container "العزيزية للتوريدات الكهربائية والميكانيكية 4 ش نجيب الريحانى -الازبكية, القاهرة…" at bounding box center [784, 365] width 1568 height 730
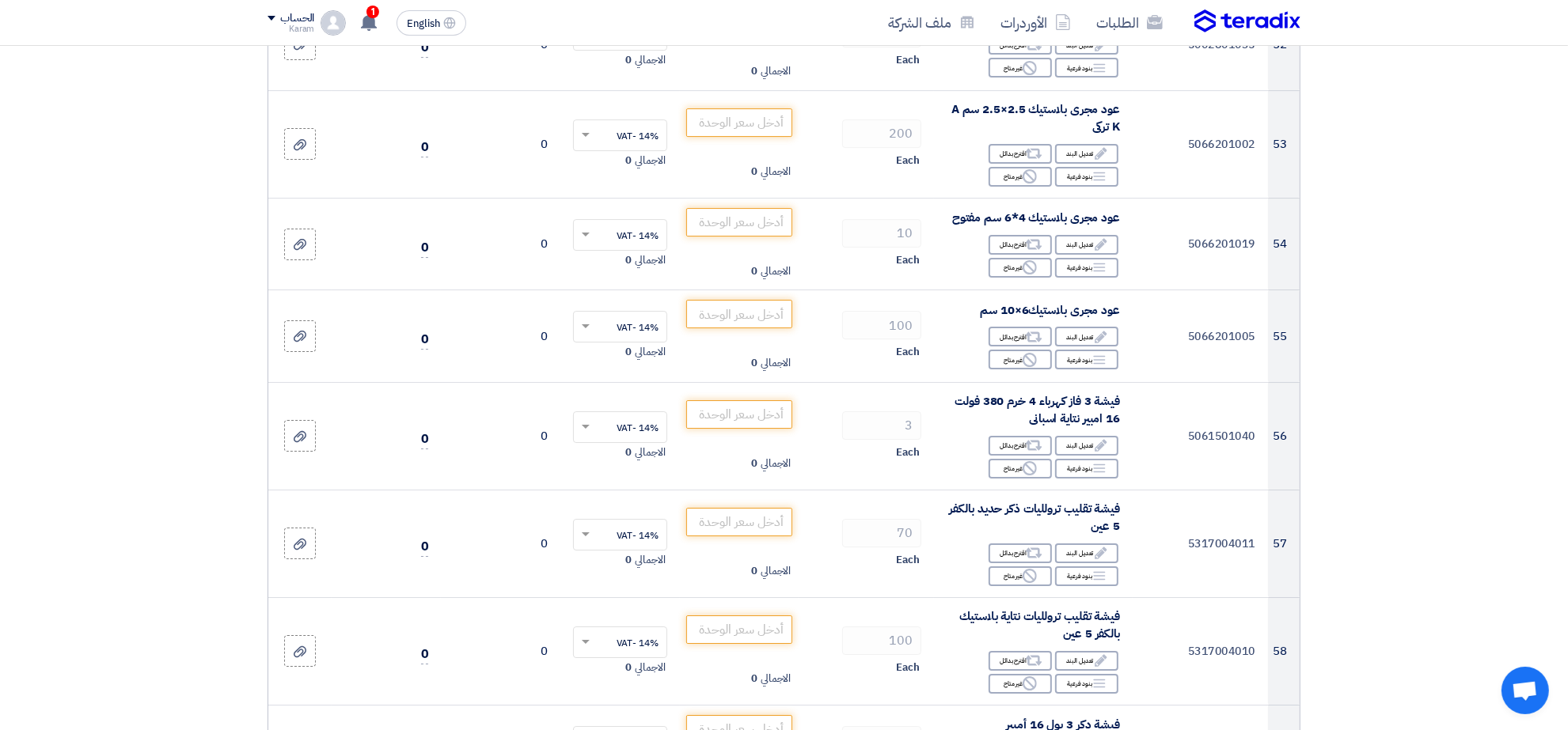
scroll to position [5502, 0]
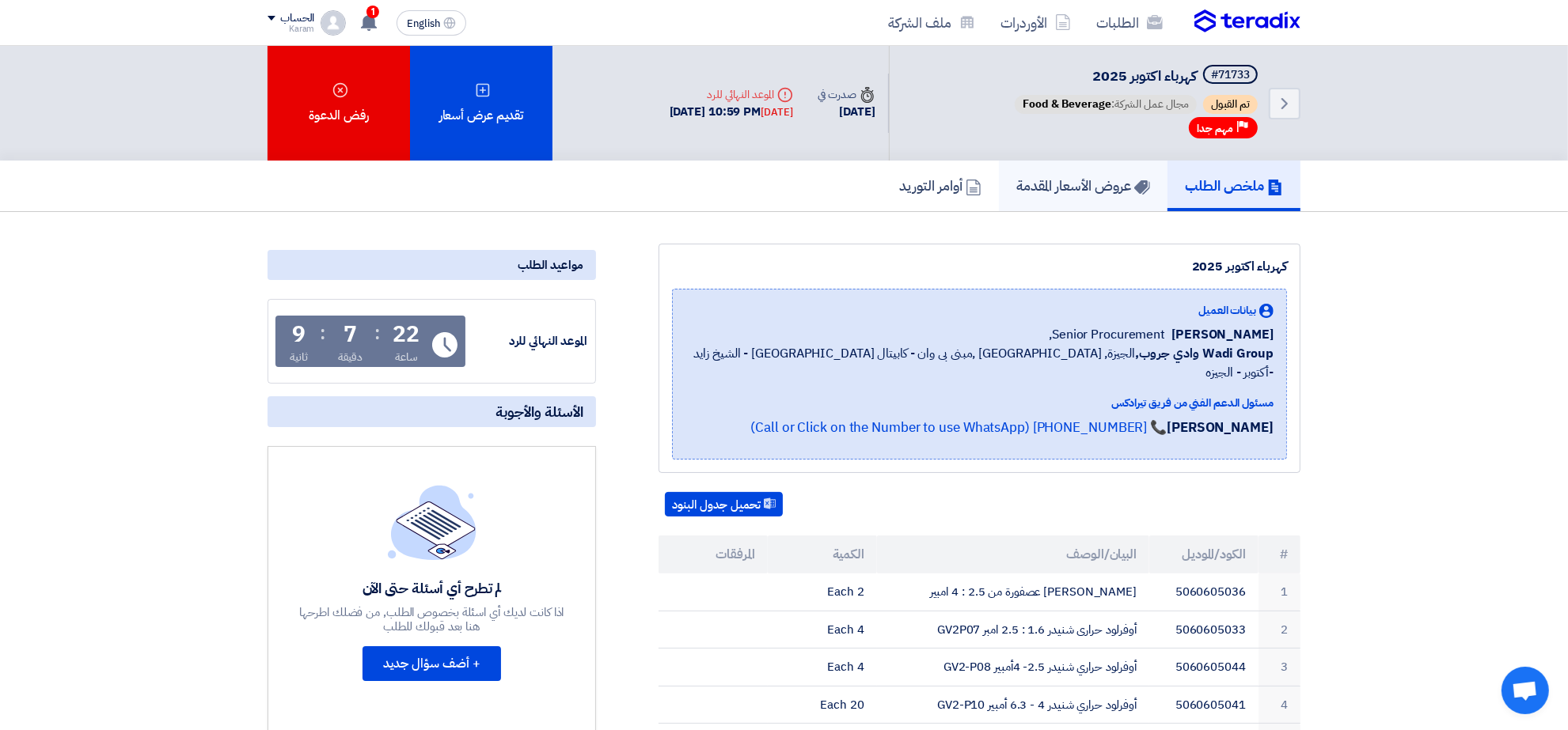
click at [1090, 191] on h5 "عروض الأسعار المقدمة" at bounding box center [1083, 185] width 134 height 19
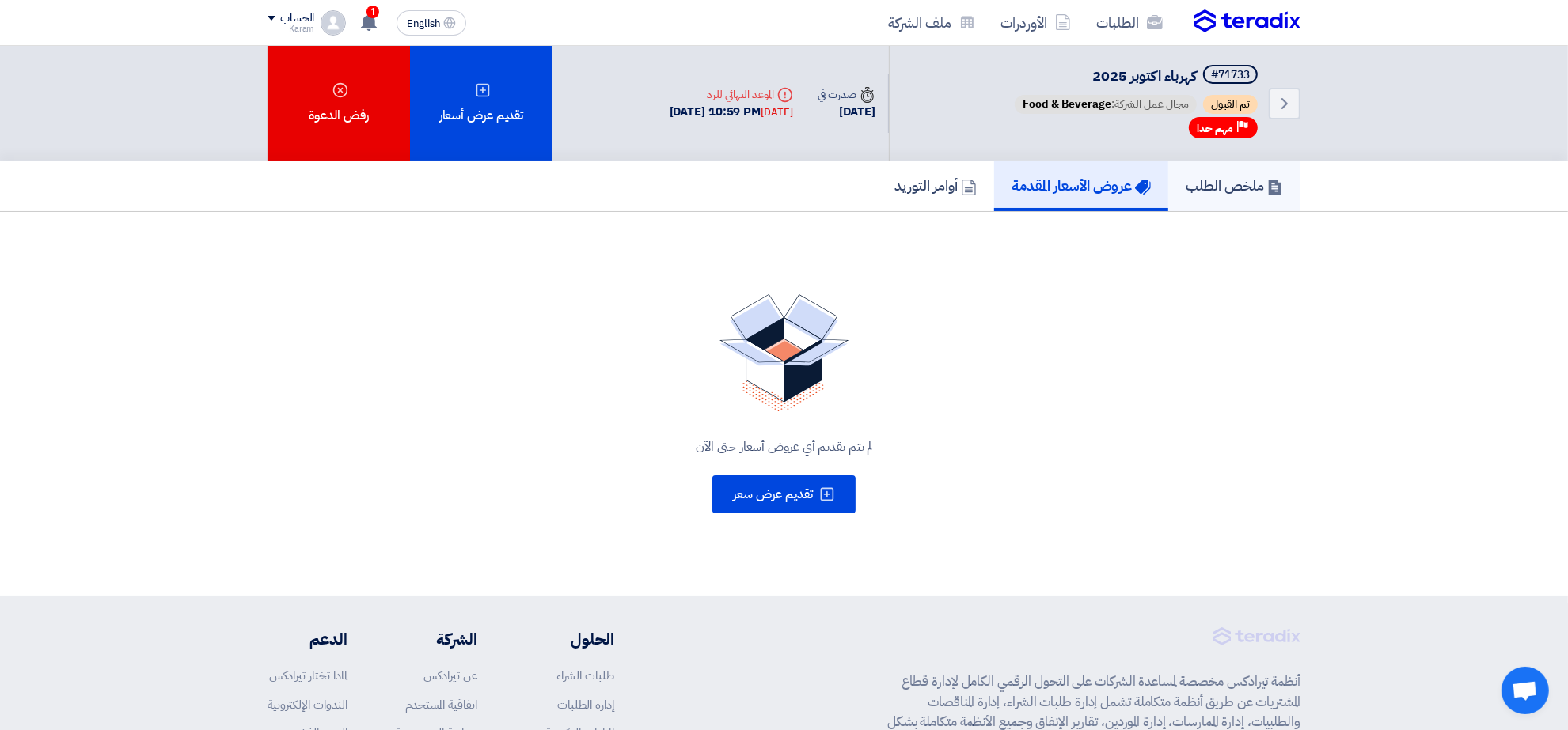
click at [1243, 178] on h5 "ملخص الطلب" at bounding box center [1235, 185] width 98 height 19
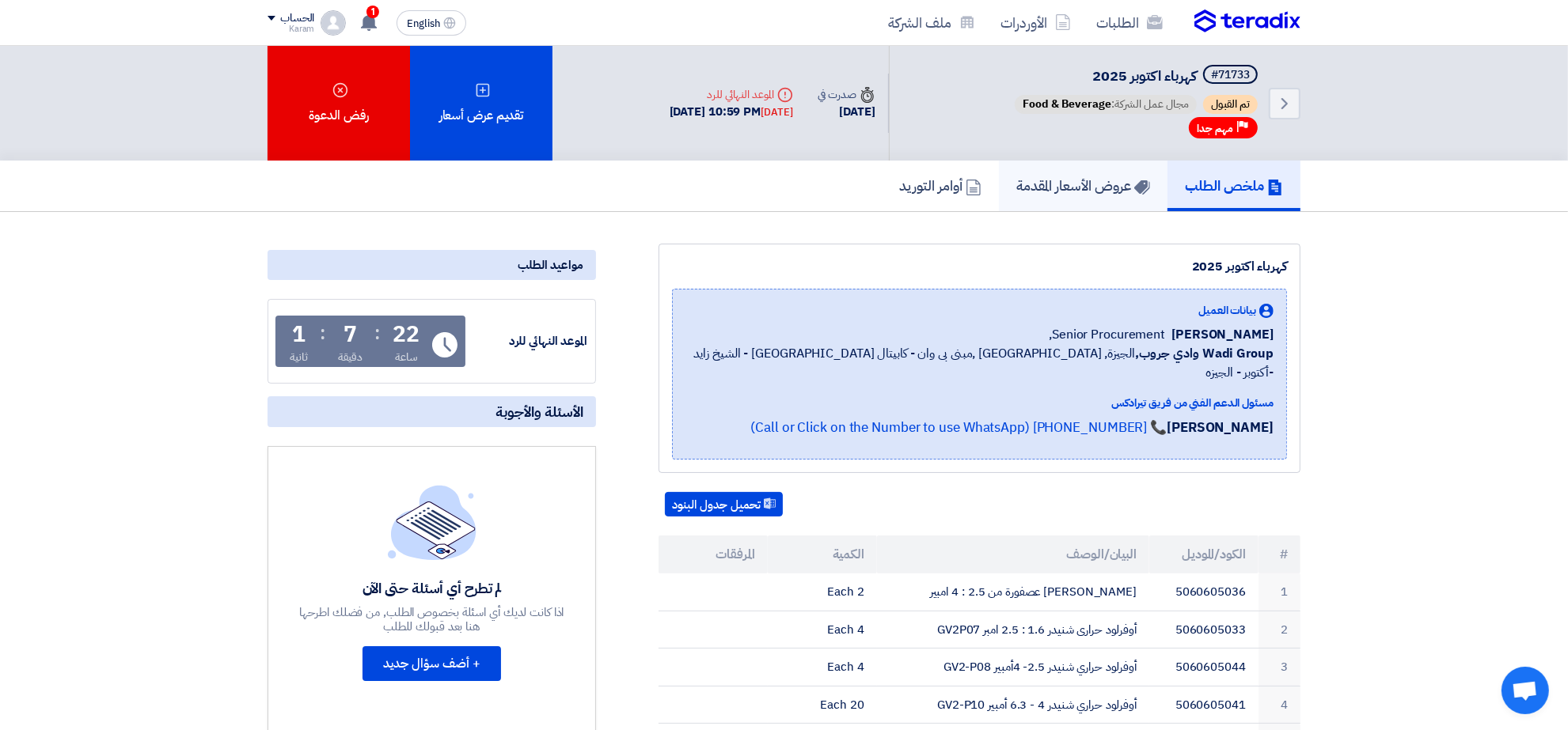
click at [1080, 196] on link "عروض الأسعار المقدمة" at bounding box center [1083, 185] width 168 height 50
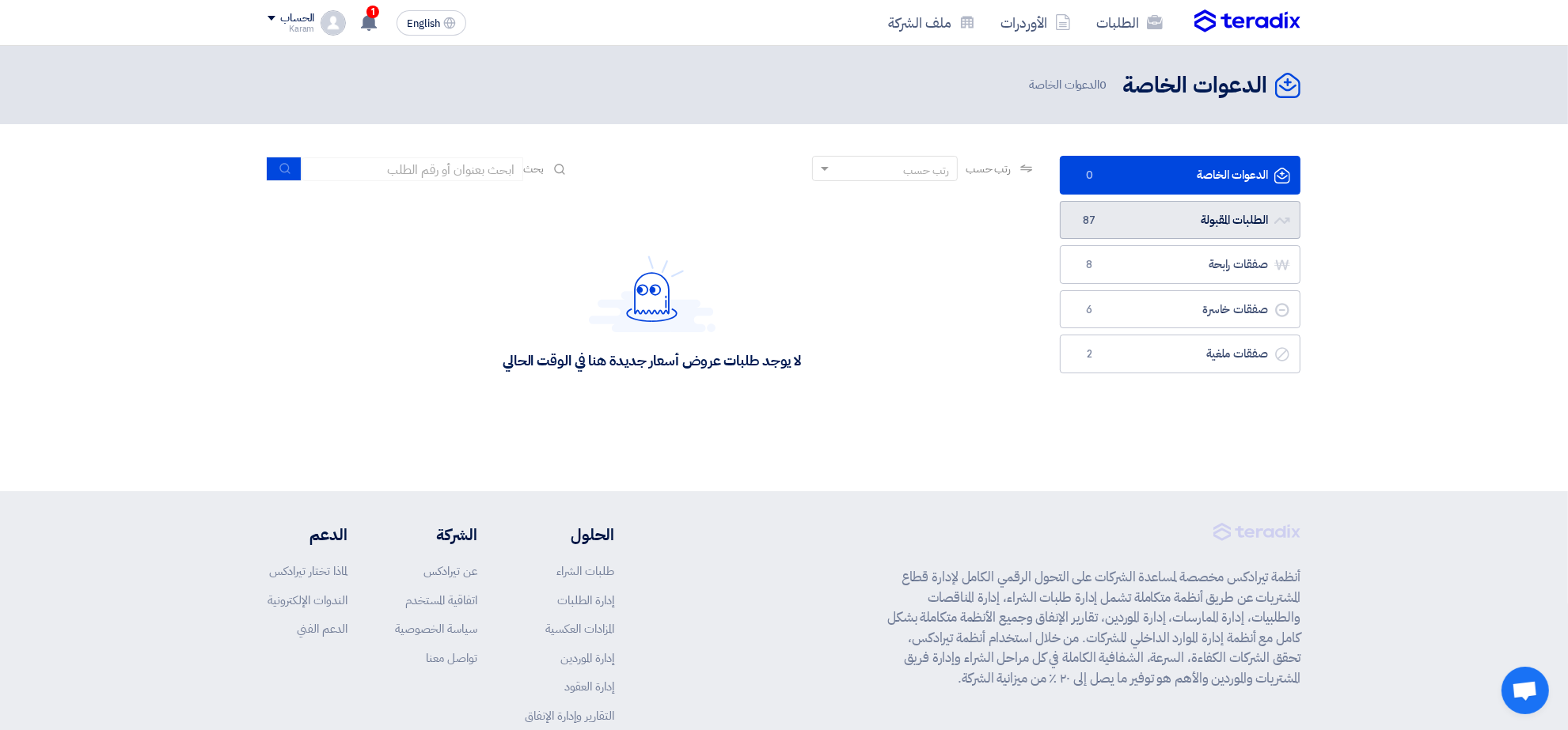
click at [1127, 223] on link "الطلبات المقبولة الطلبات المقبولة 87" at bounding box center [1180, 221] width 240 height 39
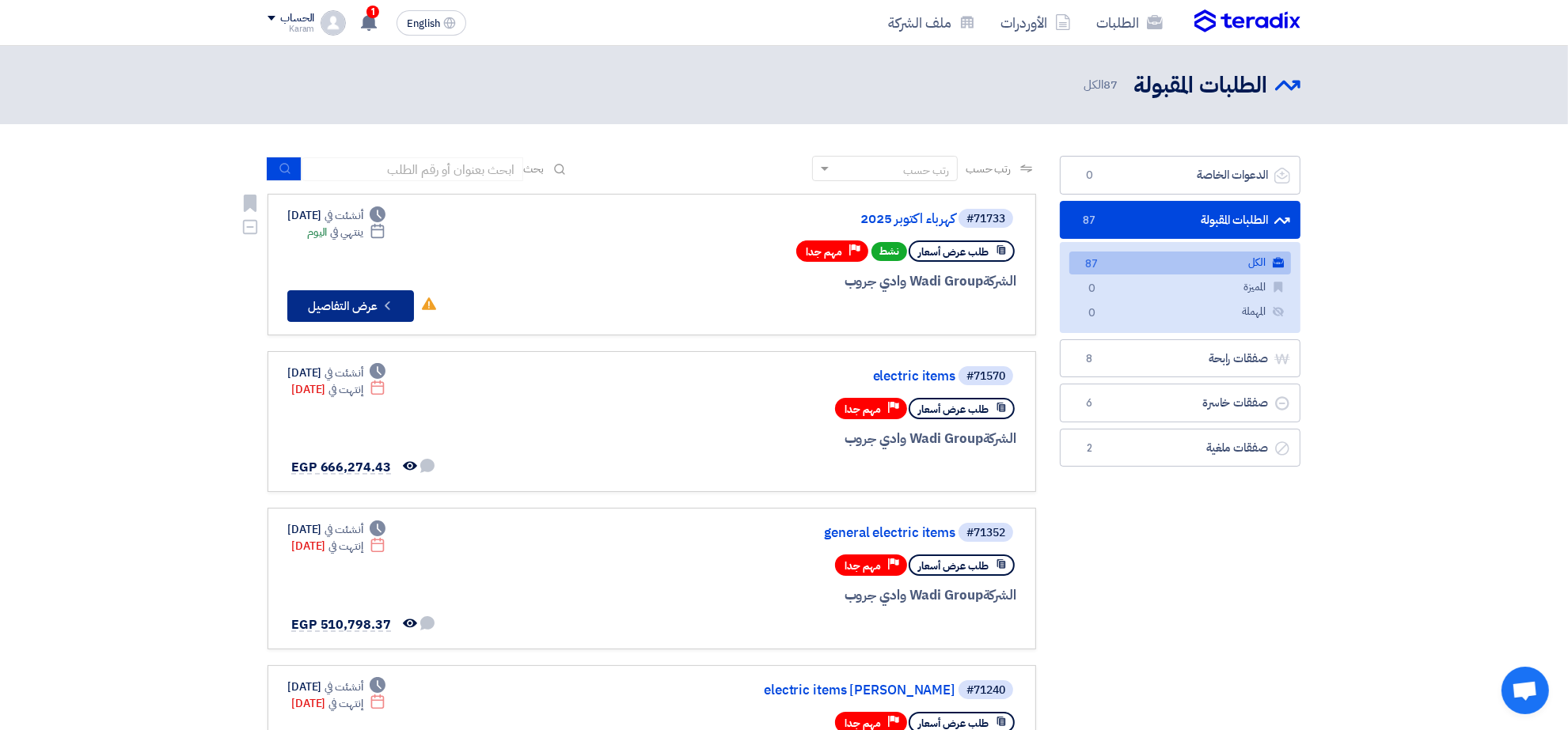
click at [363, 297] on button "Check details عرض التفاصيل" at bounding box center [350, 307] width 127 height 32
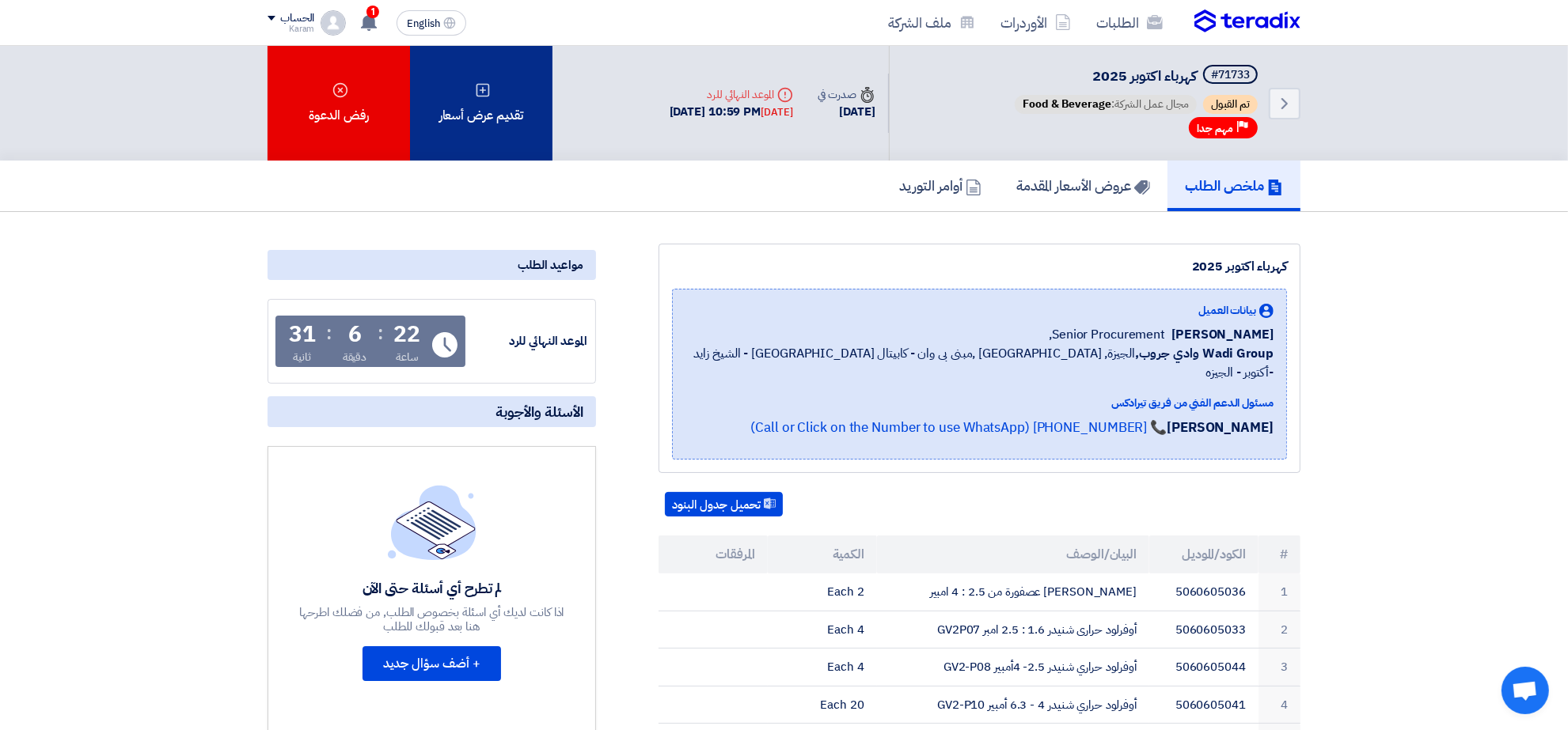
click at [472, 113] on div "تقديم عرض أسعار" at bounding box center [481, 103] width 143 height 114
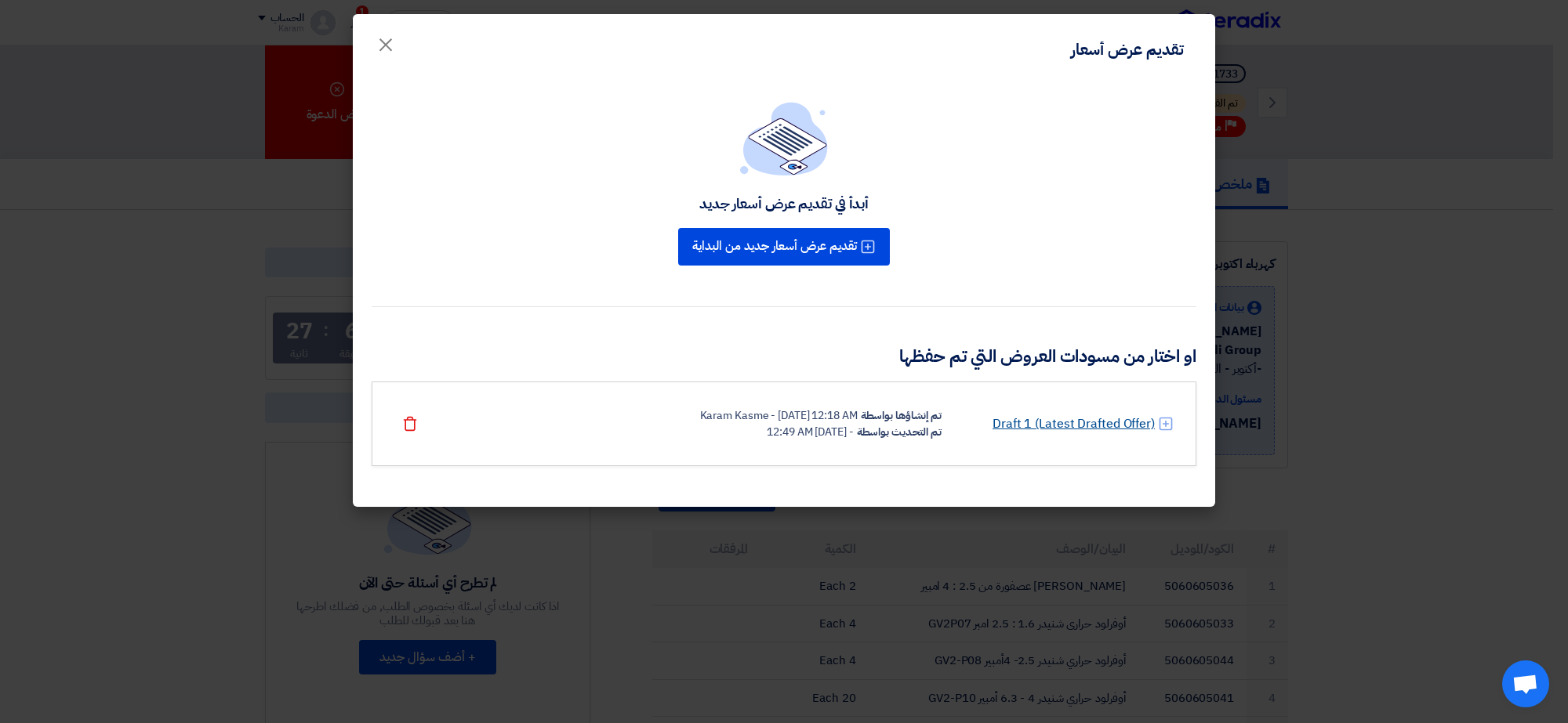
click at [1032, 416] on link "Draft 1 (Latest Drafted Offer)" at bounding box center [1073, 423] width 162 height 18
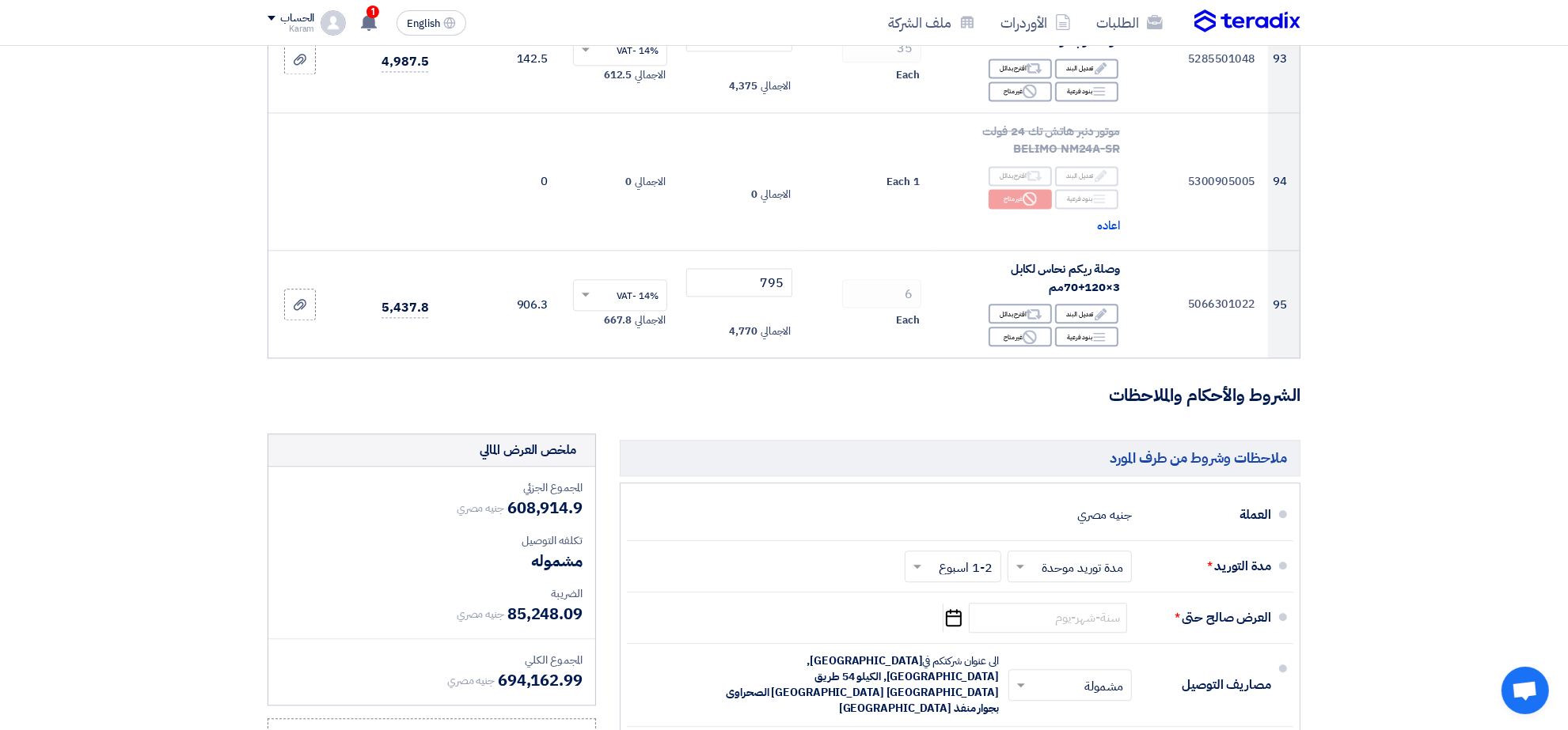
scroll to position [9997, 0]
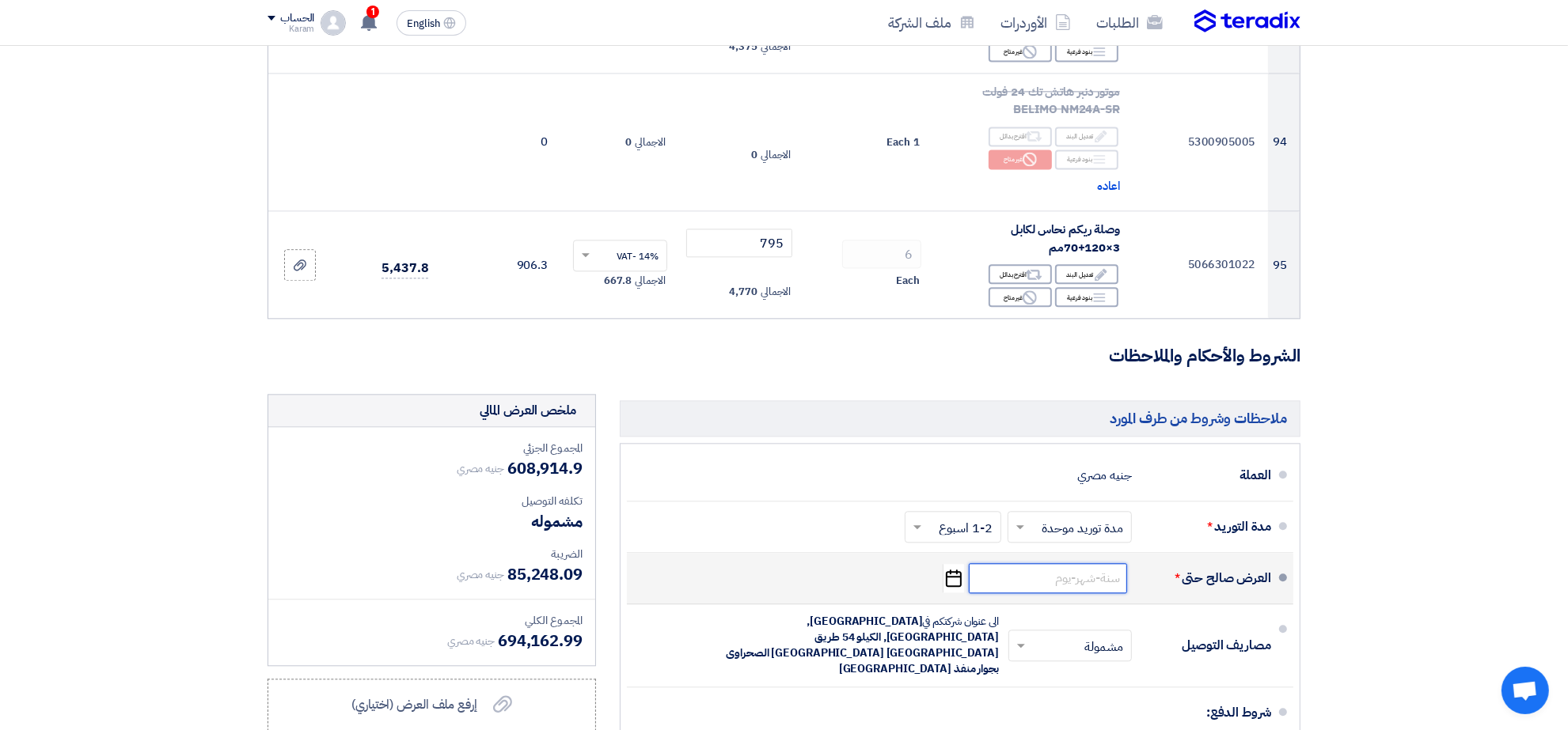
click at [1073, 581] on input at bounding box center [1048, 579] width 159 height 30
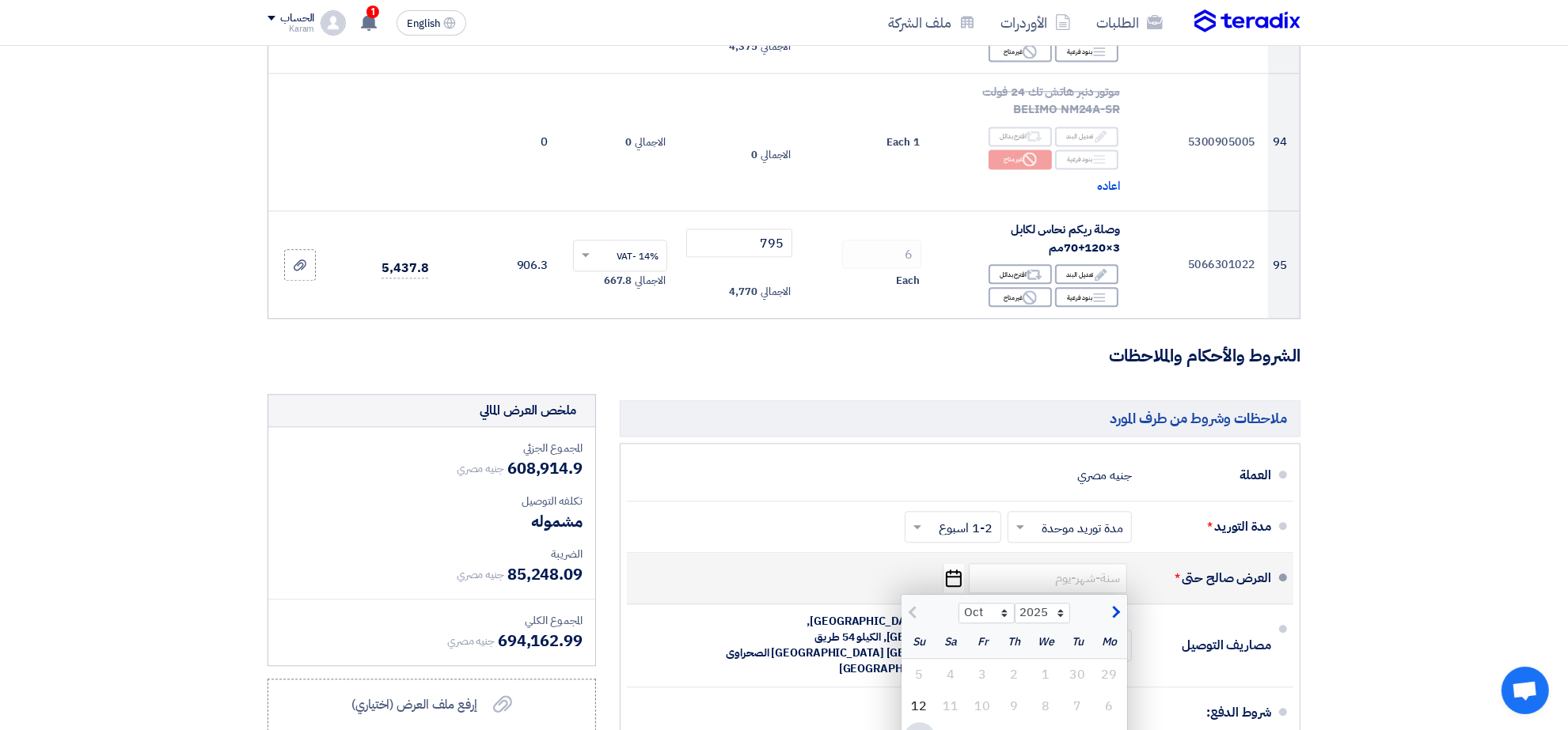
select select "12"
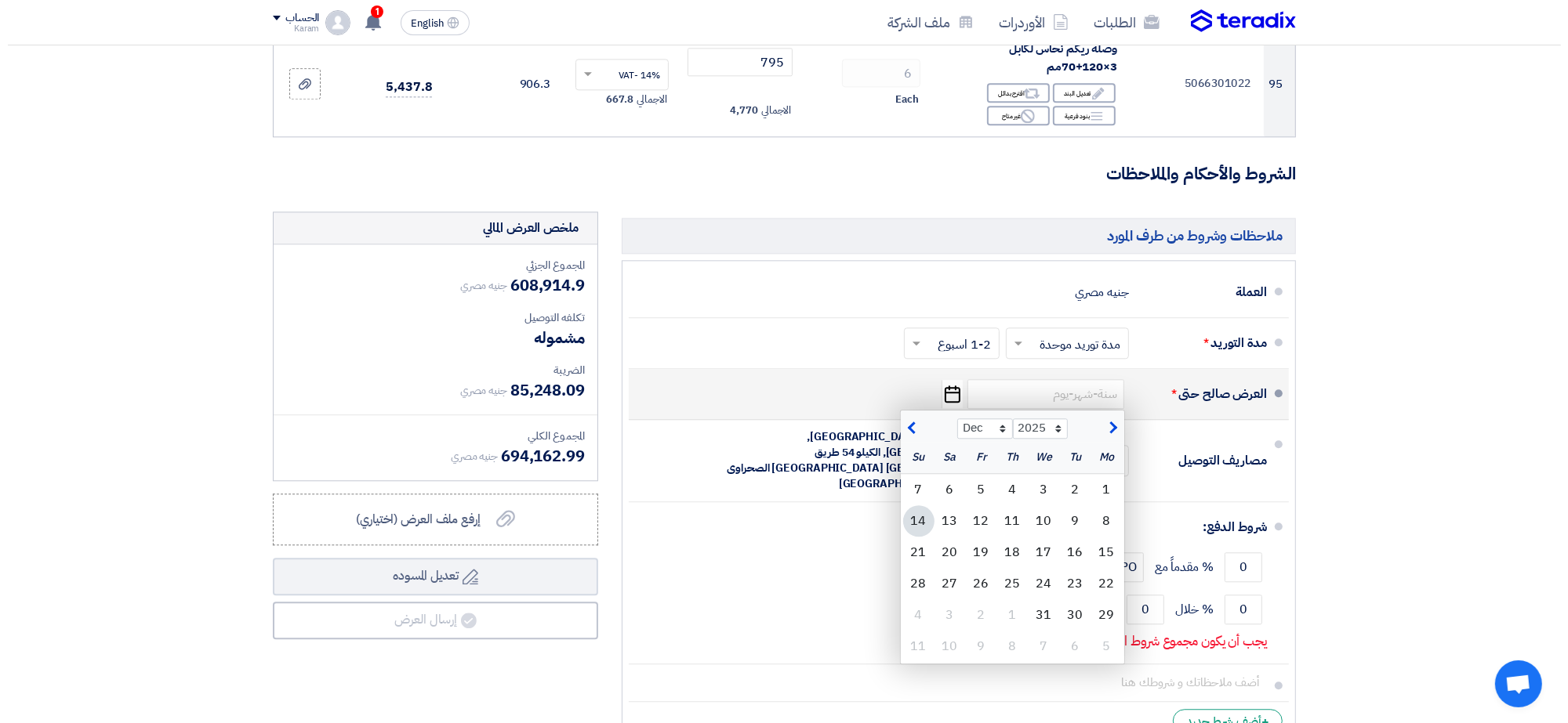
scroll to position [10097, 0]
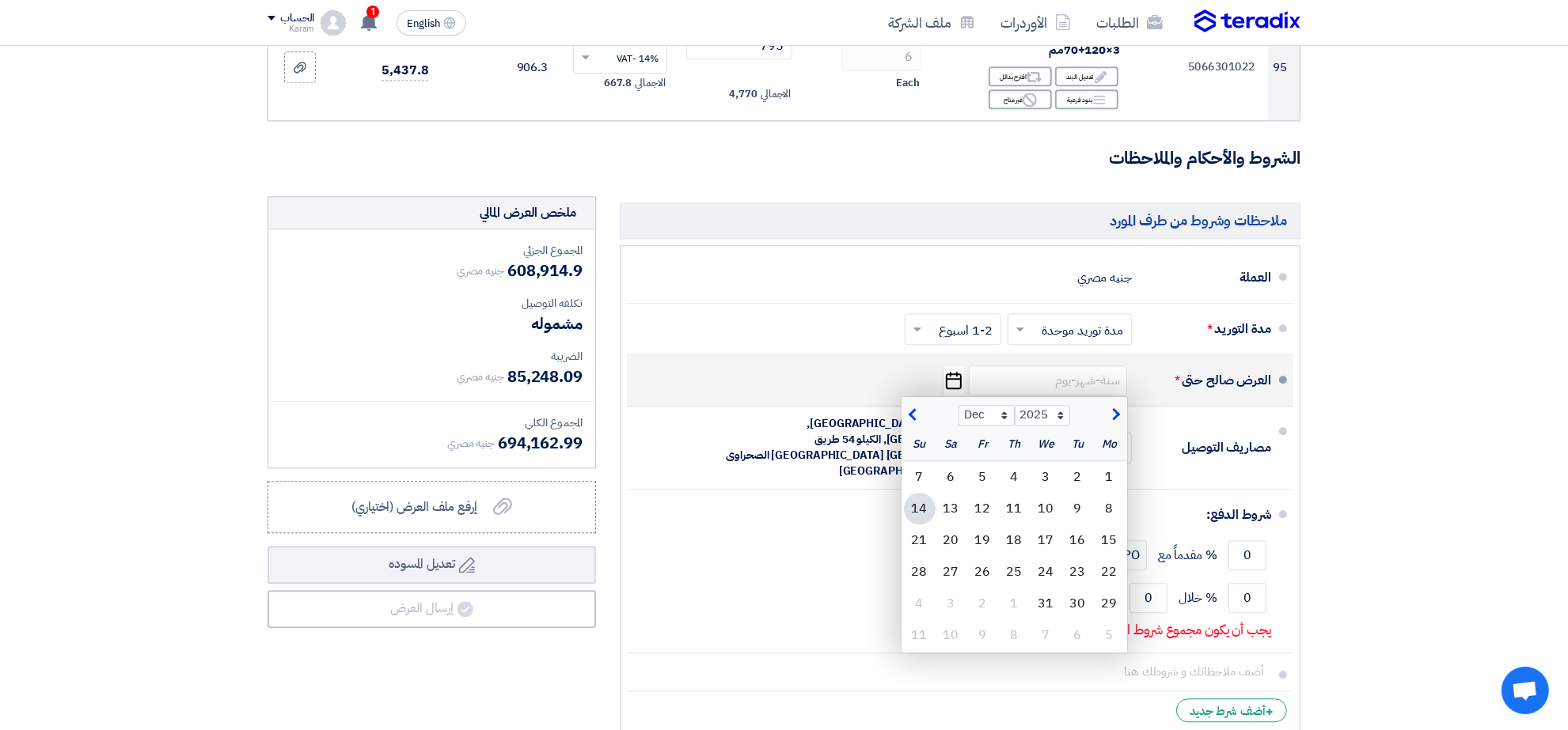
click at [1100, 377] on input at bounding box center [1048, 381] width 159 height 30
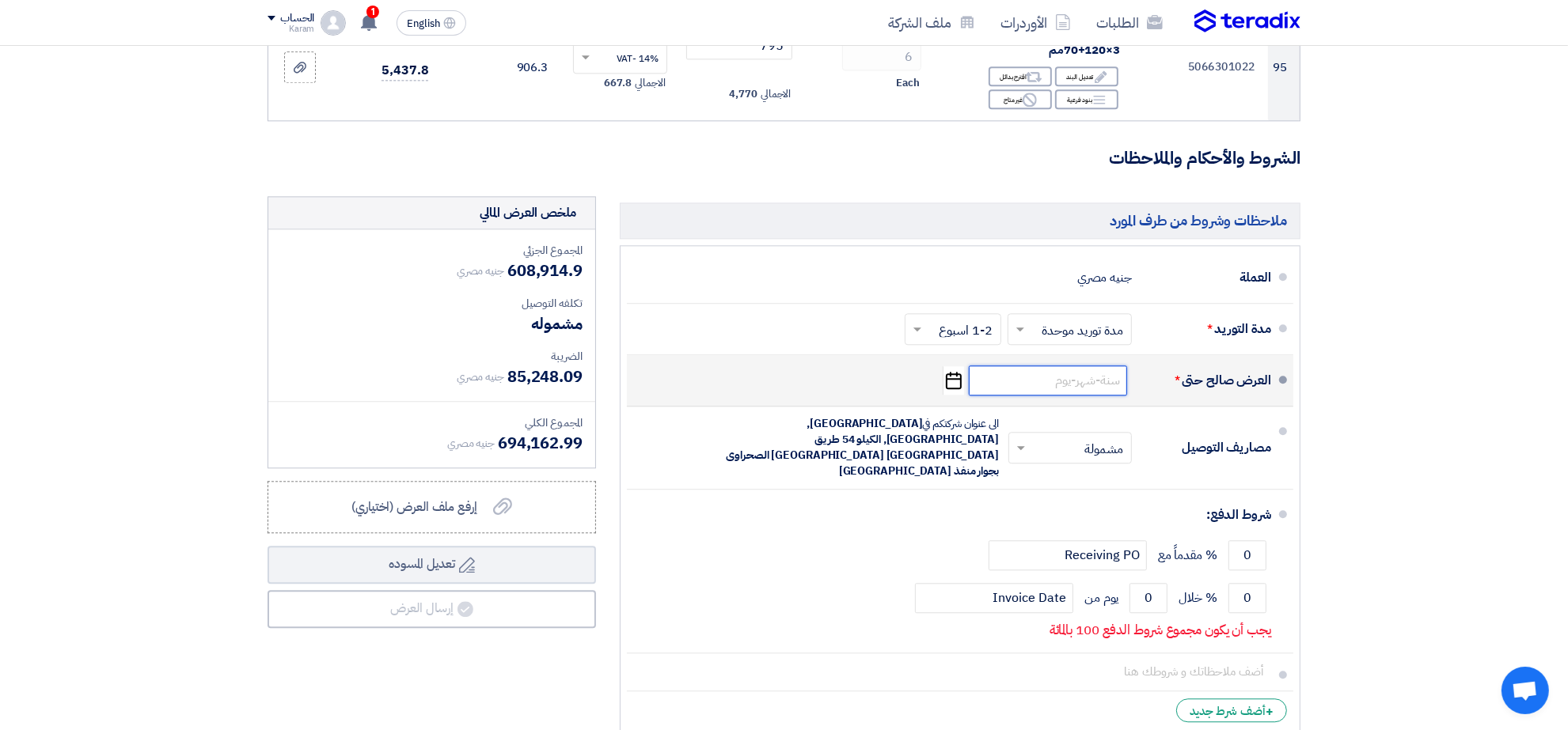
click at [1100, 377] on input at bounding box center [1048, 381] width 159 height 30
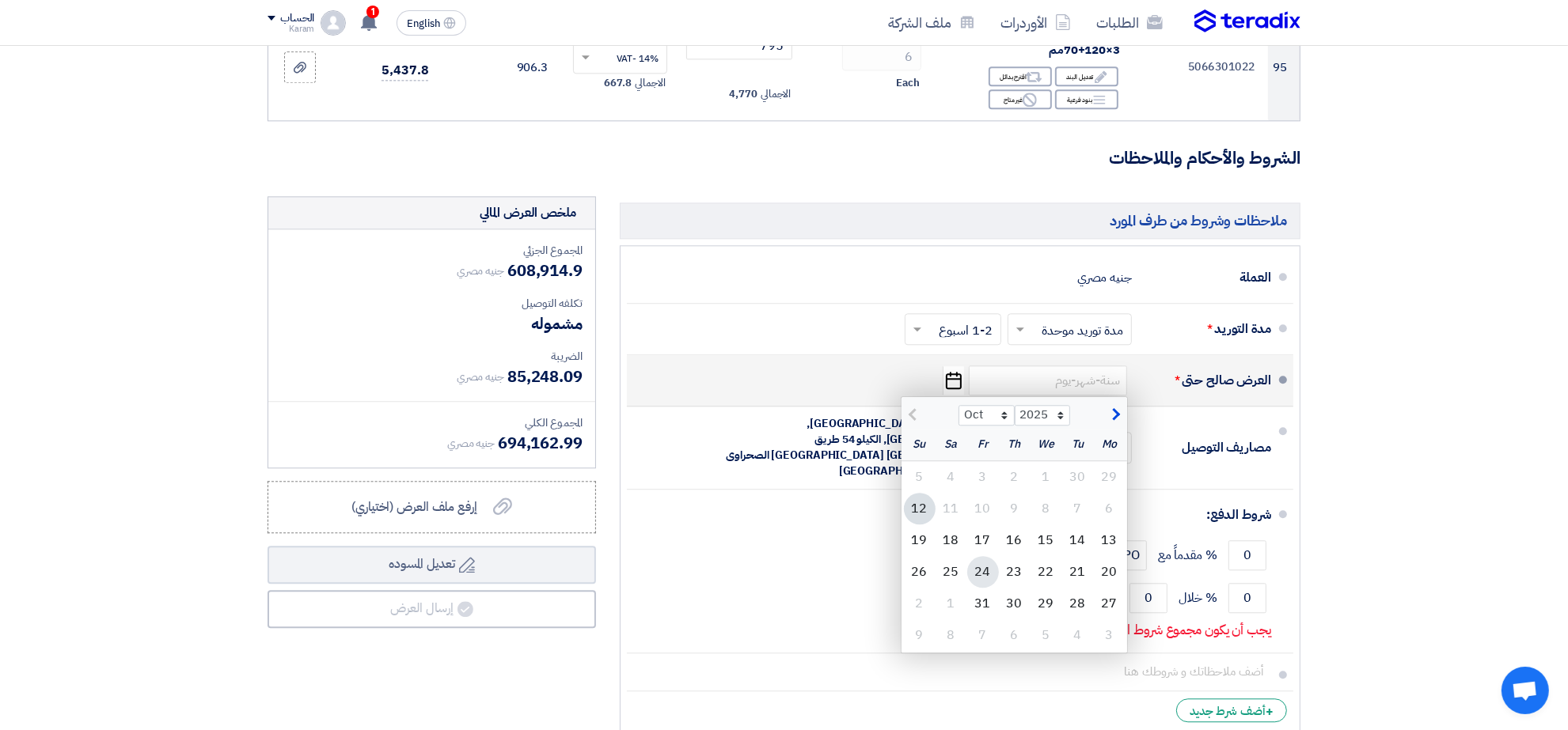
click at [990, 579] on div "24" at bounding box center [983, 572] width 32 height 32
type input "10/24/2025"
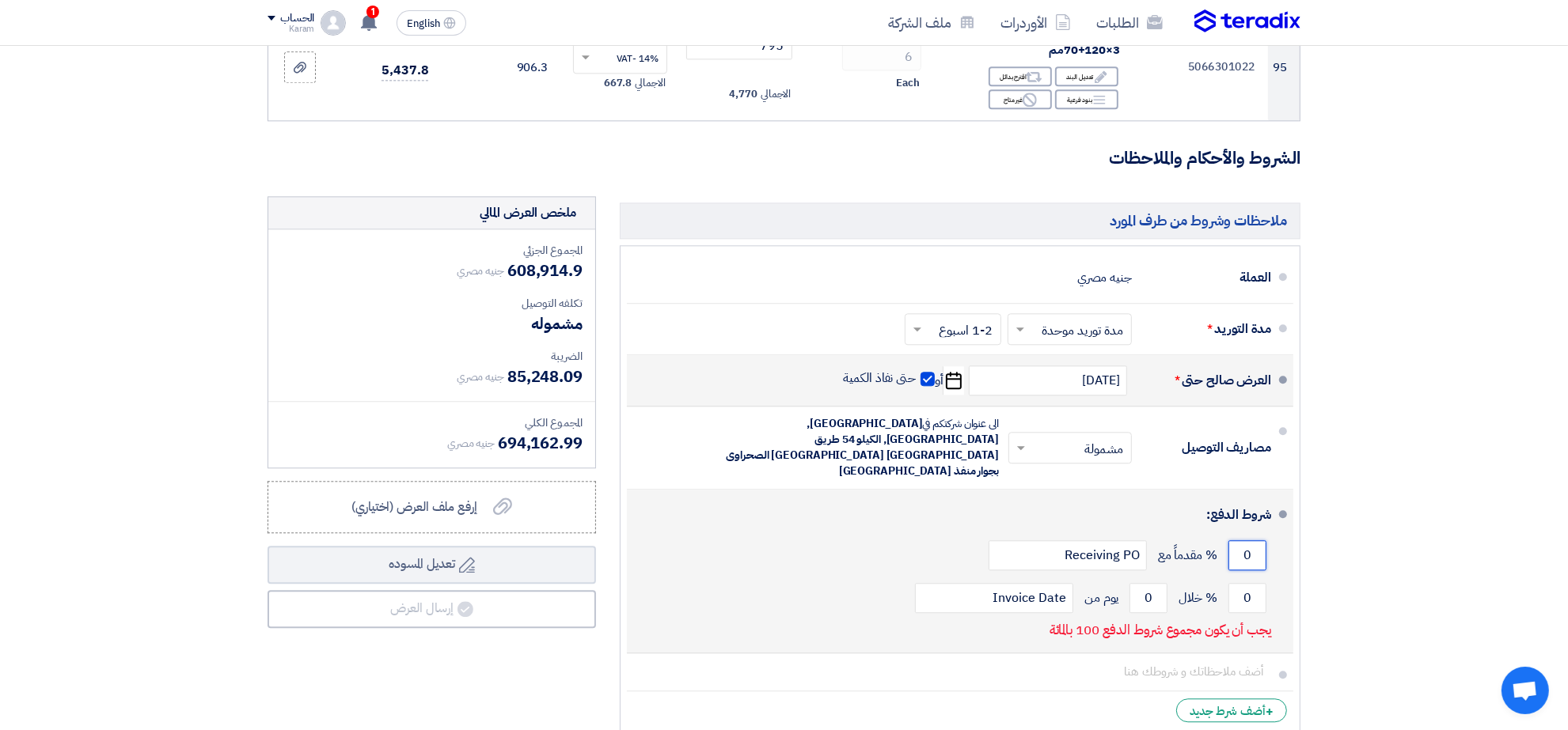
click at [1240, 540] on input "0" at bounding box center [1247, 555] width 38 height 30
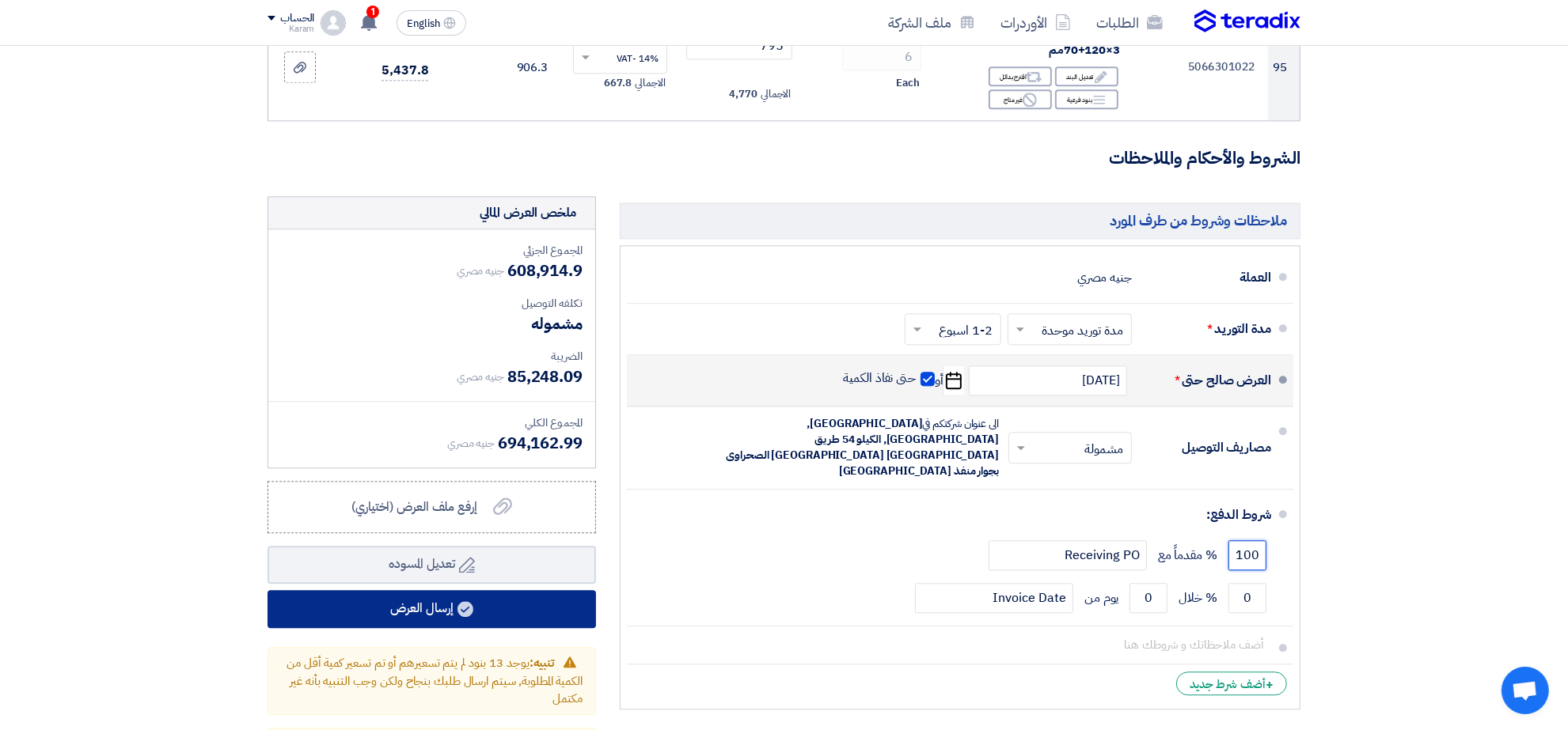
type input "100"
click at [460, 613] on icon at bounding box center [465, 610] width 16 height 16
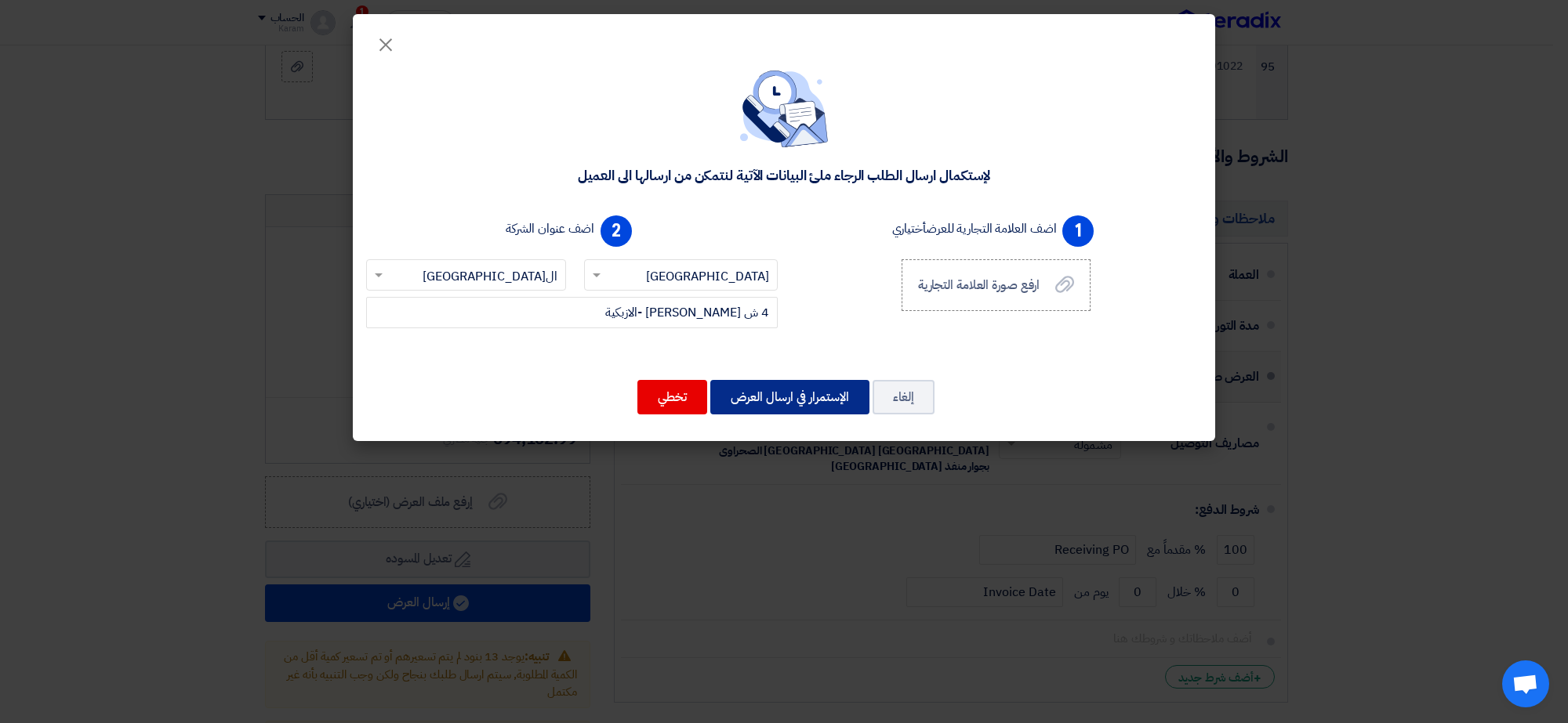
click at [801, 380] on button "الإستمرار في ارسال العرض" at bounding box center [789, 397] width 159 height 34
click at [788, 385] on button "الإستمرار في ارسال العرض" at bounding box center [789, 397] width 159 height 34
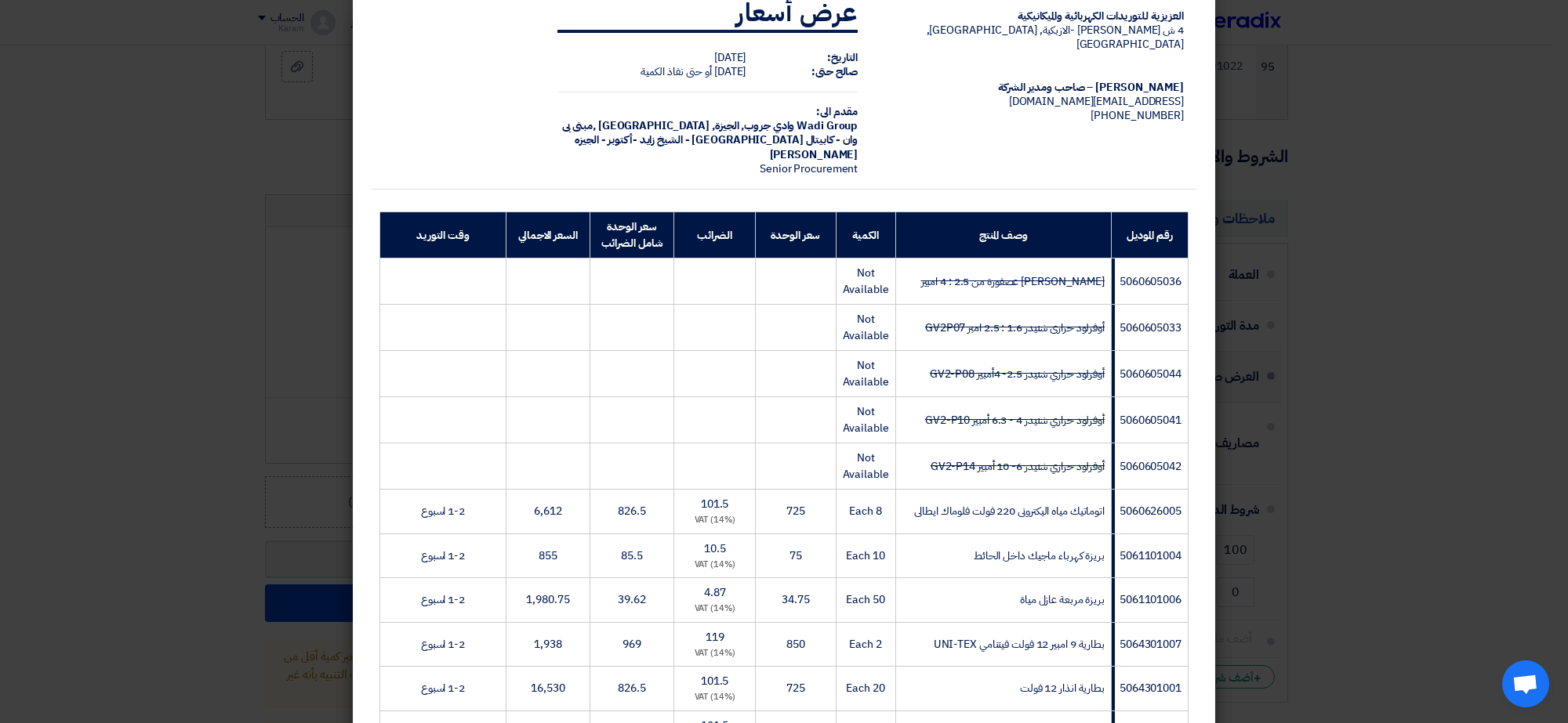
scroll to position [4291, 0]
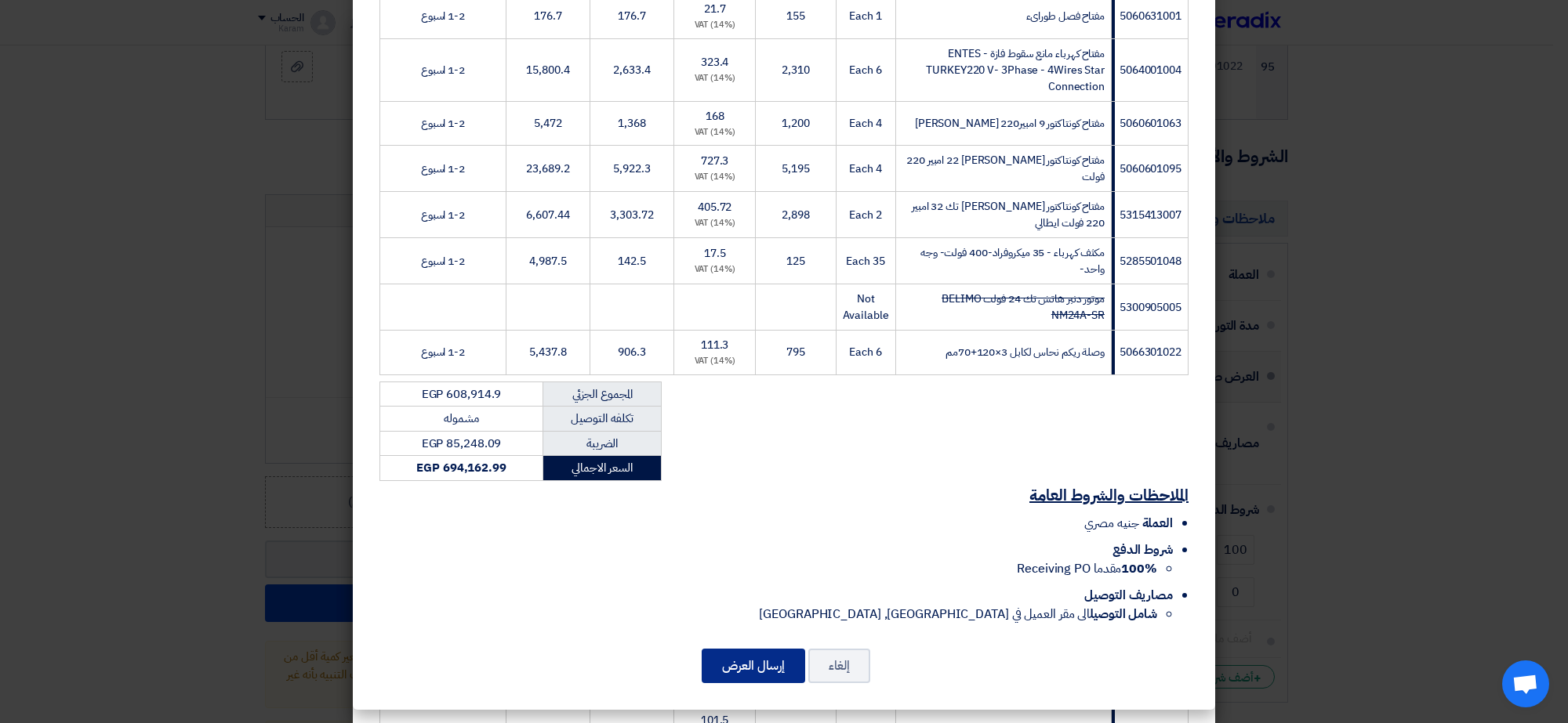
click at [770, 662] on button "إرسال العرض" at bounding box center [753, 665] width 104 height 34
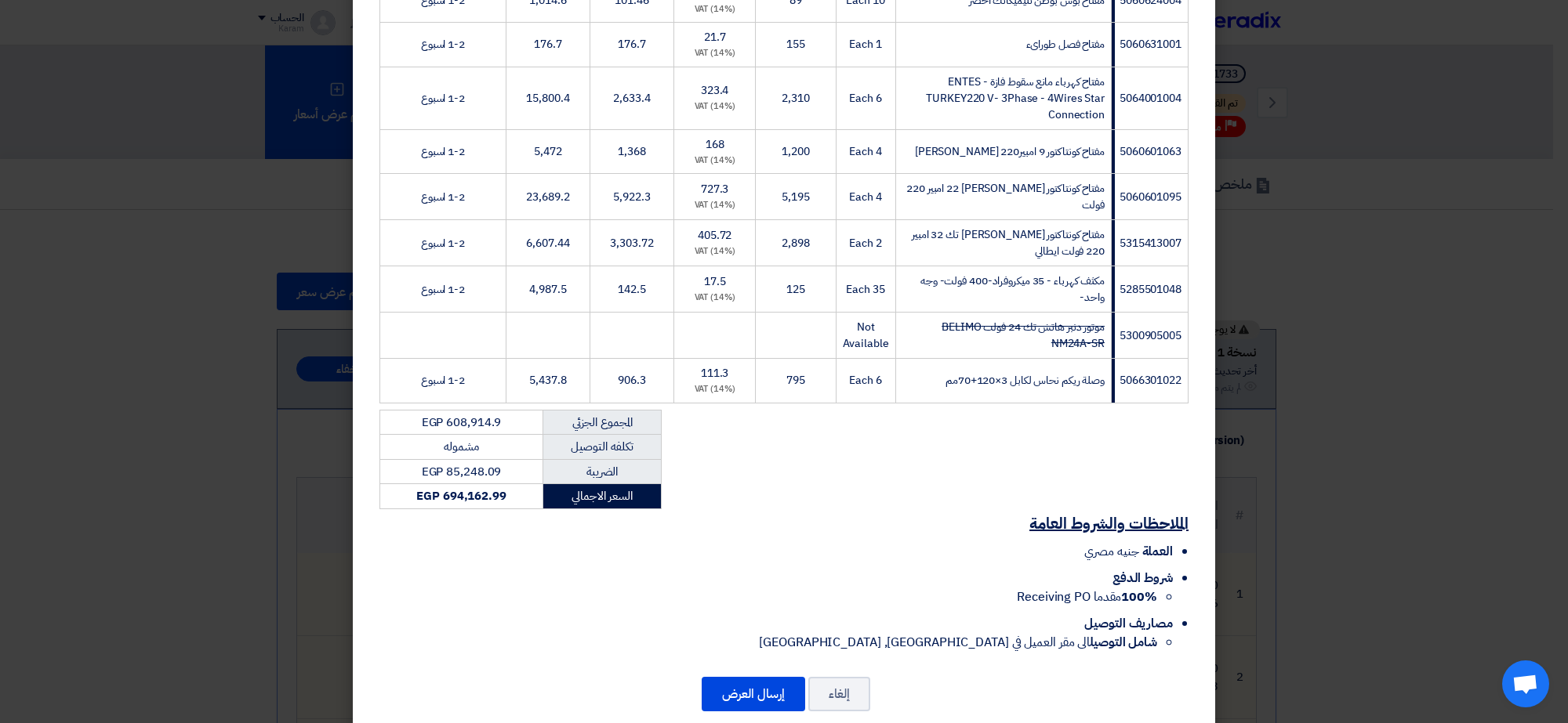
scroll to position [4291, 0]
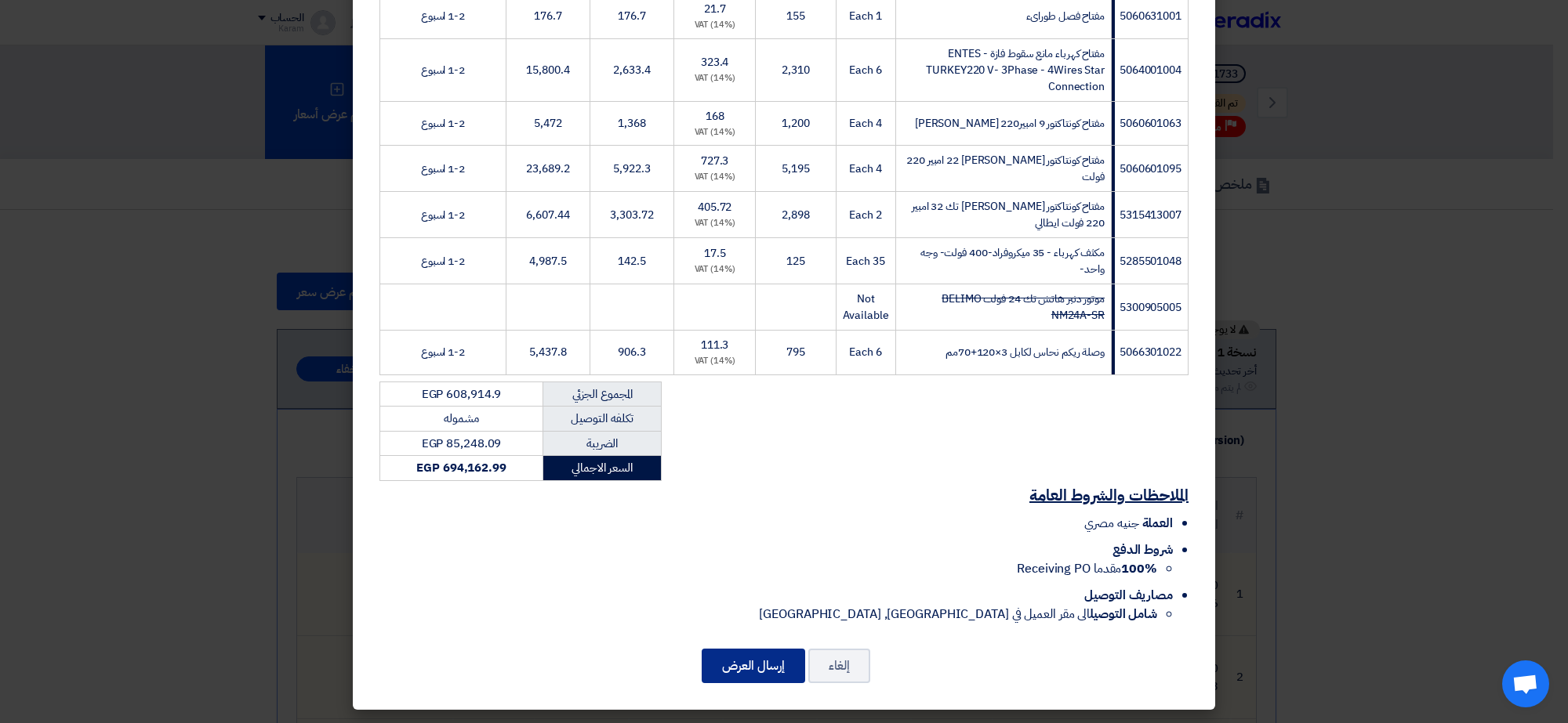
click at [746, 666] on button "إرسال العرض" at bounding box center [753, 665] width 104 height 34
click at [856, 677] on button "إلغاء" at bounding box center [839, 665] width 62 height 34
click at [857, 677] on button "إلغاء" at bounding box center [839, 665] width 62 height 34
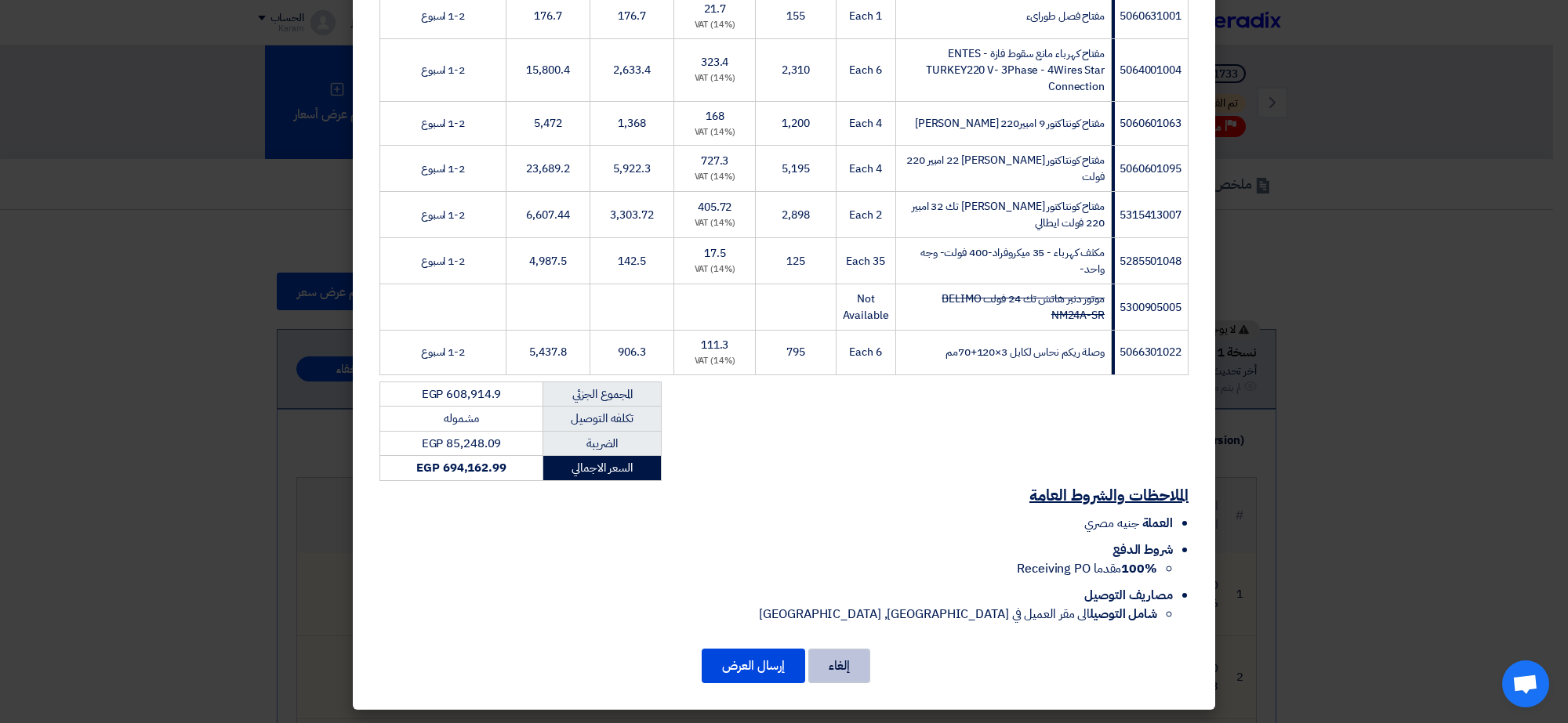
click at [857, 677] on button "إلغاء" at bounding box center [839, 665] width 62 height 34
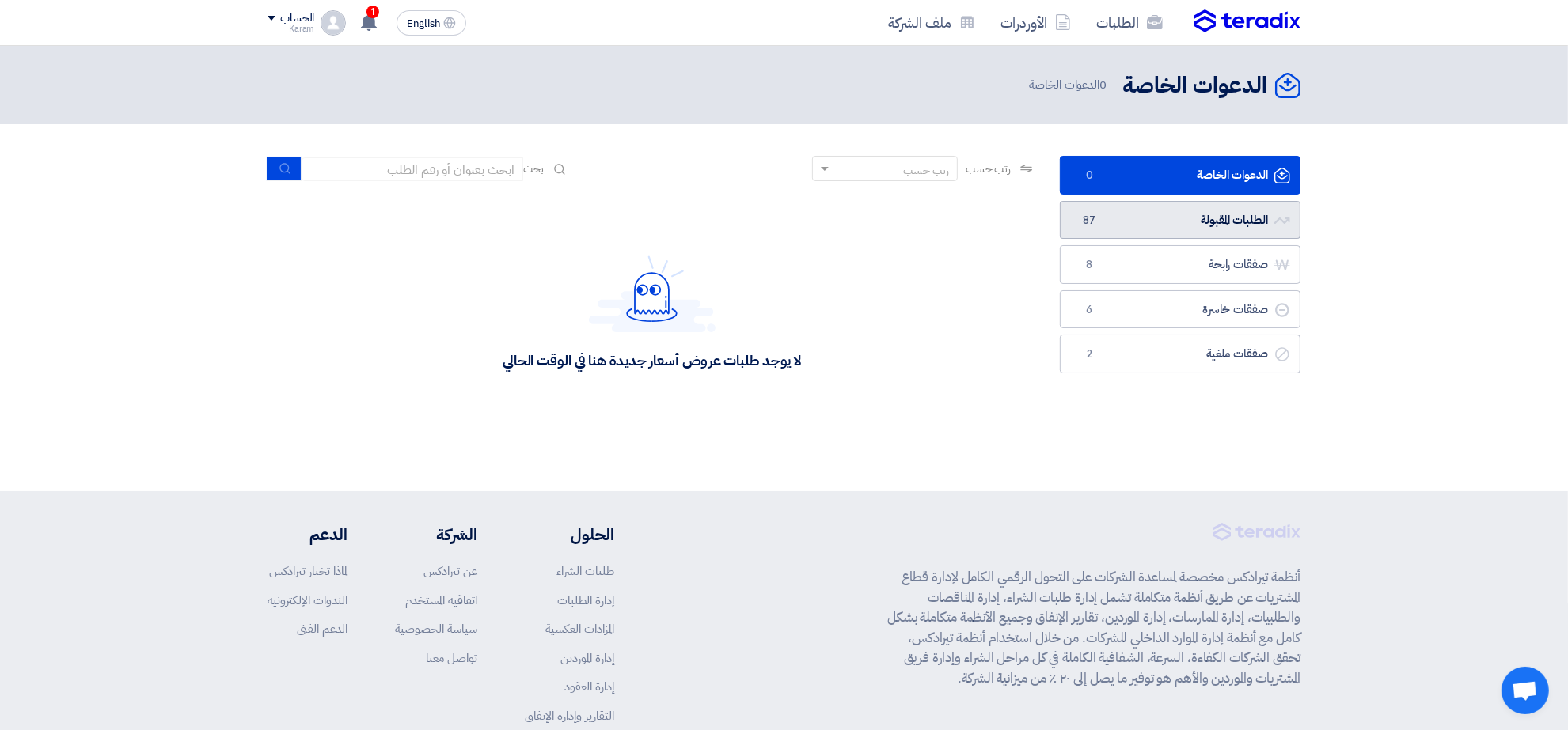
click at [1128, 222] on link "الطلبات المقبولة الطلبات المقبولة 87" at bounding box center [1180, 221] width 240 height 39
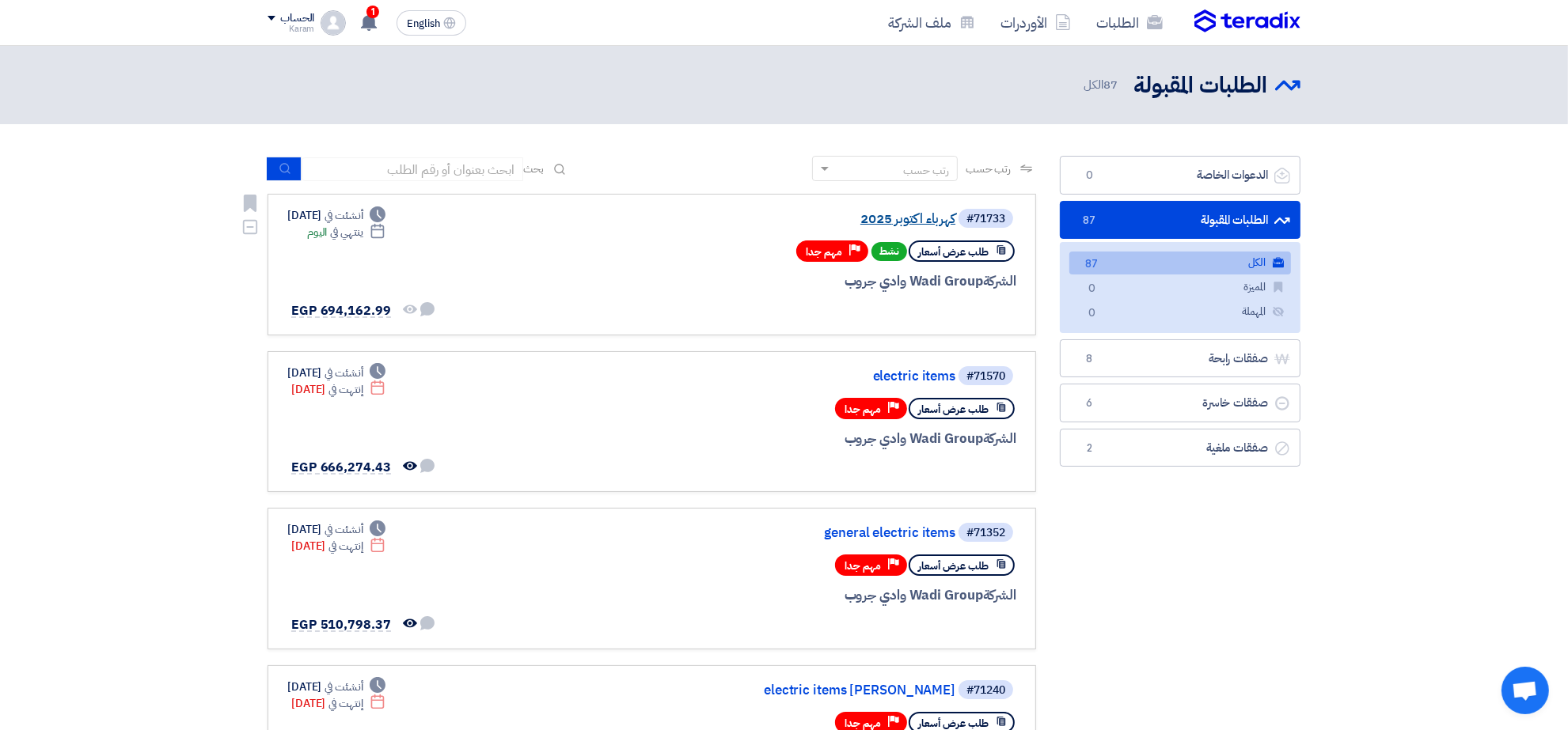
click at [905, 221] on link "كهرباء اكتوبر 2025" at bounding box center [797, 219] width 316 height 14
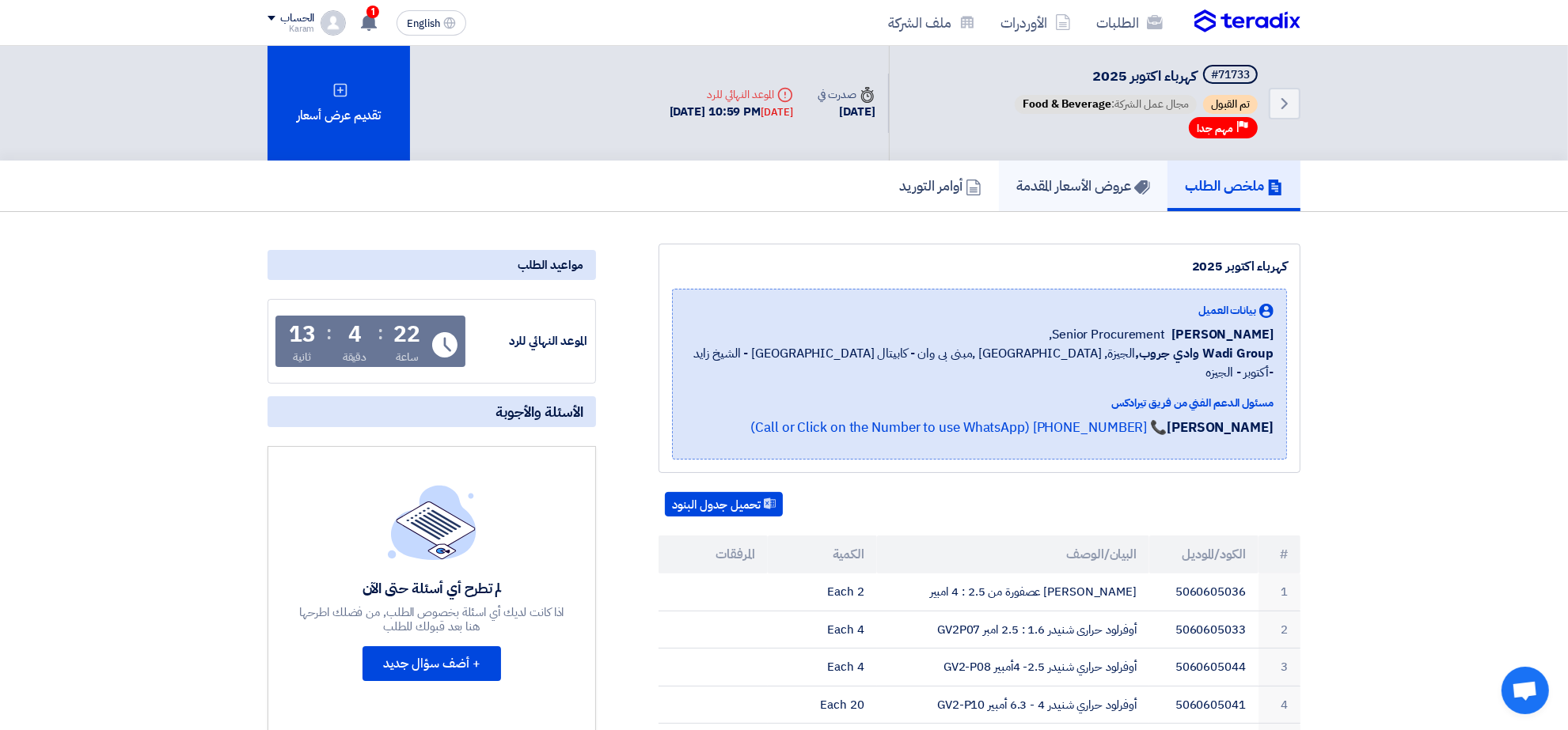
click at [1141, 182] on use at bounding box center [1143, 188] width 16 height 14
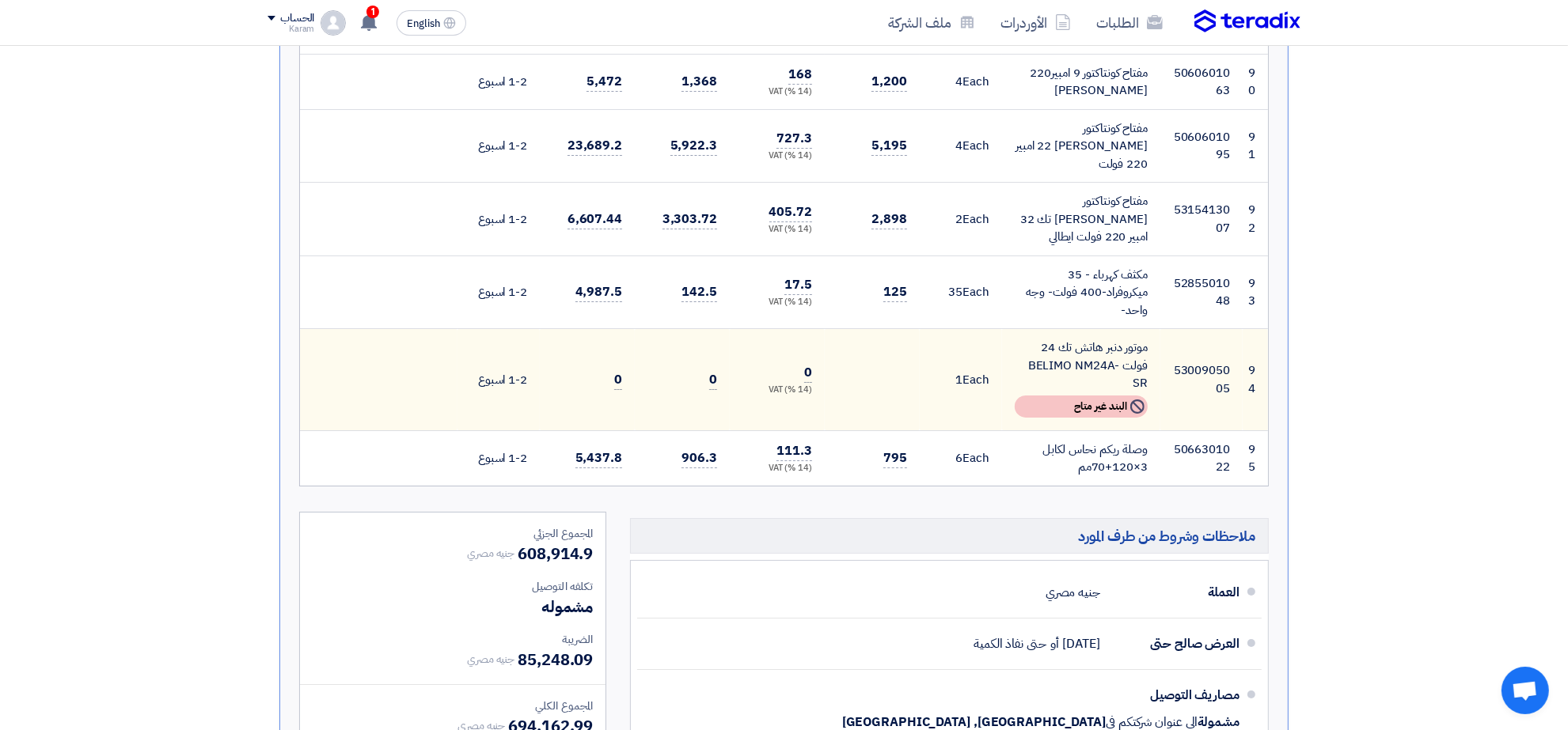
scroll to position [6052, 0]
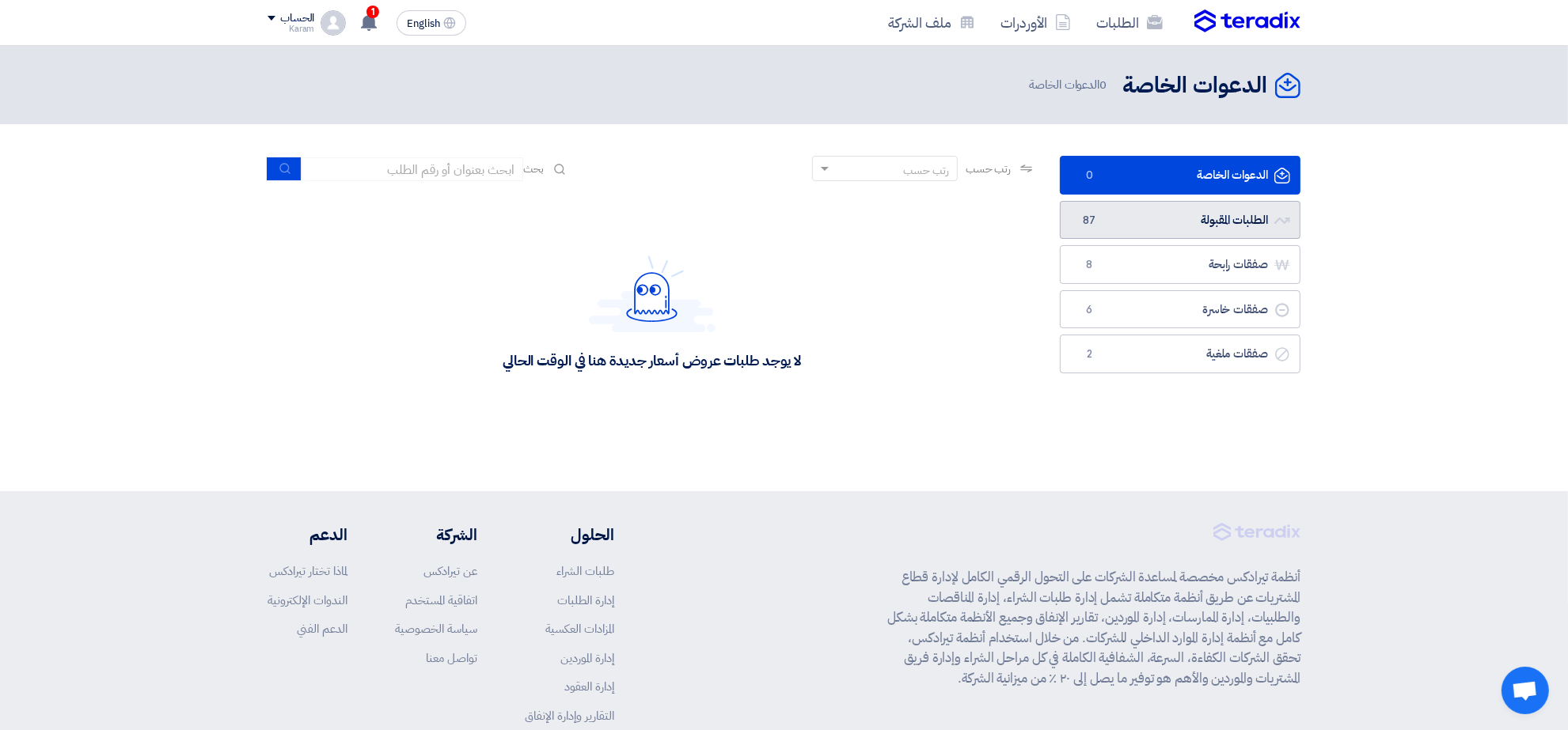
click at [1116, 219] on link "الطلبات المقبولة الطلبات المقبولة 87" at bounding box center [1180, 221] width 240 height 39
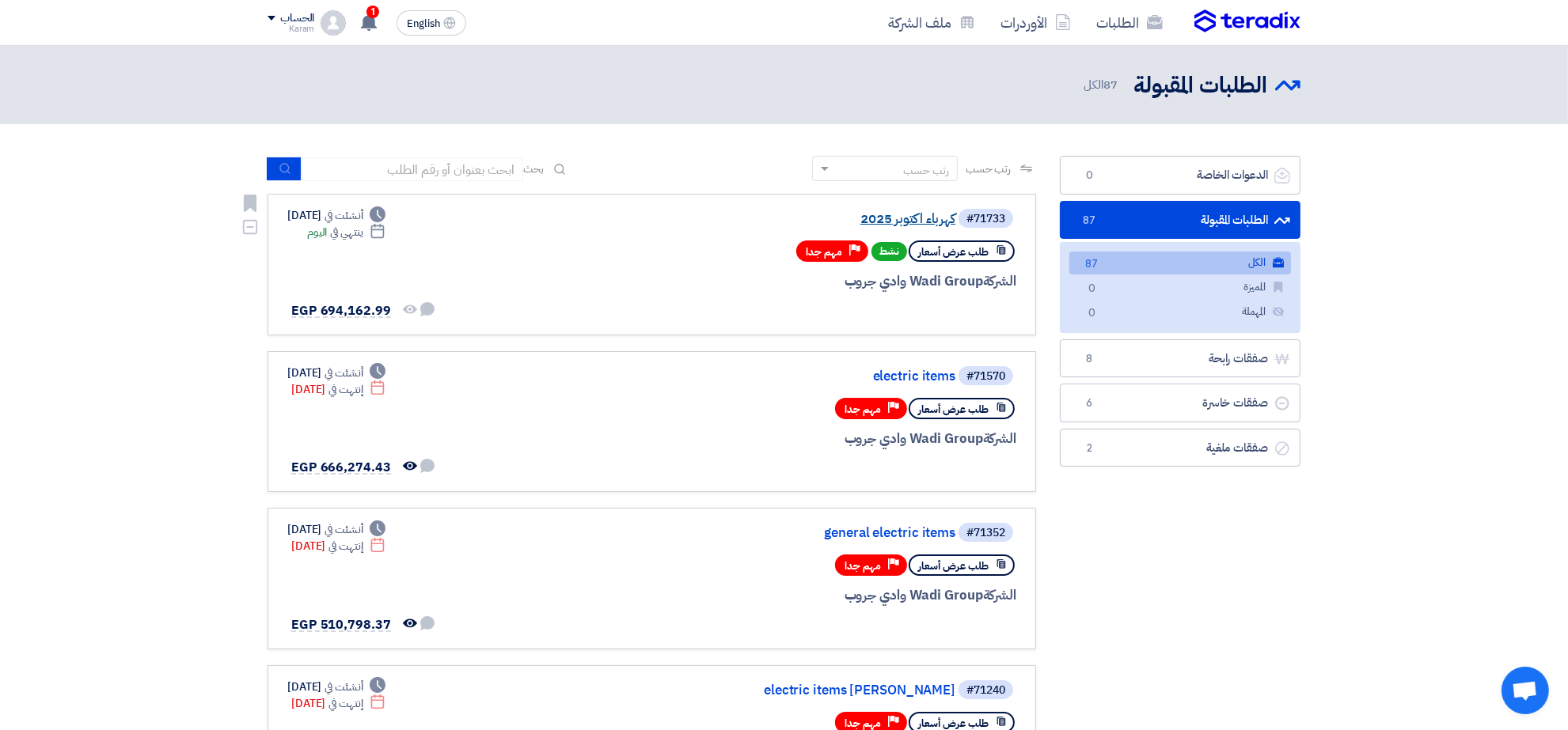
click at [896, 218] on link "كهرباء اكتوبر 2025" at bounding box center [797, 219] width 316 height 14
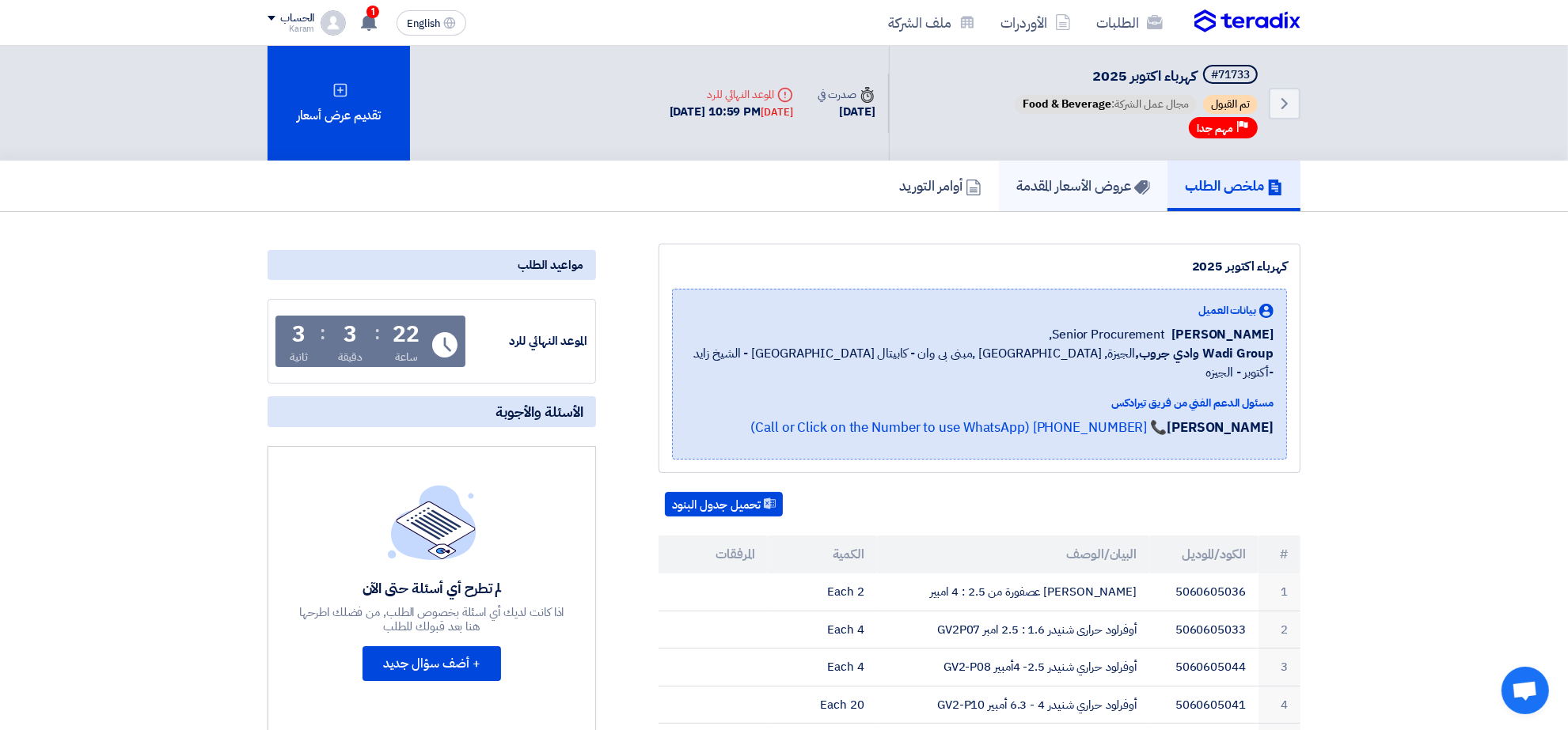
click at [1039, 190] on h5 "عروض الأسعار المقدمة" at bounding box center [1083, 185] width 134 height 19
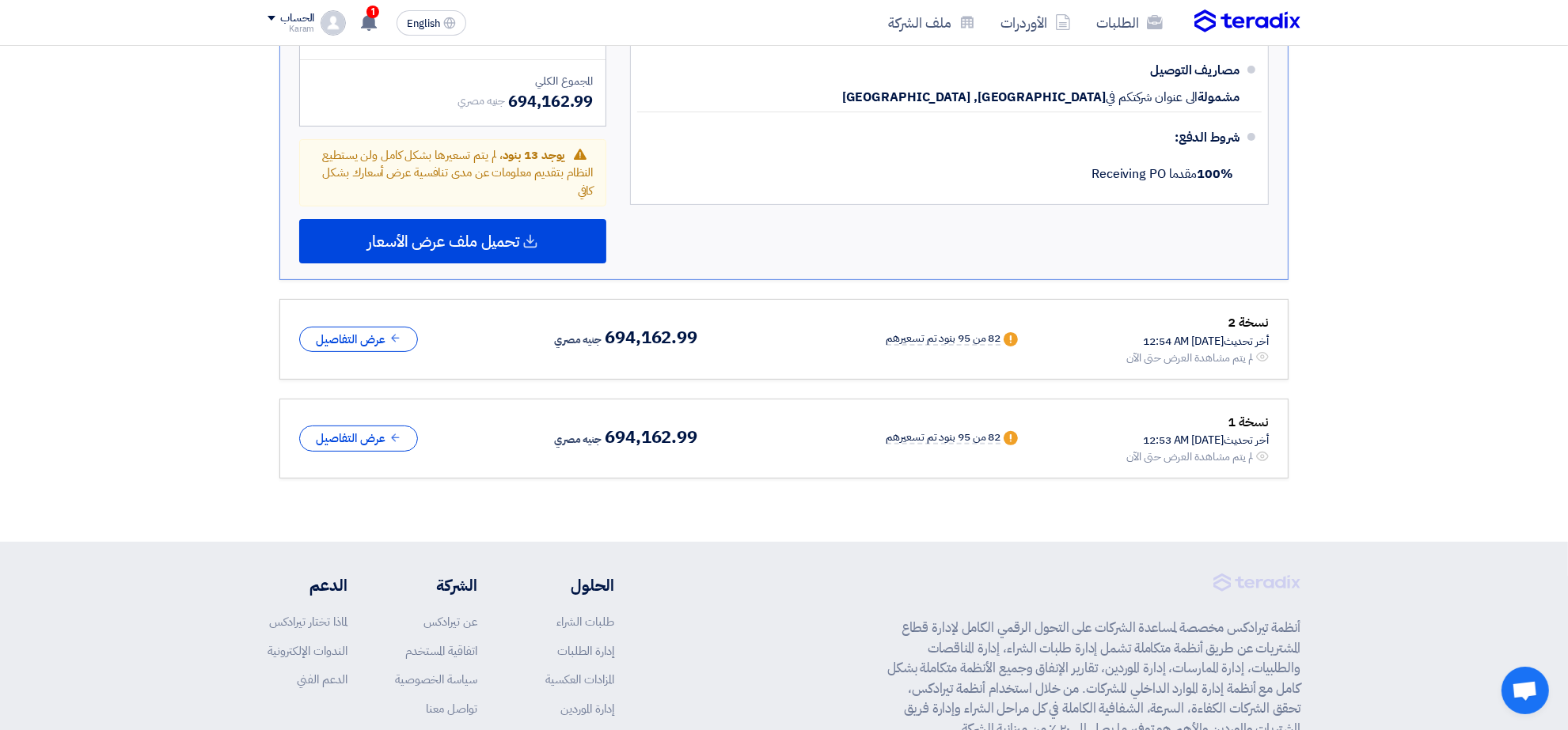
scroll to position [6689, 0]
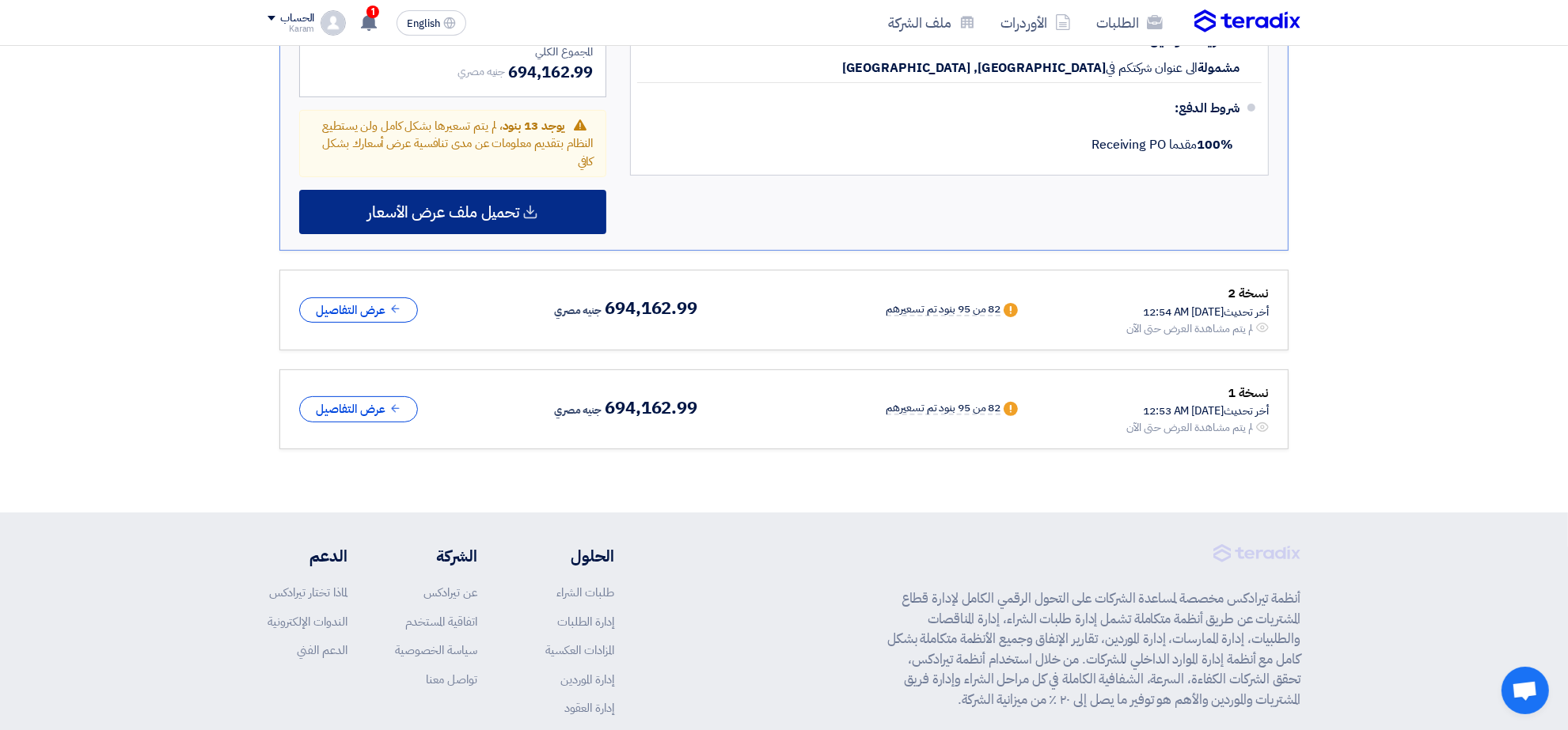
click at [477, 205] on span "تحميل ملف عرض الأسعار" at bounding box center [442, 212] width 152 height 14
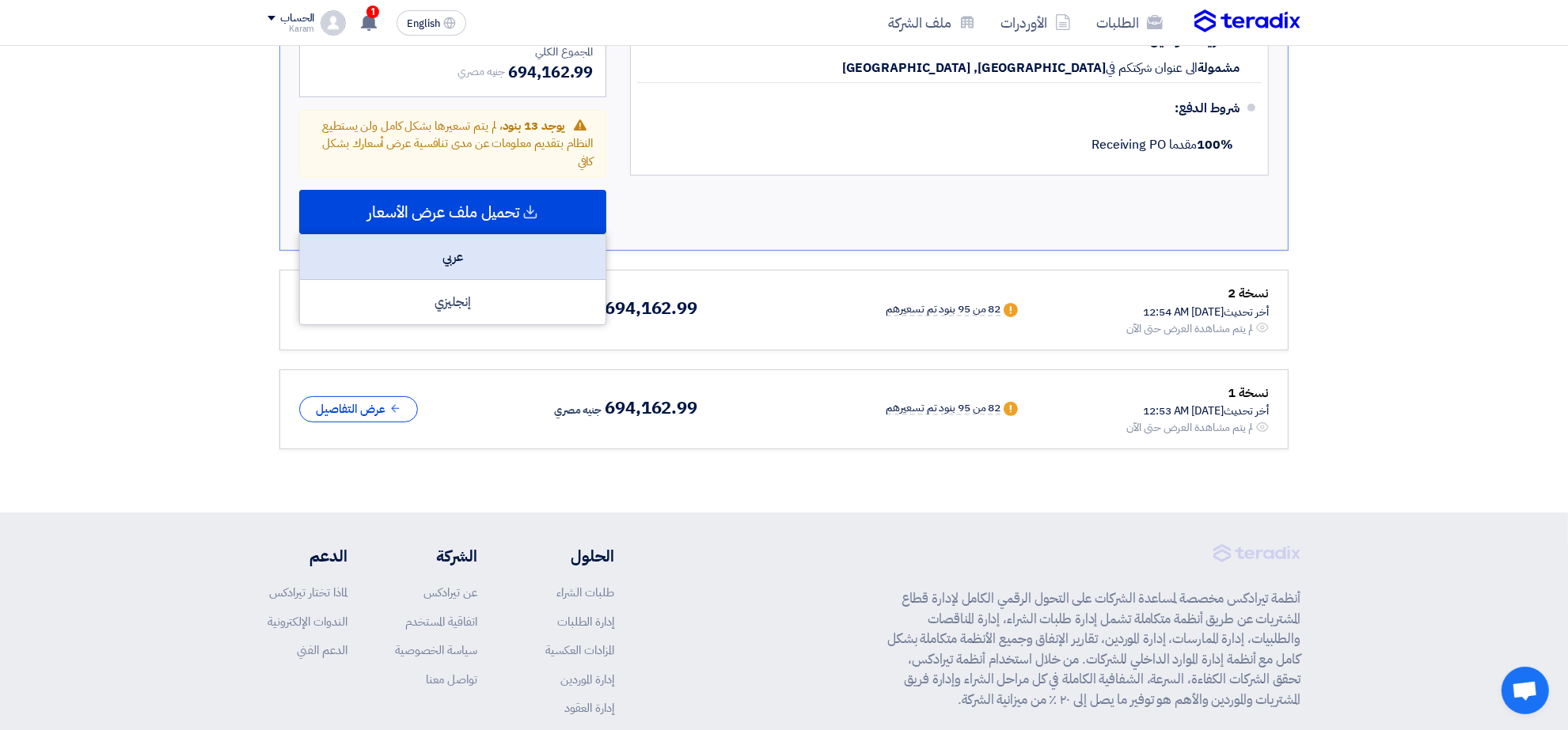
click at [477, 235] on div "عربي" at bounding box center [452, 257] width 306 height 45
